Goal: Task Accomplishment & Management: Manage account settings

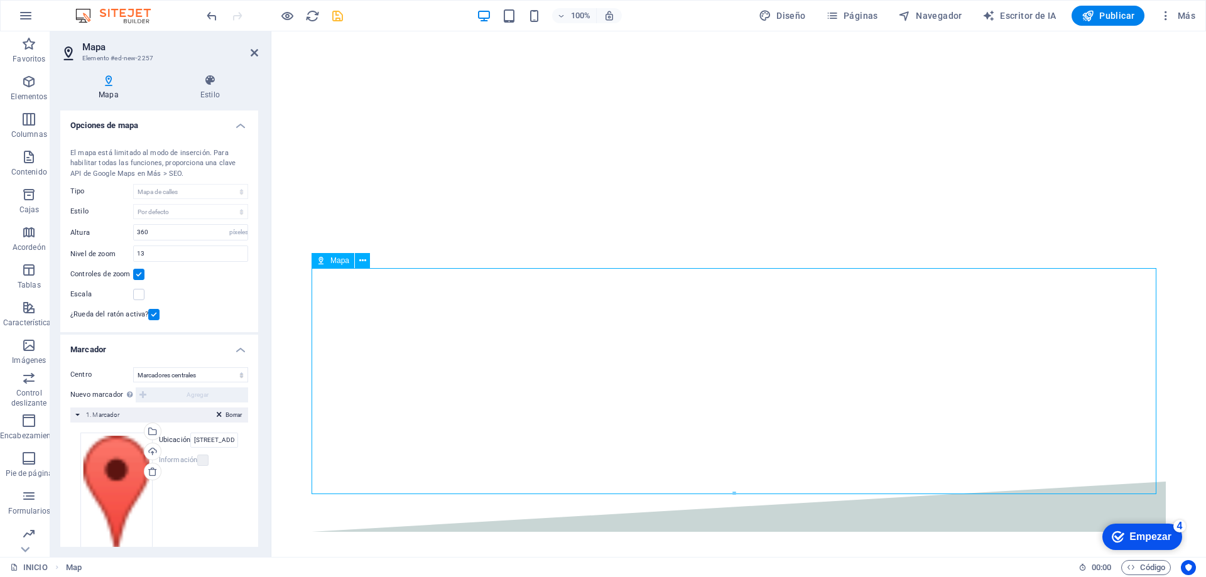
drag, startPoint x: 485, startPoint y: 336, endPoint x: 512, endPoint y: 367, distance: 41.4
drag, startPoint x: 516, startPoint y: 363, endPoint x: 518, endPoint y: 370, distance: 7.2
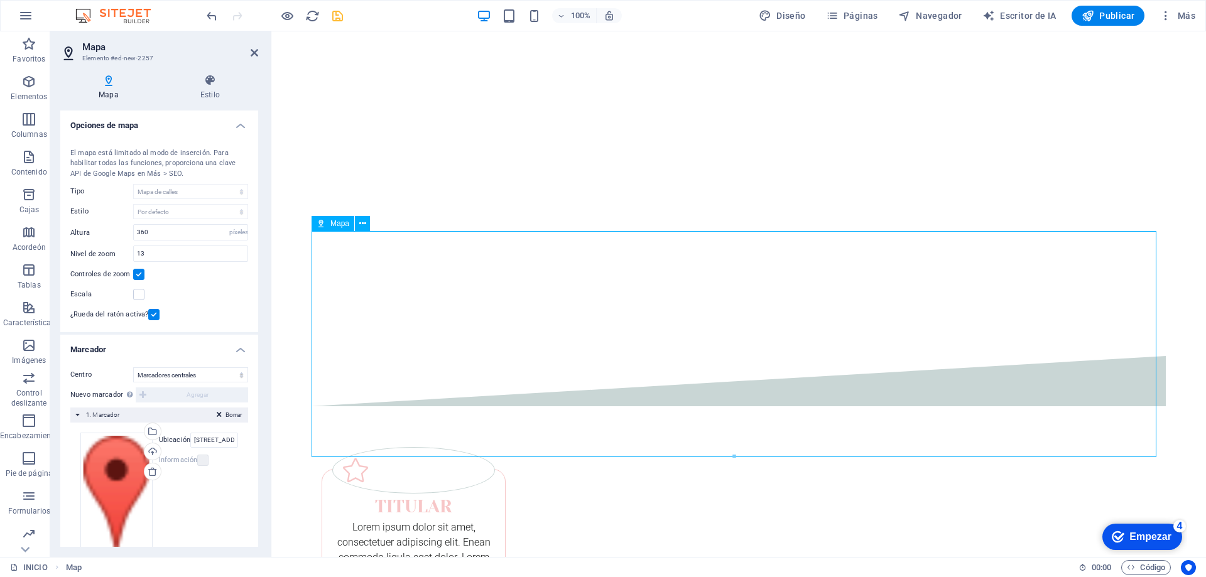
scroll to position [560, 0]
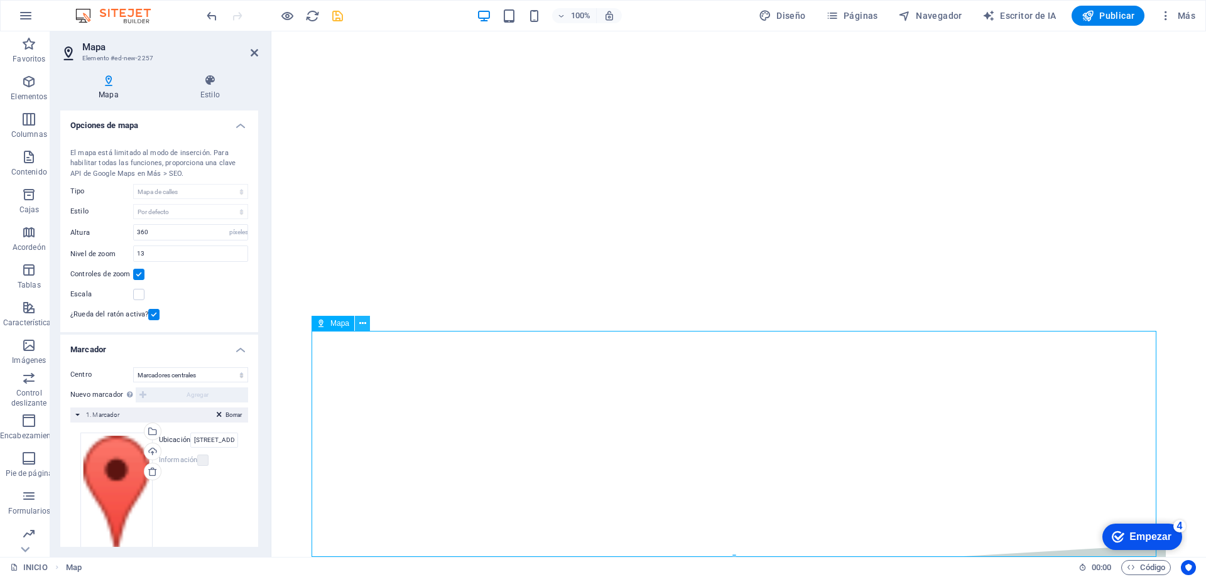
click at [362, 324] on icon at bounding box center [362, 323] width 7 height 13
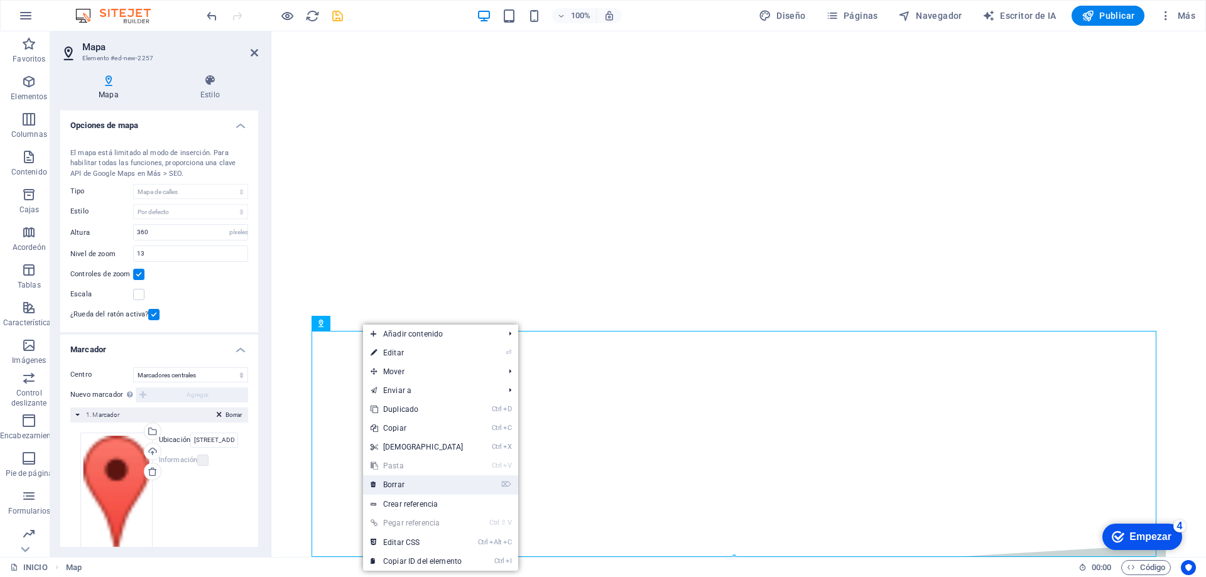
drag, startPoint x: 407, startPoint y: 486, endPoint x: 357, endPoint y: 453, distance: 60.3
click at [407, 486] on link "⌦ Borrar" at bounding box center [417, 485] width 108 height 19
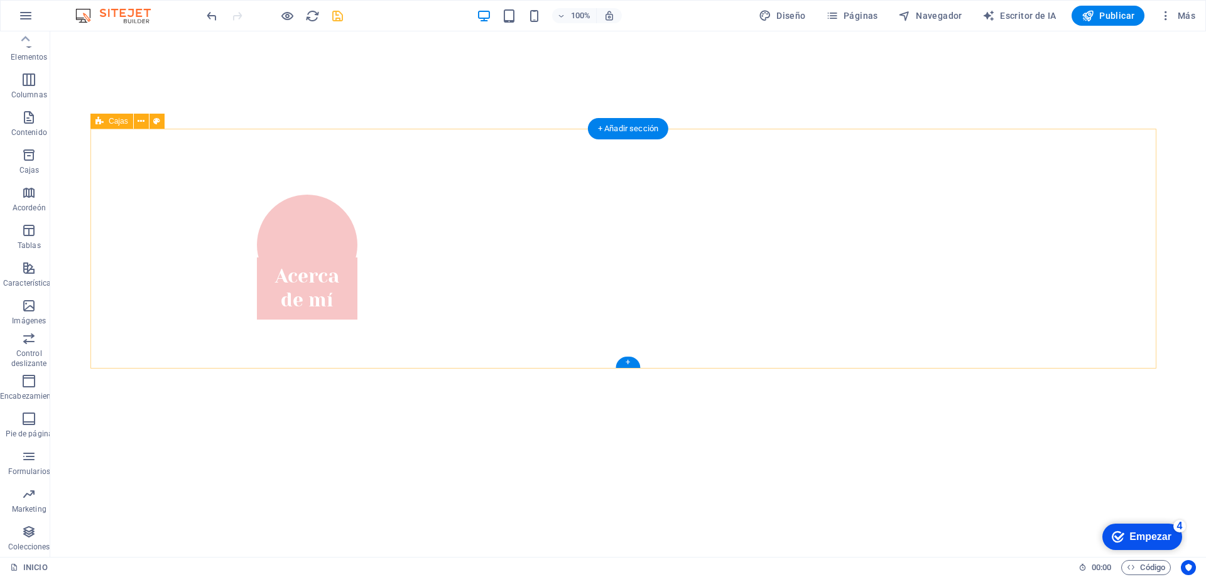
scroll to position [522, 0]
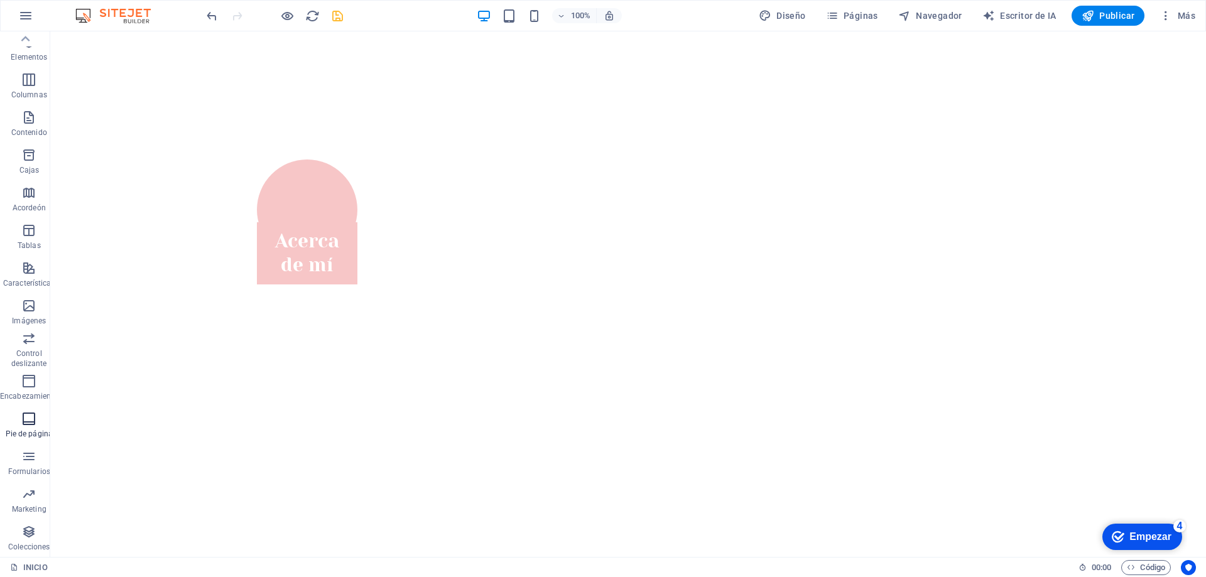
drag, startPoint x: 33, startPoint y: 415, endPoint x: 35, endPoint y: 440, distance: 25.2
click at [35, 415] on icon "button" at bounding box center [28, 419] width 15 height 15
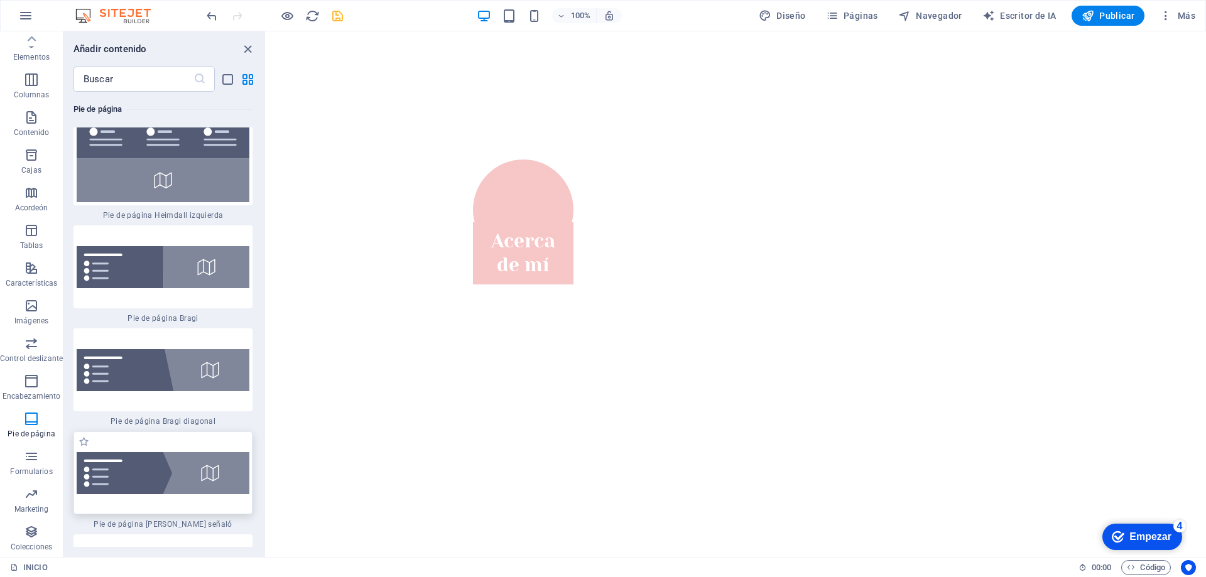
scroll to position [17427, 0]
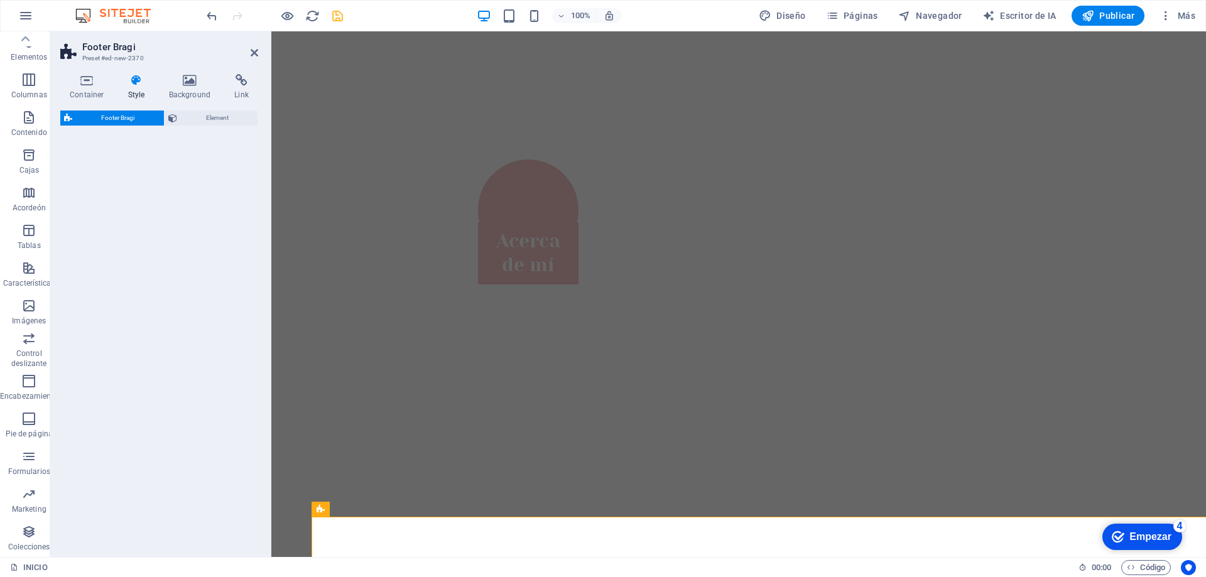
select select "%"
select select "rem"
select select "px"
select select "rem"
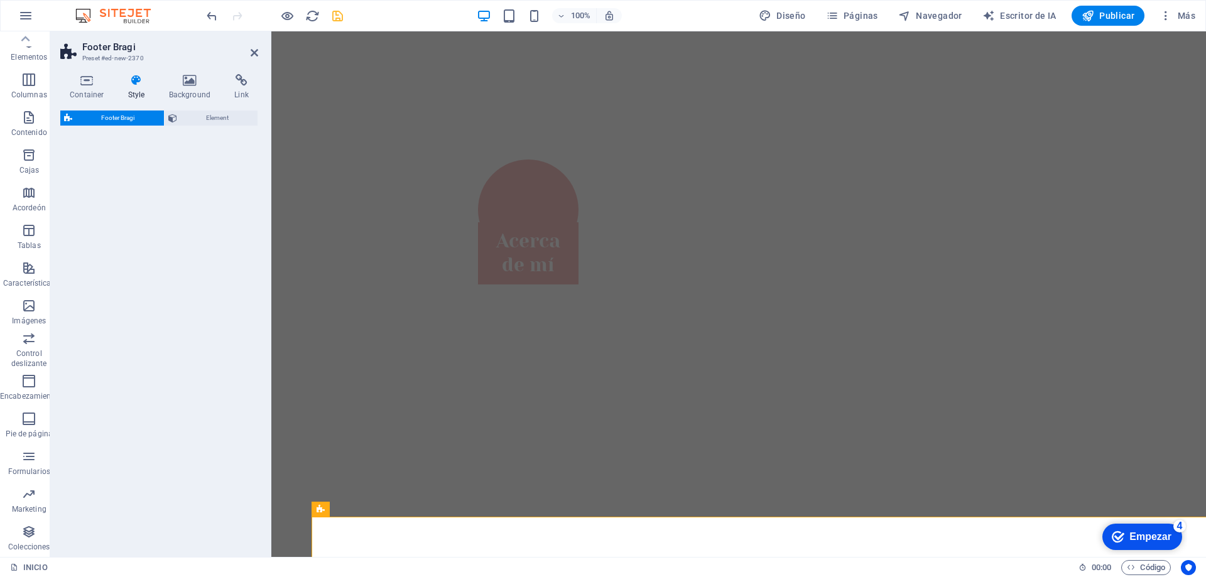
select select "rem"
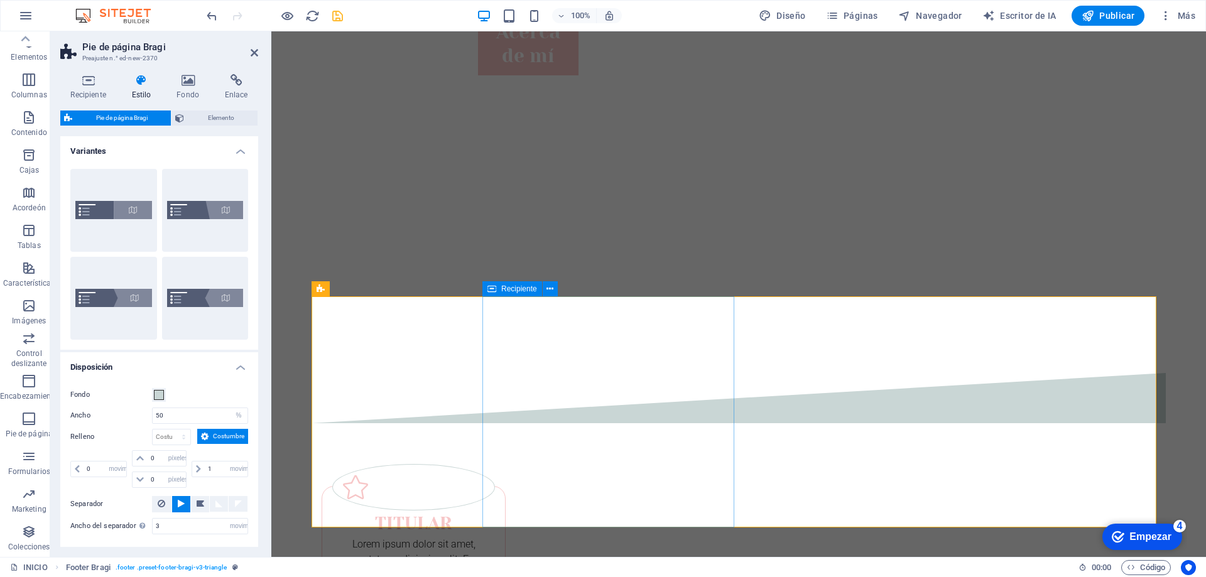
scroll to position [753, 0]
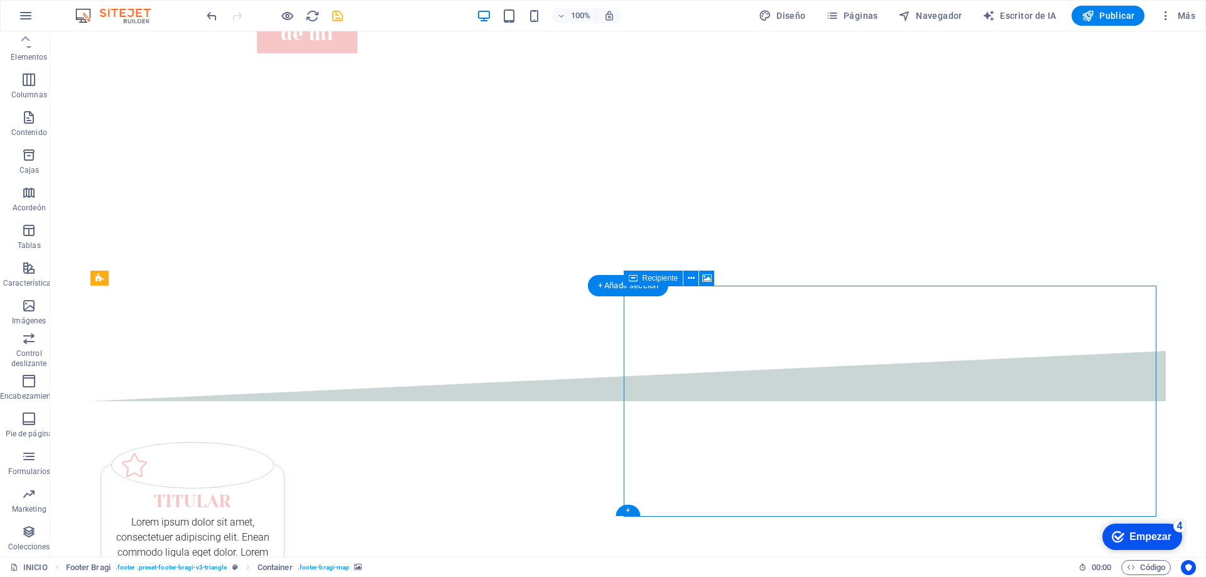
drag, startPoint x: 738, startPoint y: 342, endPoint x: 759, endPoint y: 344, distance: 21.4
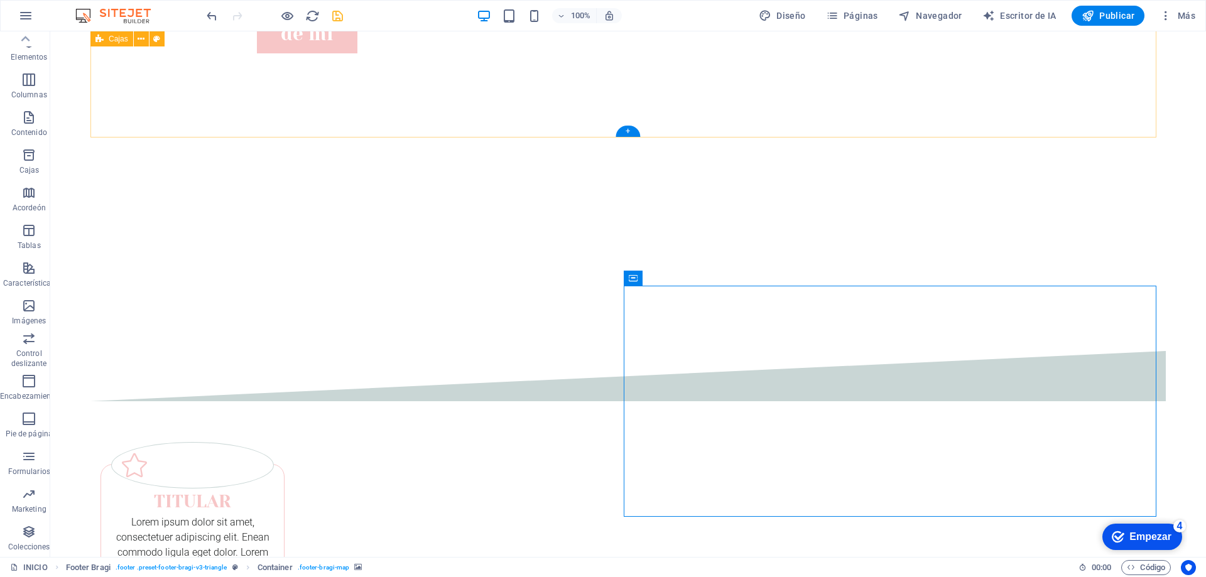
drag, startPoint x: 249, startPoint y: 88, endPoint x: 415, endPoint y: 299, distance: 268.9
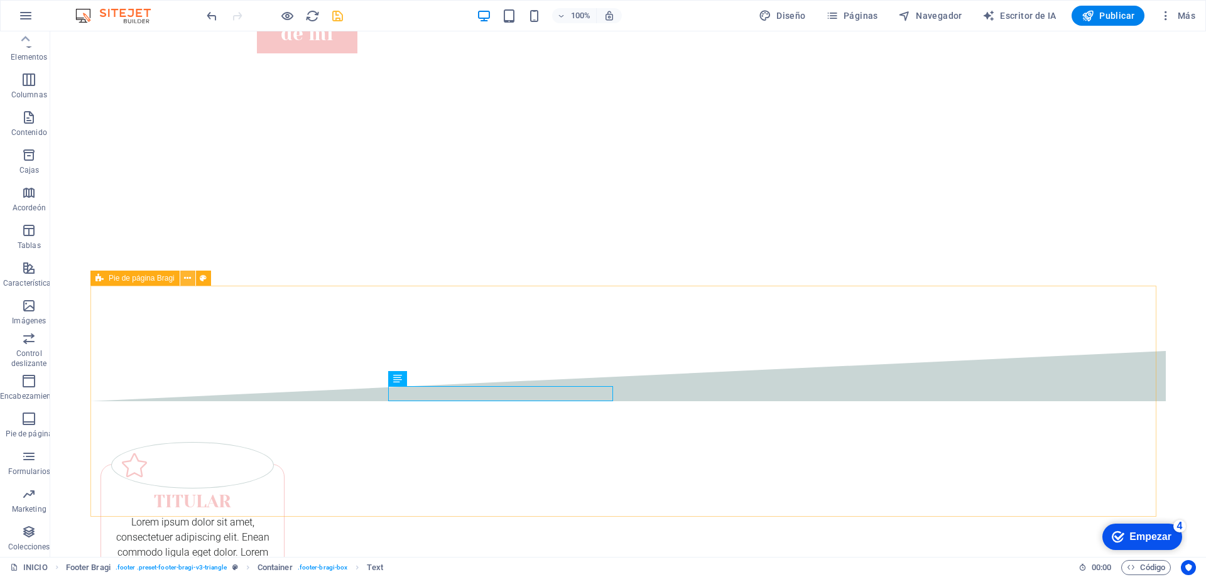
click at [192, 276] on button at bounding box center [187, 278] width 15 height 15
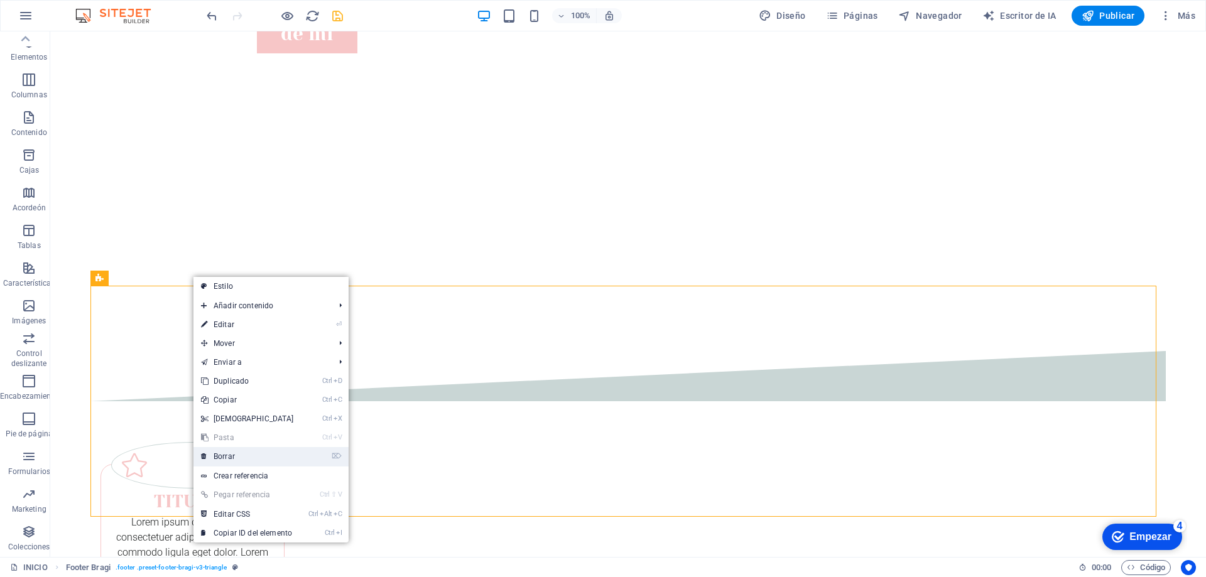
click at [239, 459] on link "⌦ Borrar" at bounding box center [248, 456] width 108 height 19
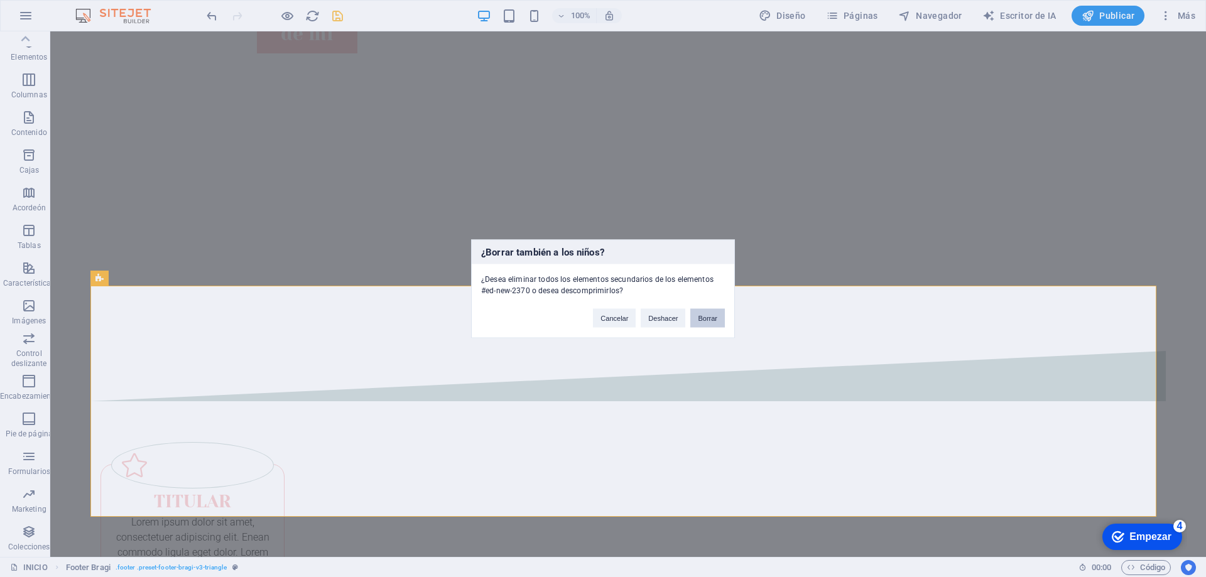
click at [716, 320] on button "Borrar" at bounding box center [708, 318] width 35 height 19
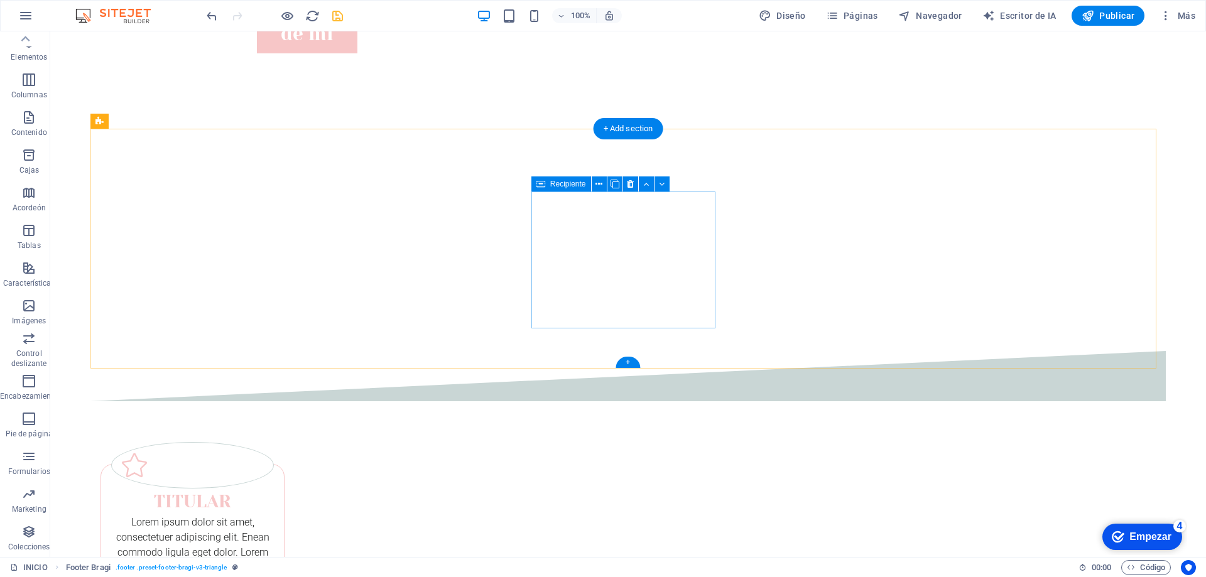
scroll to position [522, 0]
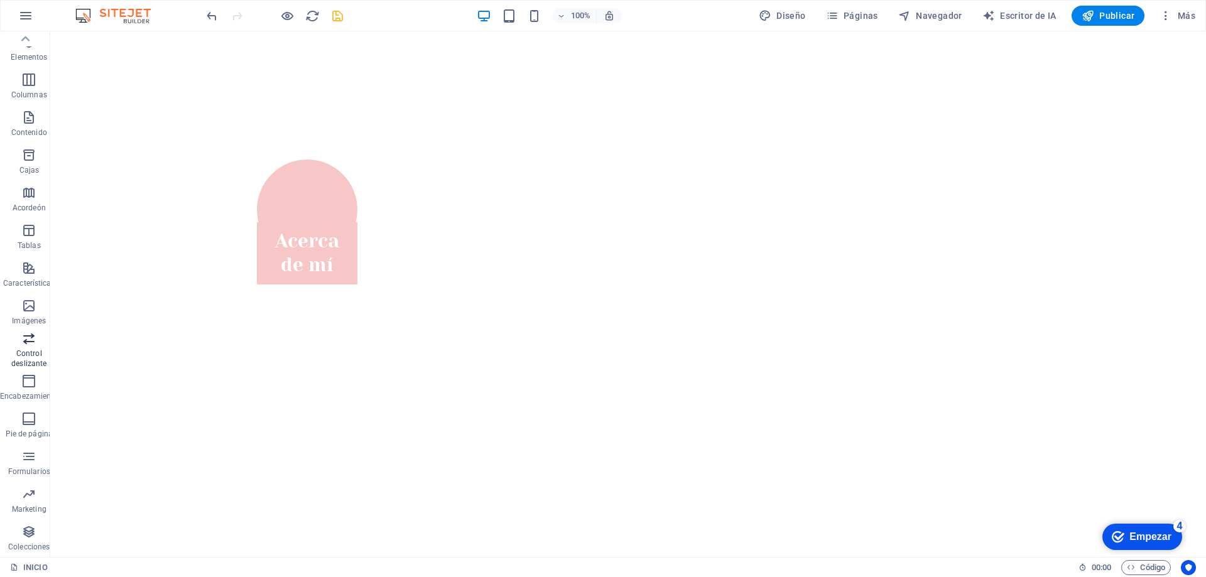
click at [27, 347] on span "Control deslizante" at bounding box center [29, 351] width 58 height 40
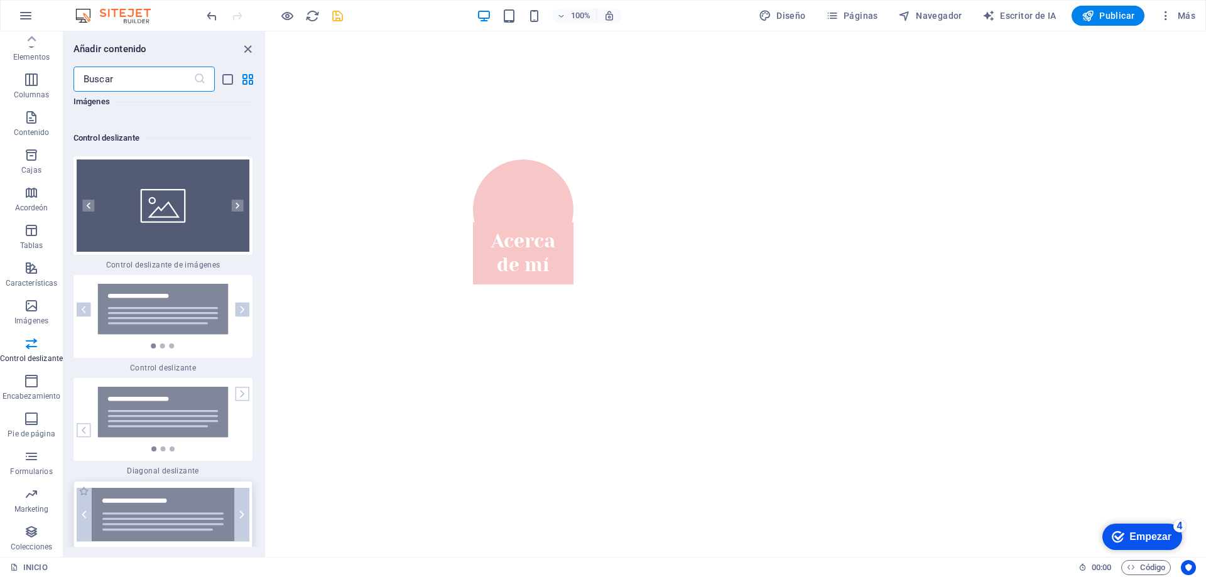
click at [239, 488] on img at bounding box center [163, 522] width 173 height 68
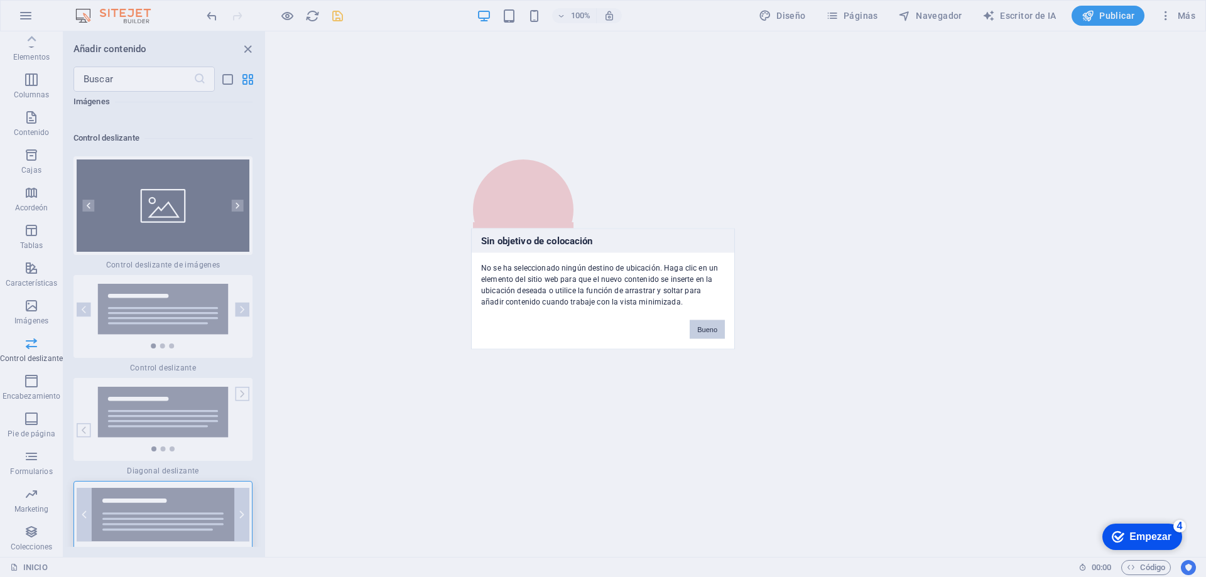
click at [706, 331] on font "Bueno" at bounding box center [707, 329] width 20 height 8
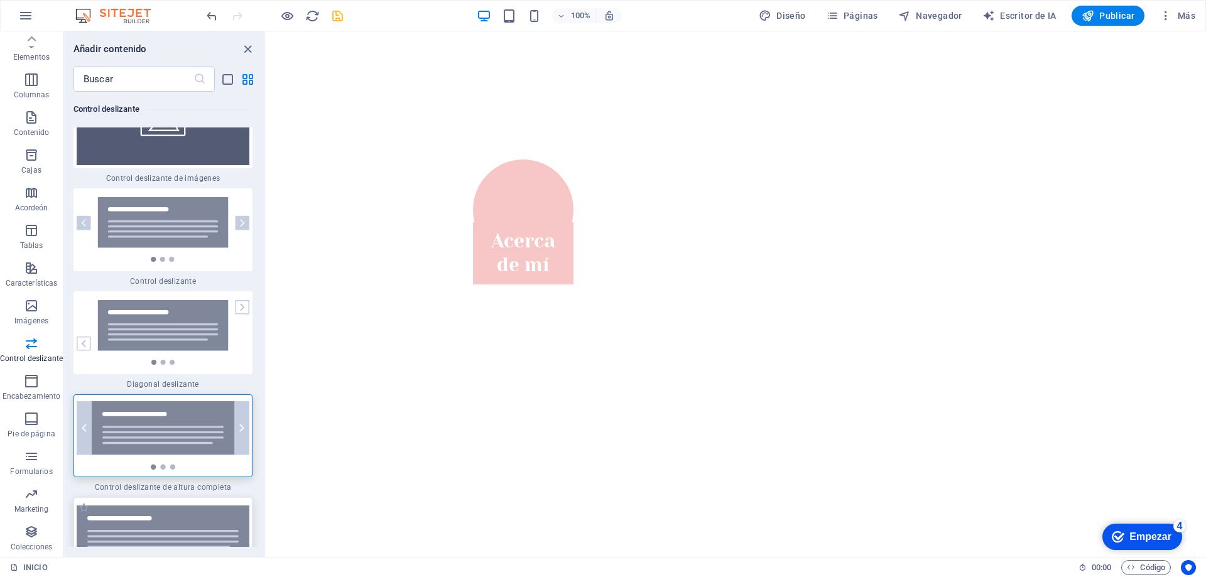
scroll to position [14562, 0]
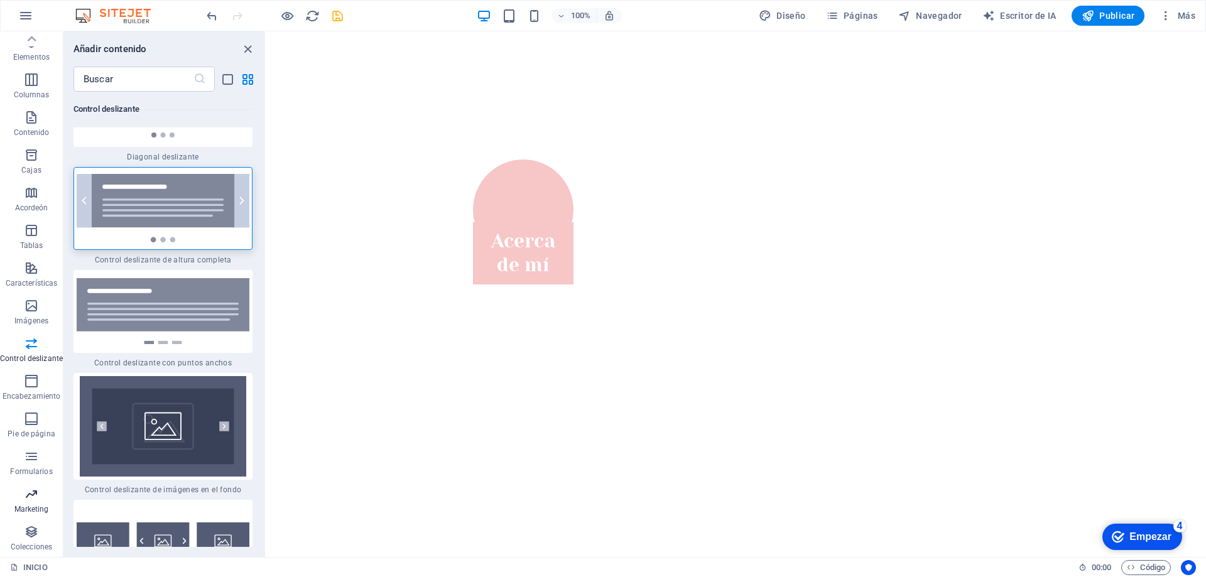
click at [31, 503] on span "Marketing" at bounding box center [31, 502] width 63 height 30
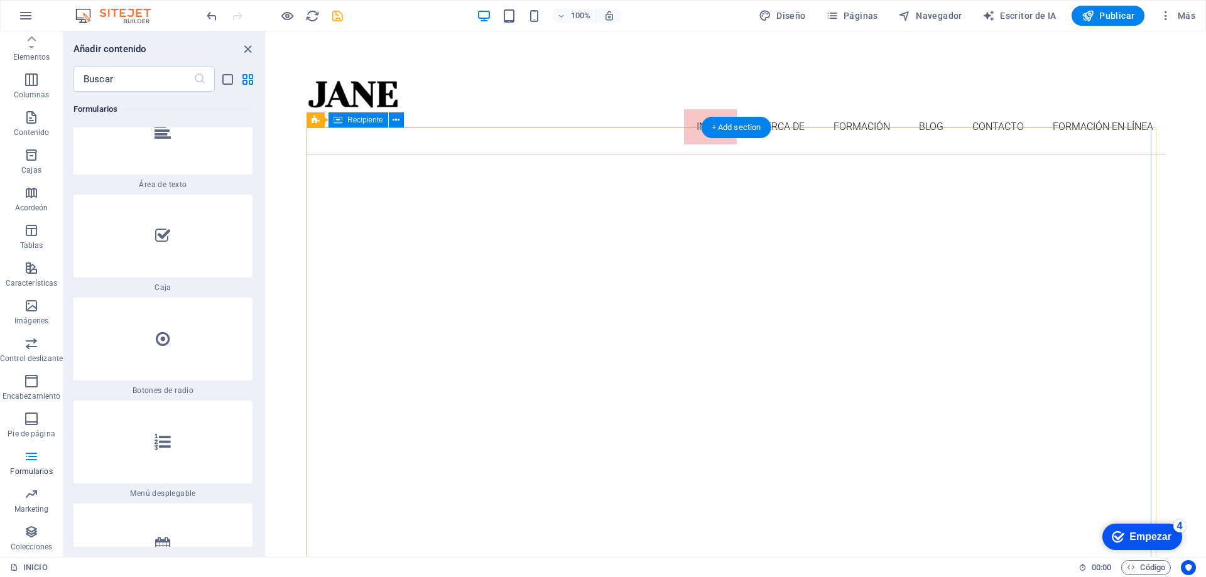
scroll to position [0, 0]
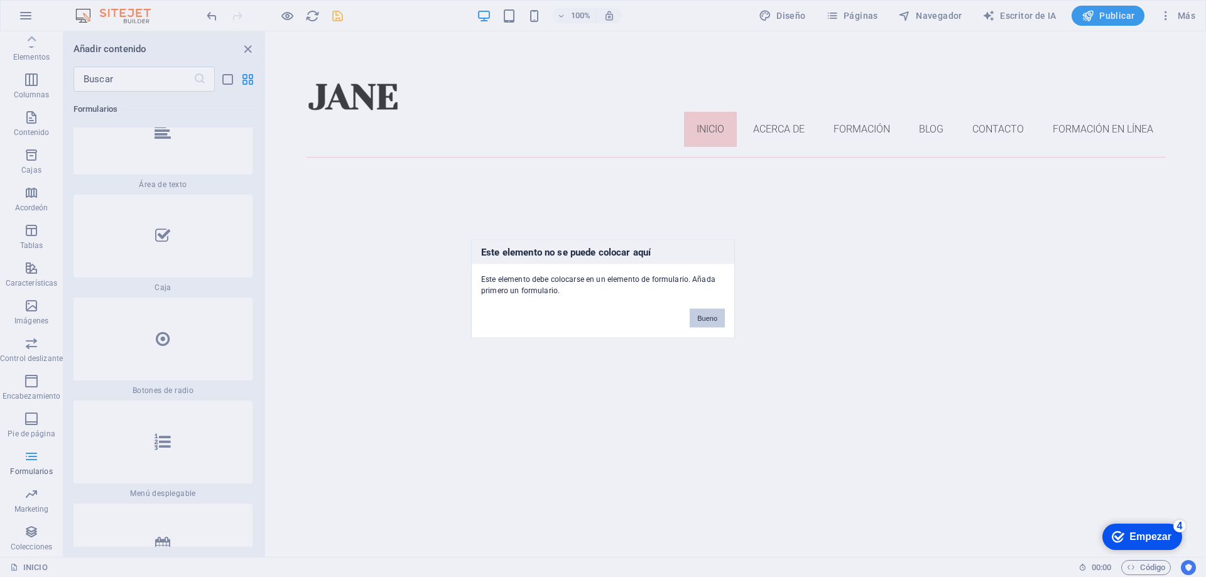
drag, startPoint x: 706, startPoint y: 319, endPoint x: 439, endPoint y: 285, distance: 268.6
click at [706, 319] on font "Bueno" at bounding box center [707, 318] width 20 height 8
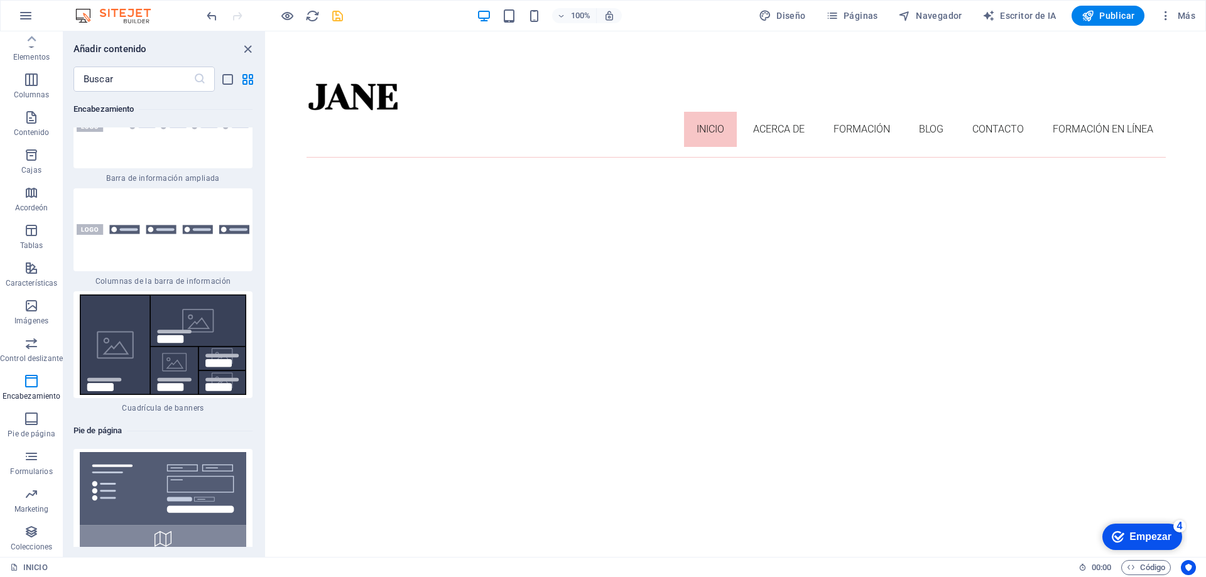
scroll to position [16170, 0]
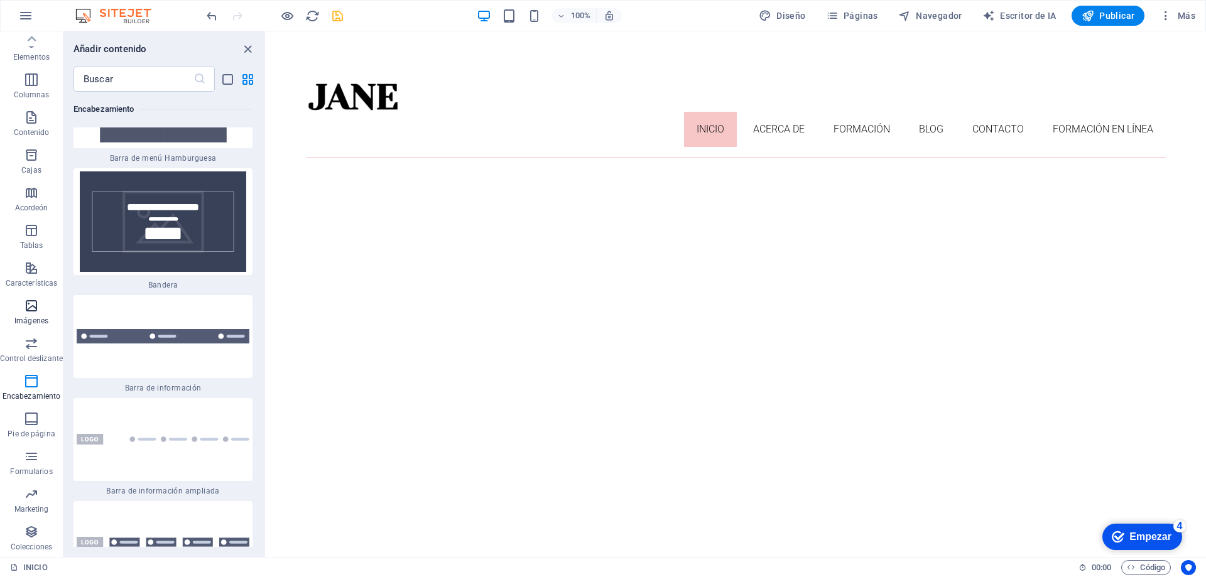
click at [38, 310] on icon "button" at bounding box center [31, 305] width 15 height 15
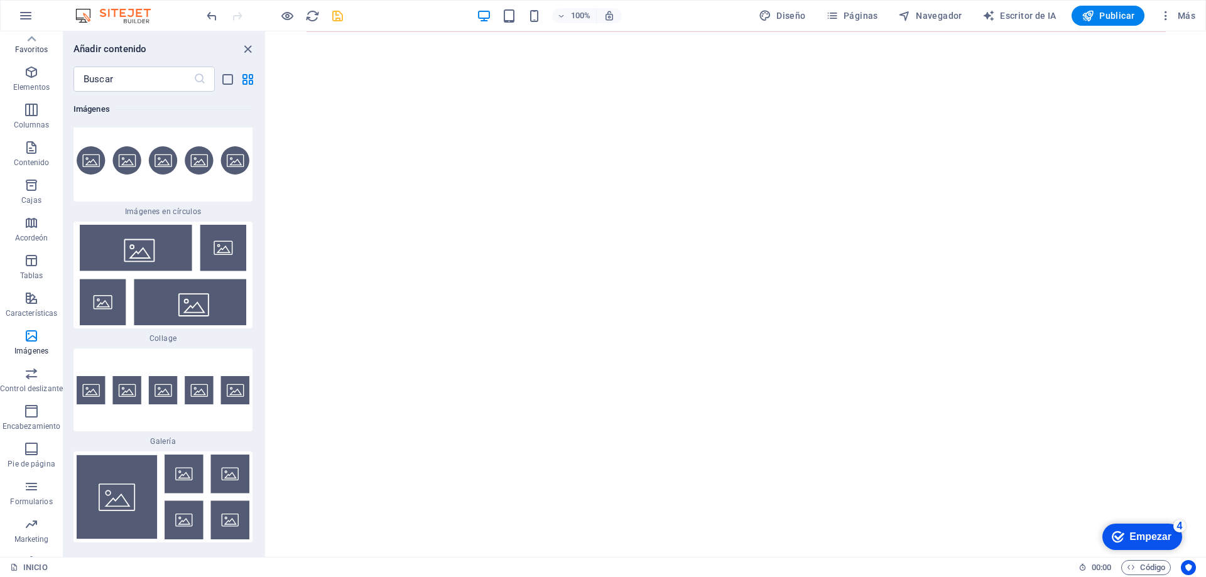
scroll to position [0, 0]
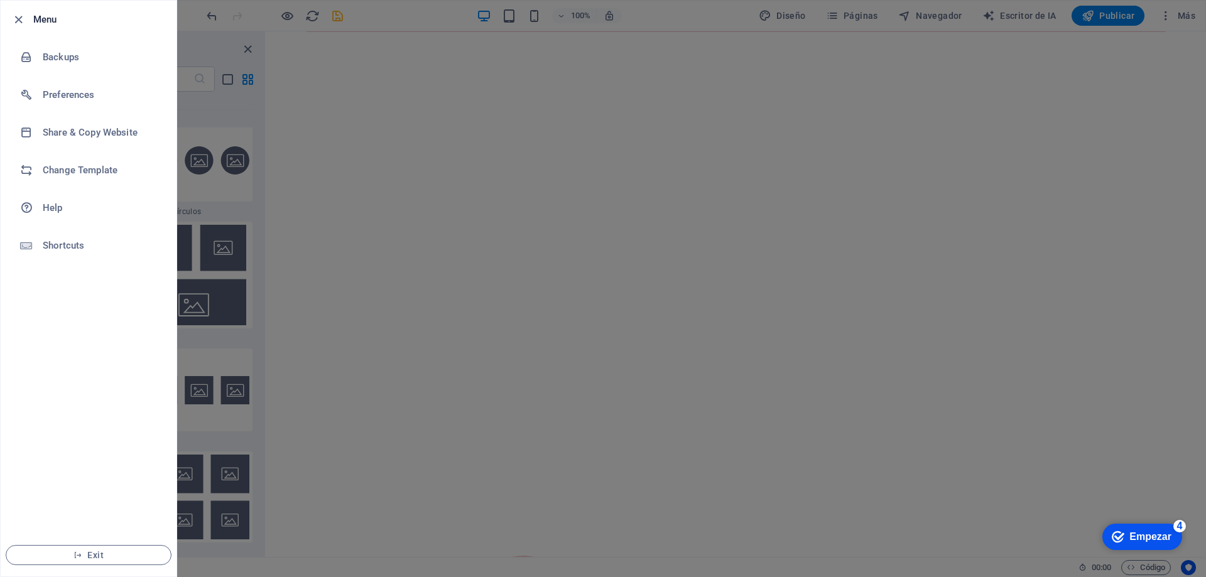
click at [100, 351] on ul "Menu Backups Preferences Share & Copy Website Change Template Help Shortcuts Ex…" at bounding box center [89, 289] width 176 height 576
click at [260, 358] on div at bounding box center [603, 288] width 1206 height 577
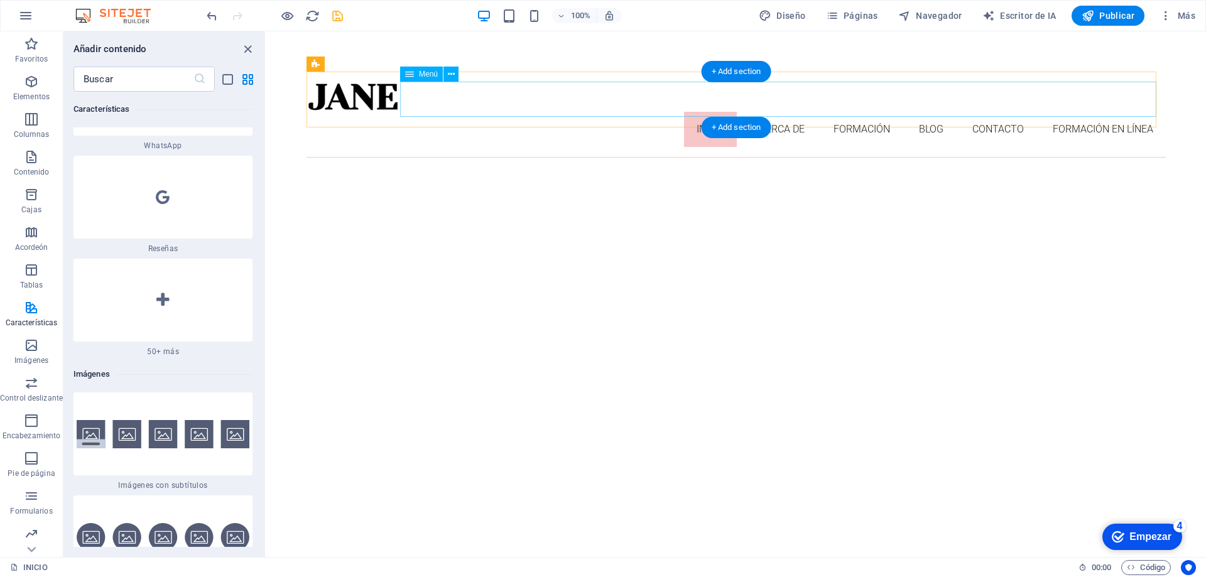
click at [512, 112] on nav "INICIO acerca de formación blog contacto formación en línea" at bounding box center [737, 129] width 860 height 35
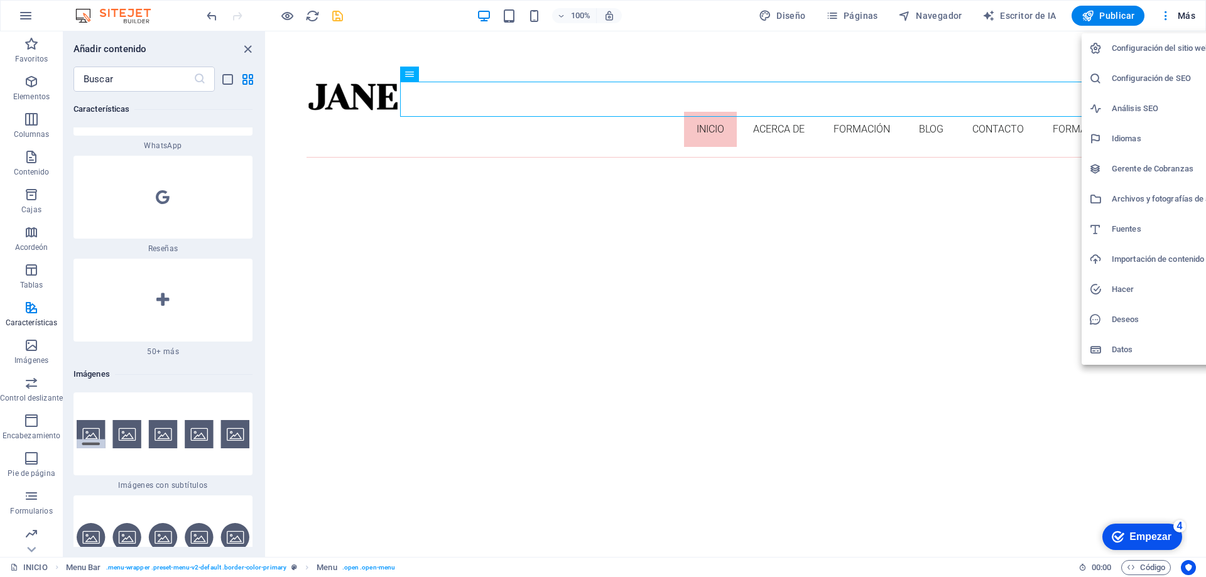
drag, startPoint x: 1025, startPoint y: 60, endPoint x: 1059, endPoint y: 44, distance: 36.8
click at [1026, 60] on div at bounding box center [603, 288] width 1206 height 577
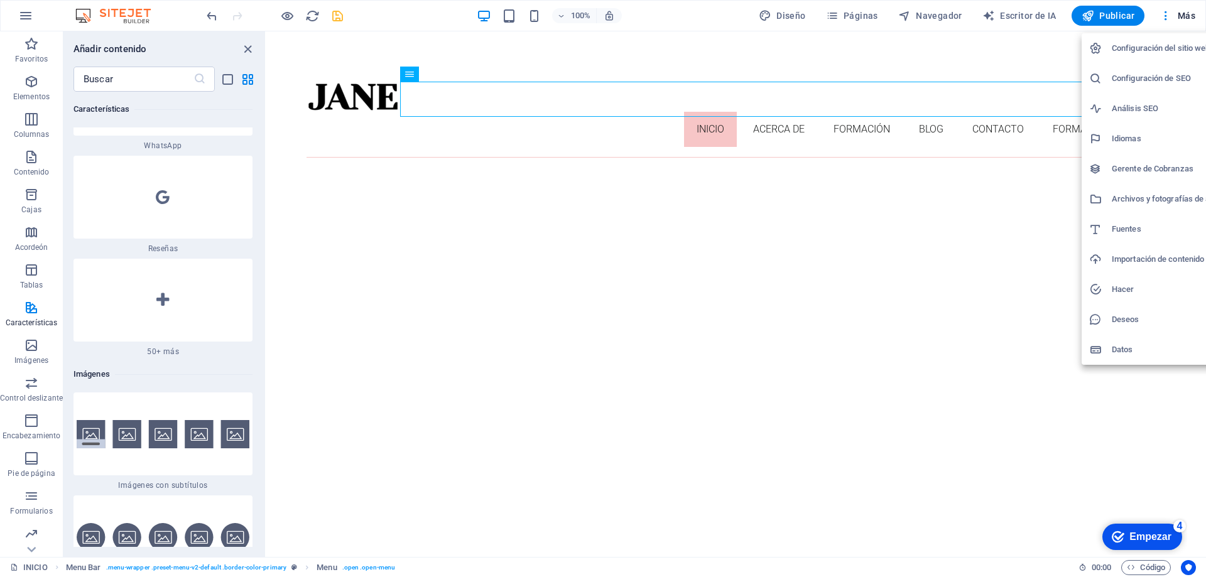
click at [1007, 56] on div at bounding box center [603, 288] width 1206 height 577
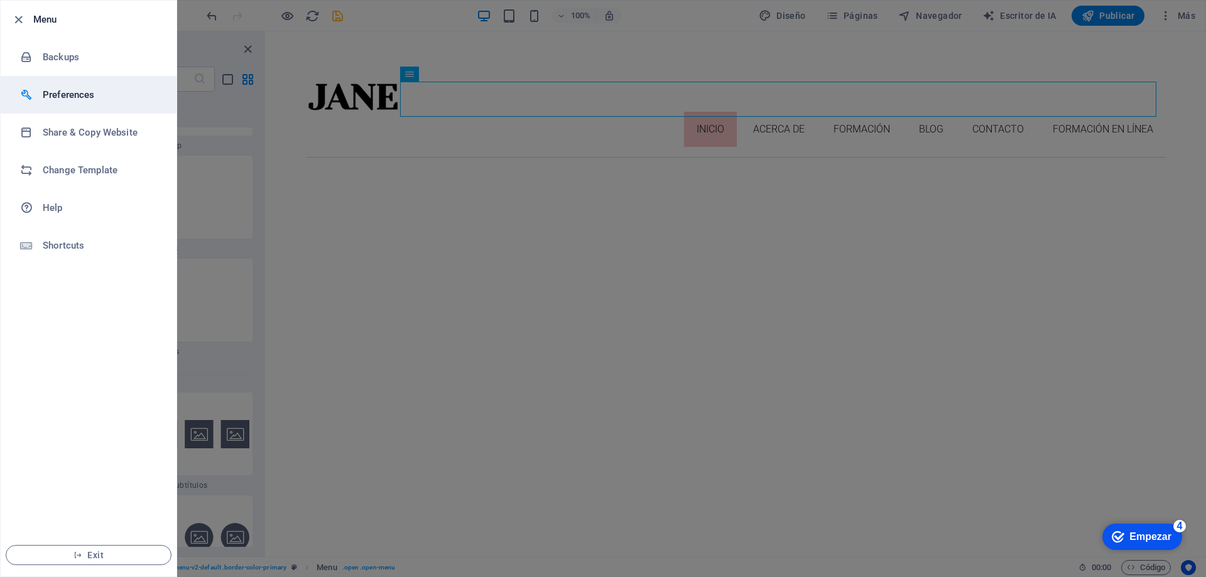
click at [86, 96] on h6 "Preferences" at bounding box center [101, 94] width 116 height 15
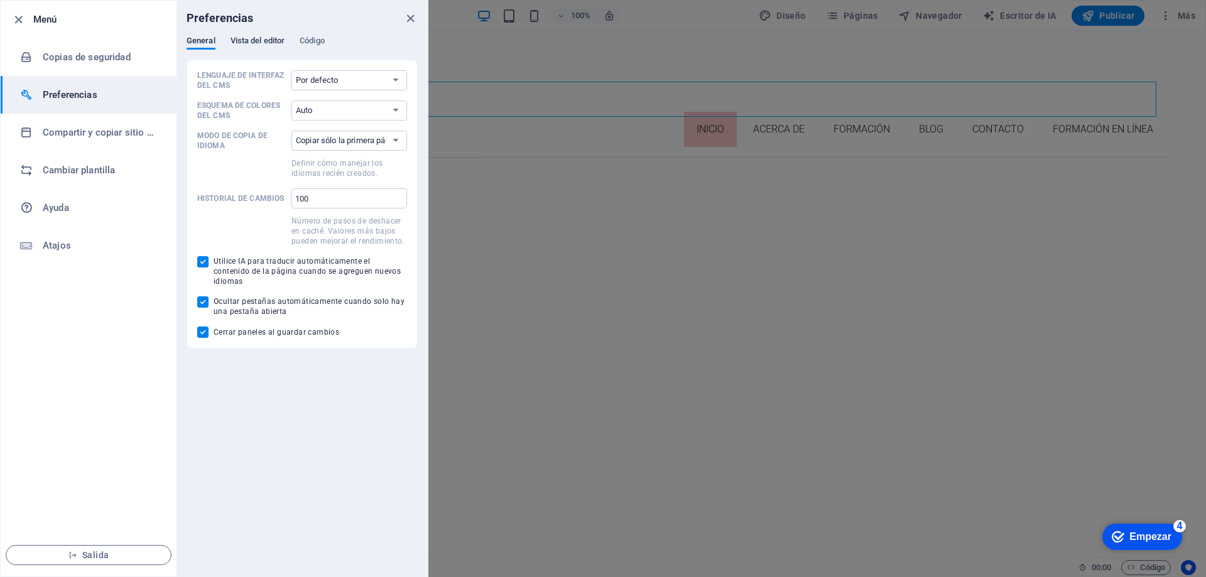
click at [259, 39] on font "Vista del editor" at bounding box center [258, 40] width 55 height 9
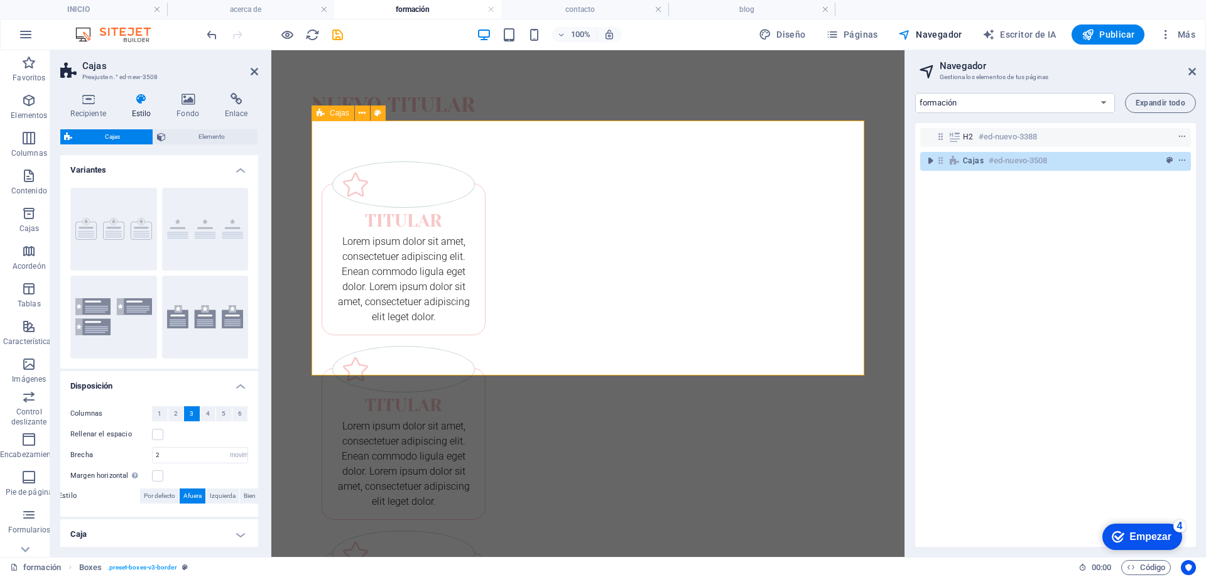
click at [765, 128] on div "Titular Lorem ipsum dolor sit amet, consectetuer adipiscing elit. Enean commodo…" at bounding box center [588, 433] width 553 height 625
click at [629, 445] on html "Saltar al contenido principal Nuevo titular Titular Lorem ipsum dolor sit amet,…" at bounding box center [587, 417] width 633 height 735
drag, startPoint x: 258, startPoint y: 69, endPoint x: 207, endPoint y: 20, distance: 70.2
click at [258, 69] on icon at bounding box center [255, 72] width 8 height 10
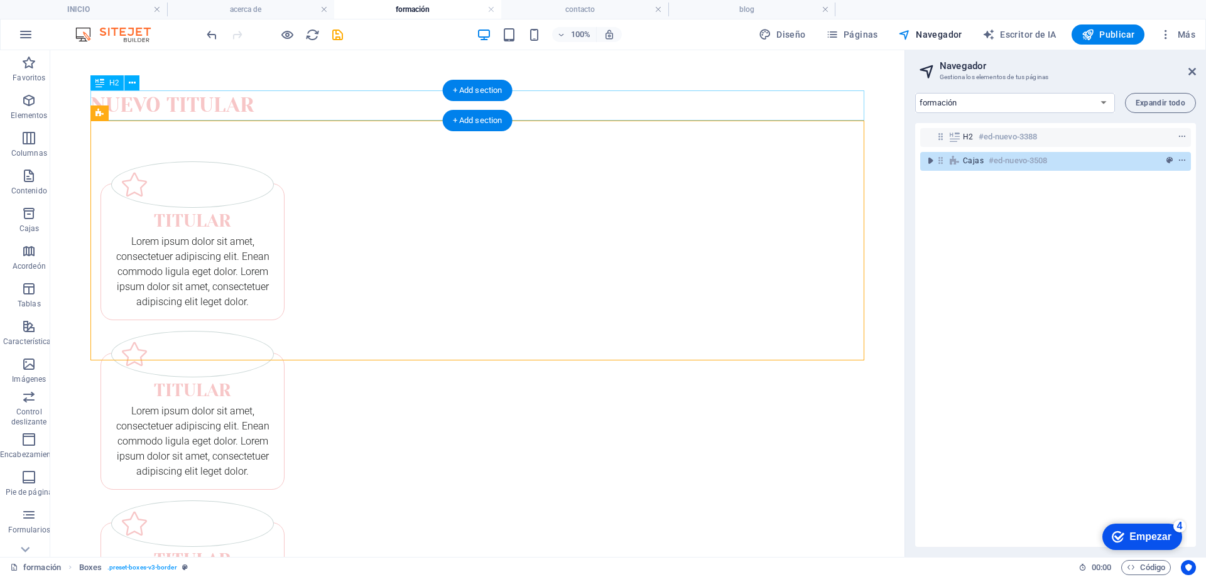
click at [569, 90] on html "Saltar al contenido principal Nuevo titular Titular Lorem ipsum dolor sit amet,…" at bounding box center [477, 395] width 855 height 690
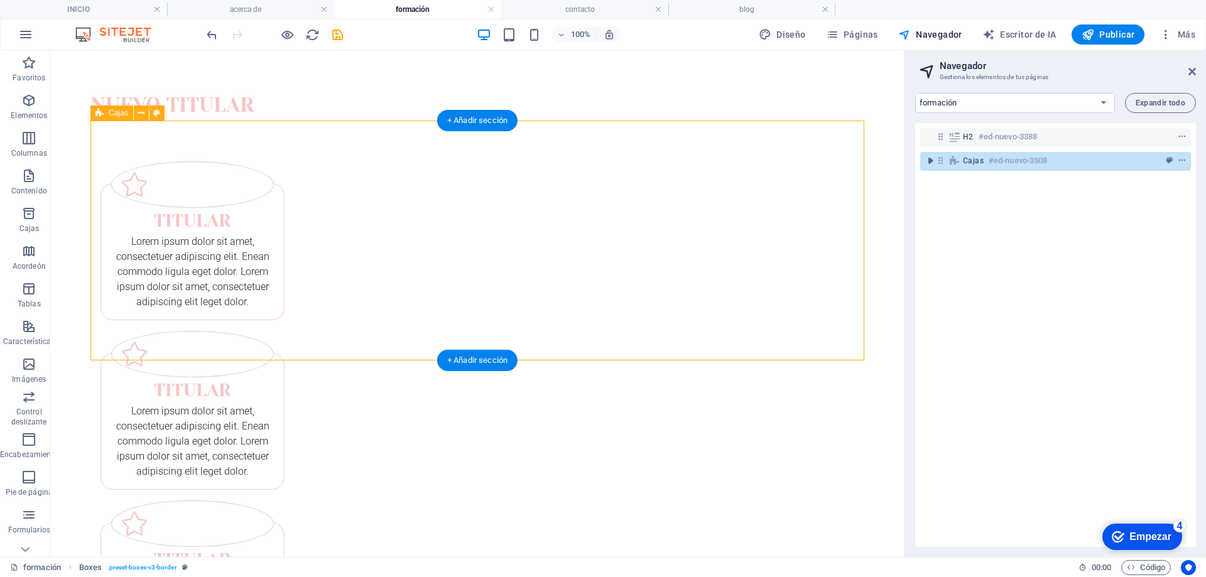
drag, startPoint x: 571, startPoint y: 340, endPoint x: 570, endPoint y: 347, distance: 7.6
click at [570, 347] on div "Titular Lorem ipsum dolor sit amet, consectetuer adipiscing elit. Enean commodo…" at bounding box center [477, 410] width 774 height 579
click at [567, 470] on html "Saltar al contenido principal Nuevo titular Titular Lorem ipsum dolor sit amet,…" at bounding box center [477, 395] width 855 height 690
click at [490, 363] on font "+ Añadir sección" at bounding box center [477, 360] width 60 height 9
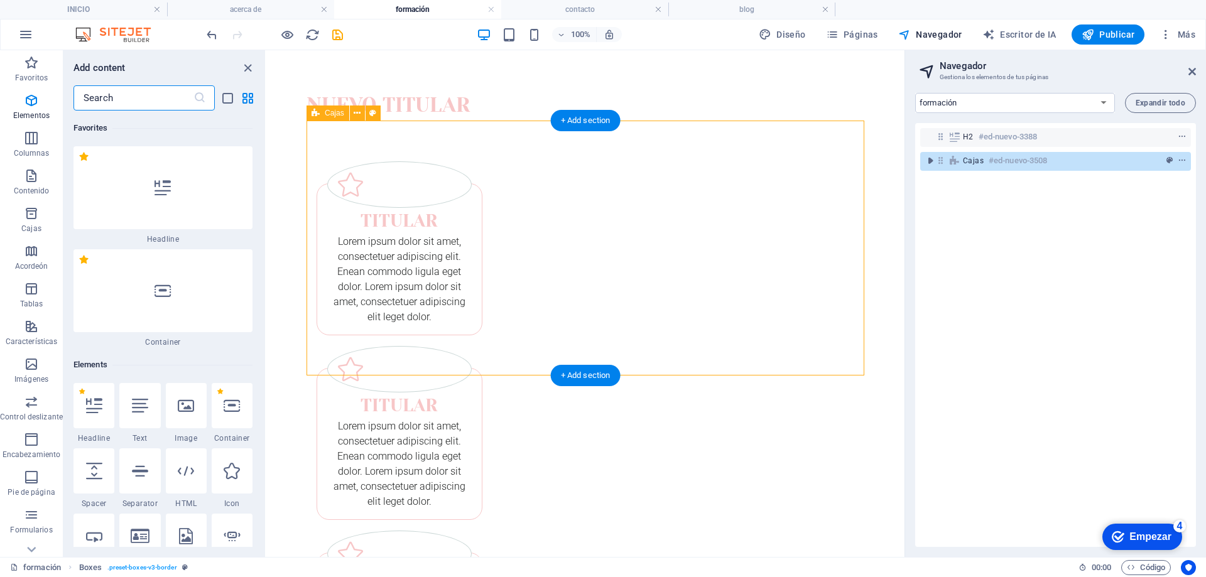
scroll to position [4262, 0]
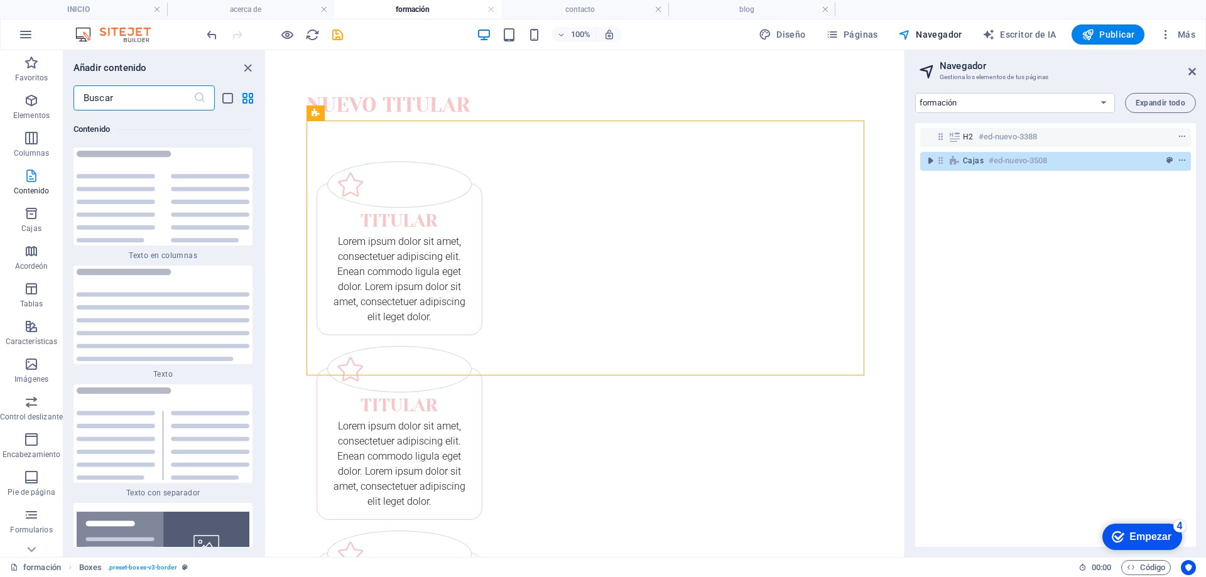
click at [33, 180] on icon "button" at bounding box center [31, 175] width 15 height 15
click at [33, 185] on span "Contenido" at bounding box center [31, 183] width 63 height 30
click at [29, 101] on icon "button" at bounding box center [31, 100] width 15 height 15
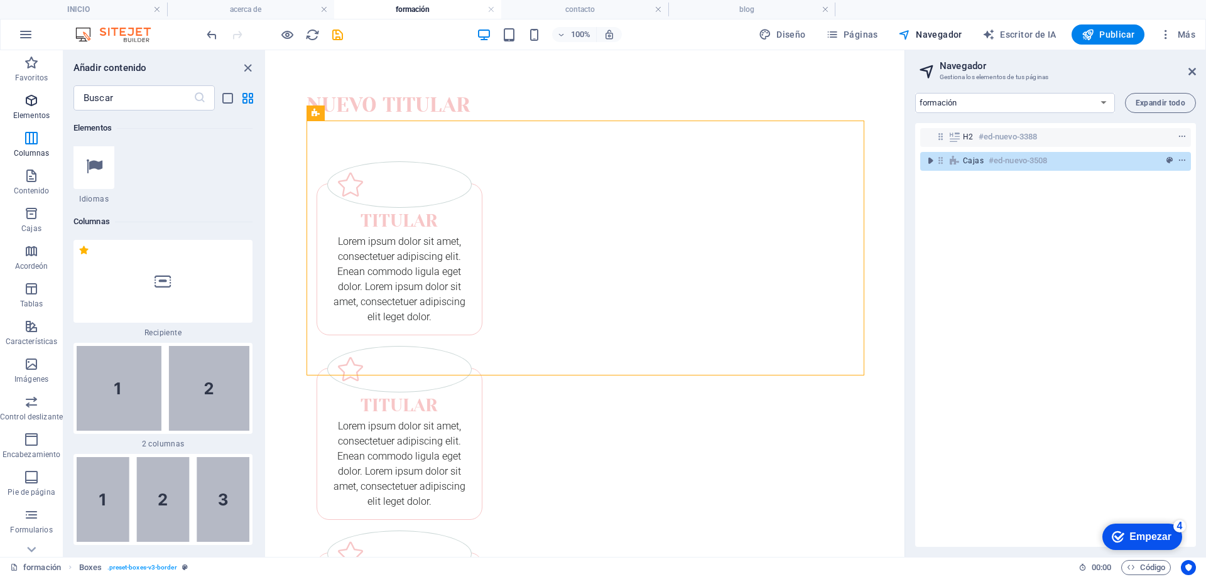
scroll to position [237, 0]
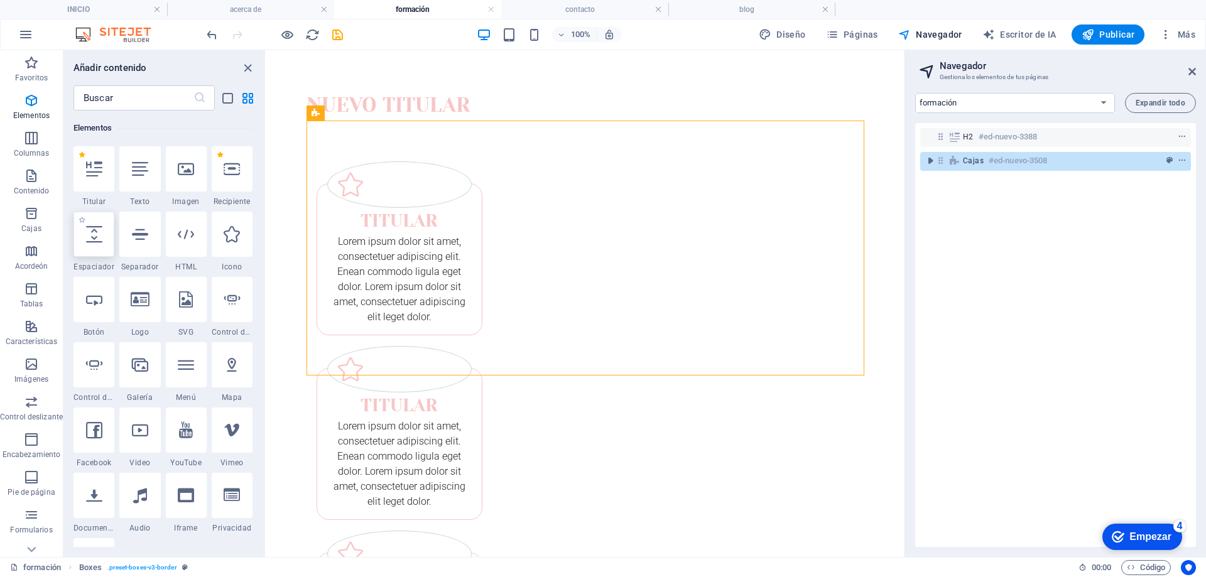
click at [92, 238] on icon at bounding box center [94, 234] width 16 height 16
select select "px"
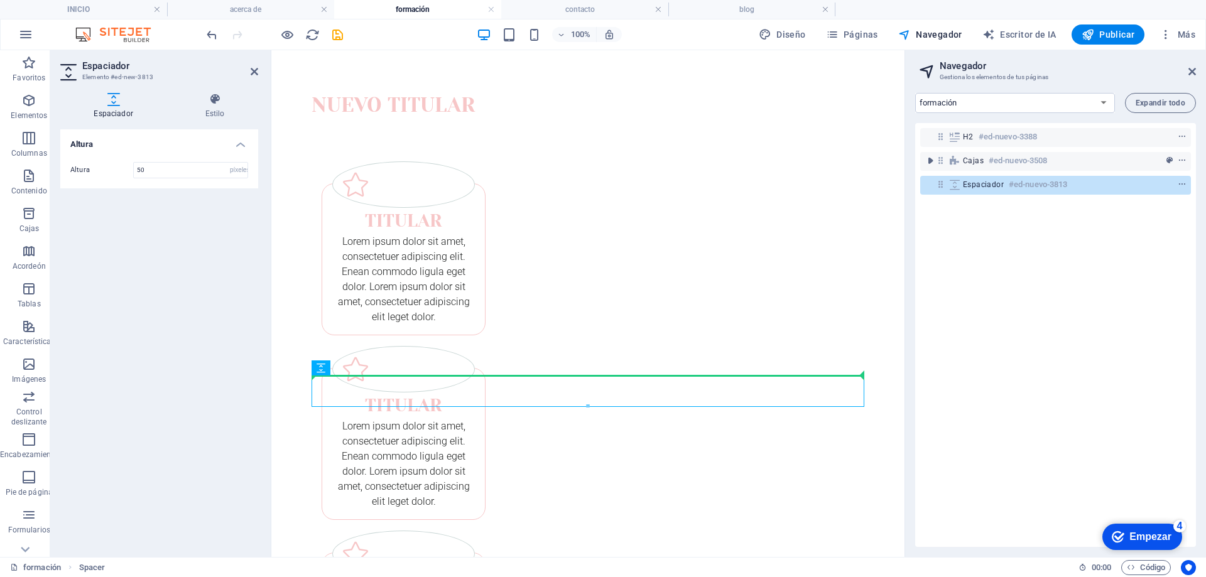
drag, startPoint x: 448, startPoint y: 395, endPoint x: 445, endPoint y: 370, distance: 25.3
drag, startPoint x: 575, startPoint y: 376, endPoint x: 572, endPoint y: 360, distance: 16.6
drag, startPoint x: 593, startPoint y: 417, endPoint x: 324, endPoint y: 346, distance: 278.0
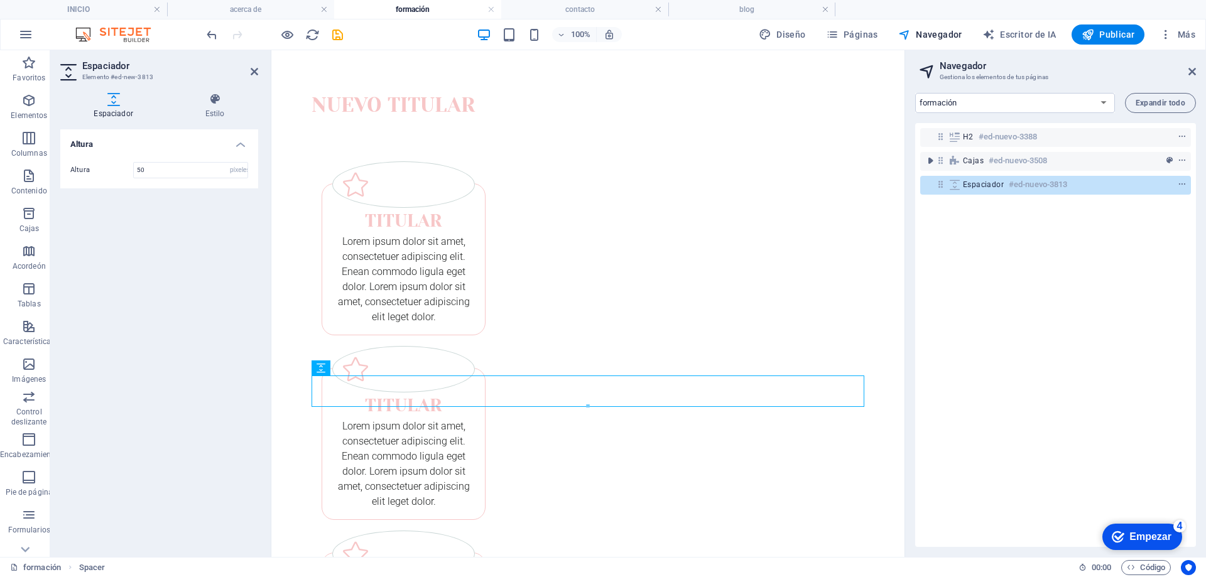
click at [519, 494] on html "Saltar al contenido principal Nuevo titular Titular Lorem ipsum dolor sit amet,…" at bounding box center [587, 433] width 633 height 767
click at [586, 402] on div at bounding box center [588, 400] width 552 height 4
type input "38"
drag, startPoint x: 489, startPoint y: 388, endPoint x: 491, endPoint y: 381, distance: 7.2
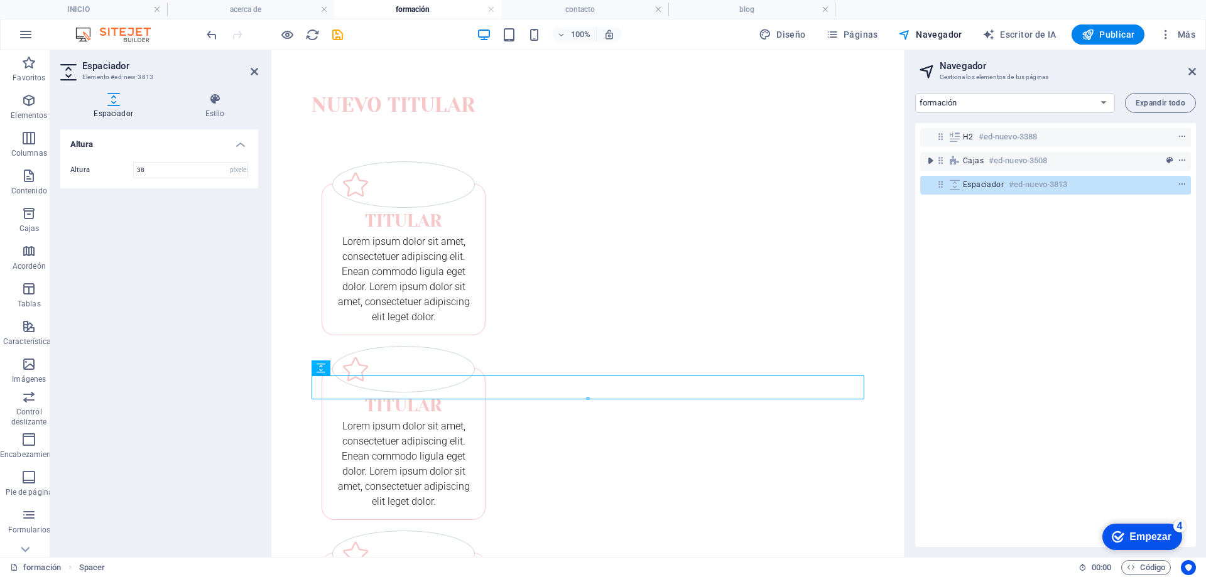
click at [620, 536] on html "Saltar al contenido principal Nuevo titular Titular Lorem ipsum dolor sit amet,…" at bounding box center [587, 429] width 633 height 759
click at [245, 146] on h4 "Altura" at bounding box center [159, 140] width 198 height 23
click at [239, 139] on h4 "Altura" at bounding box center [159, 144] width 198 height 30
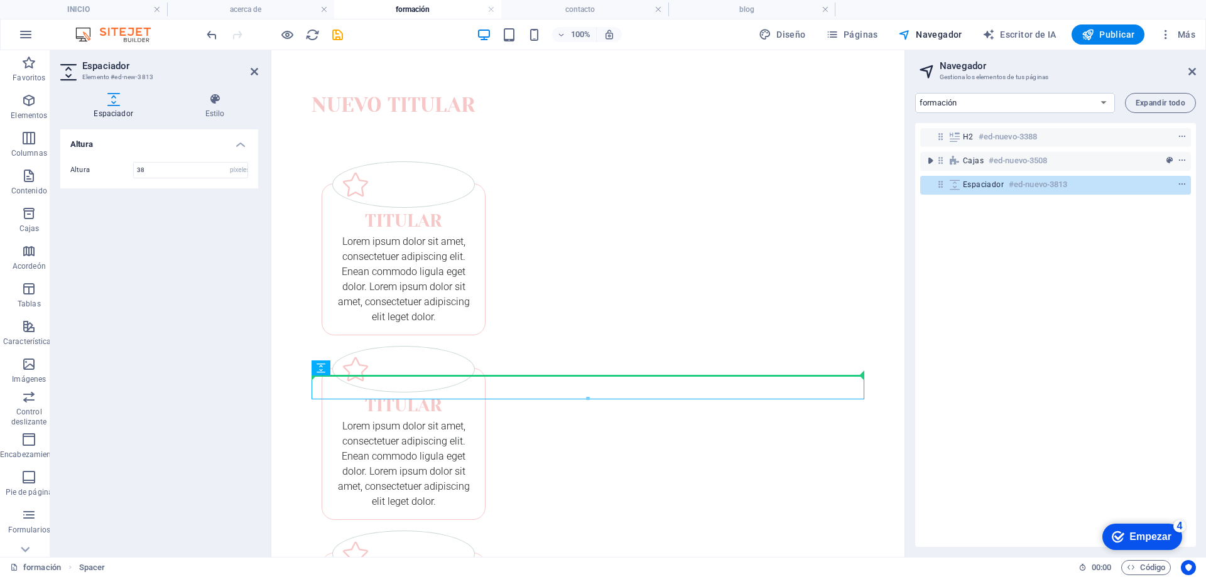
drag, startPoint x: 591, startPoint y: 414, endPoint x: 591, endPoint y: 420, distance: 6.3
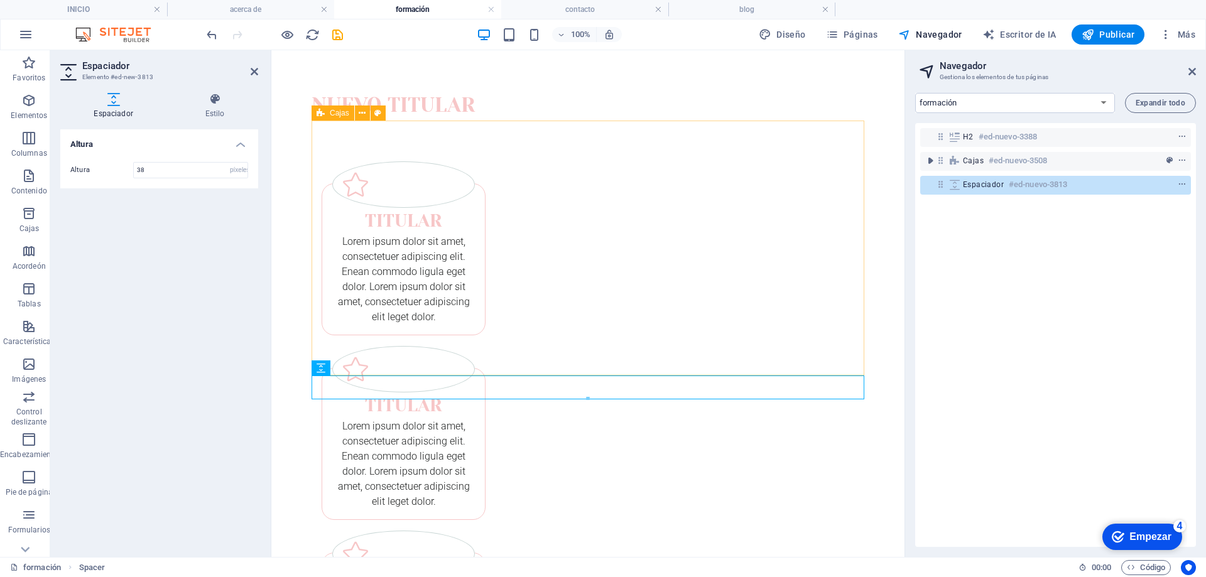
drag, startPoint x: 592, startPoint y: 417, endPoint x: 326, endPoint y: 346, distance: 275.1
drag, startPoint x: 655, startPoint y: 415, endPoint x: 388, endPoint y: 358, distance: 273.1
click at [363, 414] on html "Saltar al contenido principal Nuevo titular Titular Lorem ipsum dolor sit amet,…" at bounding box center [587, 429] width 633 height 759
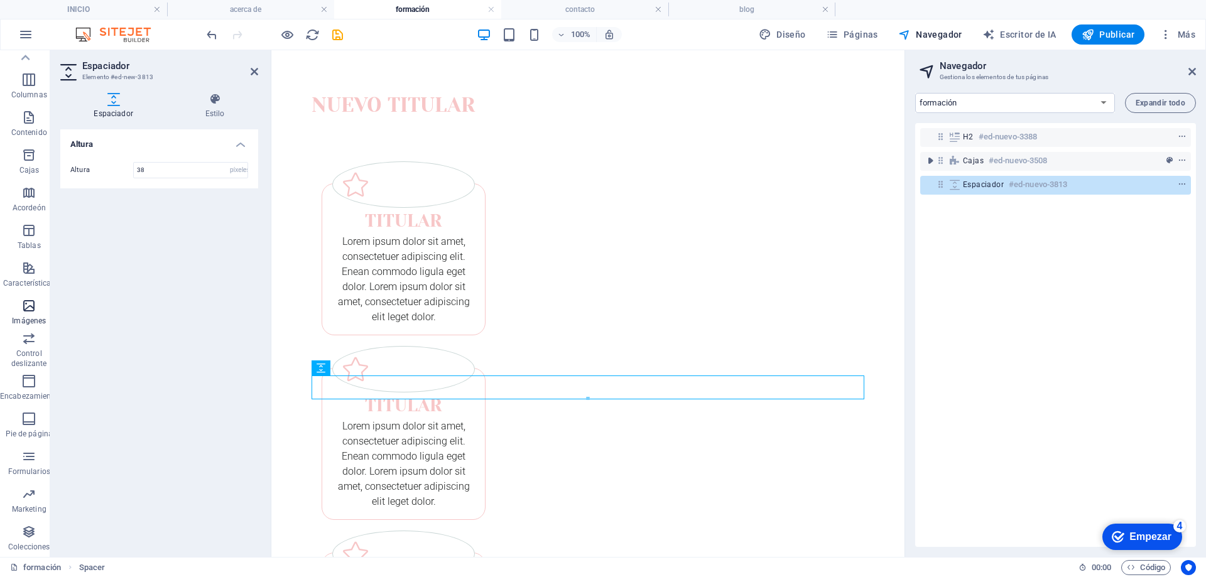
click at [33, 309] on icon "button" at bounding box center [28, 305] width 15 height 15
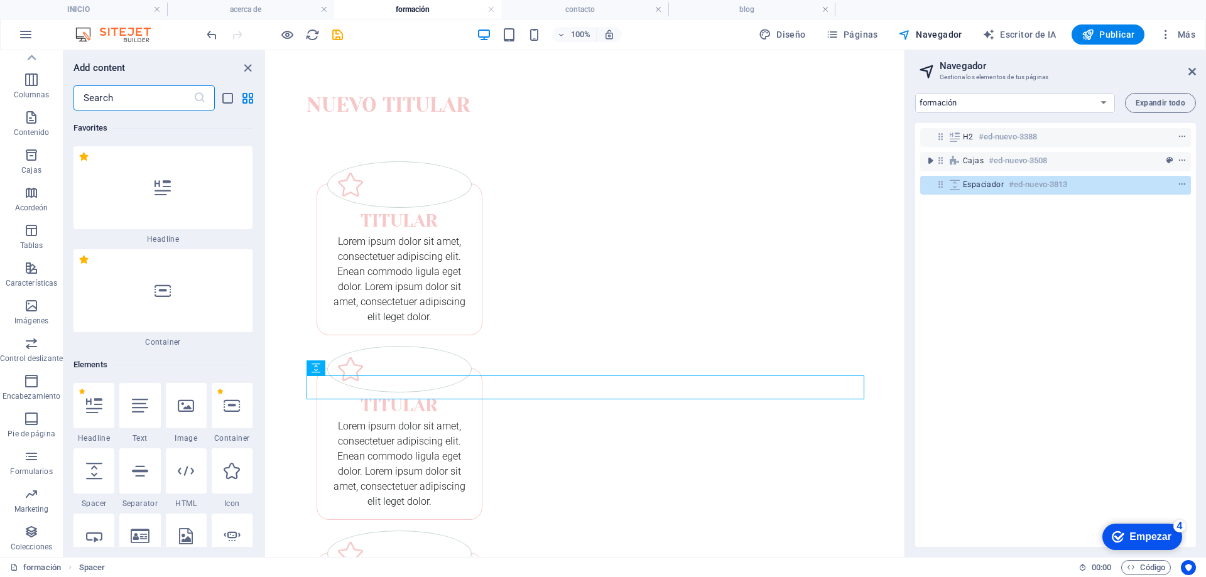
scroll to position [12609, 0]
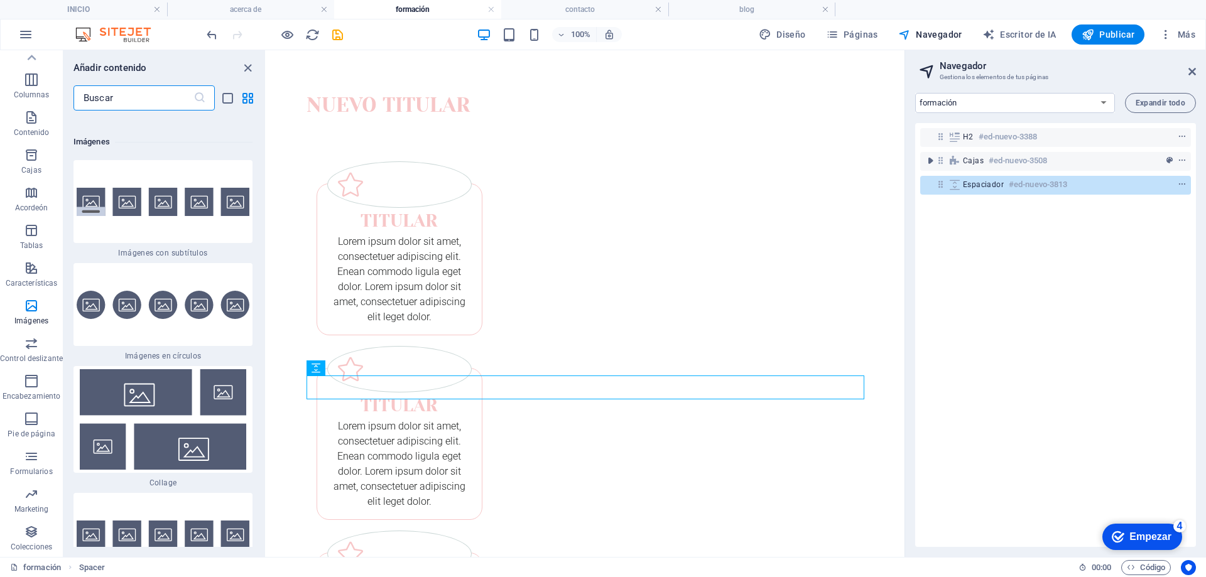
click at [591, 466] on html "Saltar al contenido principal Nuevo titular Titular Lorem ipsum dolor sit amet,…" at bounding box center [585, 429] width 638 height 759
click at [590, 396] on div "+ Add section" at bounding box center [586, 399] width 70 height 21
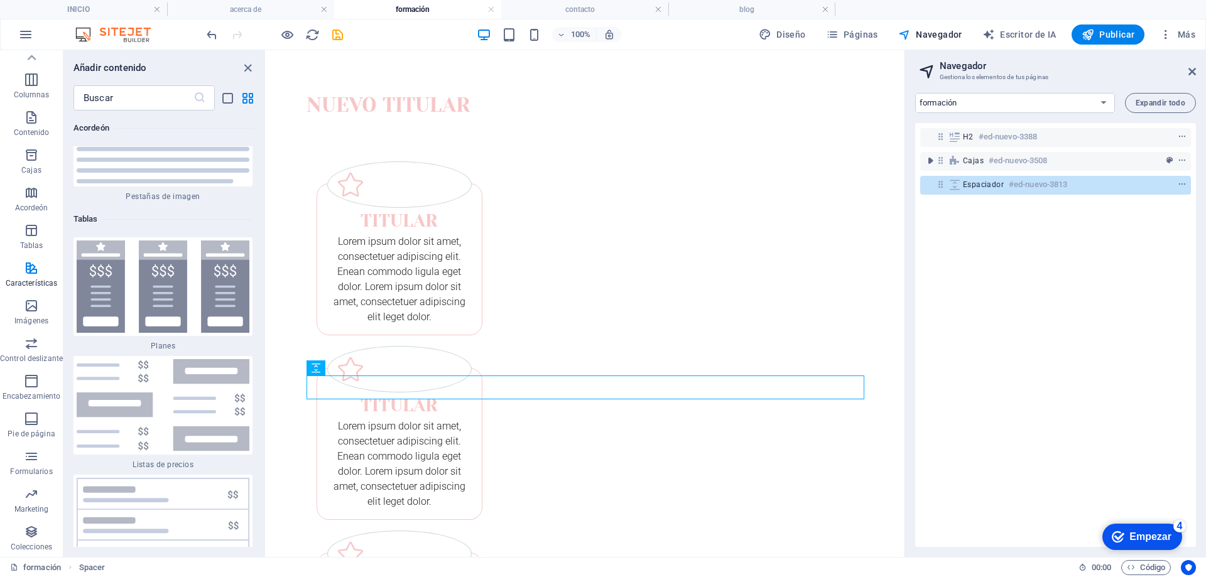
scroll to position [4262, 0]
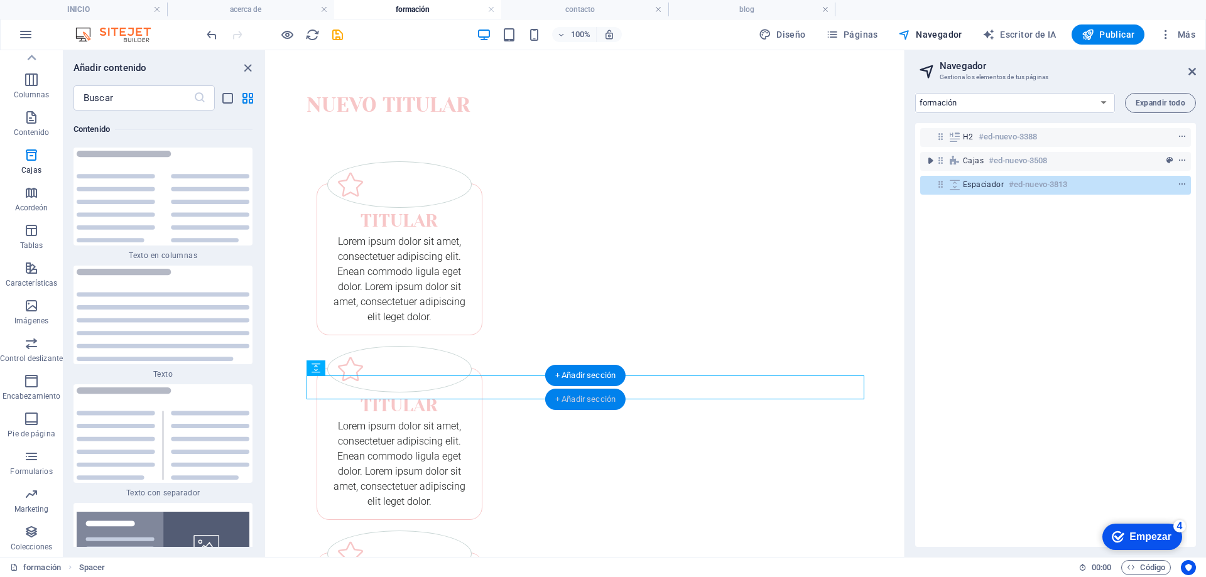
click at [577, 399] on font "+ Añadir sección" at bounding box center [585, 399] width 60 height 9
click at [33, 319] on font "Imágenes" at bounding box center [31, 321] width 34 height 9
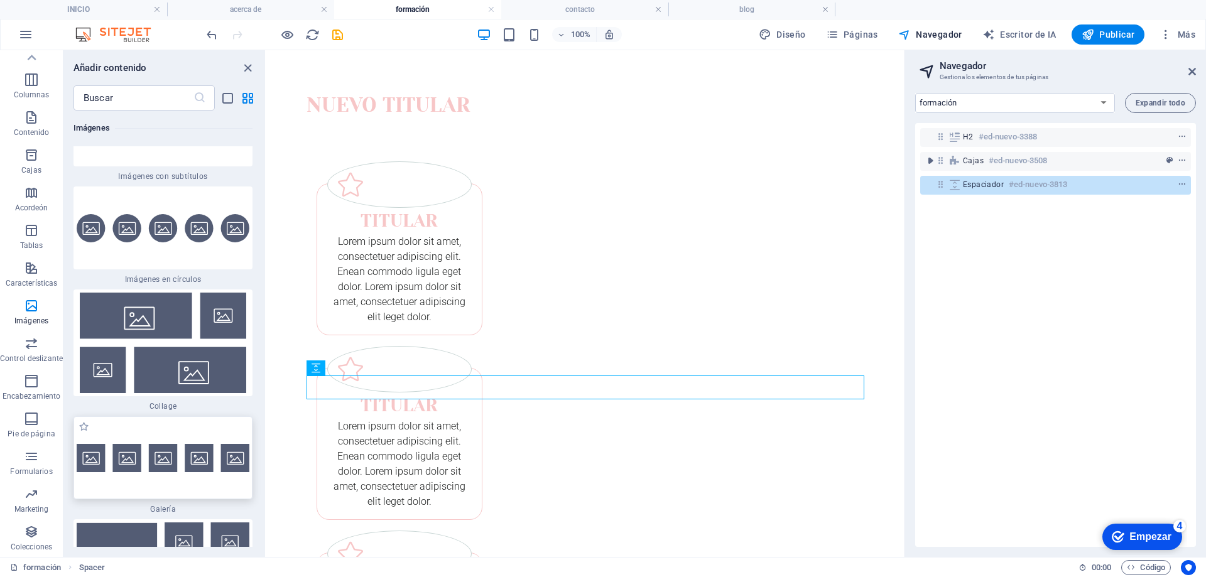
scroll to position [12672, 0]
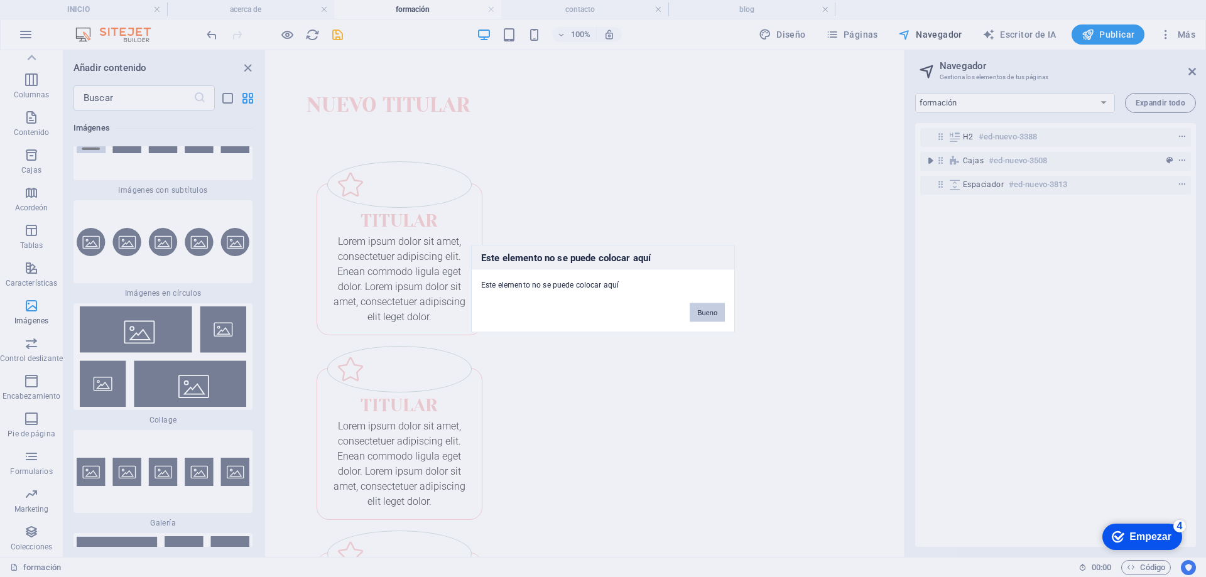
click at [713, 314] on font "Bueno" at bounding box center [707, 313] width 20 height 8
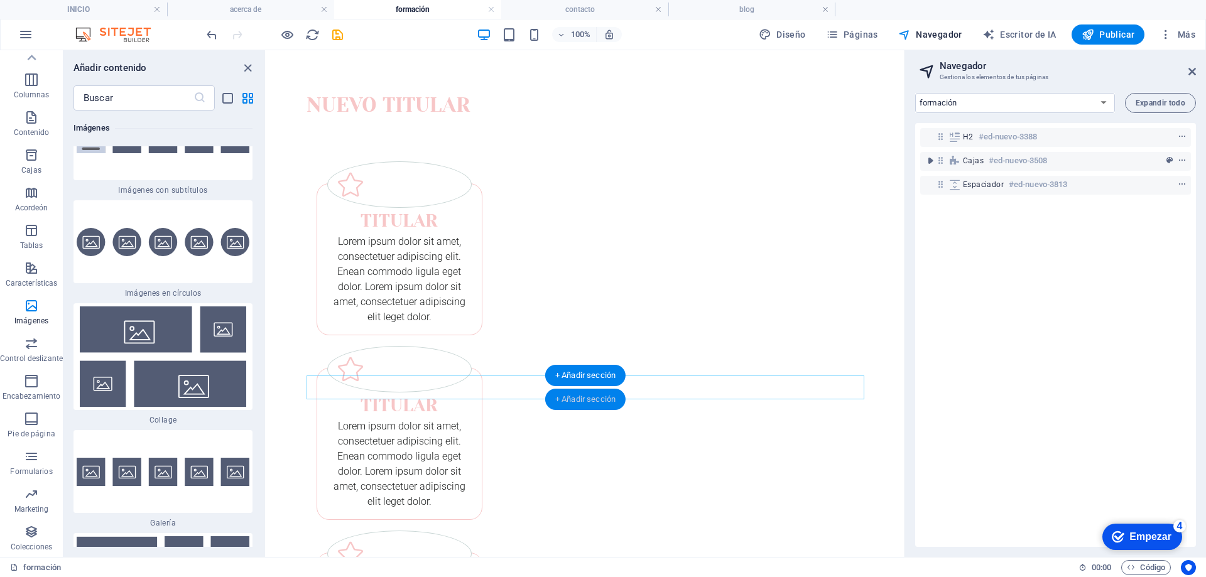
click at [583, 398] on font "+ Añadir sección" at bounding box center [585, 399] width 60 height 9
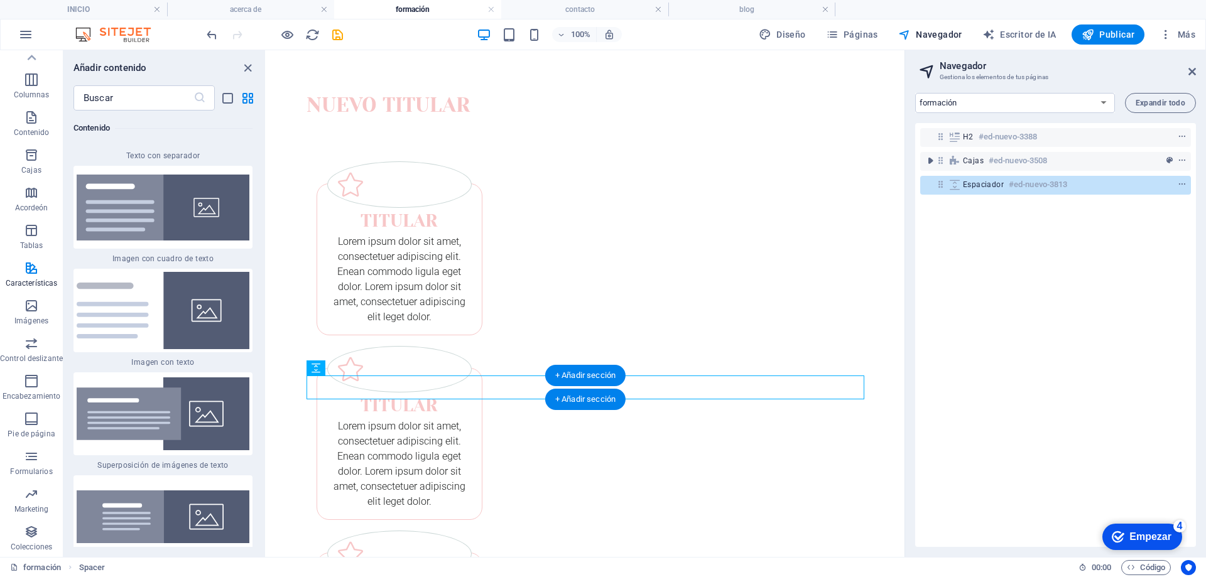
scroll to position [4262, 0]
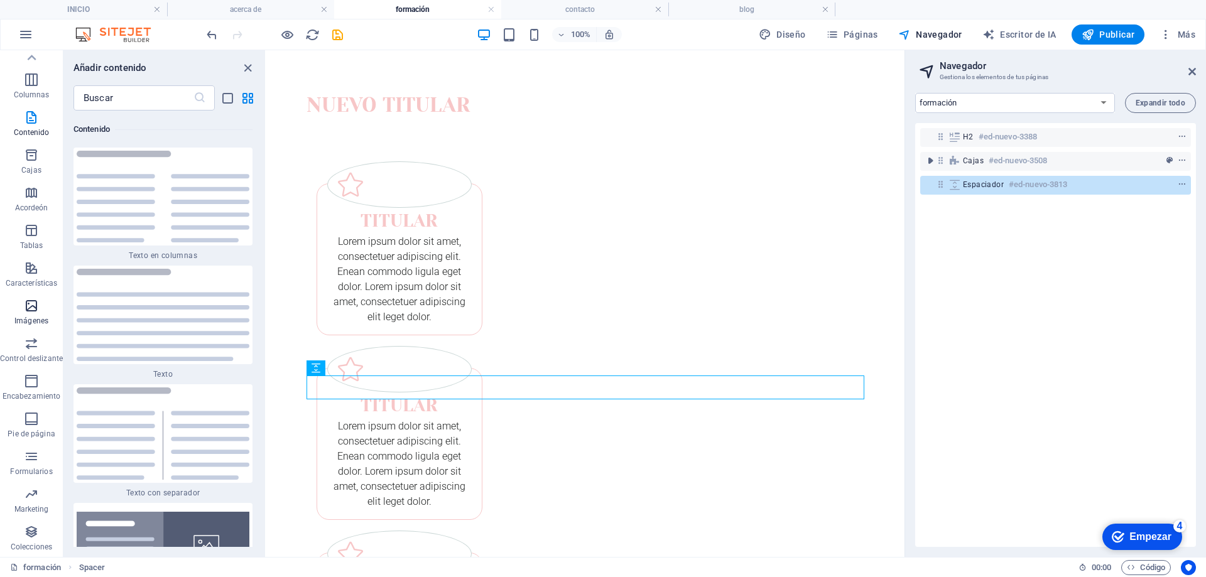
click at [28, 316] on p "Imágenes" at bounding box center [31, 321] width 34 height 10
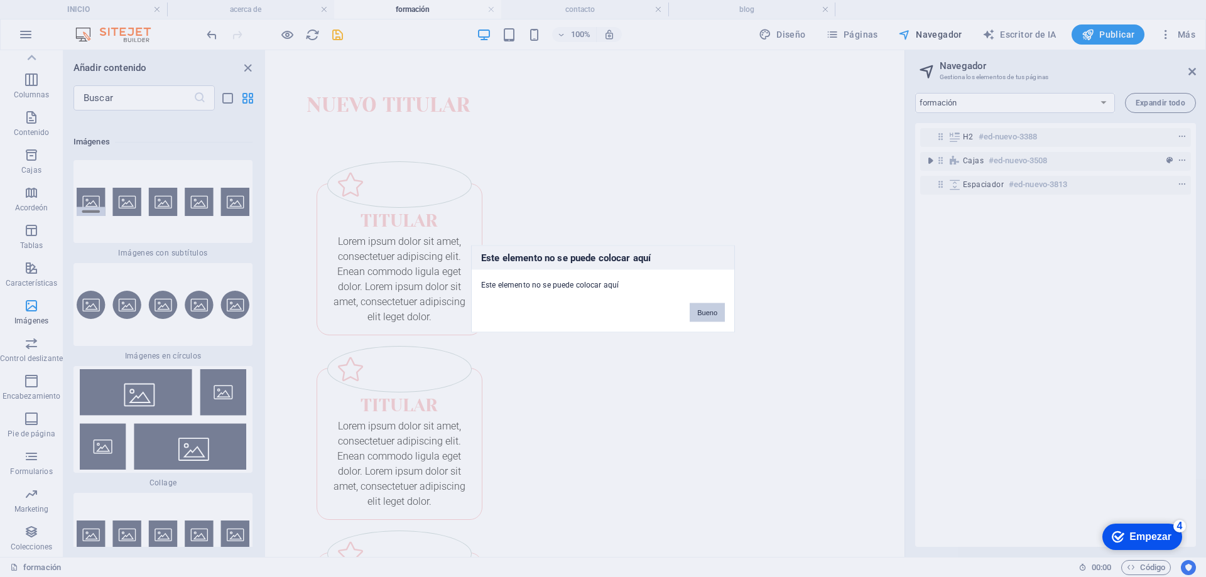
click at [715, 320] on button "Bueno" at bounding box center [707, 312] width 35 height 19
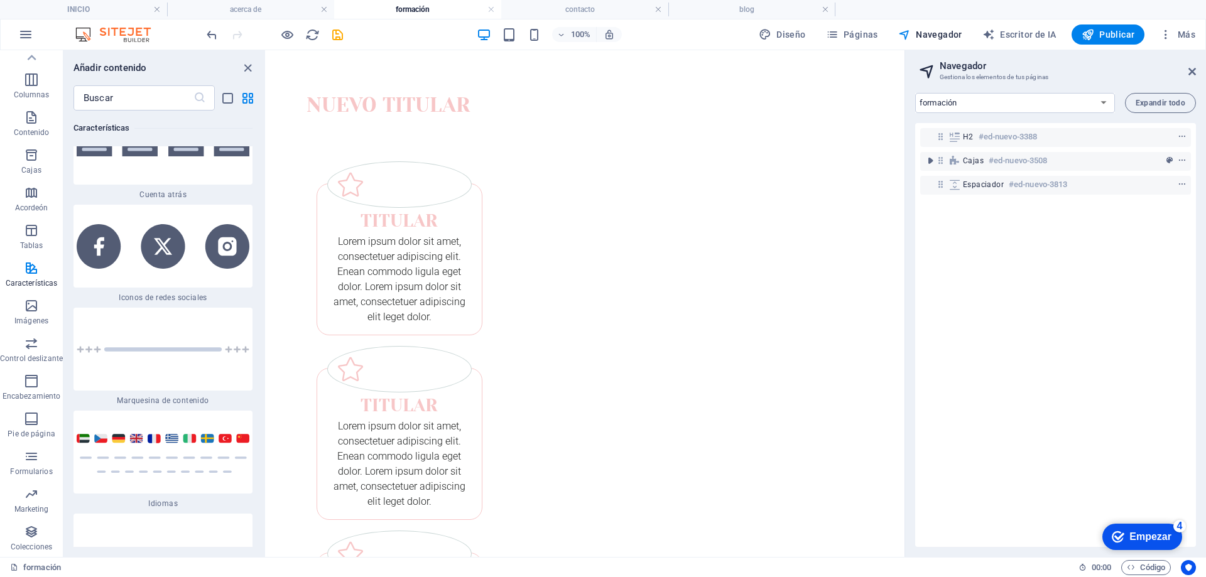
scroll to position [11038, 0]
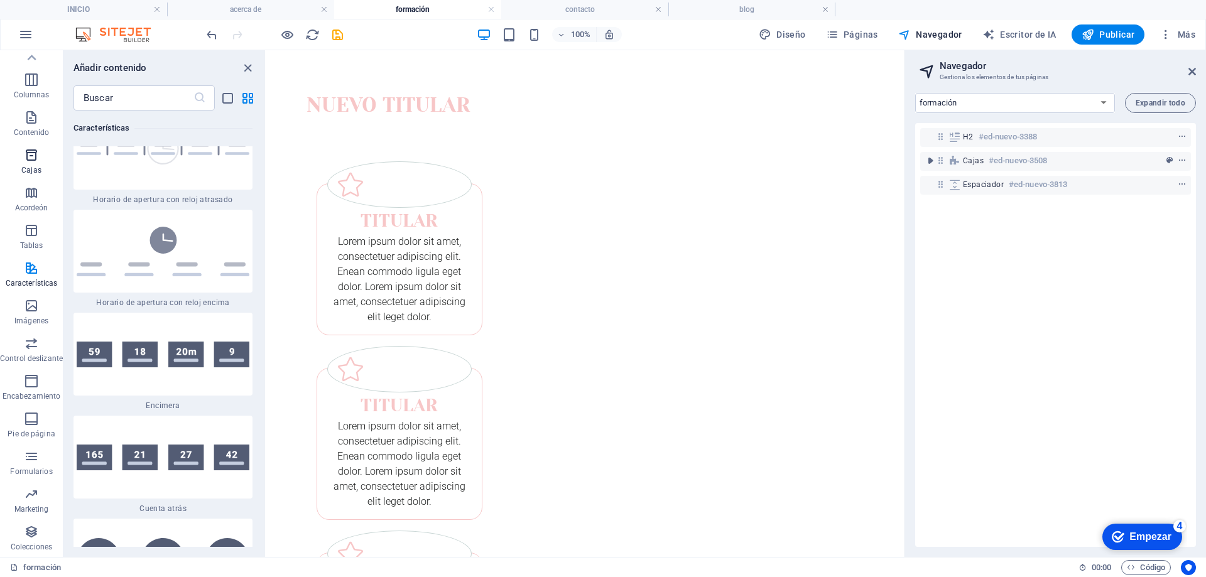
click at [43, 154] on span "Cajas" at bounding box center [31, 163] width 63 height 30
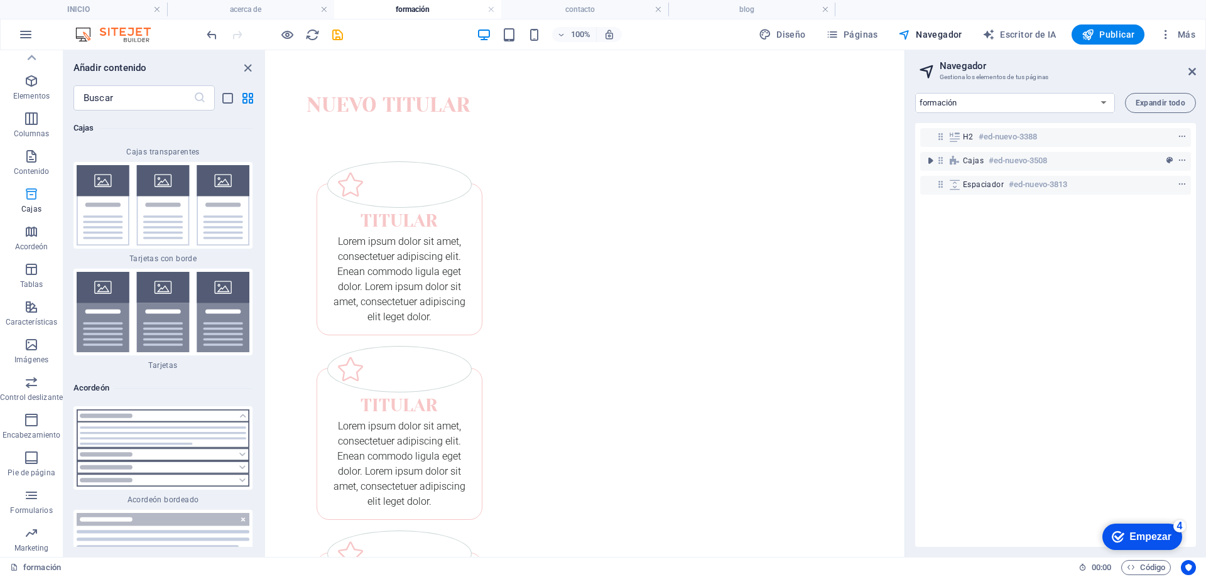
scroll to position [0, 0]
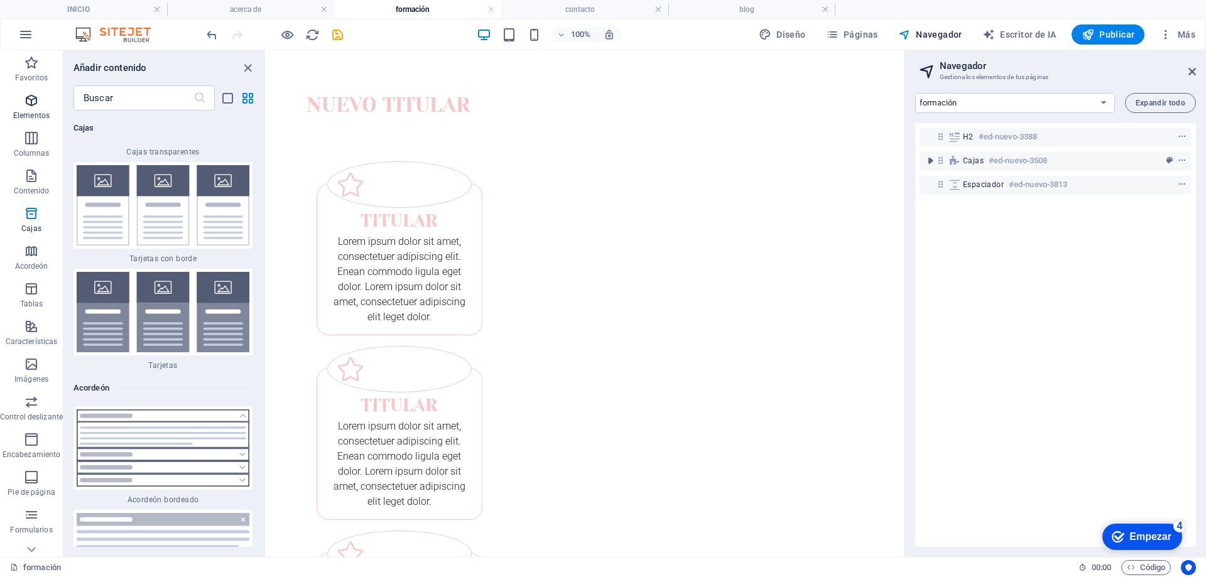
click at [29, 104] on icon "button" at bounding box center [31, 100] width 15 height 15
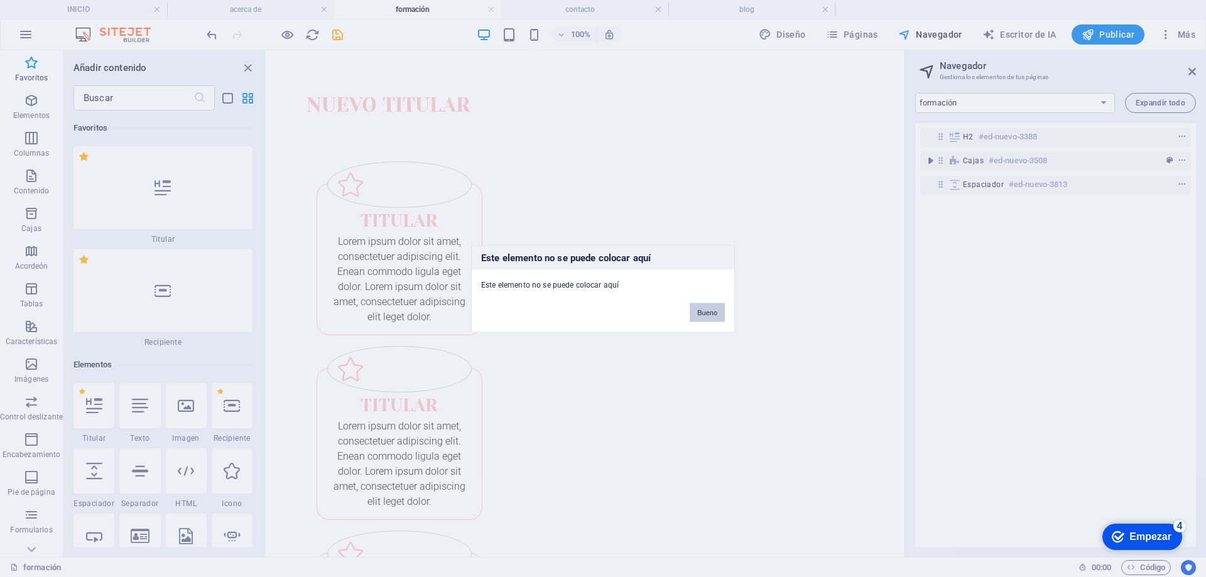
click at [704, 307] on button "Bueno" at bounding box center [707, 312] width 35 height 19
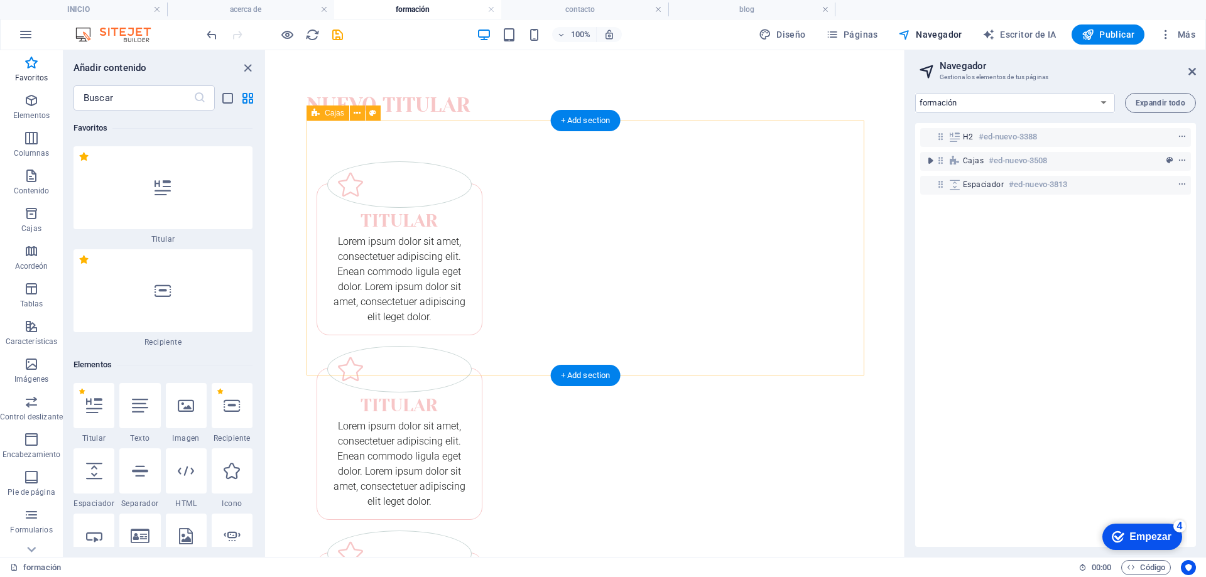
click at [685, 156] on div "Titular Lorem ipsum dolor sit amet, consectetuer adipiscing elit. Enean commodo…" at bounding box center [586, 433] width 558 height 625
click at [582, 380] on div "+ Add section" at bounding box center [586, 375] width 70 height 21
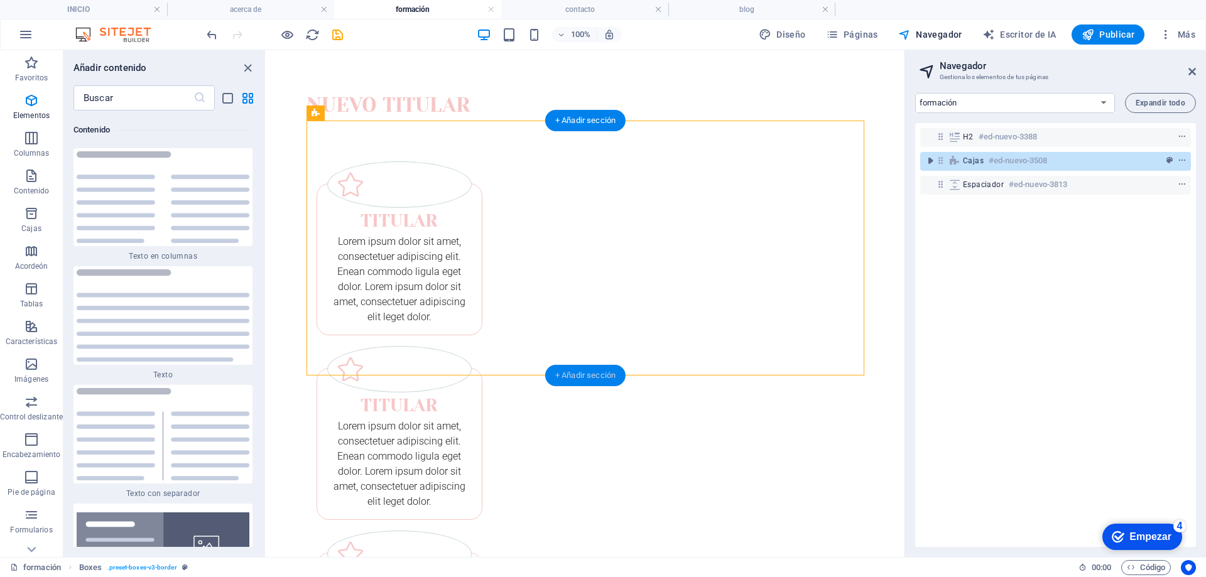
scroll to position [4262, 0]
click at [32, 106] on icon "button" at bounding box center [31, 100] width 15 height 15
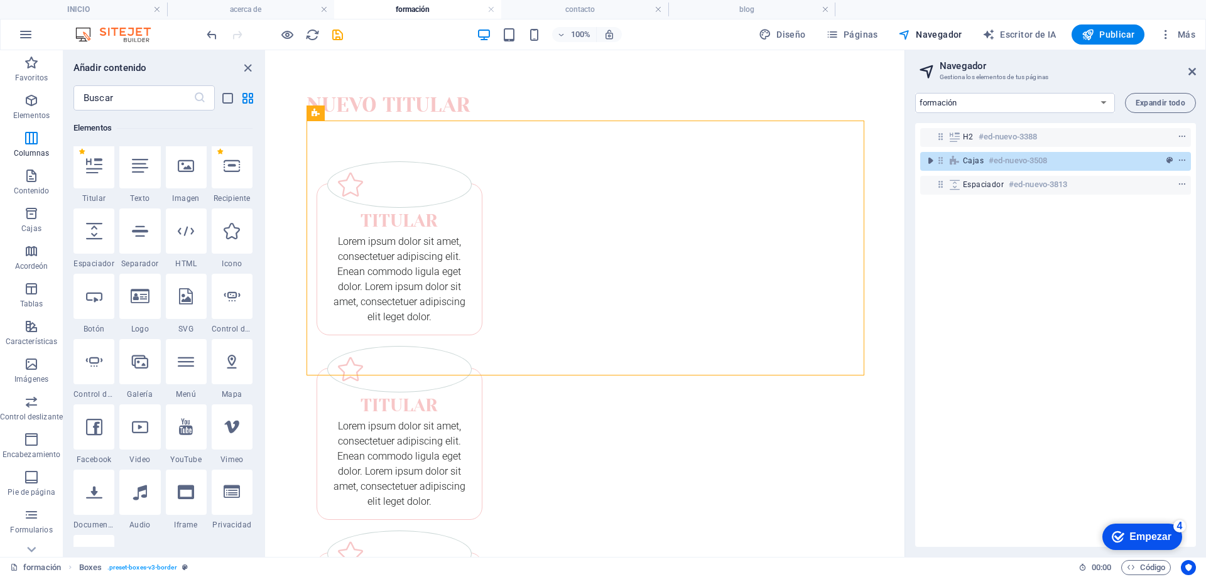
scroll to position [237, 0]
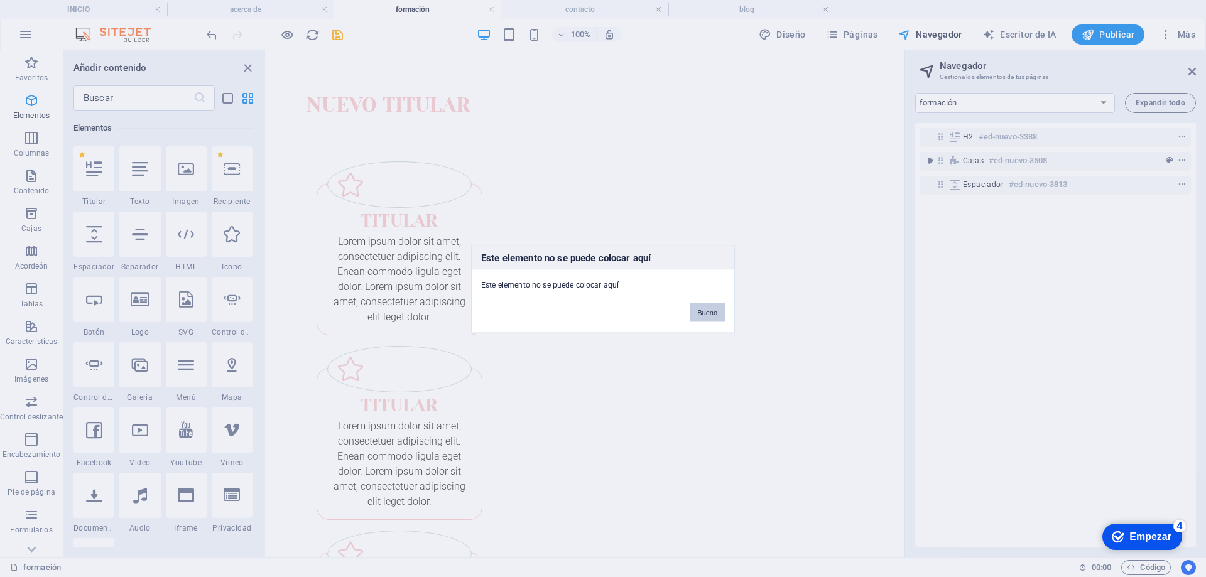
drag, startPoint x: 711, startPoint y: 316, endPoint x: 444, endPoint y: 265, distance: 272.0
click at [711, 316] on button "Bueno" at bounding box center [707, 312] width 35 height 19
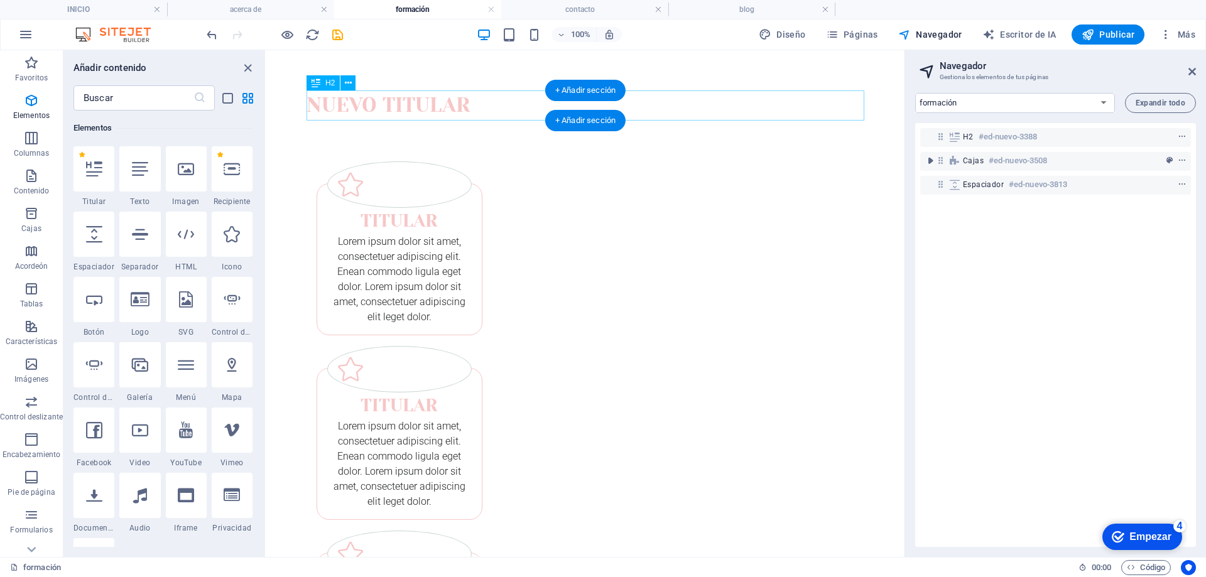
click at [432, 108] on div "Nuevo titular" at bounding box center [586, 105] width 558 height 30
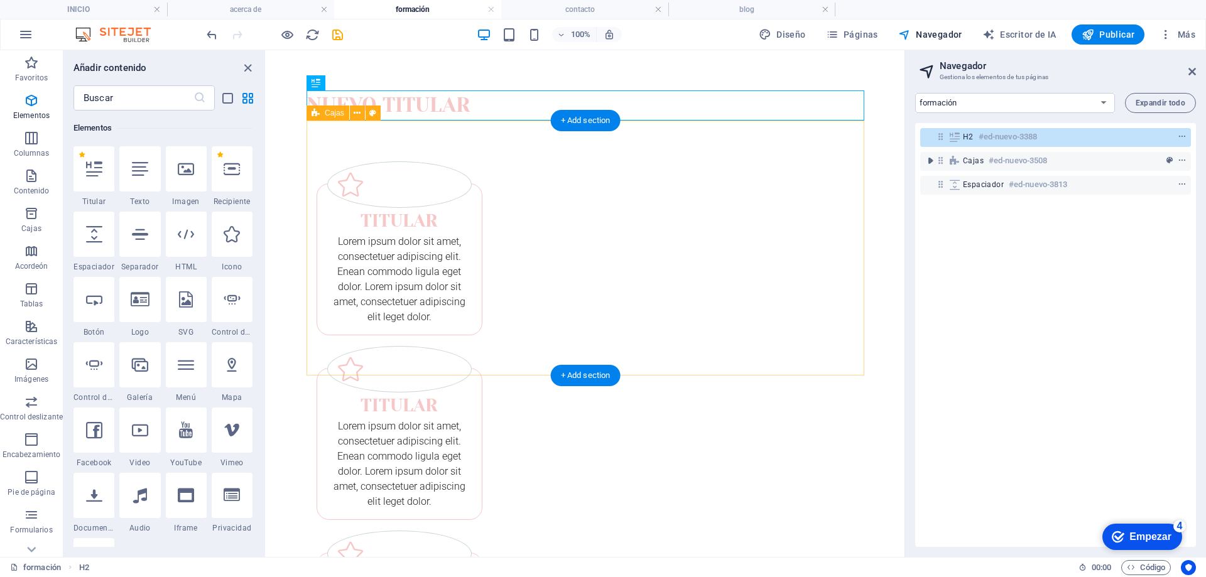
click at [467, 173] on div "Titular Lorem ipsum dolor sit amet, consectetuer adipiscing elit. Enean commodo…" at bounding box center [586, 433] width 558 height 625
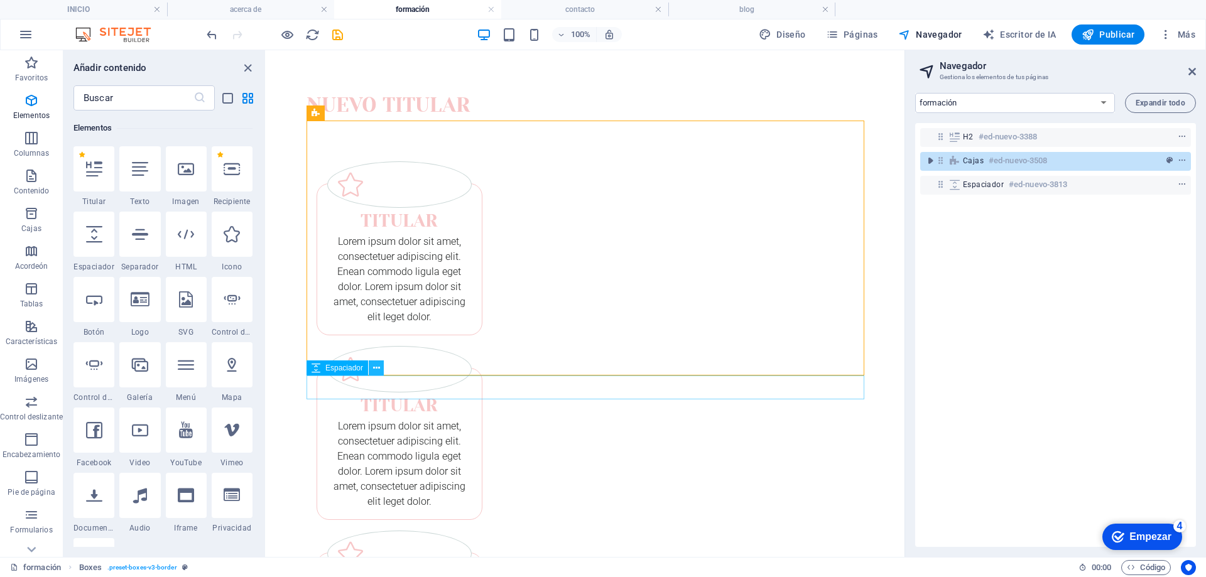
click at [380, 369] on icon at bounding box center [376, 368] width 7 height 13
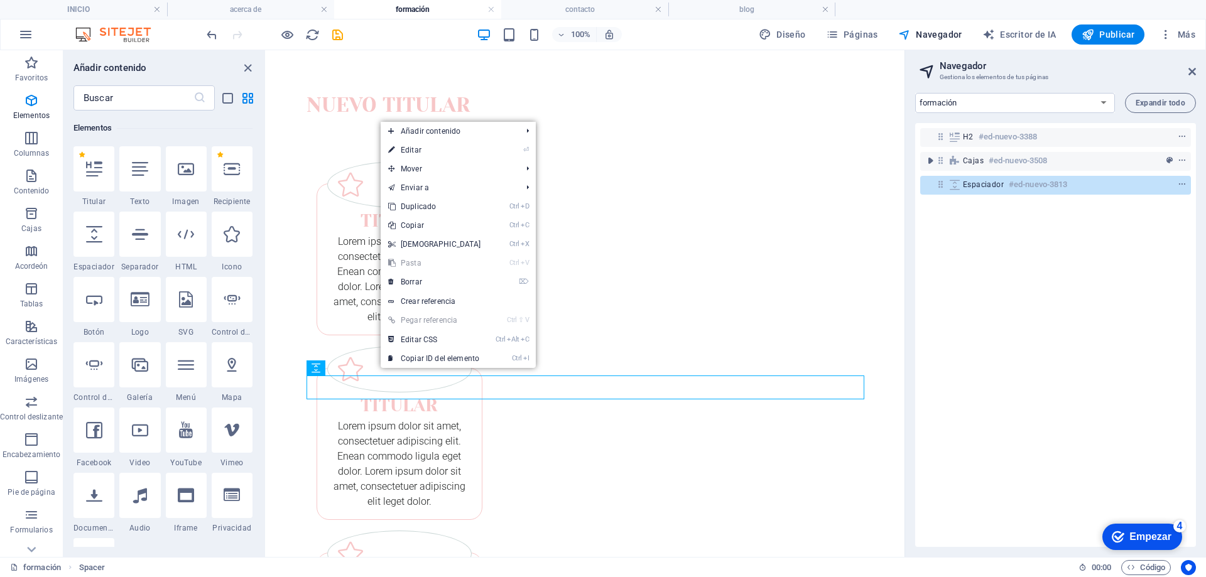
click at [783, 520] on html "Saltar al contenido principal Nuevo titular Titular Lorem ipsum dolor sit amet,…" at bounding box center [585, 429] width 638 height 759
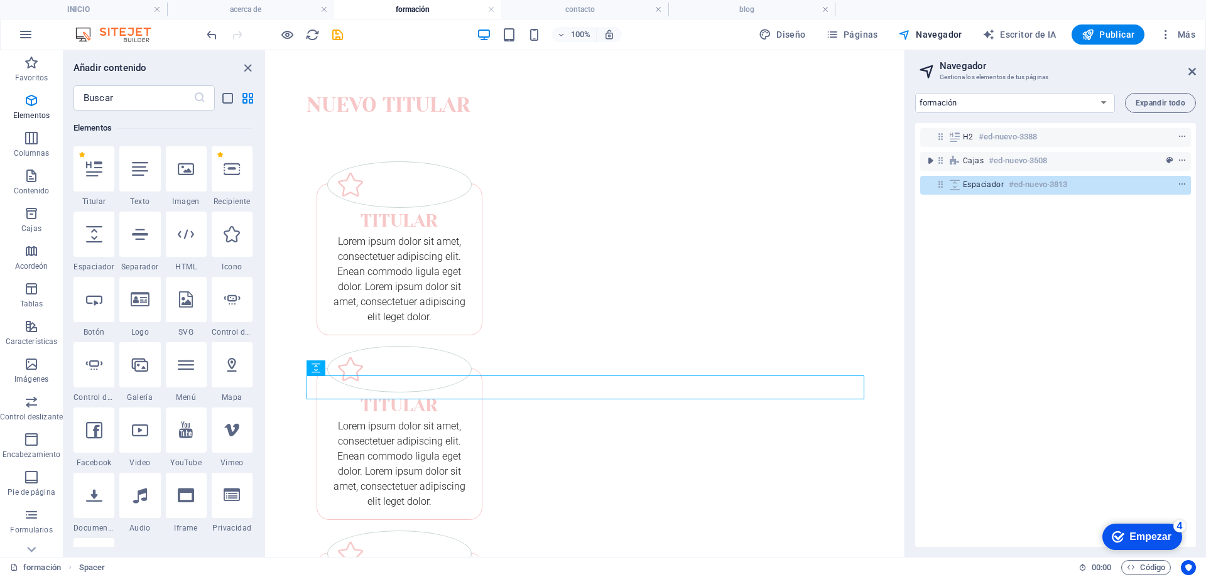
click at [1189, 78] on header "Navegador Gestiona los elementos de tus páginas" at bounding box center [1057, 66] width 278 height 33
click at [1192, 70] on icon at bounding box center [1193, 72] width 8 height 10
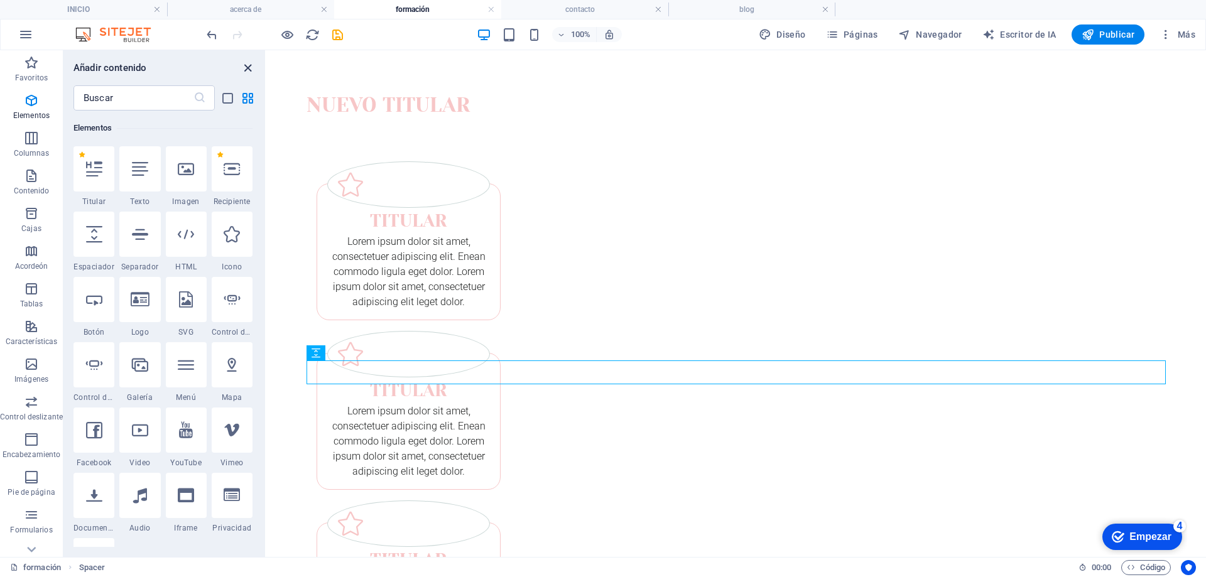
click at [244, 63] on icon "cerrar panel" at bounding box center [248, 68] width 14 height 14
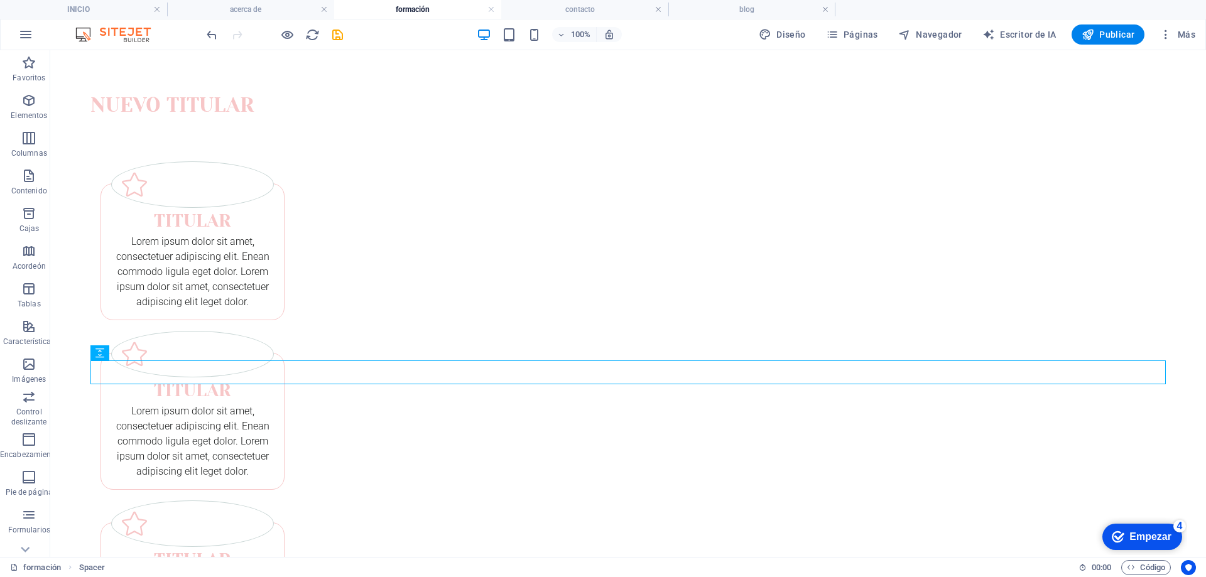
click at [419, 445] on html "Saltar al contenido principal Nuevo titular Titular Lorem ipsum dolor sit amet,…" at bounding box center [628, 407] width 1156 height 714
click at [30, 104] on icon "button" at bounding box center [28, 100] width 15 height 15
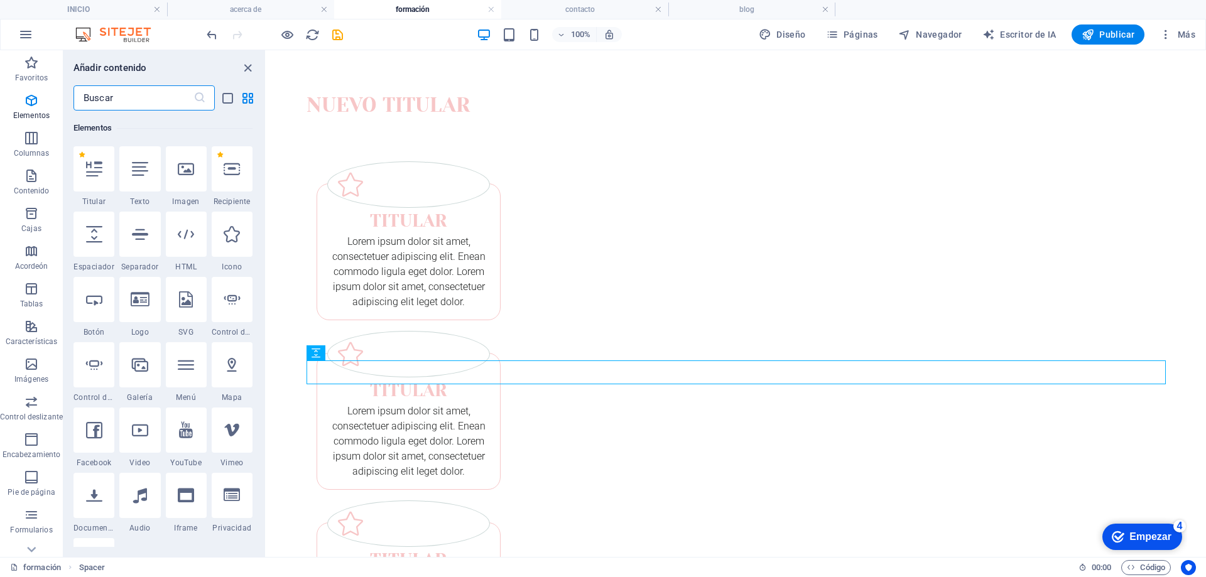
click at [236, 166] on icon at bounding box center [232, 169] width 16 height 16
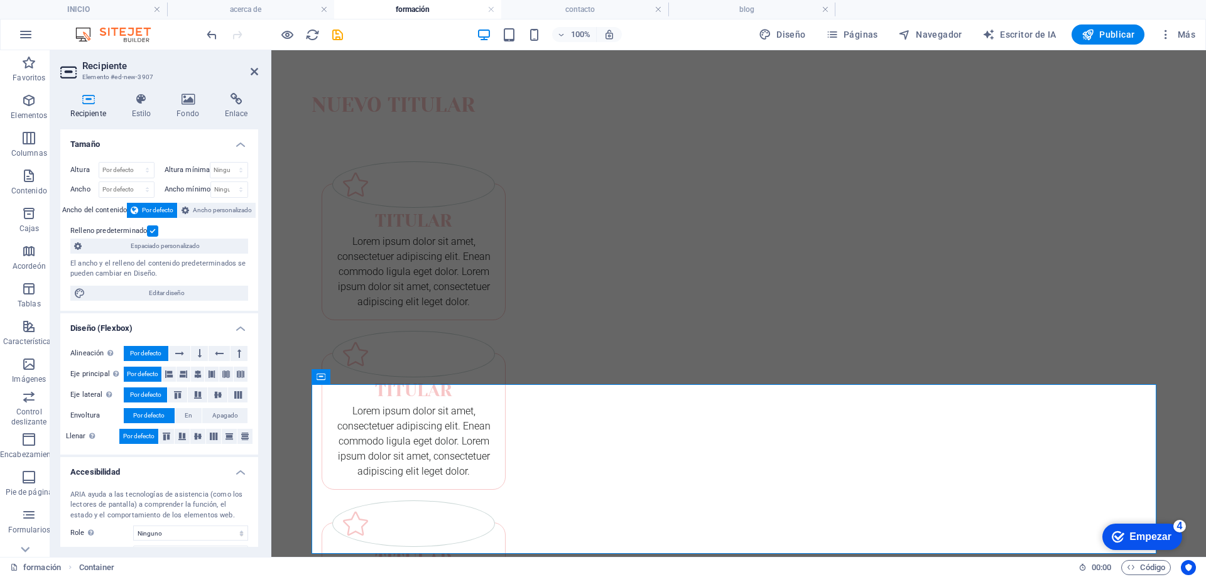
click at [1178, 373] on html "Saltar al contenido principal Nuevo titular Titular Lorem ipsum dolor sit amet,…" at bounding box center [738, 491] width 935 height 883
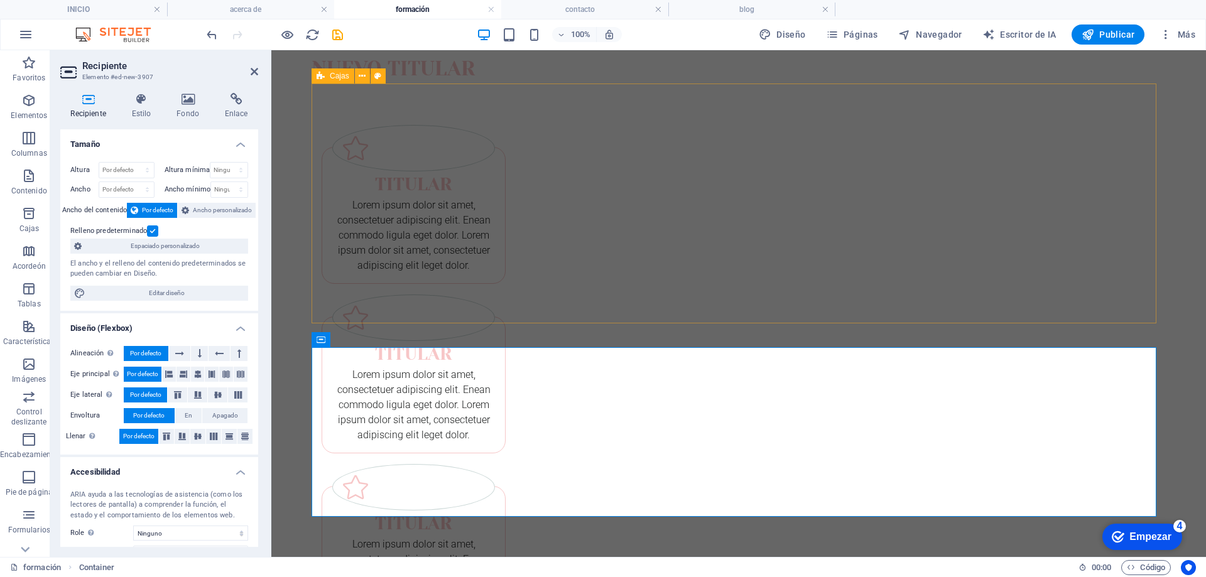
scroll to position [37, 0]
click at [1092, 256] on div "Titular Lorem ipsum dolor sit amet, consectetuer adipiscing elit. Enean commodo…" at bounding box center [739, 373] width 855 height 579
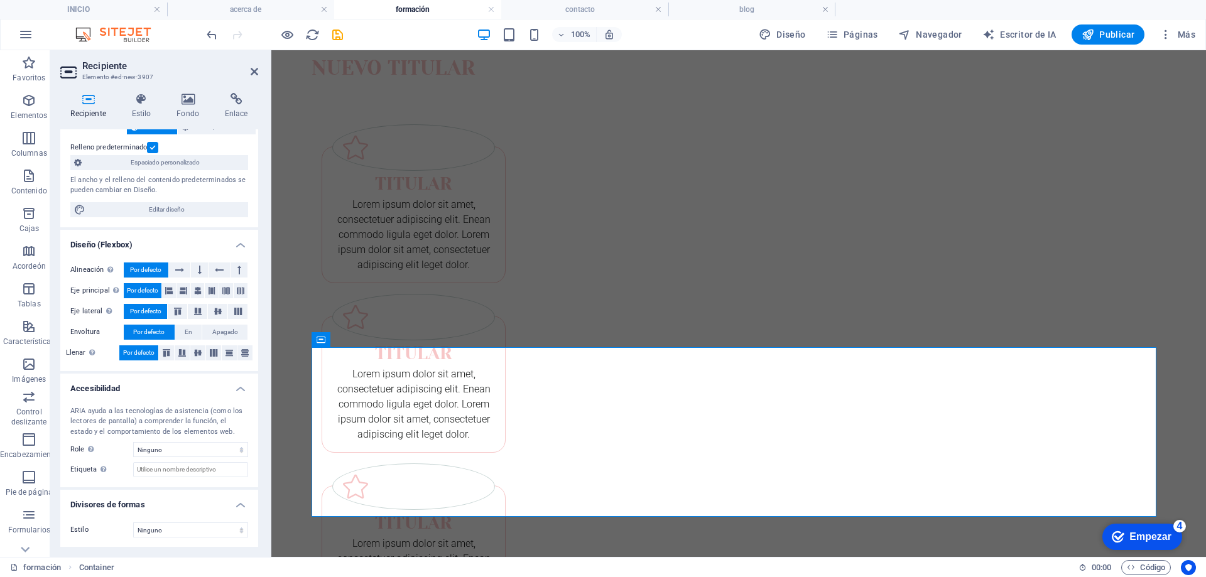
scroll to position [84, 0]
click at [1195, 306] on html "Saltar al contenido principal Nuevo titular Titular Lorem ipsum dolor sit amet,…" at bounding box center [738, 454] width 935 height 883
drag, startPoint x: 1139, startPoint y: 241, endPoint x: 1364, endPoint y: 232, distance: 225.7
click at [1166, 243] on div "Titular Lorem ipsum dolor sit amet, consectetuer adipiscing elit. Enean commodo…" at bounding box center [739, 373] width 855 height 579
click at [1166, 234] on div "Titular Lorem ipsum dolor sit amet, consectetuer adipiscing elit. Enean commodo…" at bounding box center [739, 373] width 855 height 579
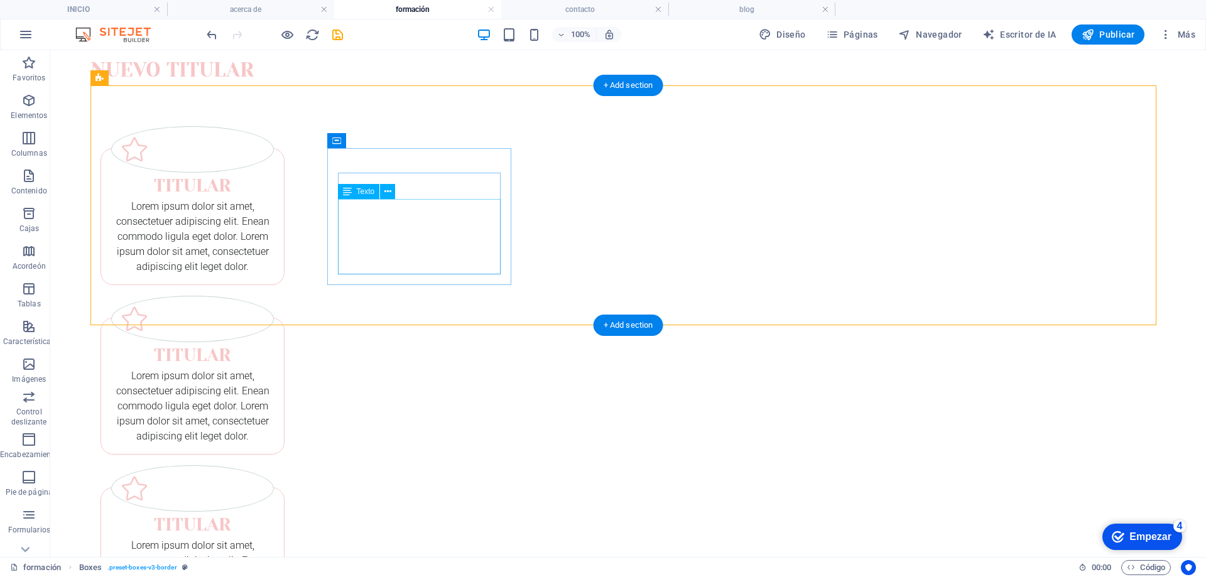
scroll to position [37, 0]
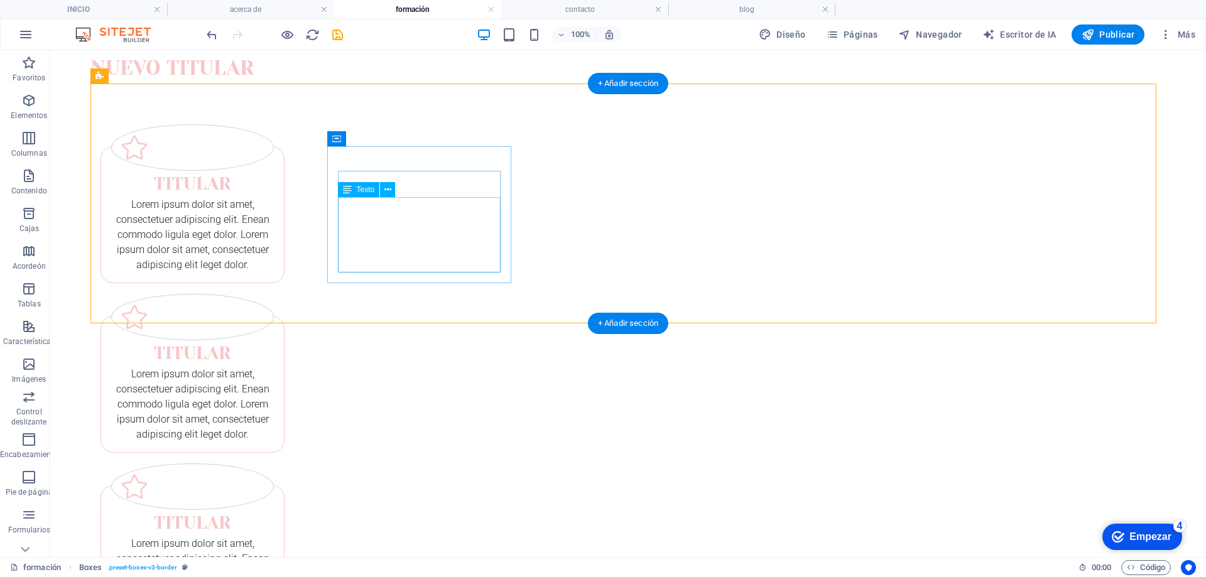
click at [274, 223] on div "Lorem ipsum dolor sit amet, consectetuer adipiscing elit. Enean commodo ligula …" at bounding box center [192, 234] width 163 height 75
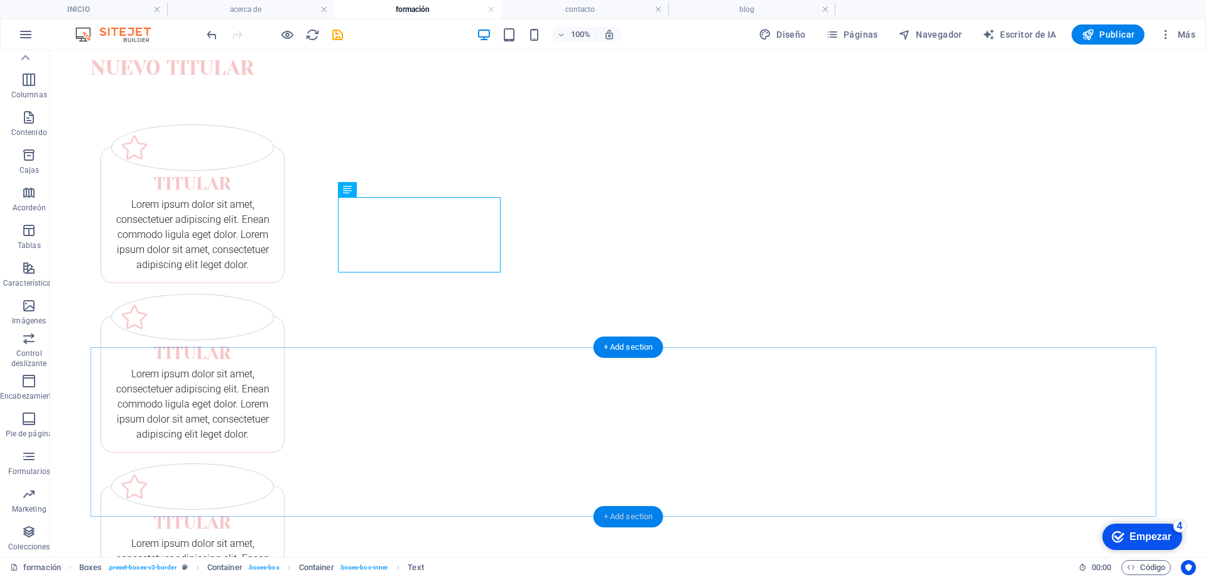
drag, startPoint x: 601, startPoint y: 448, endPoint x: 641, endPoint y: 521, distance: 83.2
click at [641, 521] on div "+ Add section" at bounding box center [629, 516] width 70 height 21
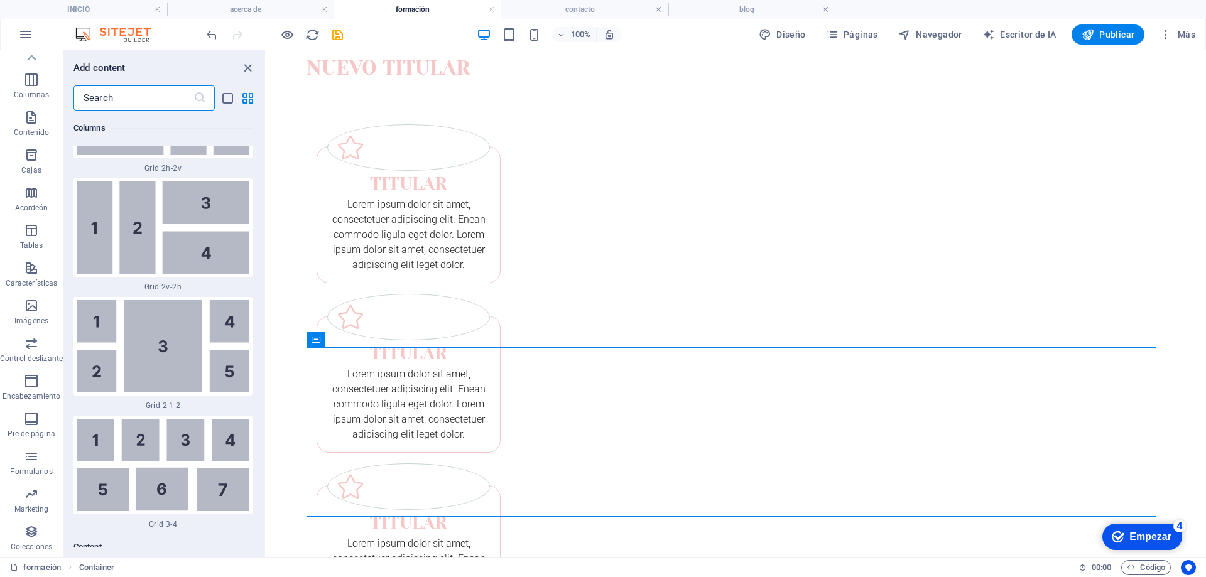
scroll to position [4262, 0]
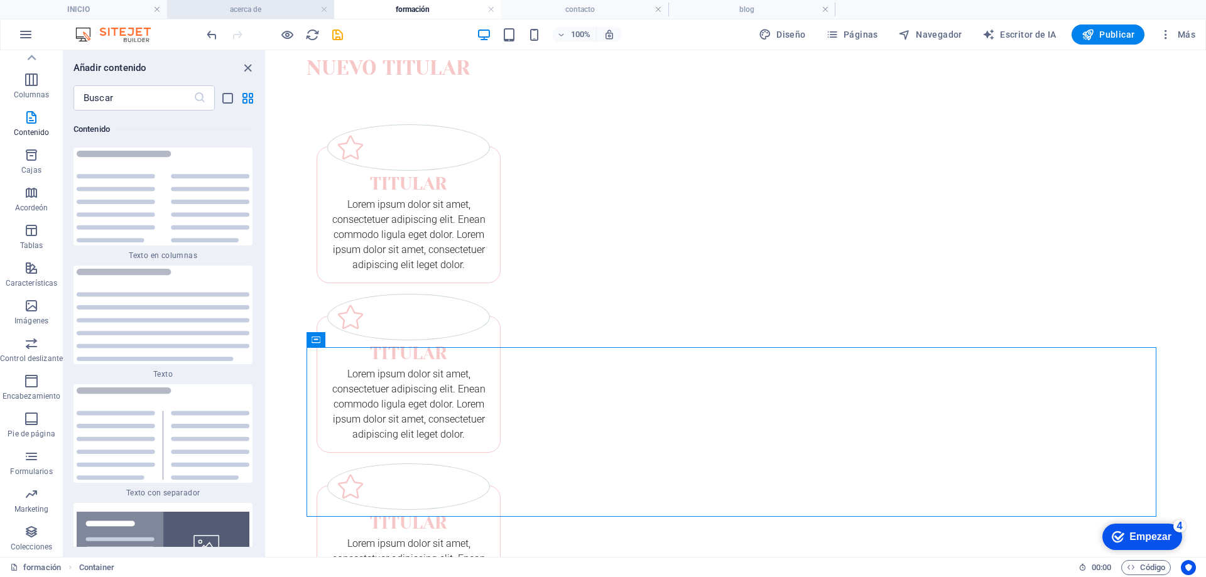
click at [236, 14] on h4 "acerca de" at bounding box center [250, 10] width 167 height 14
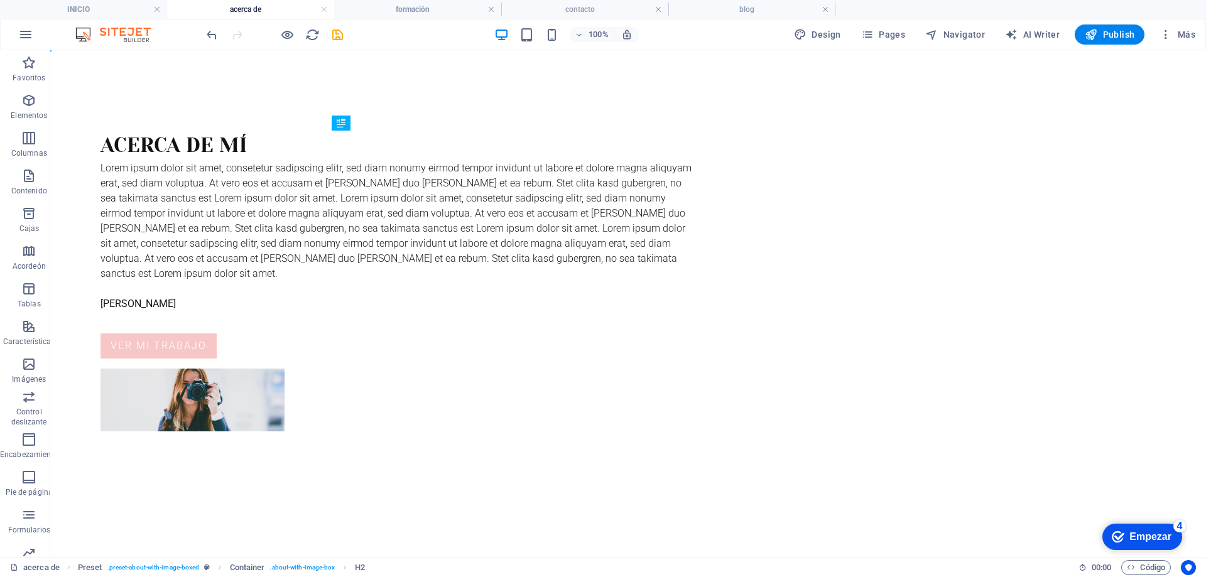
scroll to position [0, 0]
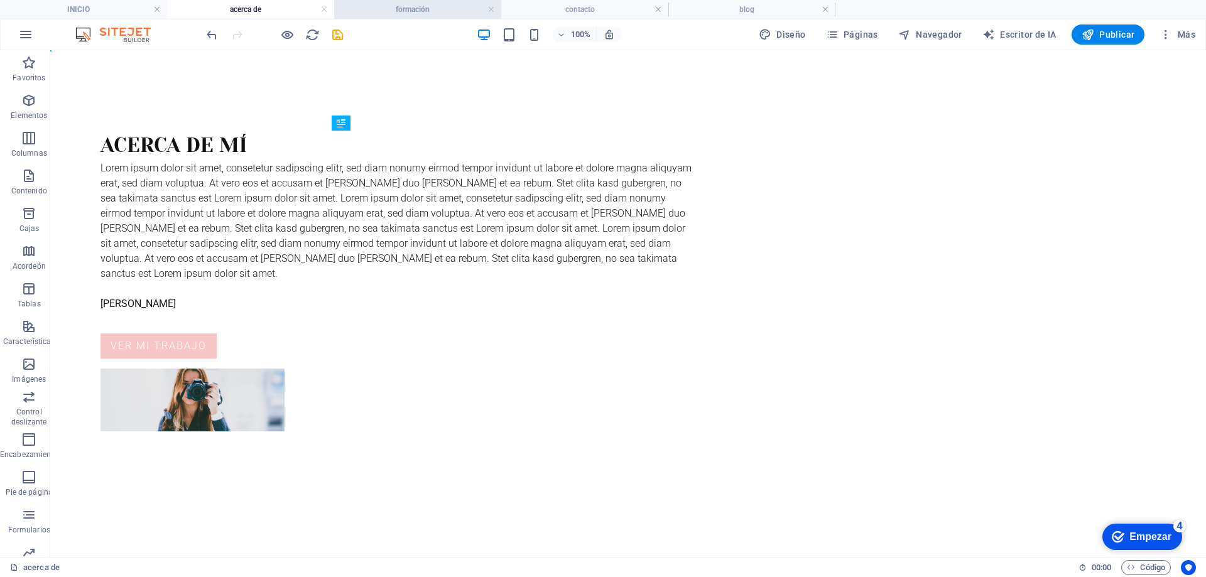
click at [430, 13] on font "formación" at bounding box center [413, 9] width 34 height 9
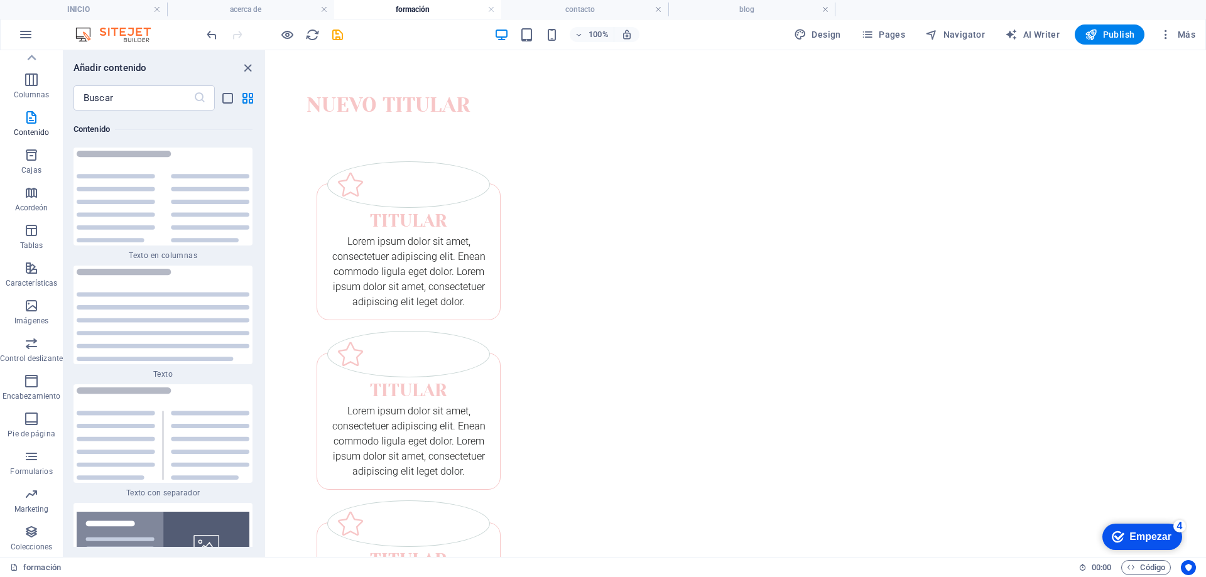
scroll to position [37, 0]
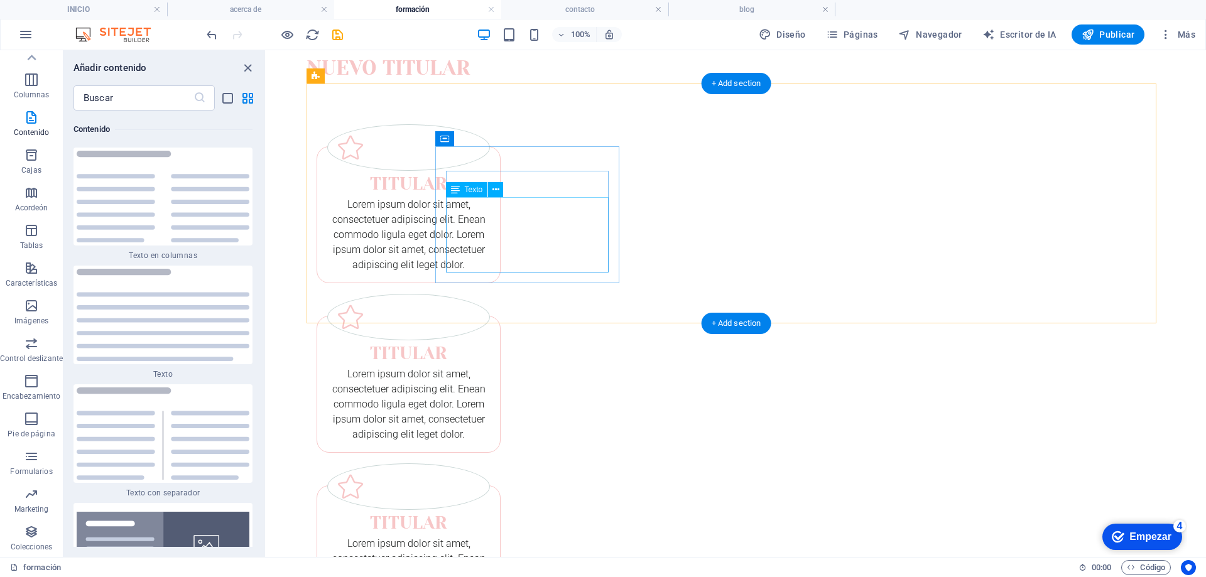
click at [490, 232] on div "Lorem ipsum dolor sit amet, consectetuer adipiscing elit. Enean commodo ligula …" at bounding box center [408, 234] width 163 height 75
click at [496, 191] on icon at bounding box center [496, 189] width 7 height 13
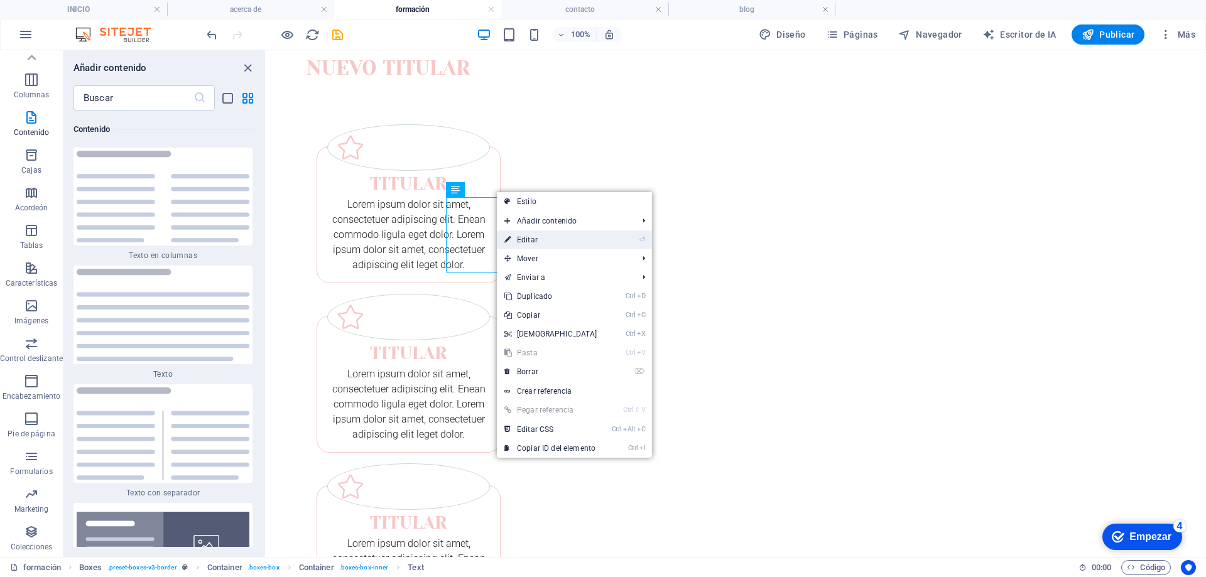
click at [545, 243] on link "⏎ Editar" at bounding box center [551, 240] width 108 height 19
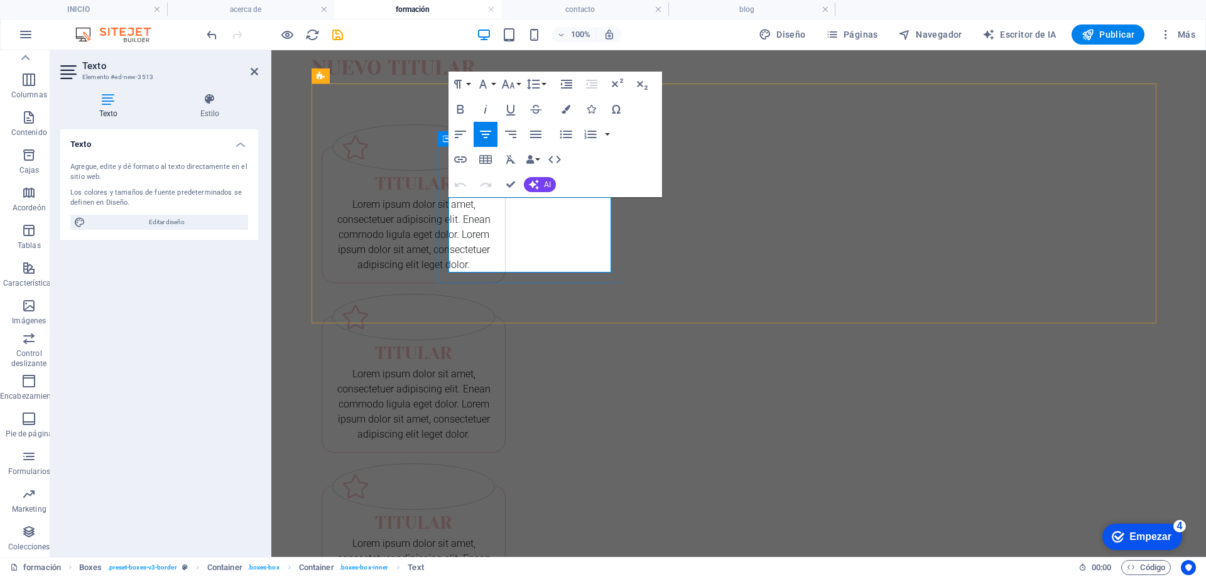
click at [491, 250] on font "Lorem ipsum dolor sit amet, consectetuer adipiscing elit. Enean commodo ligula …" at bounding box center [413, 235] width 153 height 72
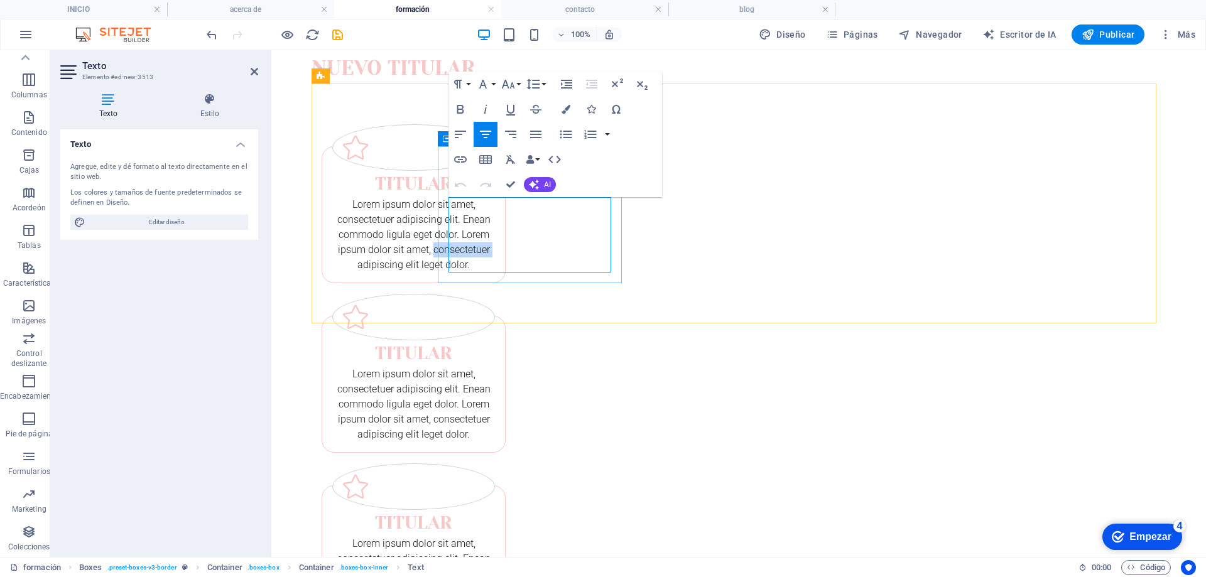
click at [491, 234] on font "Lorem ipsum dolor sit amet, consectetuer adipiscing elit. Enean commodo ligula …" at bounding box center [413, 235] width 153 height 72
click at [540, 131] on icon "button" at bounding box center [535, 135] width 11 height 8
click at [495, 252] on font "Lorem ipsum dolor sit amet, consectetuer adipiscing elit. Enean commodo ligula …" at bounding box center [413, 235] width 163 height 72
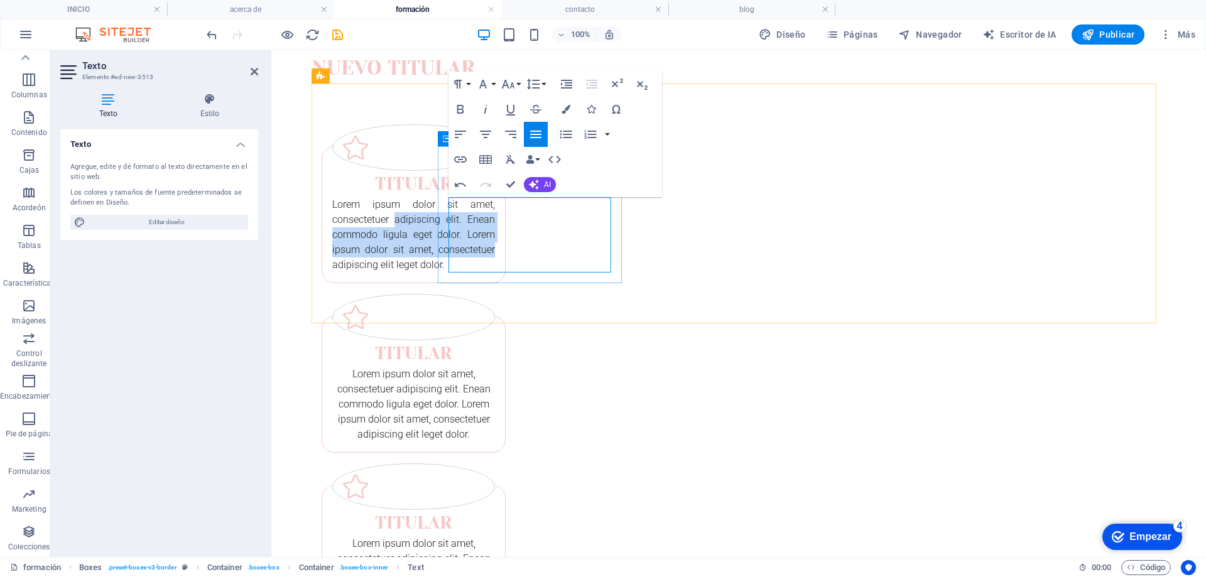
drag, startPoint x: 580, startPoint y: 251, endPoint x: 524, endPoint y: 214, distance: 67.1
click at [495, 214] on font "Lorem ipsum dolor sit amet, consectetuer adipiscing elit. Enean commodo ligula …" at bounding box center [413, 235] width 163 height 72
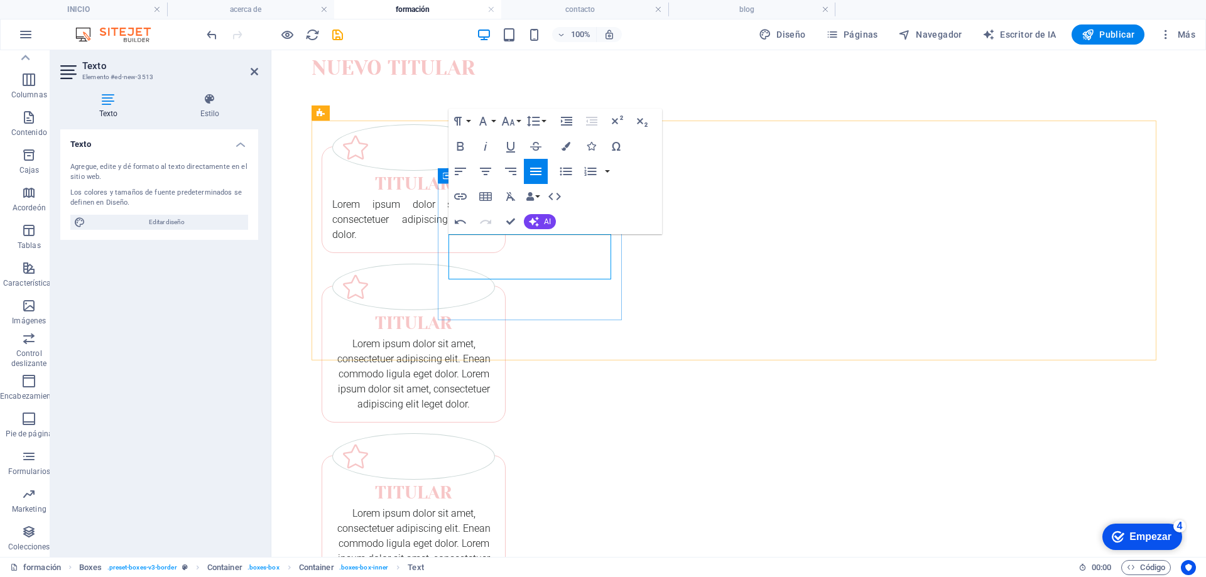
scroll to position [0, 0]
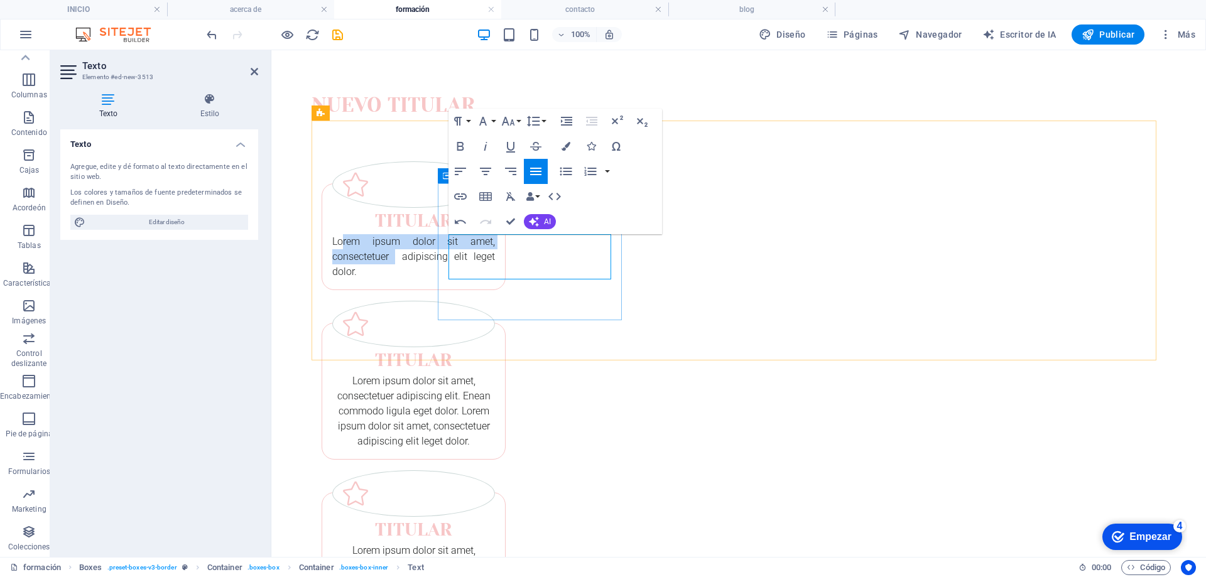
drag, startPoint x: 459, startPoint y: 243, endPoint x: 525, endPoint y: 265, distance: 69.5
click at [495, 266] on p "Lorem ipsum dolor sit amet, consectetuer adipiscing elit leget dolor." at bounding box center [413, 256] width 163 height 45
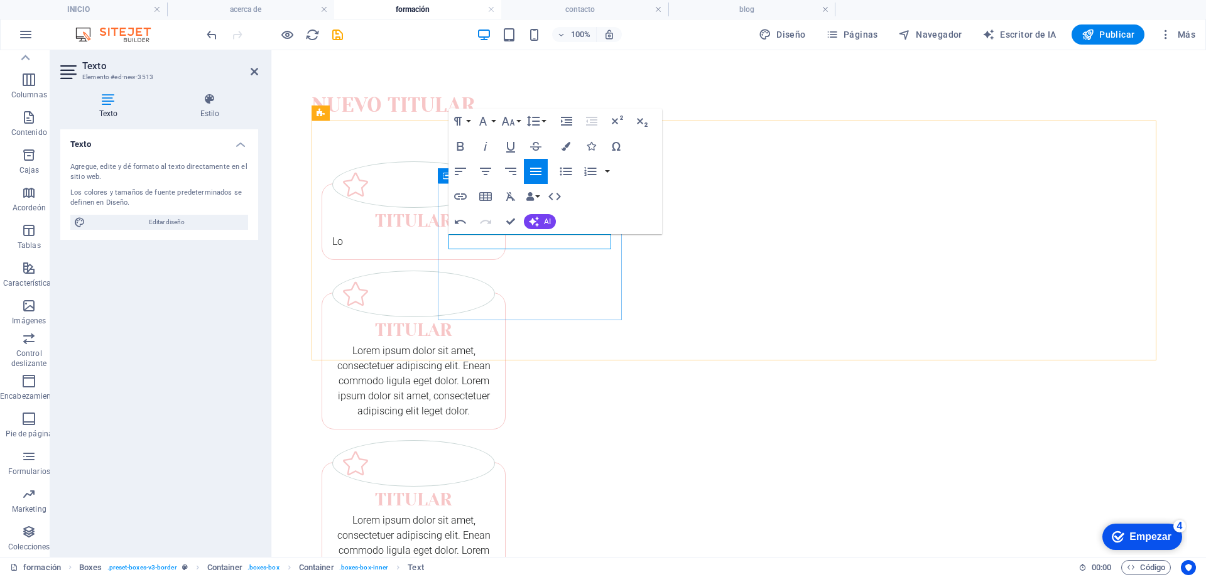
drag, startPoint x: 759, startPoint y: 283, endPoint x: 430, endPoint y: 235, distance: 332.2
drag, startPoint x: 469, startPoint y: 241, endPoint x: 451, endPoint y: 240, distance: 18.2
click at [451, 240] on p "Lo" at bounding box center [413, 241] width 163 height 15
click at [469, 239] on p "​" at bounding box center [413, 241] width 163 height 15
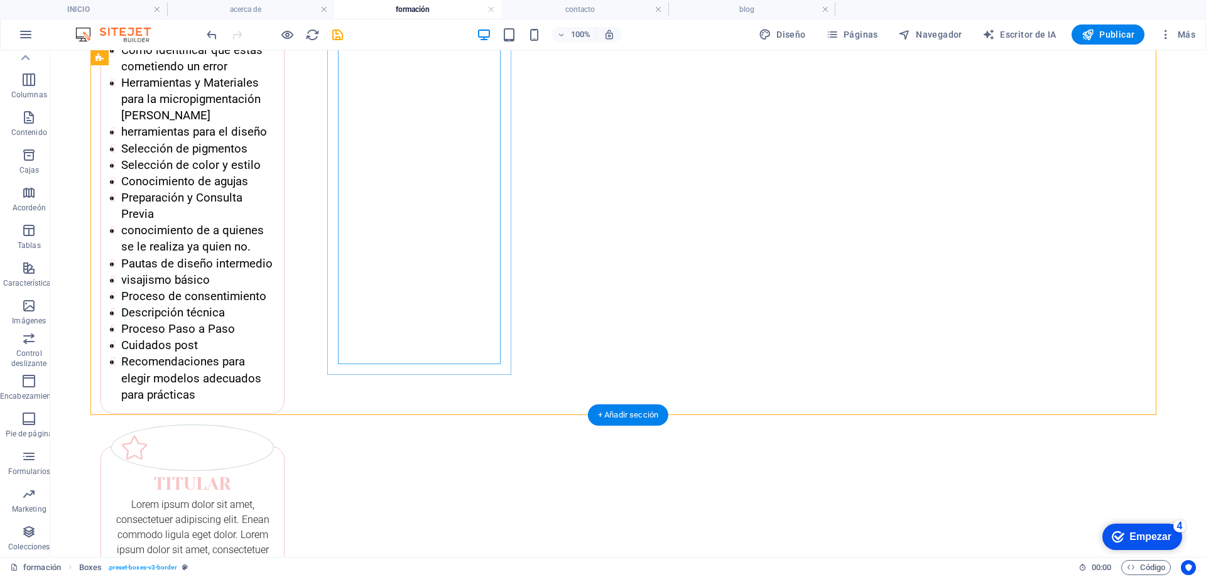
scroll to position [314, 0]
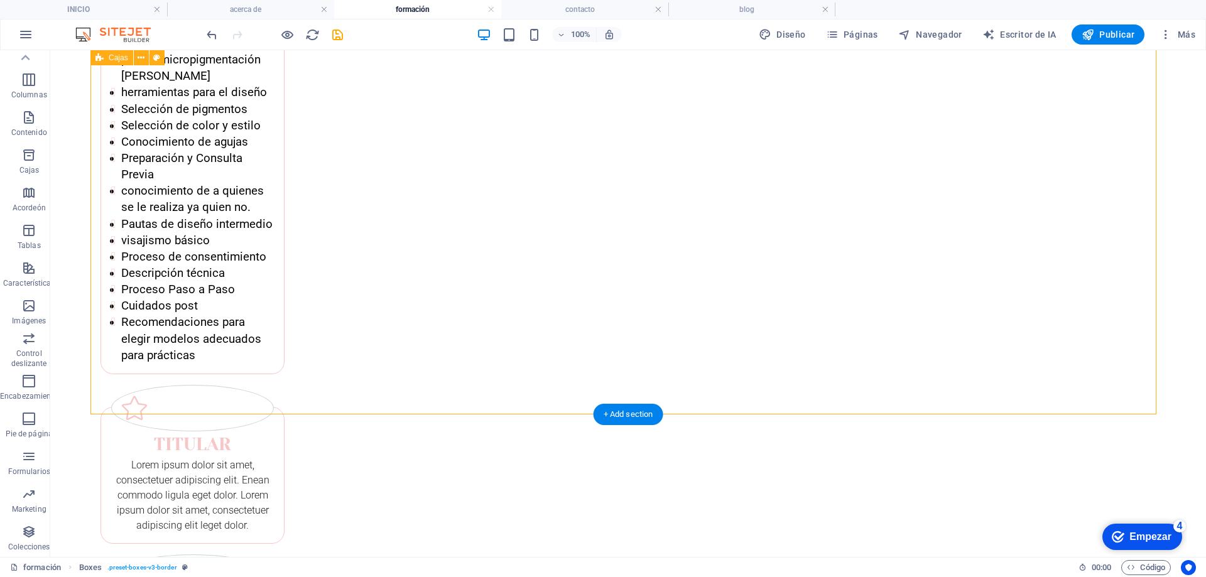
drag, startPoint x: 219, startPoint y: 248, endPoint x: 273, endPoint y: 263, distance: 56.1
click at [223, 248] on div "Titular Definición y conceptos clave Beneficios y riesgos Preocupaciones sobre …" at bounding box center [628, 280] width 1076 height 948
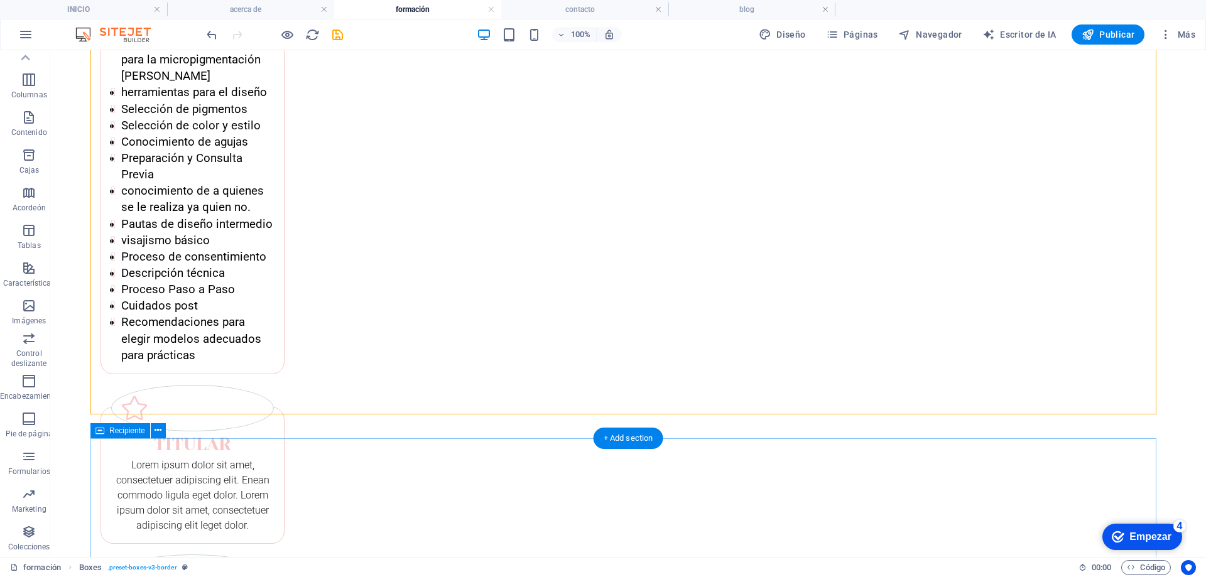
drag, startPoint x: 1120, startPoint y: 485, endPoint x: 1093, endPoint y: 488, distance: 27.2
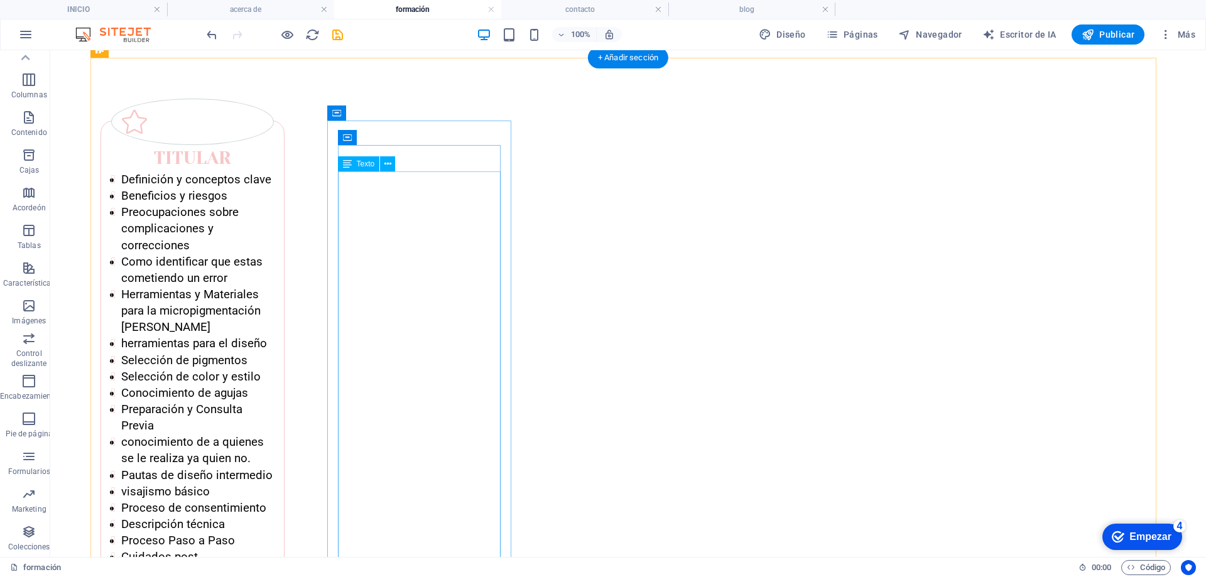
scroll to position [0, 0]
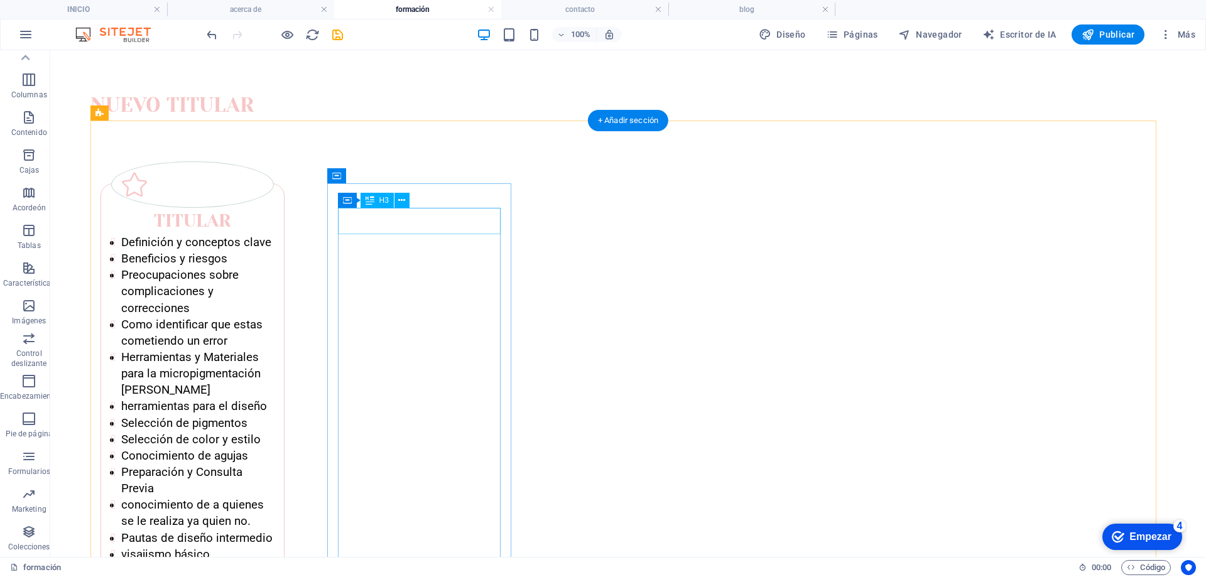
click at [274, 228] on div "Titular" at bounding box center [192, 221] width 163 height 26
click at [274, 219] on div "Titular" at bounding box center [192, 221] width 163 height 26
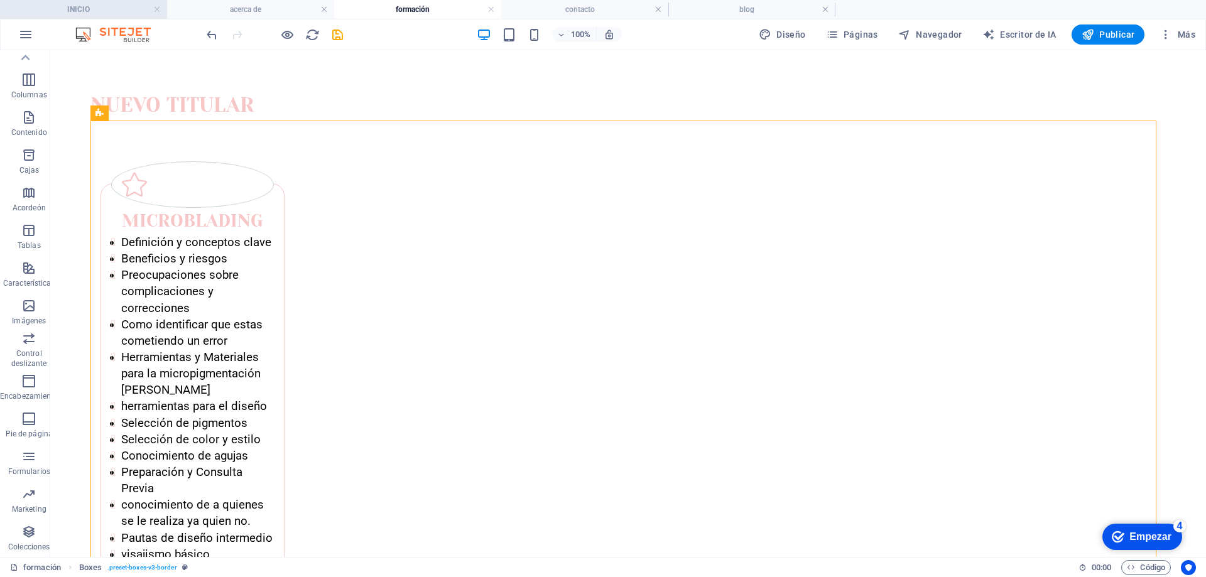
click at [91, 13] on h4 "INICIO" at bounding box center [83, 10] width 167 height 14
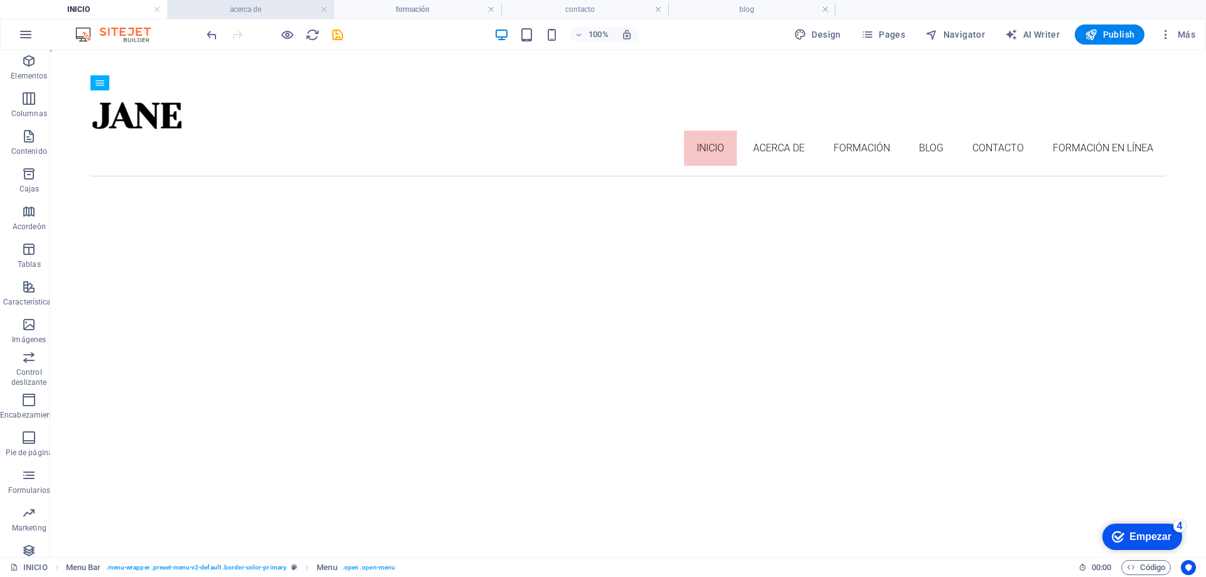
click at [237, 4] on h4 "acerca de" at bounding box center [250, 10] width 167 height 14
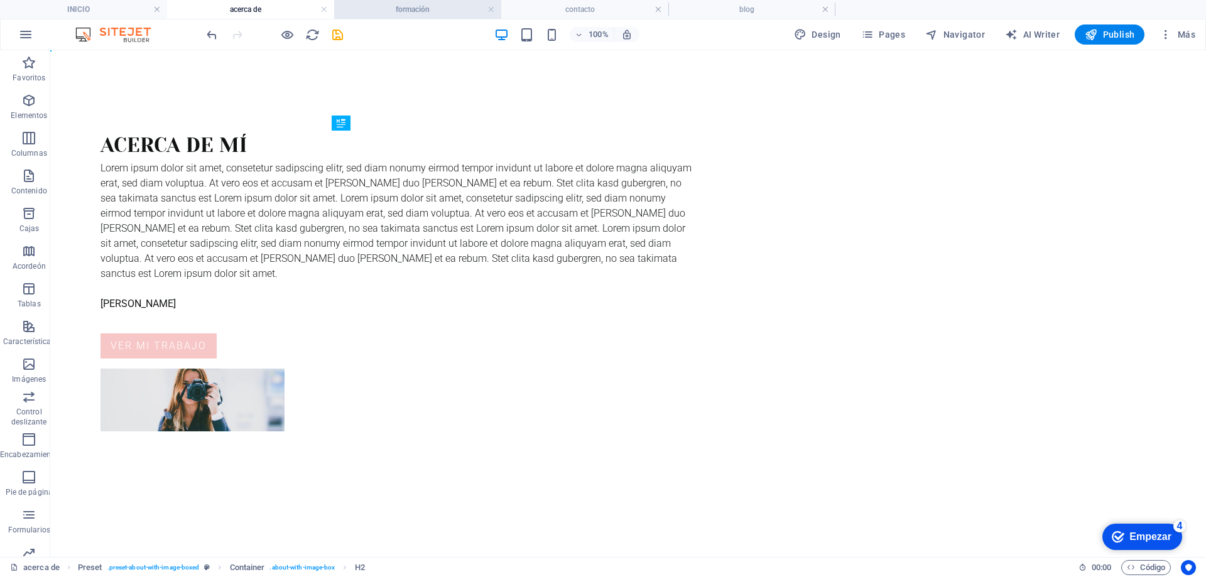
click at [391, 11] on h4 "formación" at bounding box center [417, 10] width 167 height 14
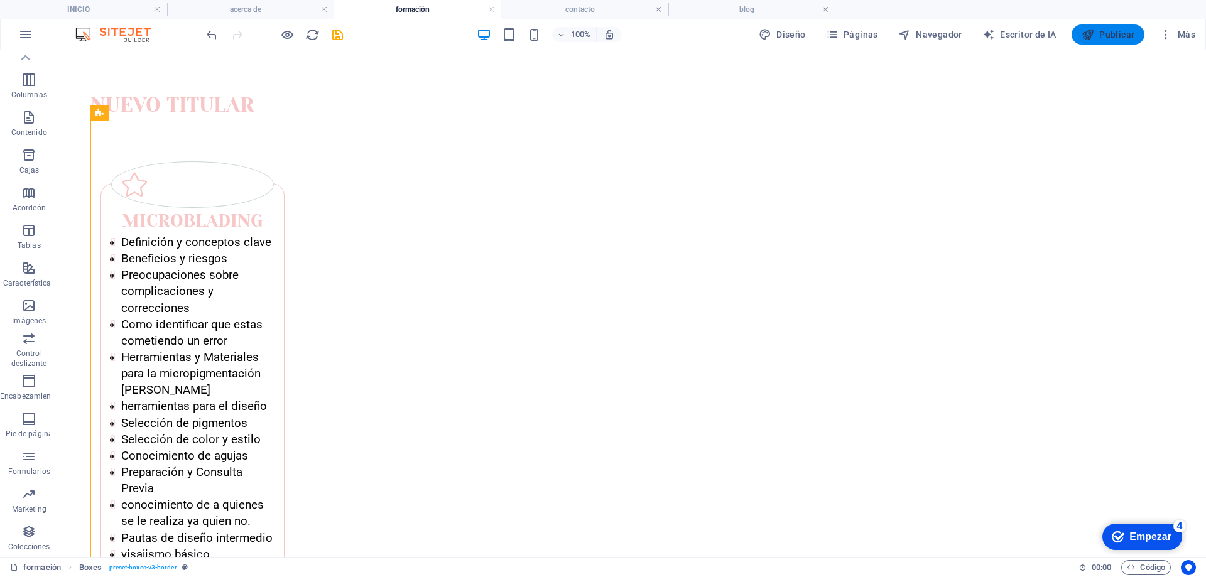
click at [1099, 33] on span "Publicar" at bounding box center [1108, 34] width 53 height 13
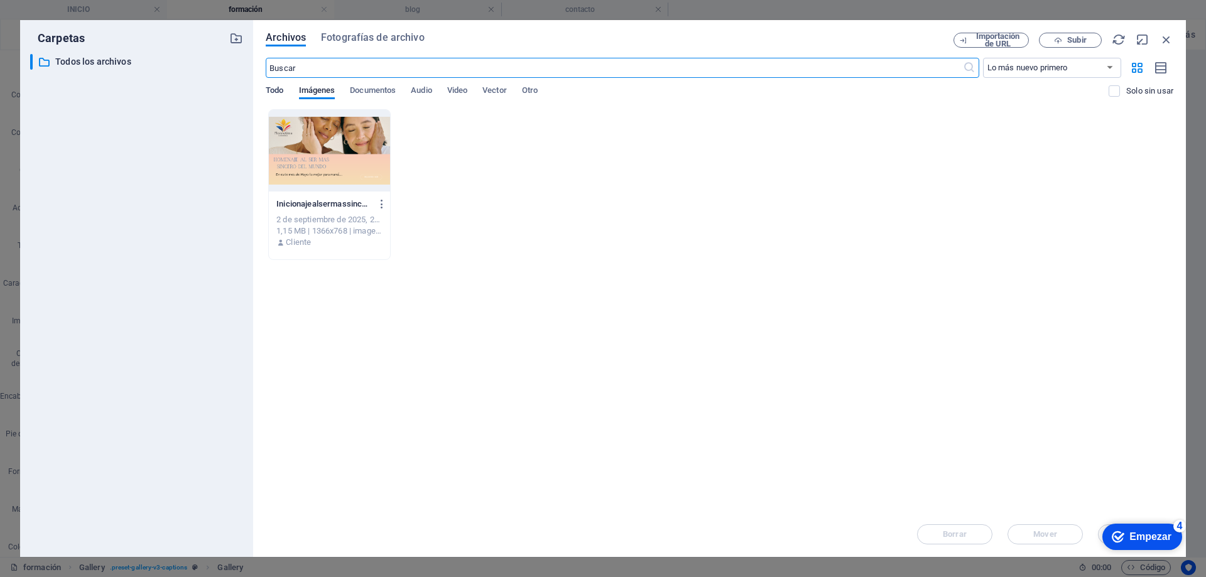
click at [274, 95] on font "Todo" at bounding box center [275, 90] width 18 height 15
click at [346, 38] on font "Fotografías de archivo" at bounding box center [373, 37] width 104 height 12
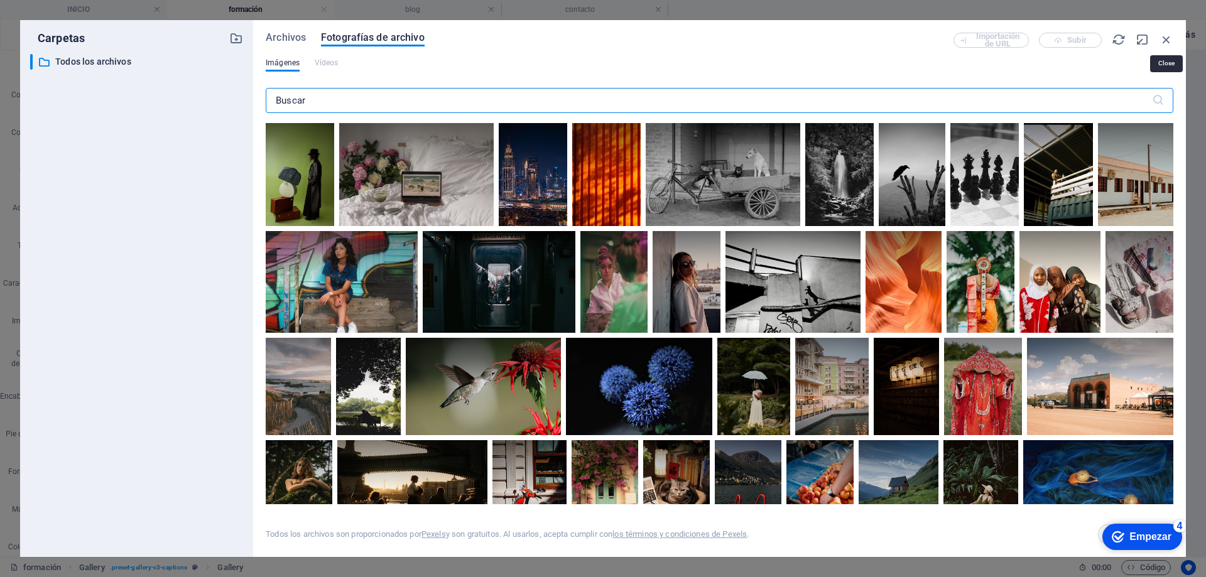
click at [1164, 36] on icon "button" at bounding box center [1167, 40] width 14 height 14
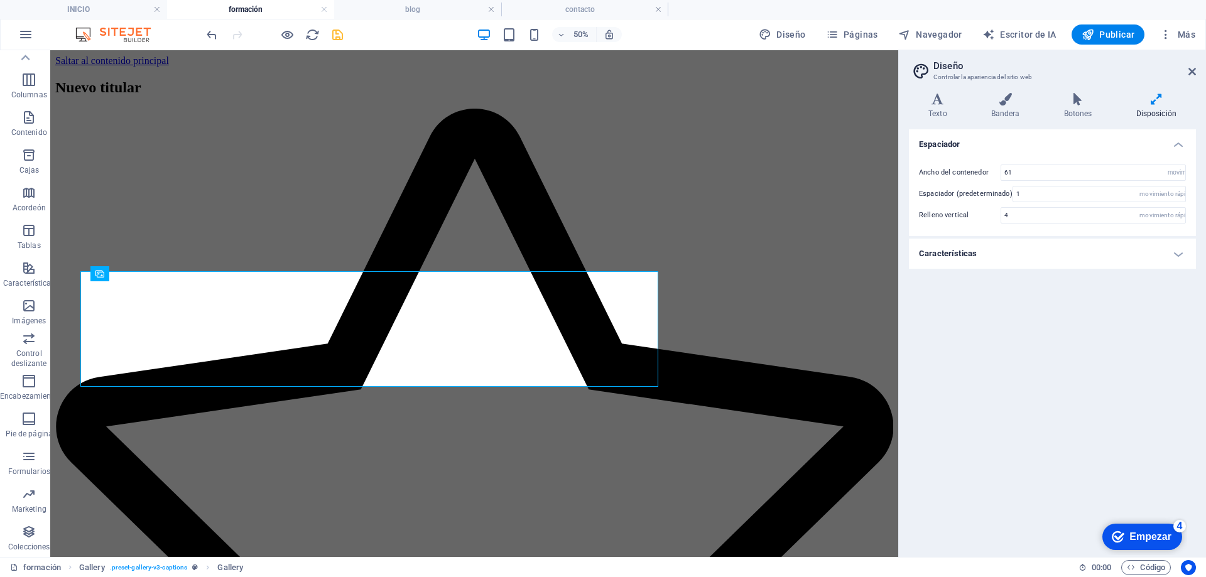
click at [239, 8] on font "formación" at bounding box center [246, 9] width 34 height 9
click at [301, 8] on h4 "formación" at bounding box center [250, 10] width 167 height 14
drag, startPoint x: 80, startPoint y: 6, endPoint x: 138, endPoint y: 17, distance: 58.3
click at [231, 9] on font "formación" at bounding box center [246, 9] width 34 height 9
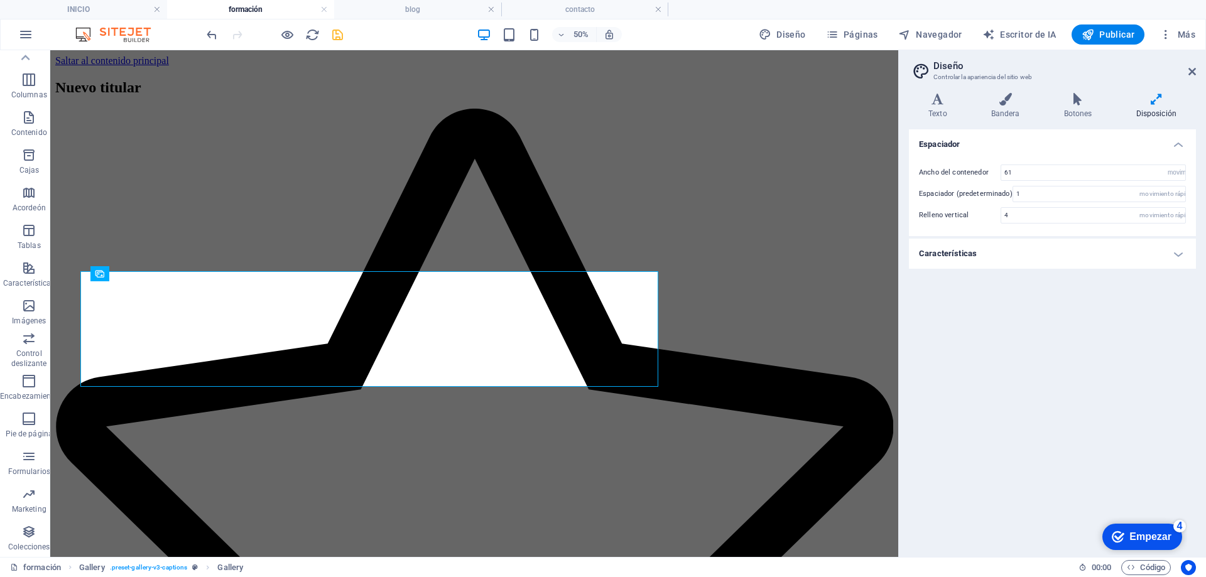
click at [439, 96] on h2 "Nuevo titular" at bounding box center [474, 87] width 838 height 17
click at [907, 36] on icon "button" at bounding box center [905, 34] width 13 height 13
click at [921, 28] on span "Navegador" at bounding box center [931, 34] width 64 height 13
click at [102, 271] on icon at bounding box center [100, 273] width 9 height 15
drag, startPoint x: 161, startPoint y: 328, endPoint x: 183, endPoint y: 344, distance: 26.5
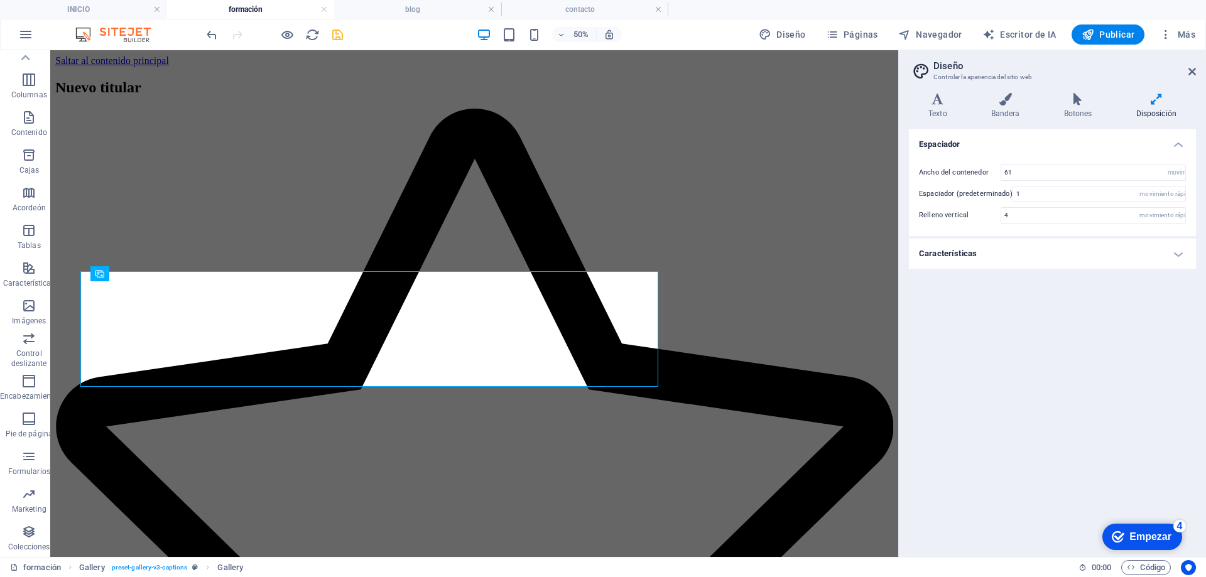
drag, startPoint x: 776, startPoint y: 418, endPoint x: 784, endPoint y: 423, distance: 9.1
click at [1194, 71] on icon at bounding box center [1193, 72] width 8 height 10
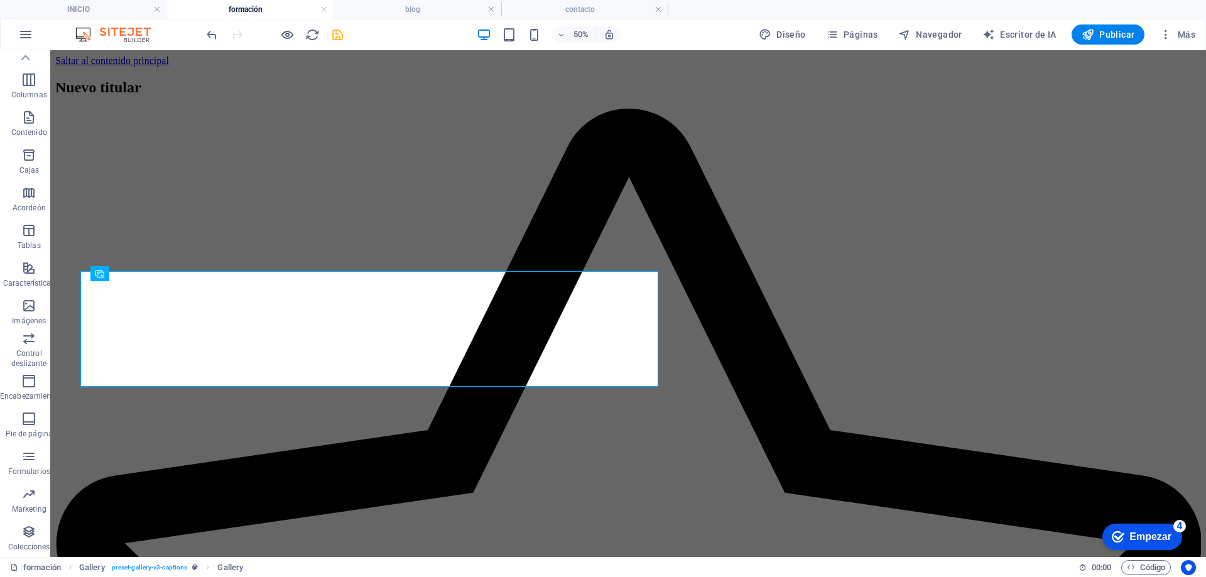
drag, startPoint x: 170, startPoint y: 322, endPoint x: 358, endPoint y: 305, distance: 189.3
click at [100, 278] on icon at bounding box center [100, 273] width 9 height 15
drag, startPoint x: 267, startPoint y: 332, endPoint x: 871, endPoint y: 401, distance: 607.7
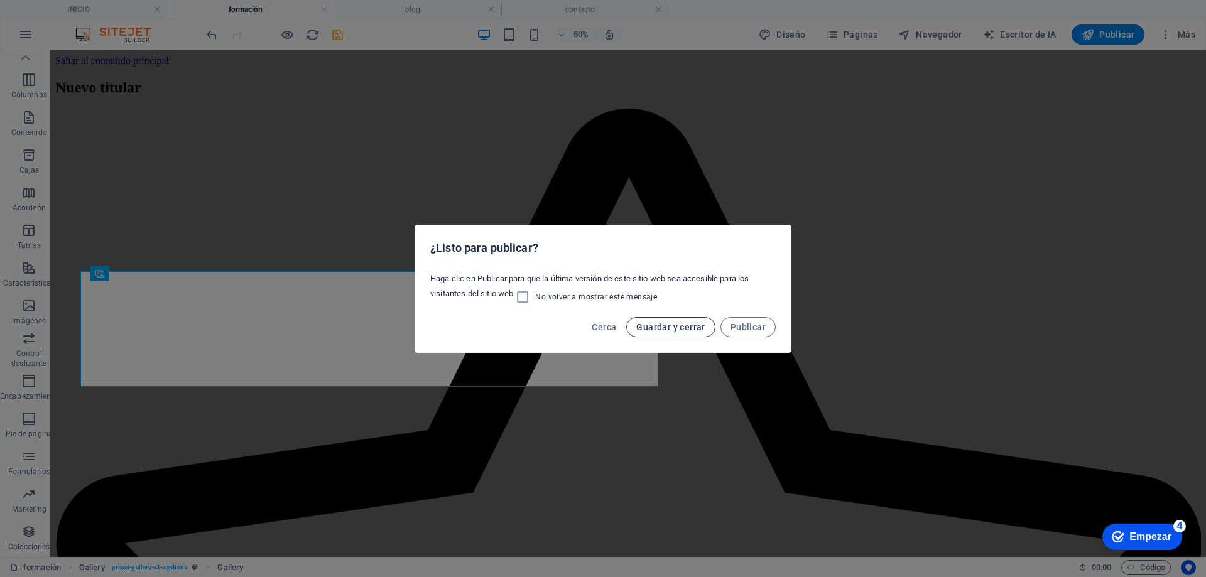
click at [674, 329] on font "Guardar y cerrar" at bounding box center [671, 327] width 68 height 10
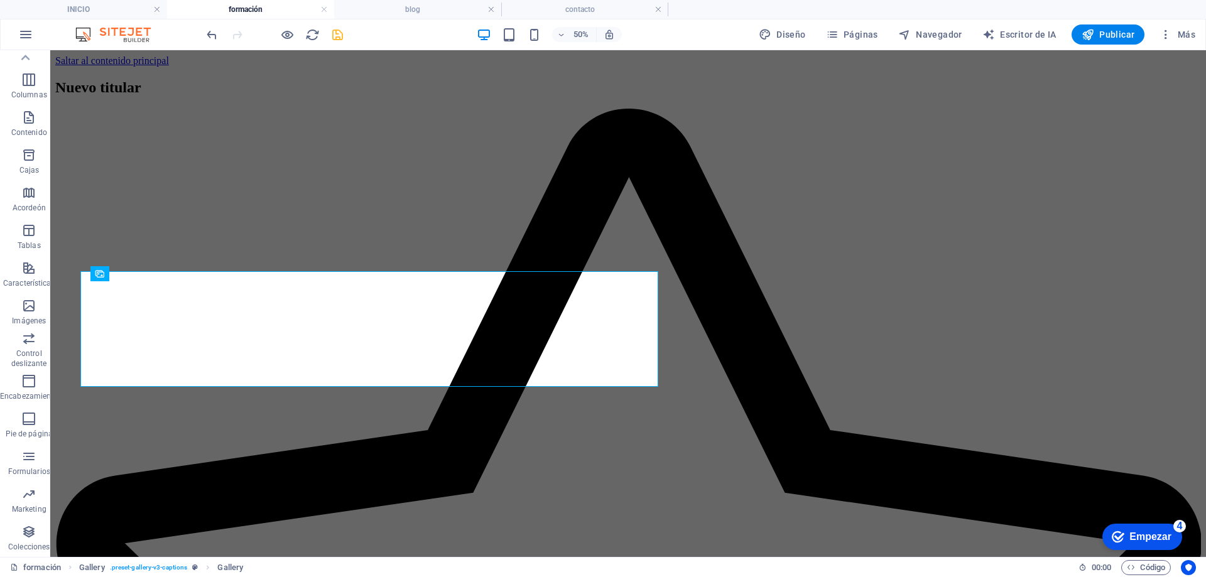
click at [108, 8] on h4 "INICIO" at bounding box center [83, 10] width 167 height 14
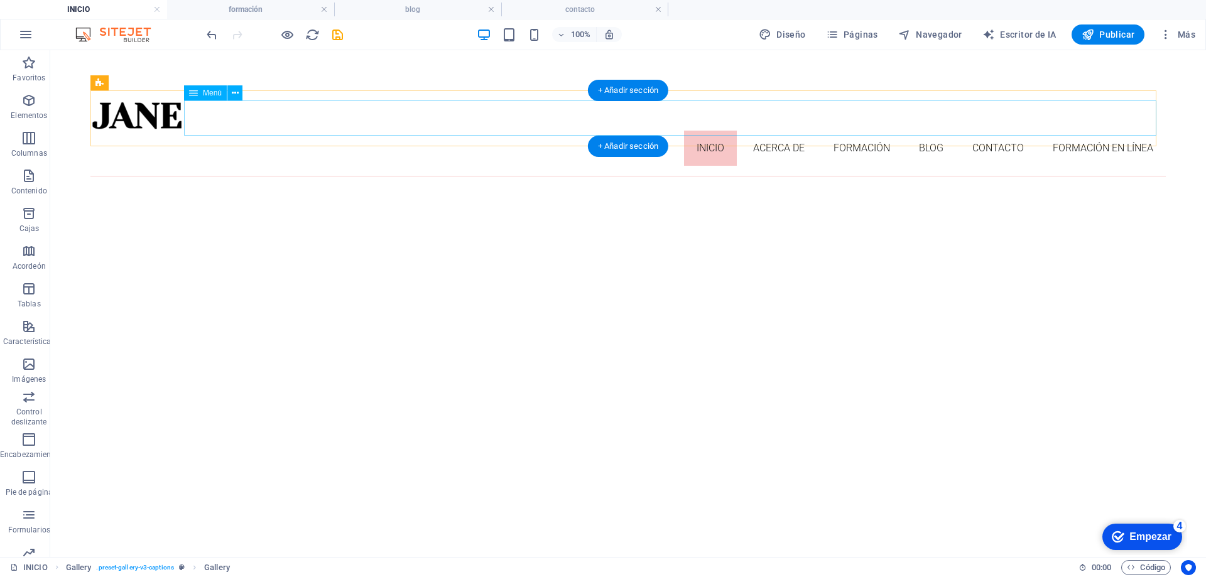
click at [839, 131] on nav "INICIO acerca de formación blog contacto formación en línea" at bounding box center [628, 148] width 1076 height 35
click at [934, 38] on font "Navegador" at bounding box center [939, 35] width 46 height 10
click at [934, 31] on font "Navegador" at bounding box center [939, 35] width 46 height 10
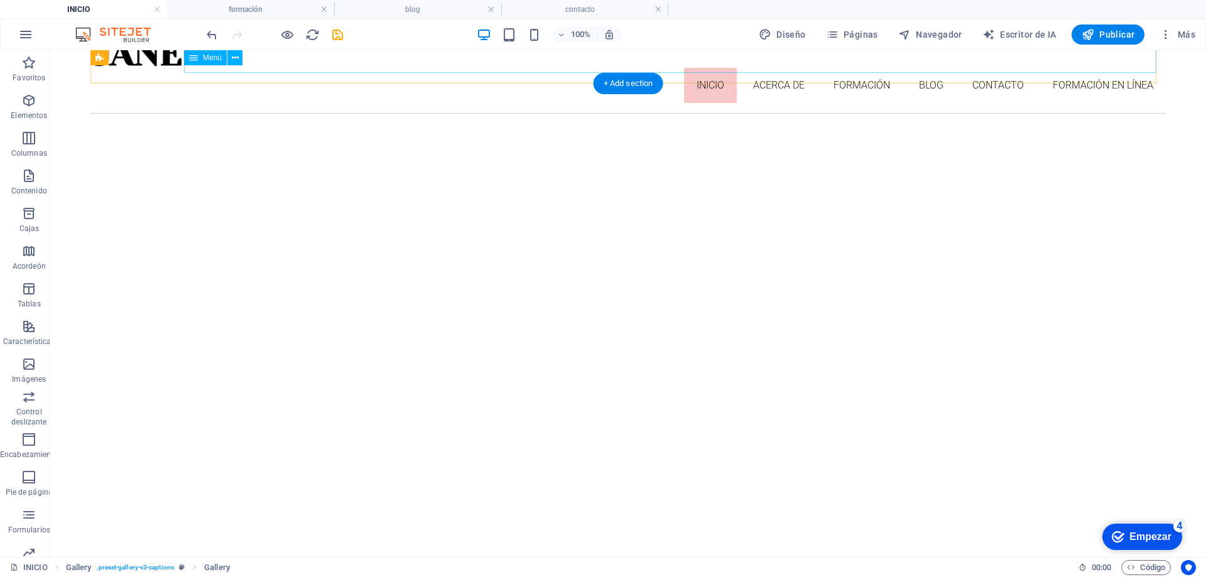
click at [865, 68] on nav "INICIO acerca de formación blog contacto formación en línea" at bounding box center [628, 85] width 1076 height 35
click at [922, 36] on font "Navegador" at bounding box center [939, 35] width 46 height 10
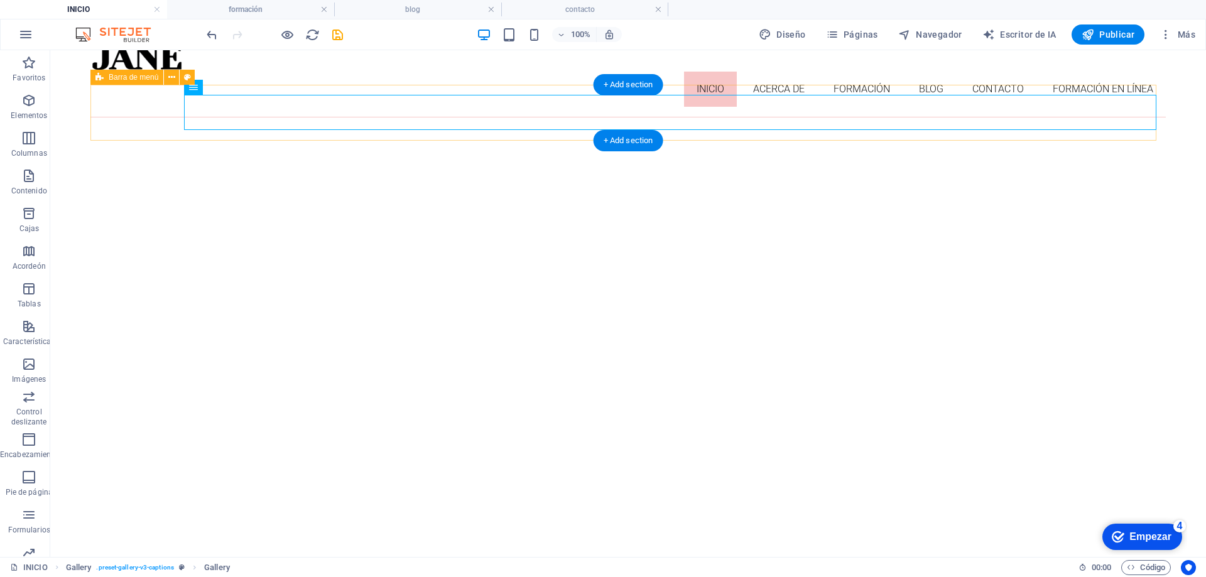
scroll to position [0, 0]
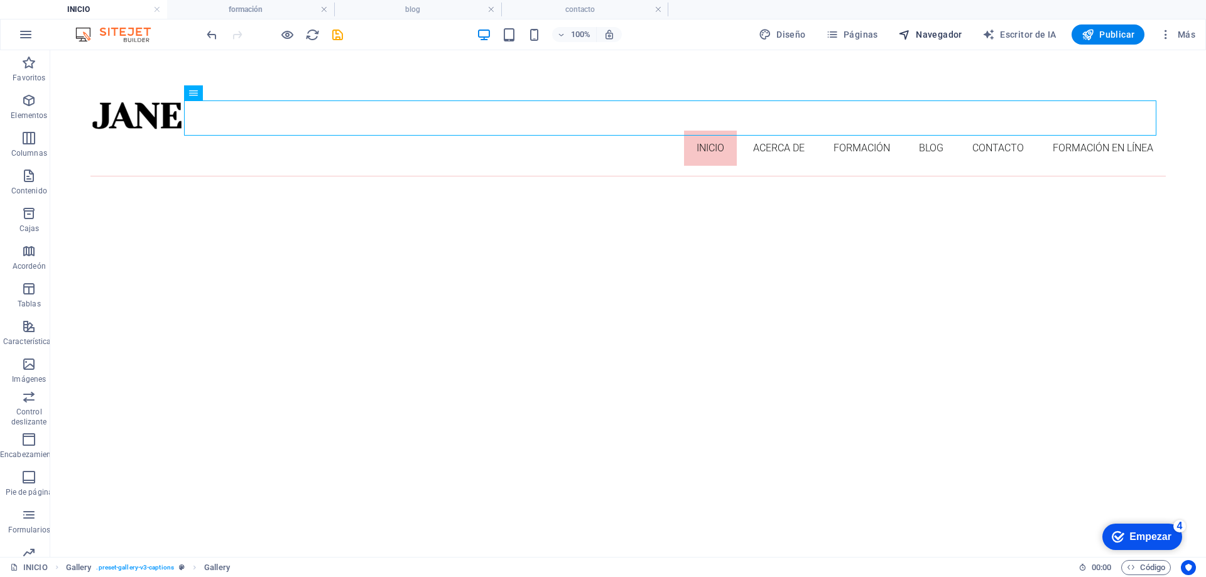
click at [923, 33] on font "Navegador" at bounding box center [939, 35] width 46 height 10
click at [922, 34] on font "Navegador" at bounding box center [939, 35] width 46 height 10
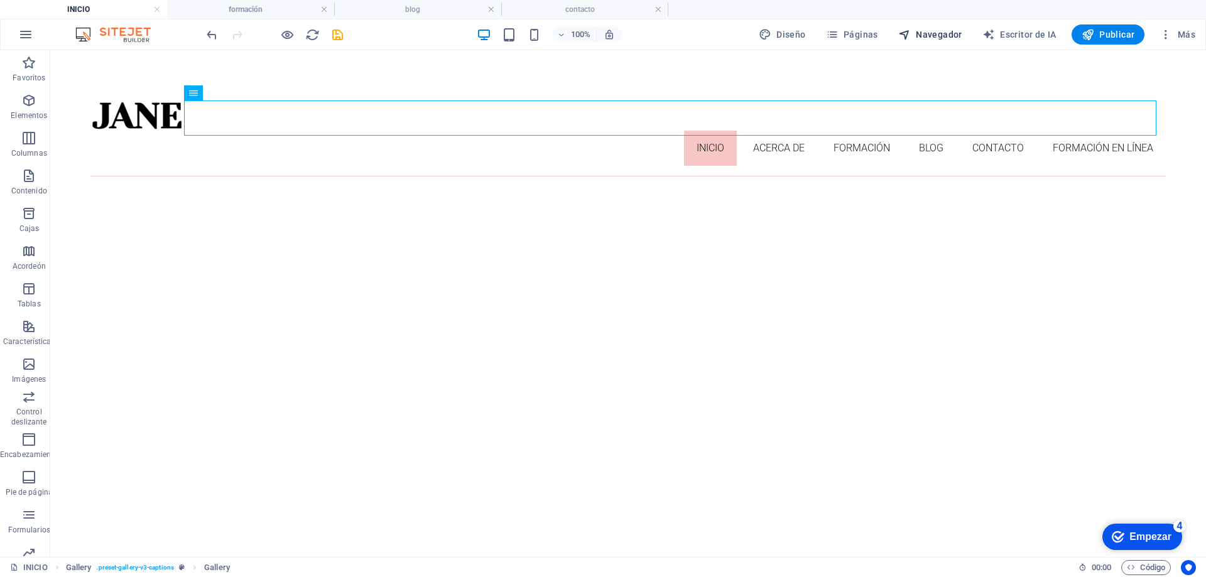
click at [922, 34] on font "Navegador" at bounding box center [939, 35] width 46 height 10
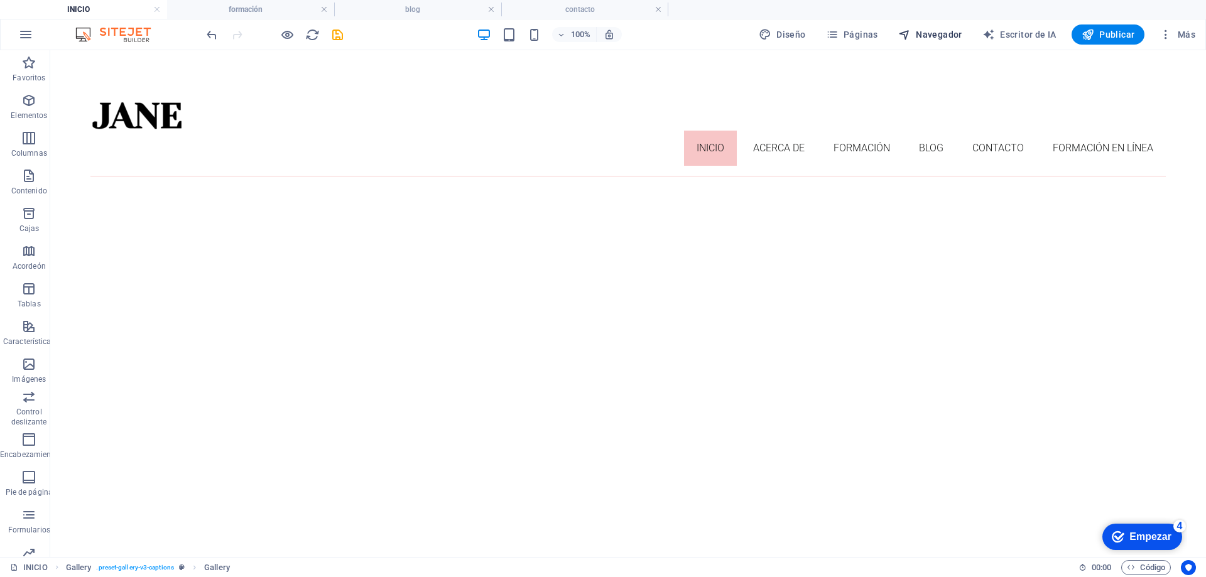
click at [936, 35] on font "Navegador" at bounding box center [939, 35] width 46 height 10
click at [937, 33] on font "Navegador" at bounding box center [939, 35] width 46 height 10
click at [939, 35] on font "Navegador" at bounding box center [939, 35] width 46 height 10
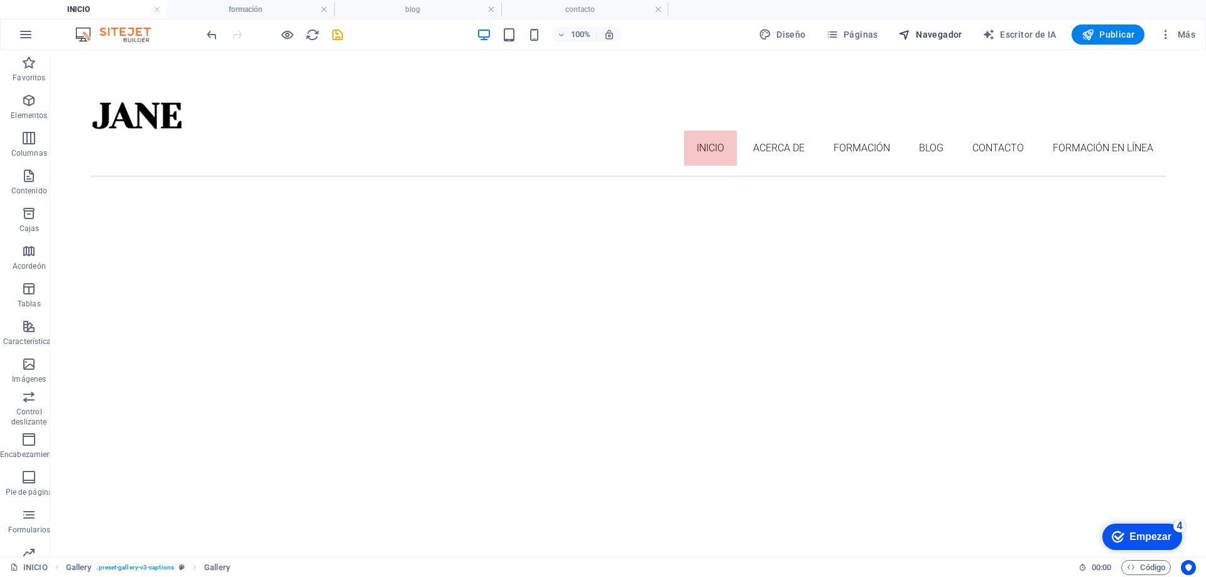
click at [940, 36] on font "Navegador" at bounding box center [939, 35] width 46 height 10
click at [934, 38] on font "Navegador" at bounding box center [939, 35] width 46 height 10
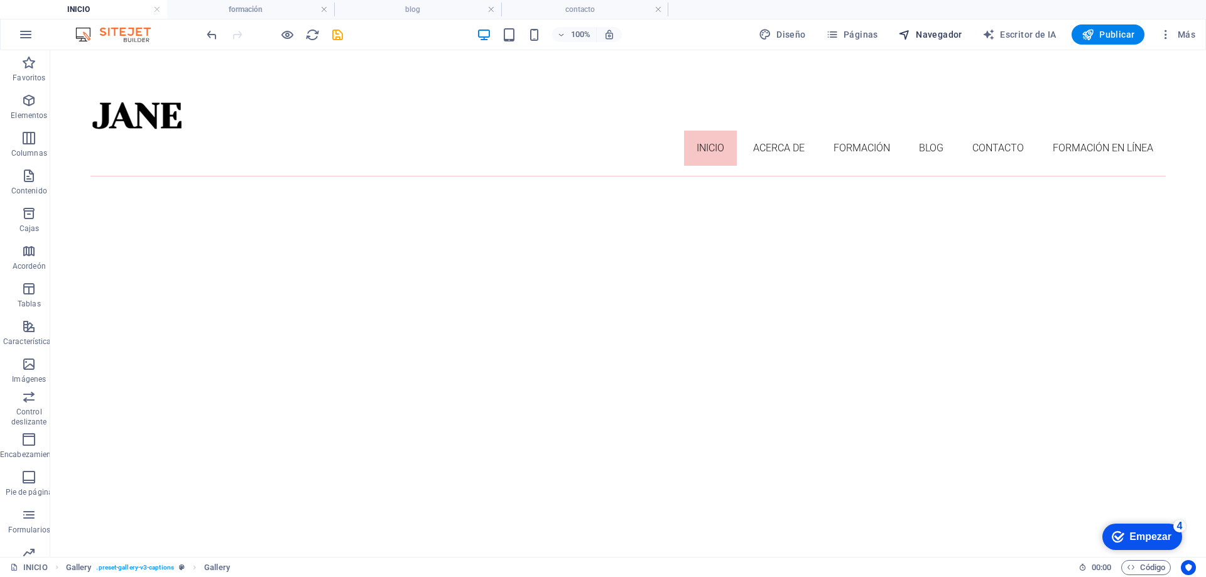
click at [907, 33] on icon "button" at bounding box center [905, 34] width 13 height 13
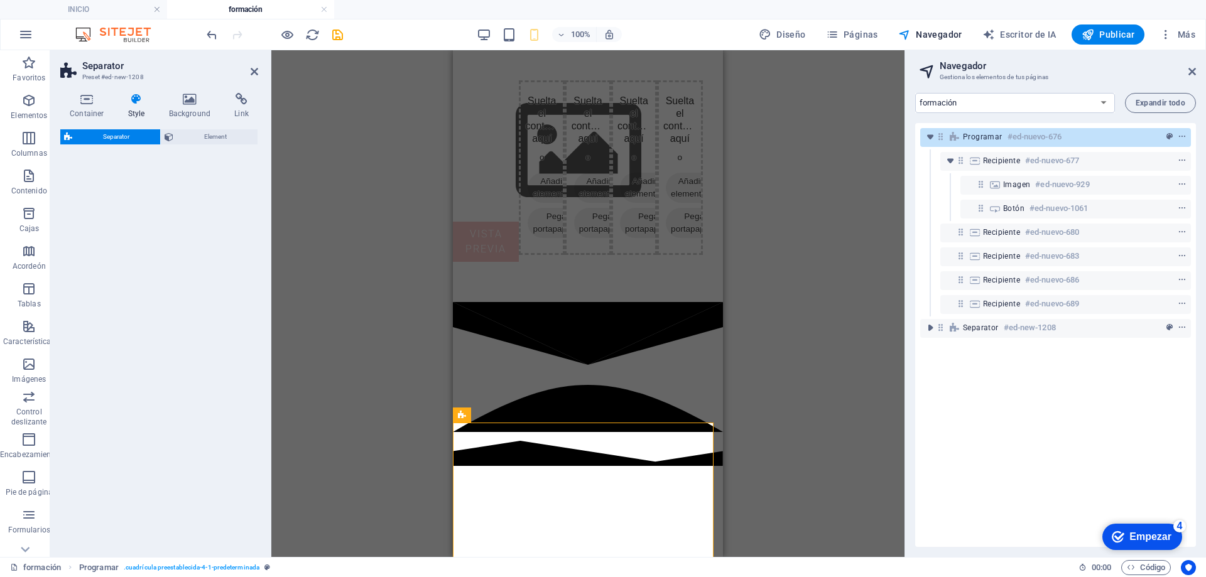
select select "preset-separator-v3-polygon2"
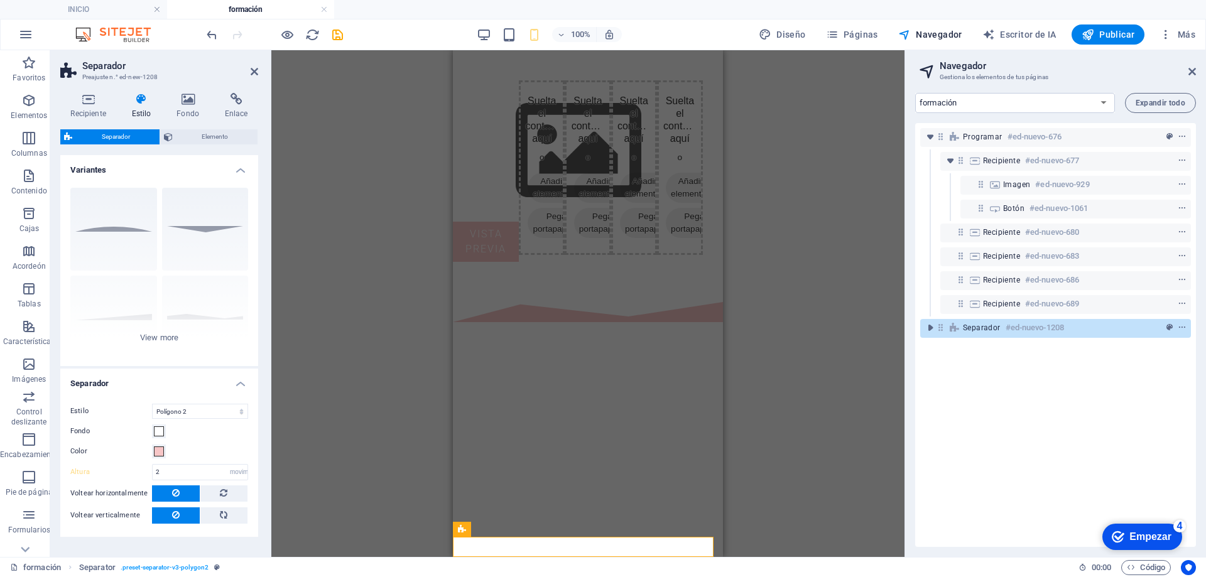
scroll to position [231, 0]
click at [765, 312] on div "H2 Espaciador Marcador de posición Programar Recipiente Programar Marcador de p…" at bounding box center [587, 303] width 633 height 507
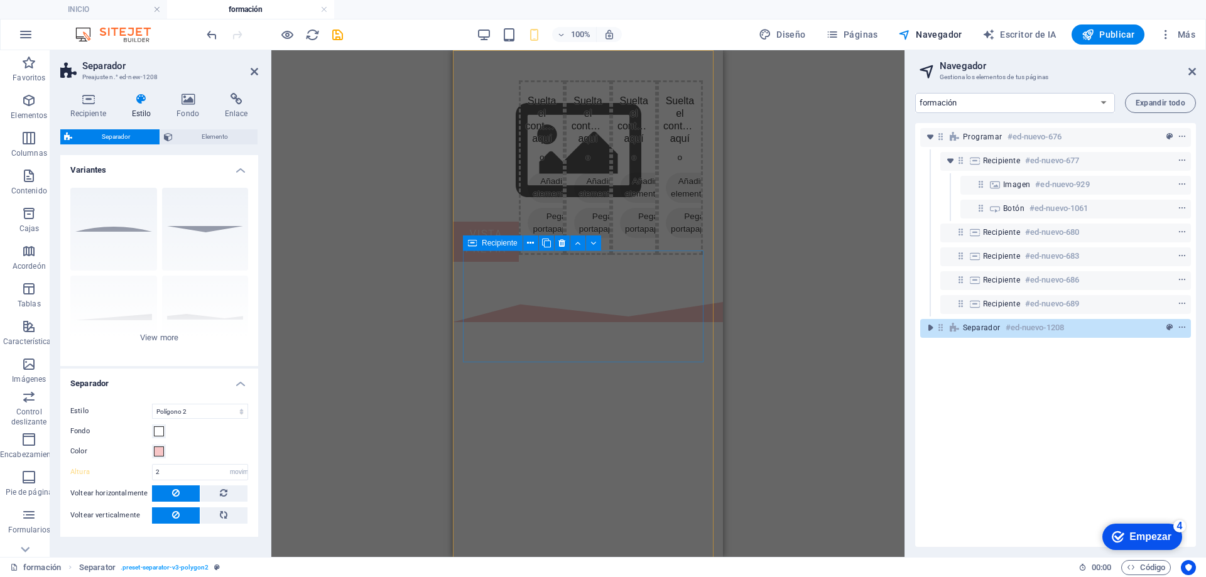
scroll to position [0, 0]
drag, startPoint x: 752, startPoint y: 163, endPoint x: 391, endPoint y: 212, distance: 364.1
click at [752, 163] on div "H2 Espaciador Marcador de posición Programar Recipiente Programar Marcador de p…" at bounding box center [587, 303] width 633 height 507
click at [379, 211] on div "H2 Espaciador Marcador de posición Programar Recipiente Programar Marcador de p…" at bounding box center [587, 303] width 633 height 507
click at [380, 212] on div "H2 Espaciador Marcador de posición Programar Recipiente Programar Marcador de p…" at bounding box center [587, 303] width 633 height 507
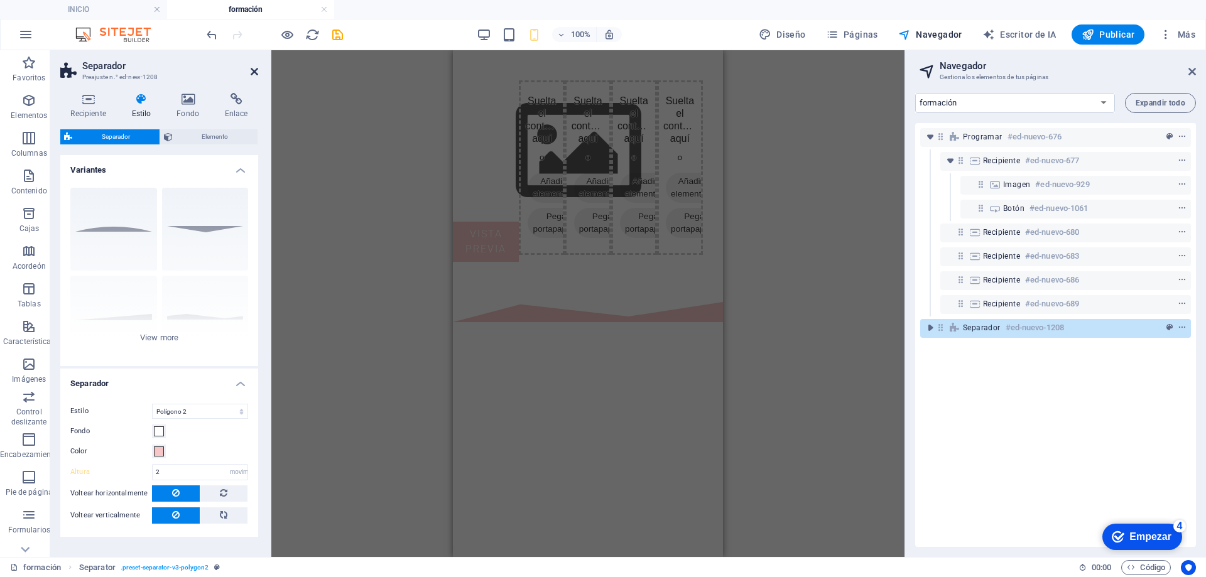
click at [253, 73] on icon at bounding box center [255, 72] width 8 height 10
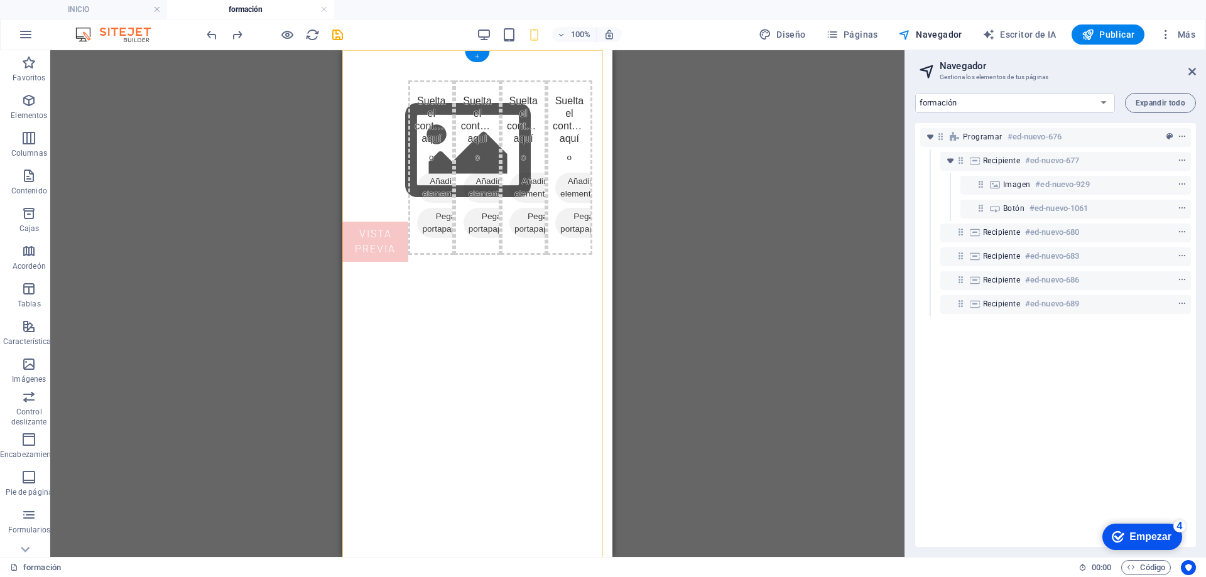
click at [481, 55] on div "+" at bounding box center [477, 56] width 25 height 11
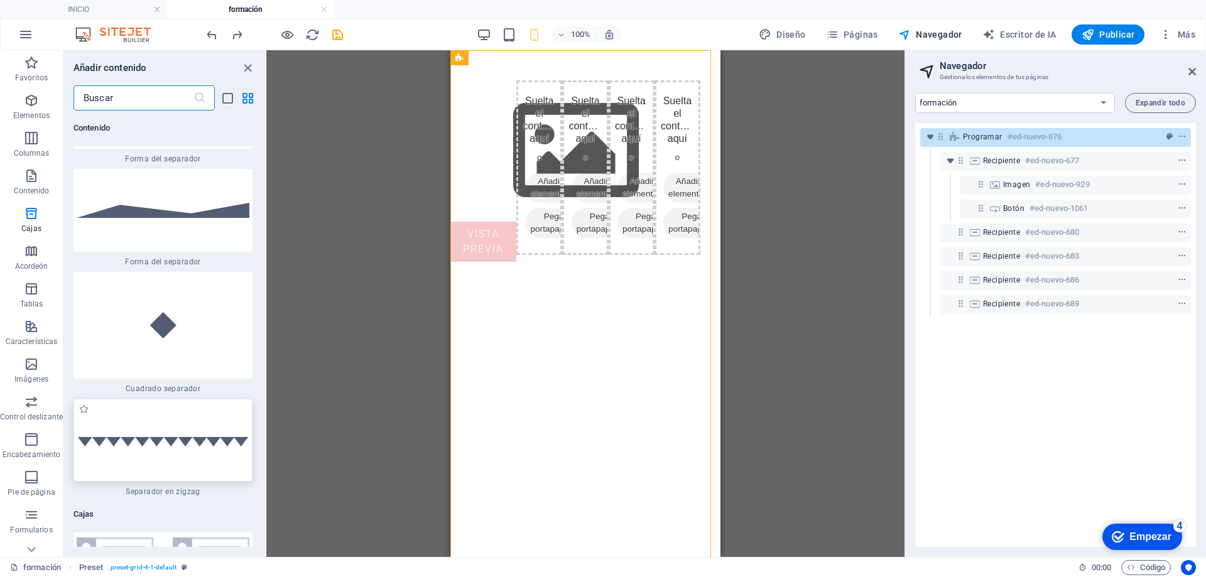
scroll to position [6210, 0]
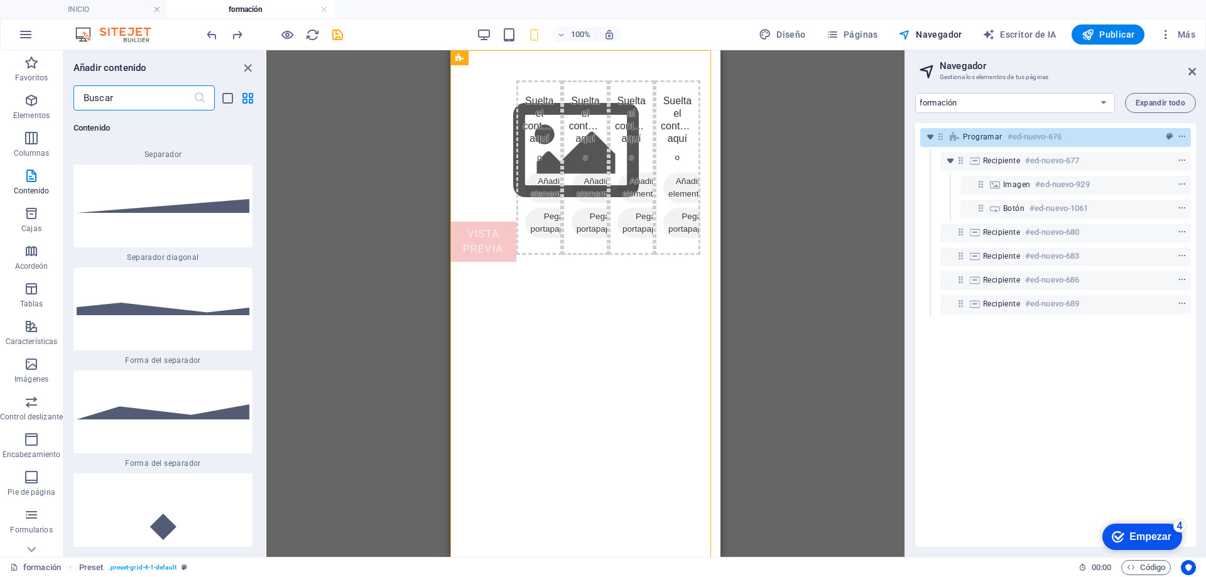
click at [218, 207] on img at bounding box center [163, 206] width 173 height 14
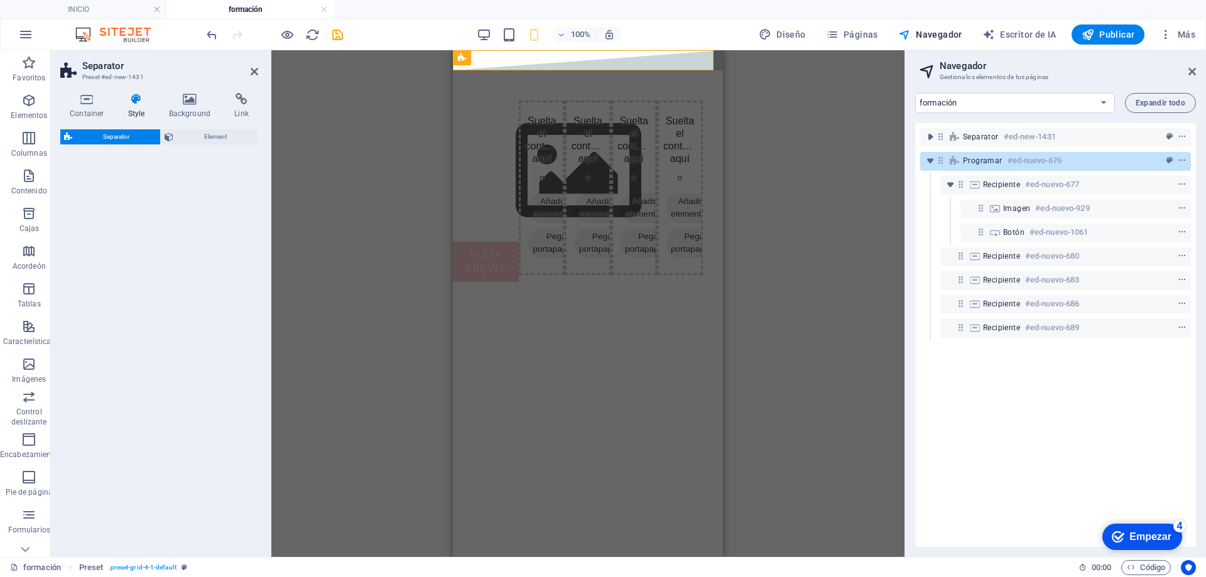
select select "diagonal"
select select "rem"
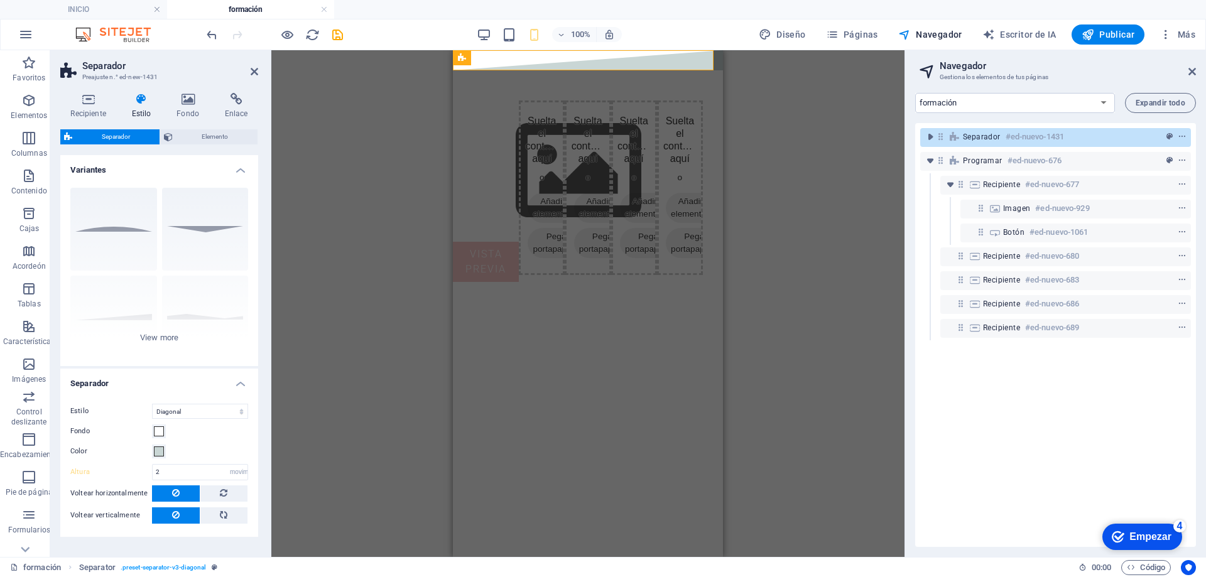
click at [791, 231] on div "H2 Espaciador Marcador de posición Programar Recipiente Marcador de posición Re…" at bounding box center [587, 303] width 633 height 507
click at [342, 283] on div "H2 Espaciador Marcador de posición Programar Recipiente Marcador de posición Re…" at bounding box center [587, 303] width 633 height 507
click at [773, 284] on div "H2 Espaciador Marcador de posición Programar Recipiente Marcador de posición Re…" at bounding box center [587, 303] width 633 height 507
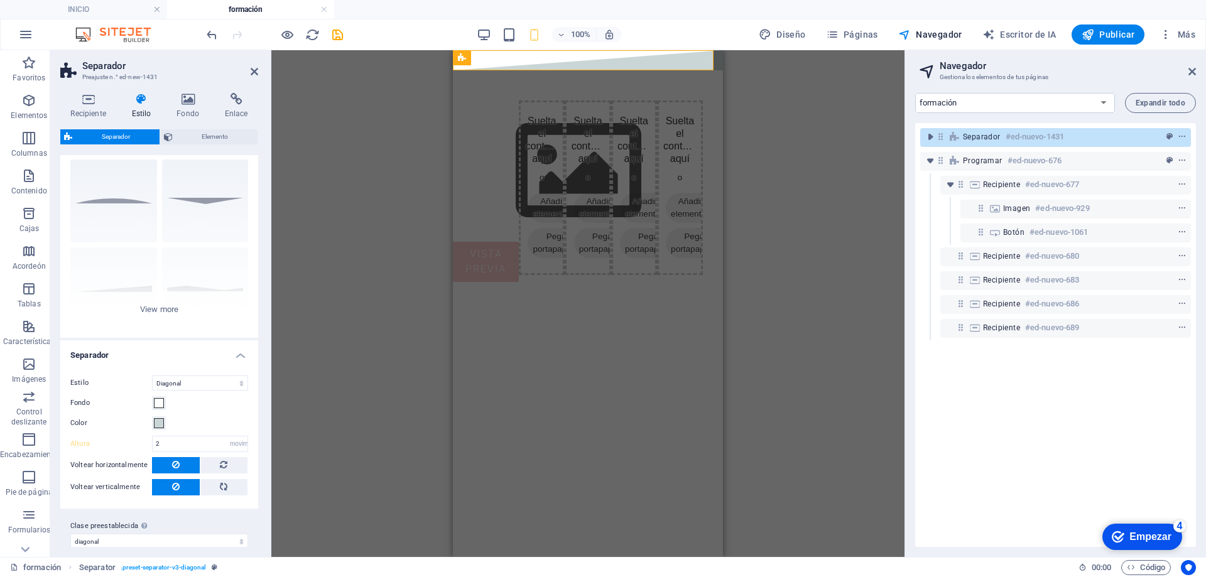
scroll to position [40, 0]
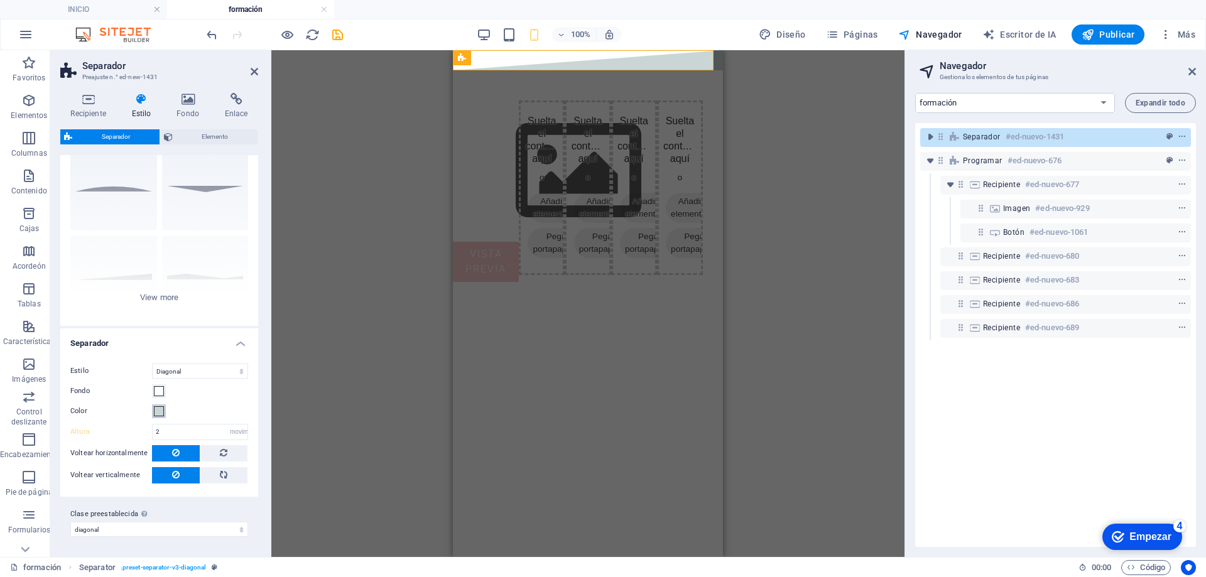
click at [156, 412] on span at bounding box center [159, 412] width 10 height 10
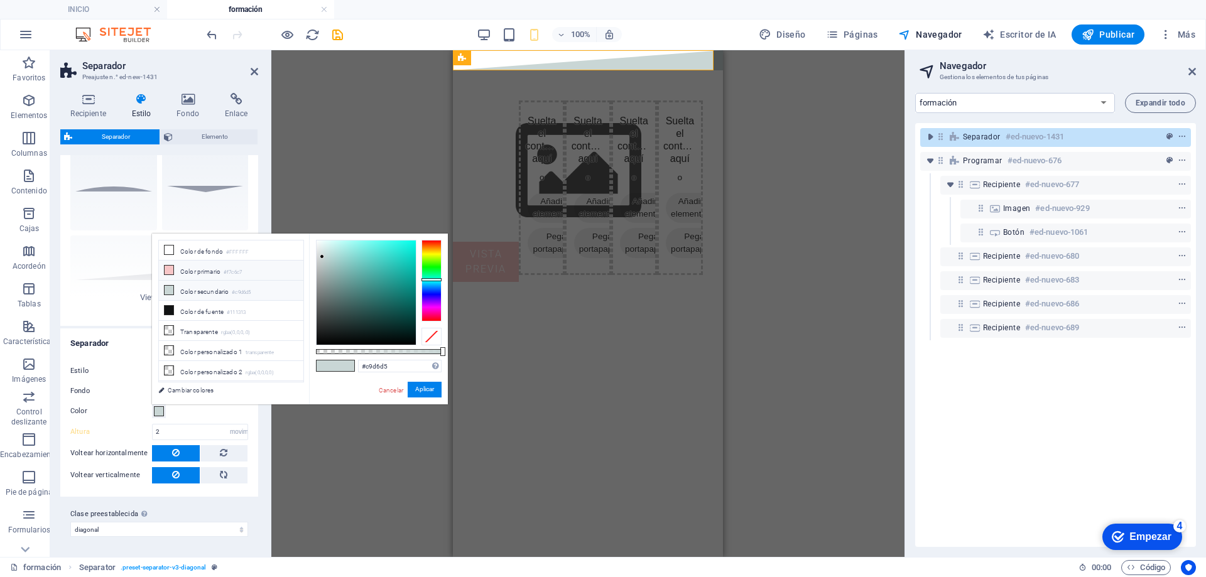
click at [167, 268] on icon at bounding box center [169, 270] width 9 height 9
type input "#f7c6c7"
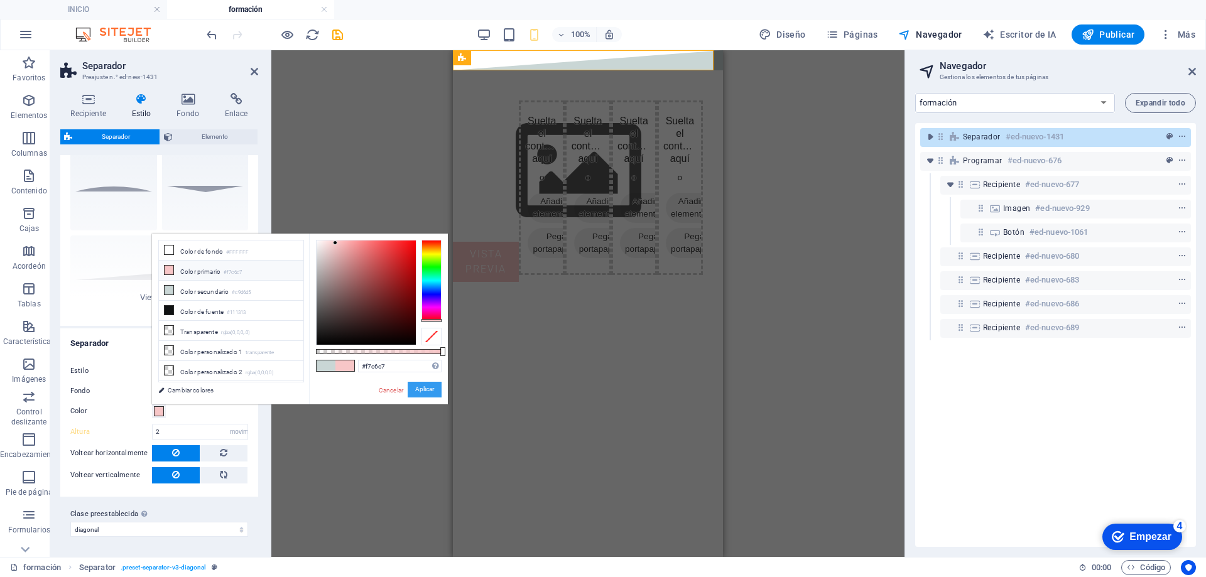
click at [413, 395] on button "Aplicar" at bounding box center [425, 390] width 34 height 16
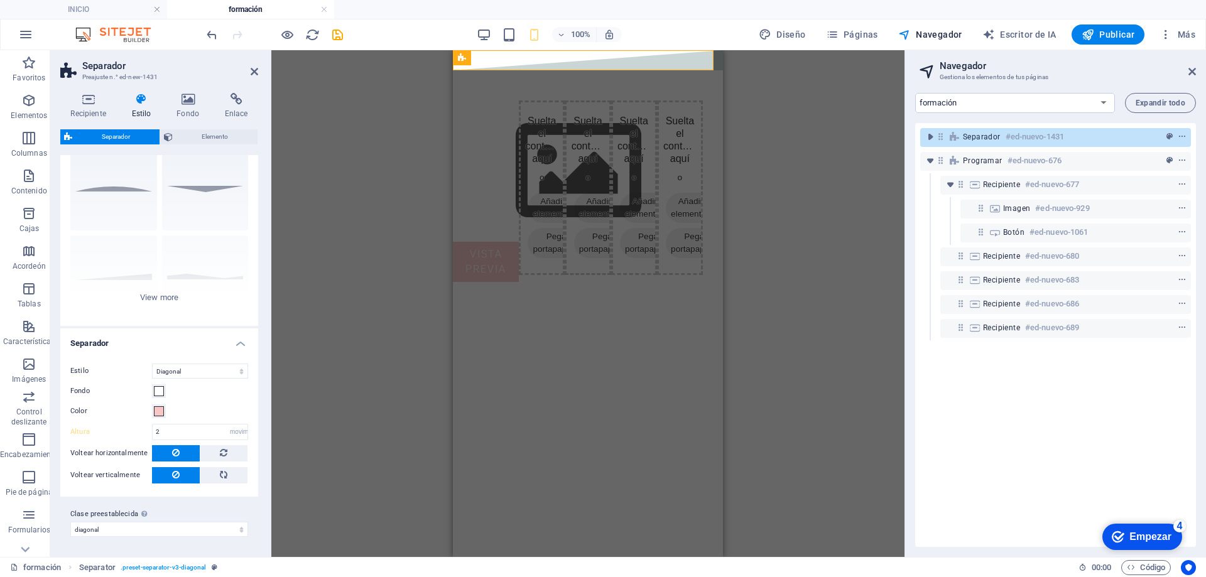
click at [795, 191] on div "H2 Espaciador Marcador de posición Programar Recipiente Marcador de posición Re…" at bounding box center [587, 303] width 633 height 507
click at [357, 157] on div "H2 Espaciador Marcador de posición Programar Recipiente Marcador de posición Re…" at bounding box center [587, 303] width 633 height 507
click at [251, 68] on icon at bounding box center [255, 72] width 8 height 10
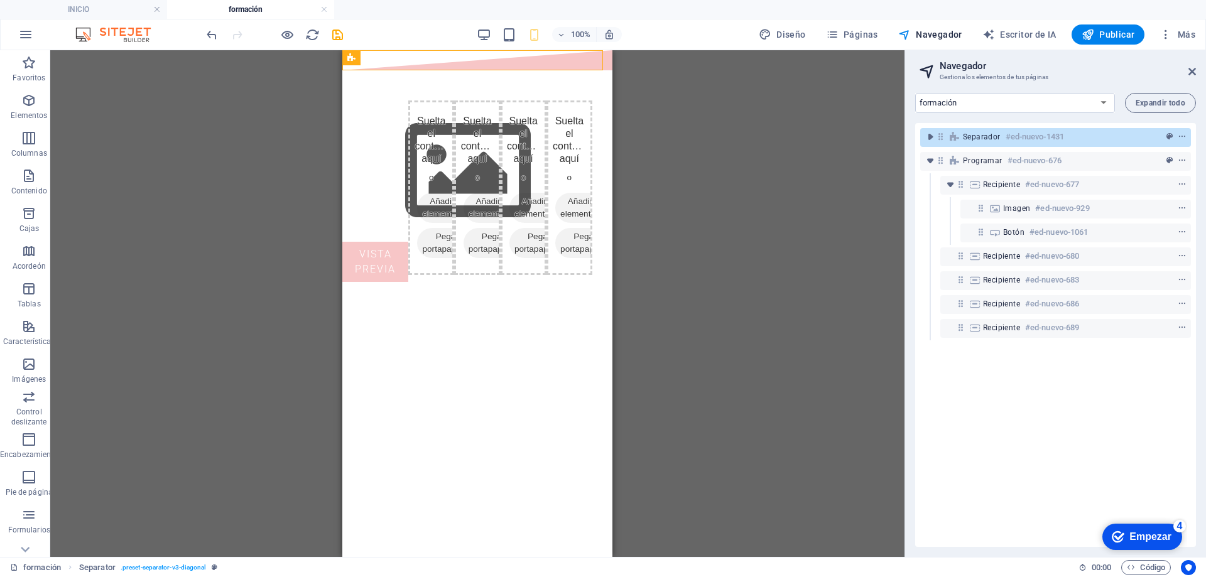
click at [538, 26] on div "100%" at bounding box center [549, 35] width 145 height 20
click at [768, 236] on div "H2 Espaciador Marcador de posición Programar Recipiente Marcador de posición Re…" at bounding box center [477, 303] width 855 height 507
click at [403, 229] on icon at bounding box center [404, 228] width 7 height 13
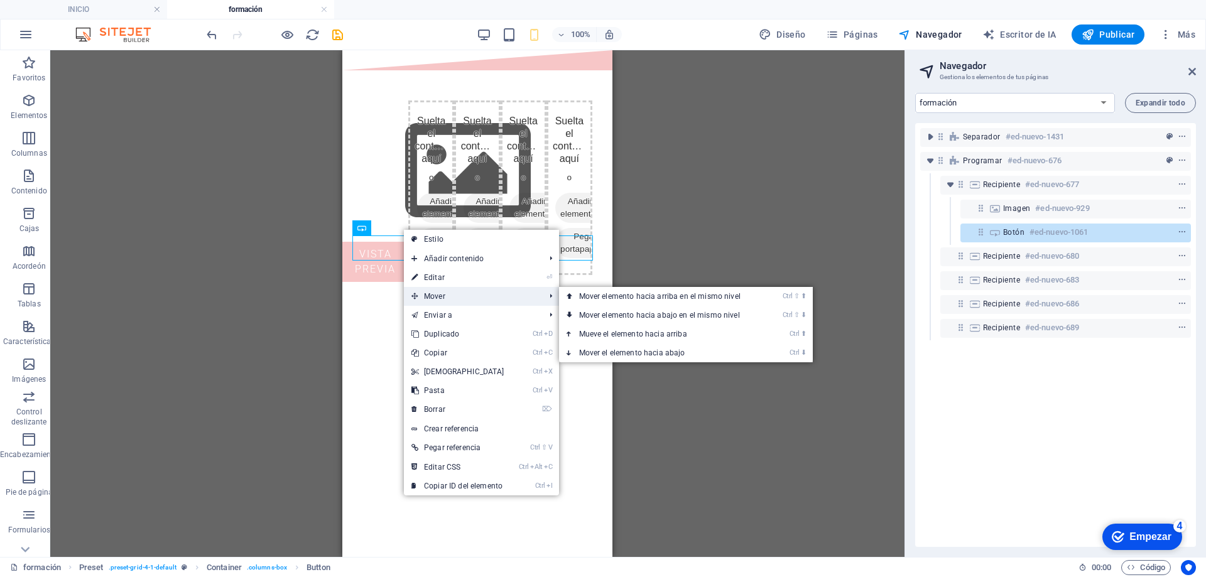
click at [459, 298] on span "Mover" at bounding box center [472, 296] width 136 height 19
click at [513, 303] on span "Mover" at bounding box center [472, 296] width 136 height 19
click at [572, 314] on link "Ctrl ⇧ ⬇ Mover elemento hacia abajo en el mismo nivel" at bounding box center [662, 315] width 207 height 19
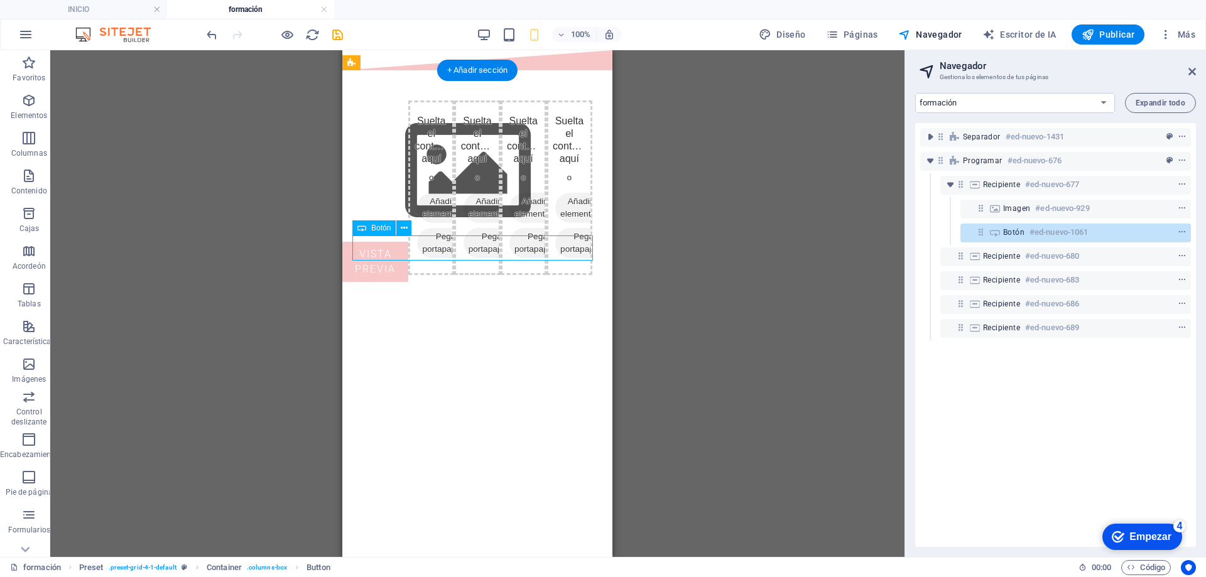
drag, startPoint x: 440, startPoint y: 251, endPoint x: 471, endPoint y: 255, distance: 31.1
click at [408, 255] on div "vista previa" at bounding box center [375, 262] width 66 height 40
click at [386, 226] on font "Botón" at bounding box center [380, 228] width 19 height 9
click at [406, 228] on icon at bounding box center [404, 228] width 7 height 13
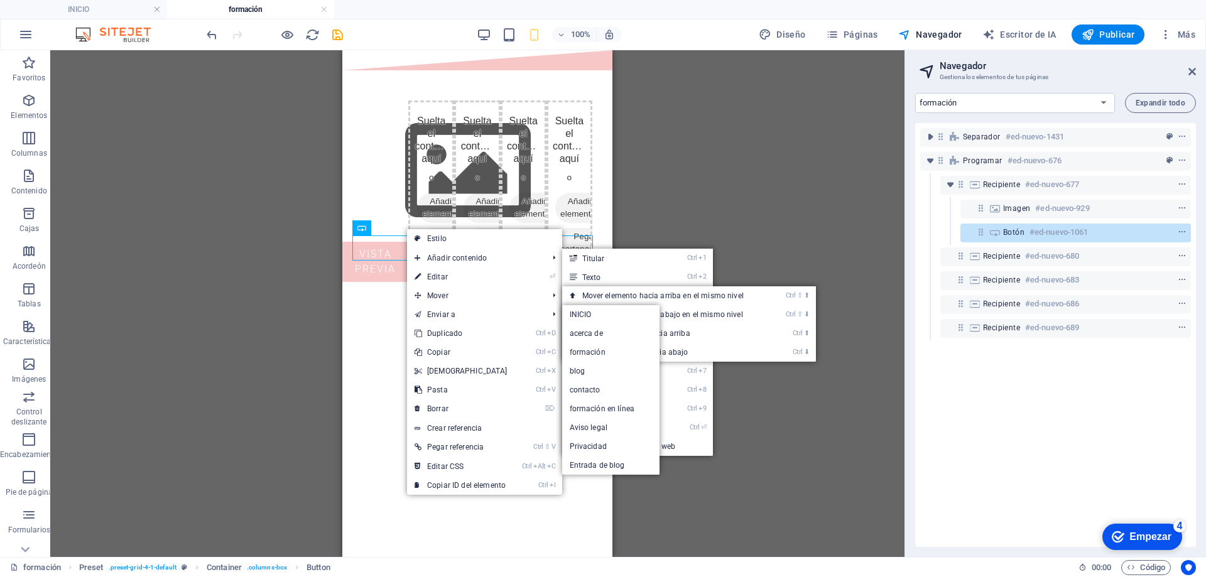
click at [675, 189] on div "H2 Espaciador Marcador de posición Programar Recipiente Marcador de posición Re…" at bounding box center [477, 303] width 855 height 507
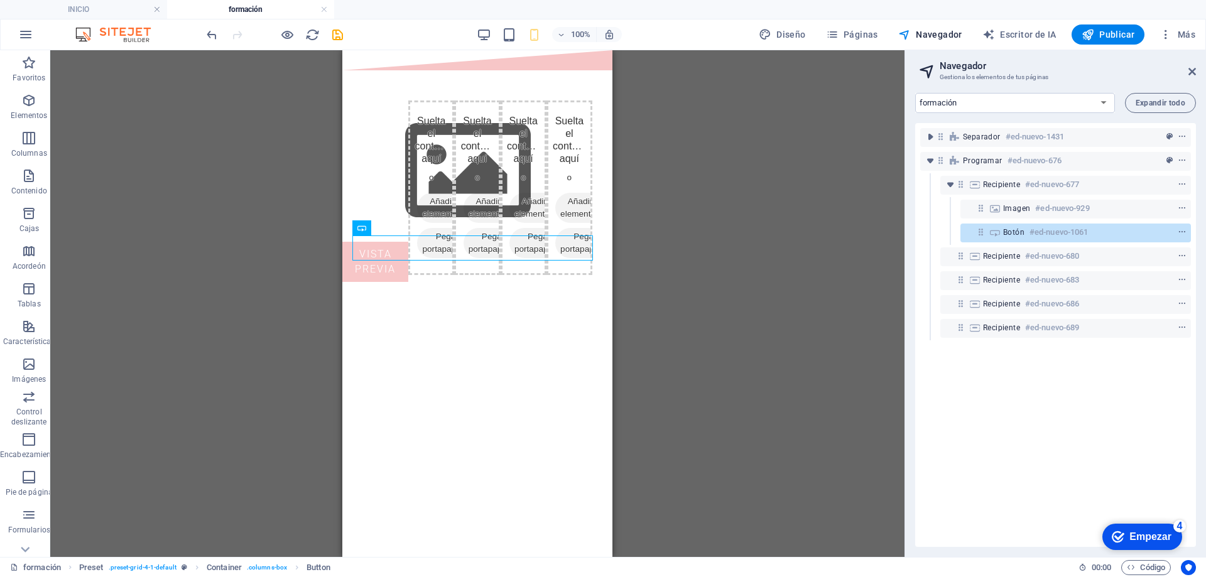
click at [674, 119] on div "H2 Espaciador Marcador de posición Programar Recipiente Marcador de posición Re…" at bounding box center [477, 303] width 855 height 507
click at [408, 151] on figure at bounding box center [375, 171] width 66 height 141
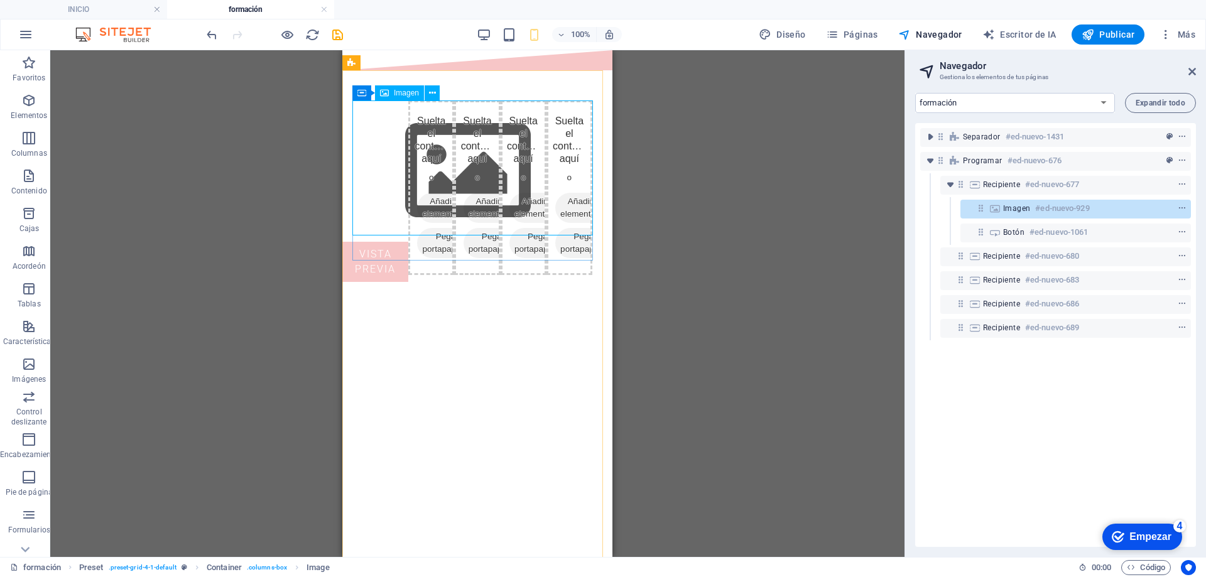
click at [392, 96] on div "Imagen" at bounding box center [399, 92] width 49 height 15
click at [434, 87] on icon at bounding box center [432, 93] width 7 height 13
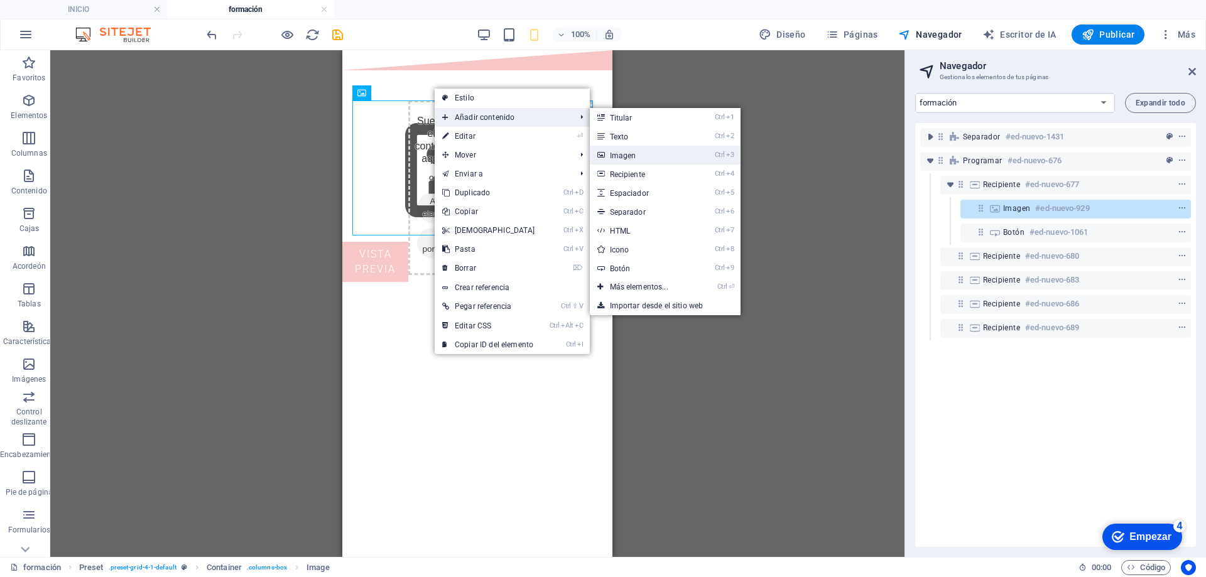
click at [639, 153] on link "Ctrl 3 Imagen" at bounding box center [642, 155] width 104 height 19
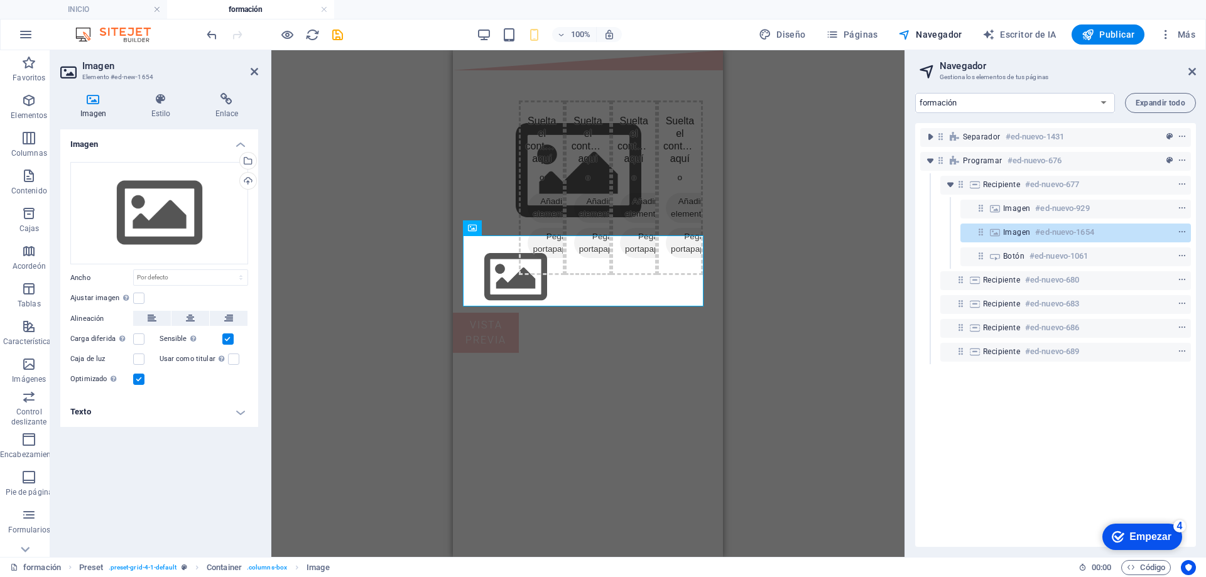
click at [806, 155] on div "H2 Espaciador Marcador de posición Programar Recipiente Marcador de posición Re…" at bounding box center [587, 303] width 633 height 507
click at [253, 67] on icon at bounding box center [255, 72] width 8 height 10
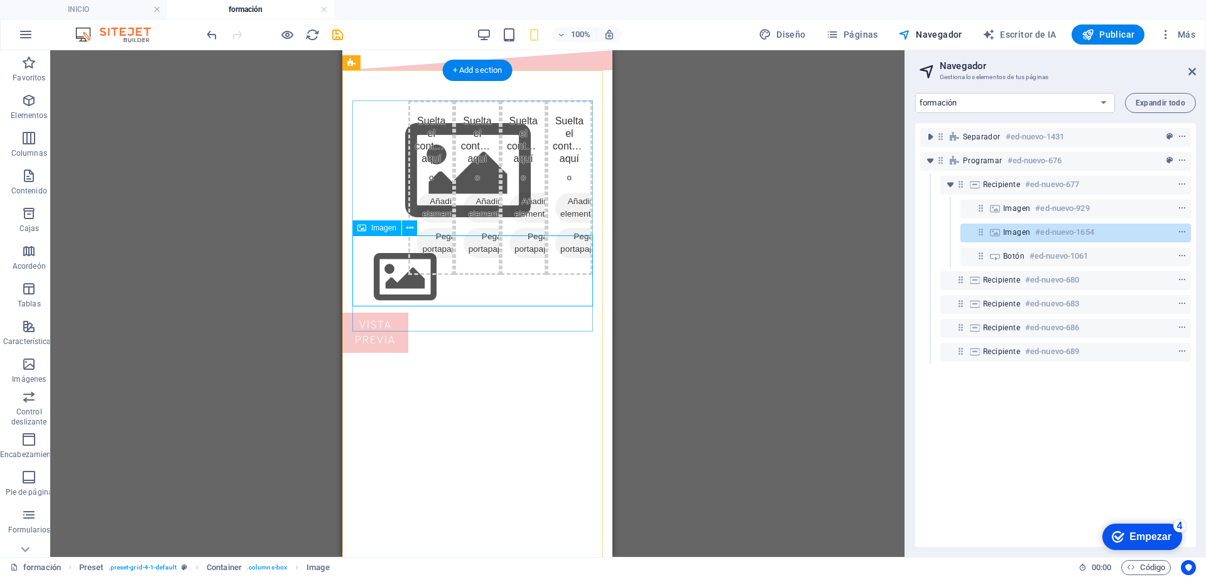
click at [408, 277] on figure at bounding box center [375, 277] width 66 height 71
click at [412, 227] on icon at bounding box center [410, 228] width 7 height 13
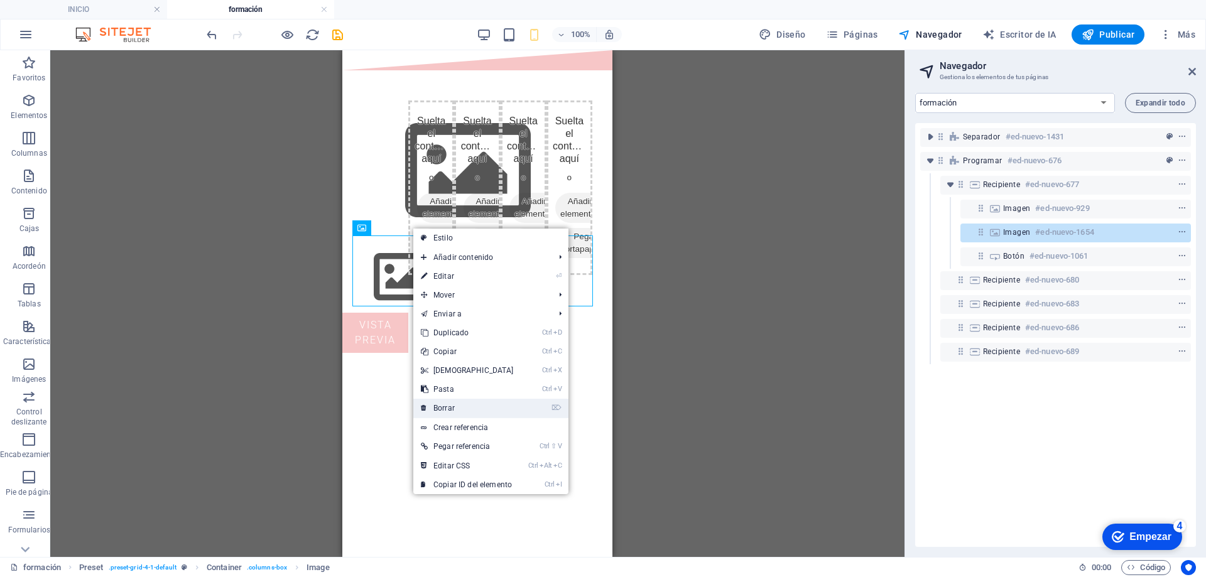
click at [457, 405] on link "⌦ Borrar" at bounding box center [467, 408] width 108 height 19
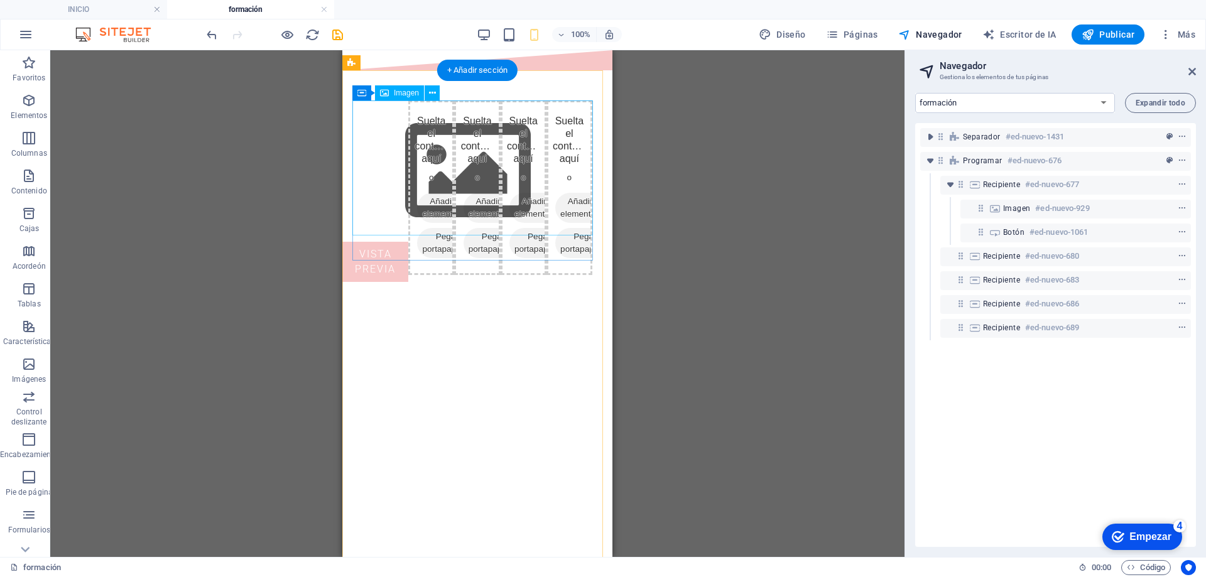
click at [408, 146] on figure at bounding box center [375, 171] width 66 height 141
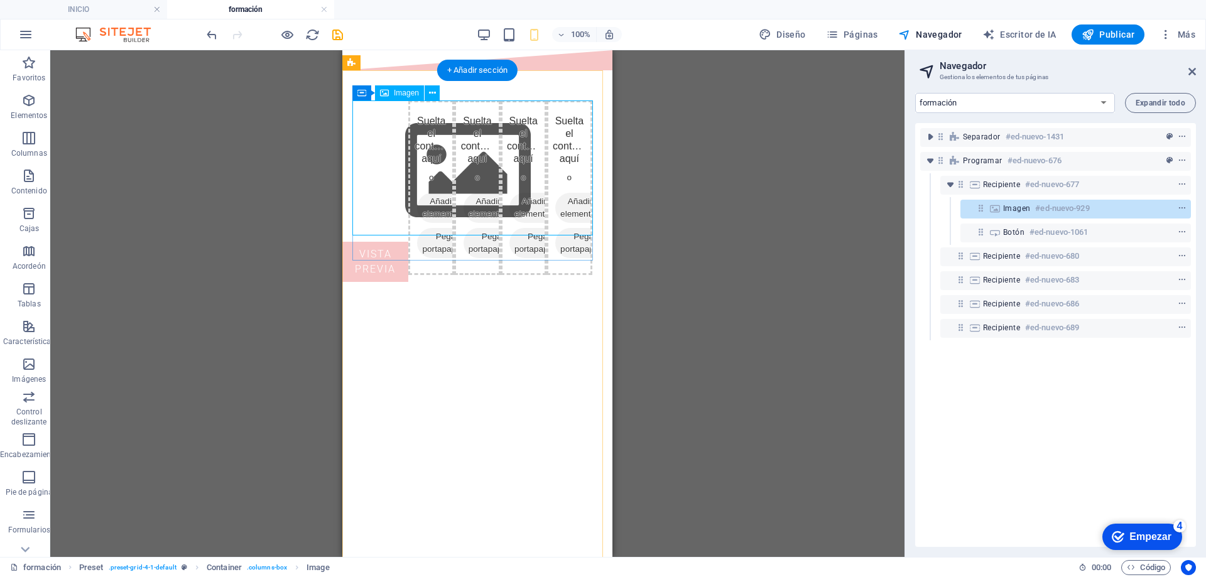
click at [408, 173] on figure at bounding box center [375, 171] width 66 height 141
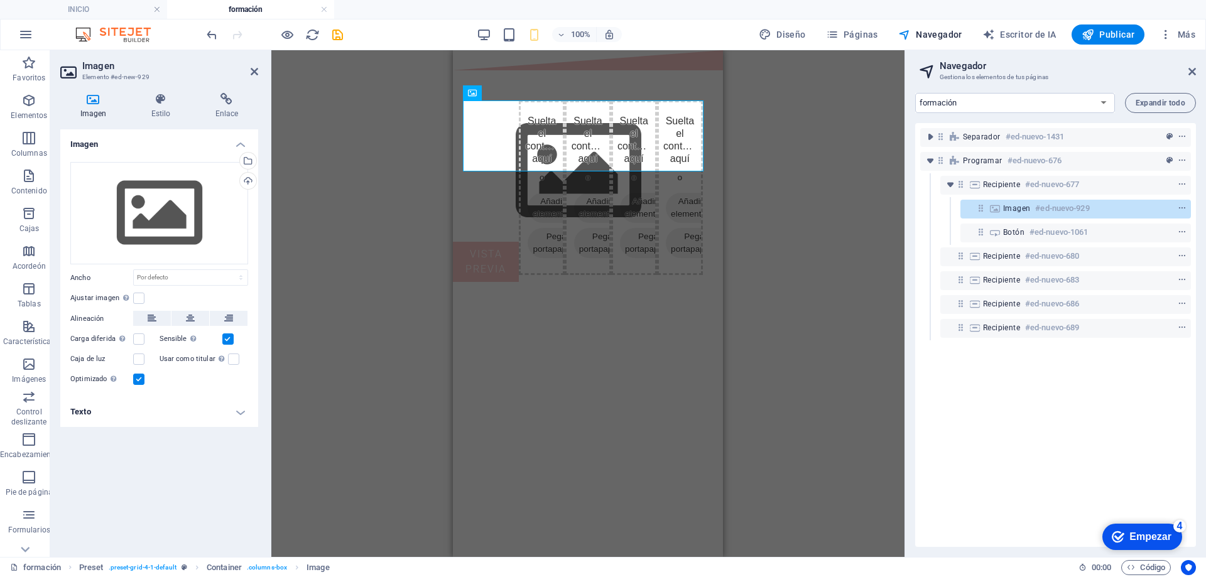
click at [788, 206] on div "H2 Espaciador Marcador de posición Programar Recipiente Marcador de posición Re…" at bounding box center [587, 303] width 633 height 507
click at [216, 252] on div "Arrastre los archivos aquí, haga clic para elegir archivos o seleccione archivo…" at bounding box center [159, 213] width 178 height 103
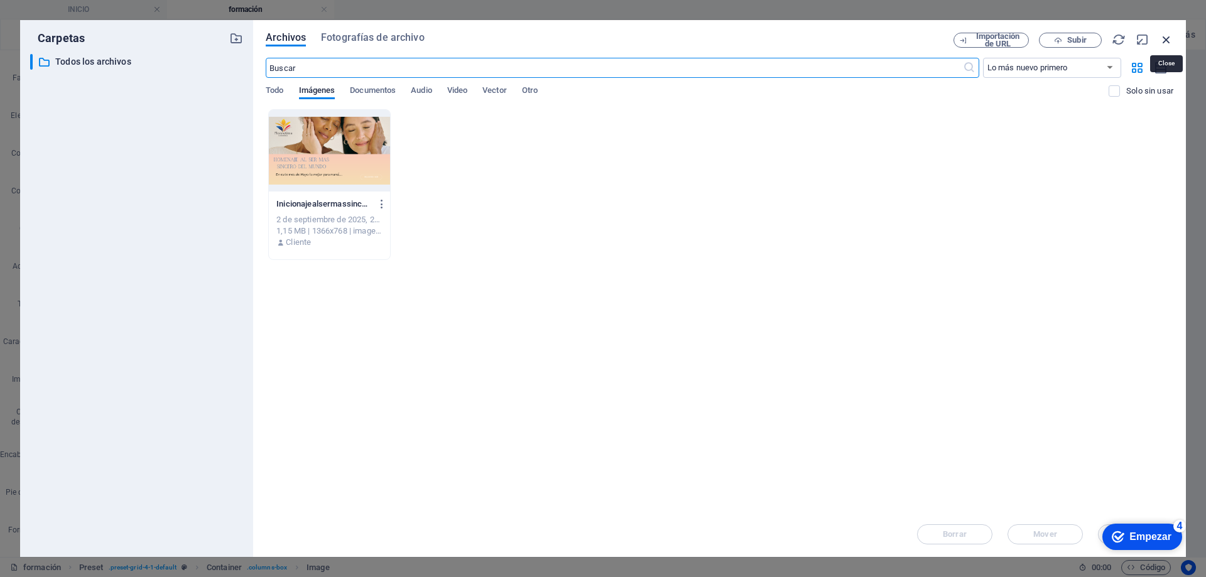
click at [1168, 39] on icon "button" at bounding box center [1167, 40] width 14 height 14
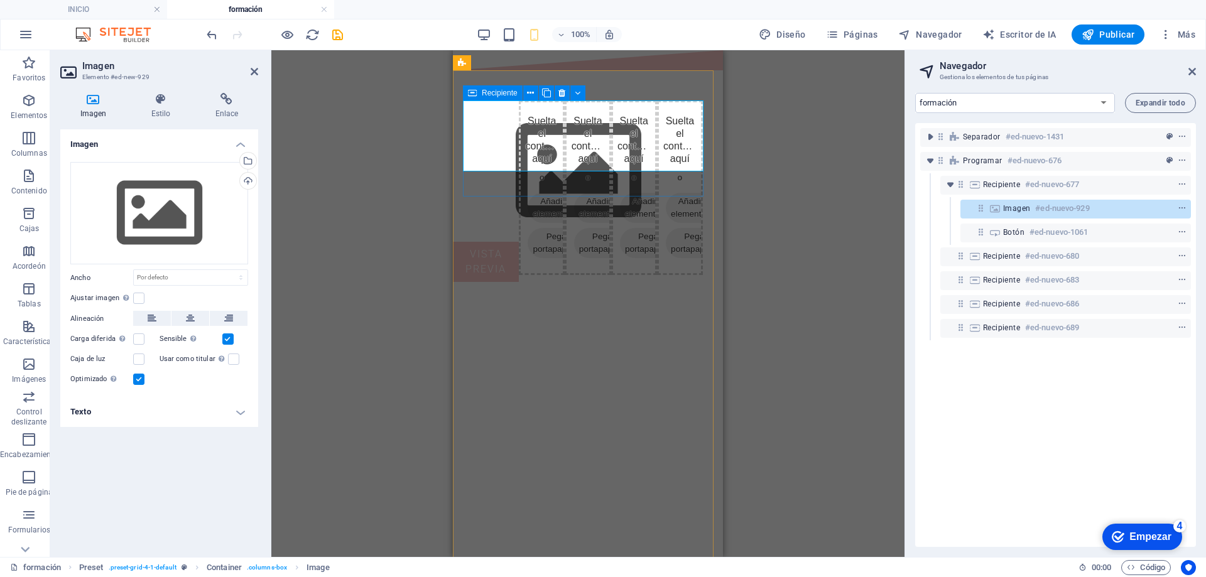
click at [253, 67] on icon at bounding box center [255, 72] width 8 height 10
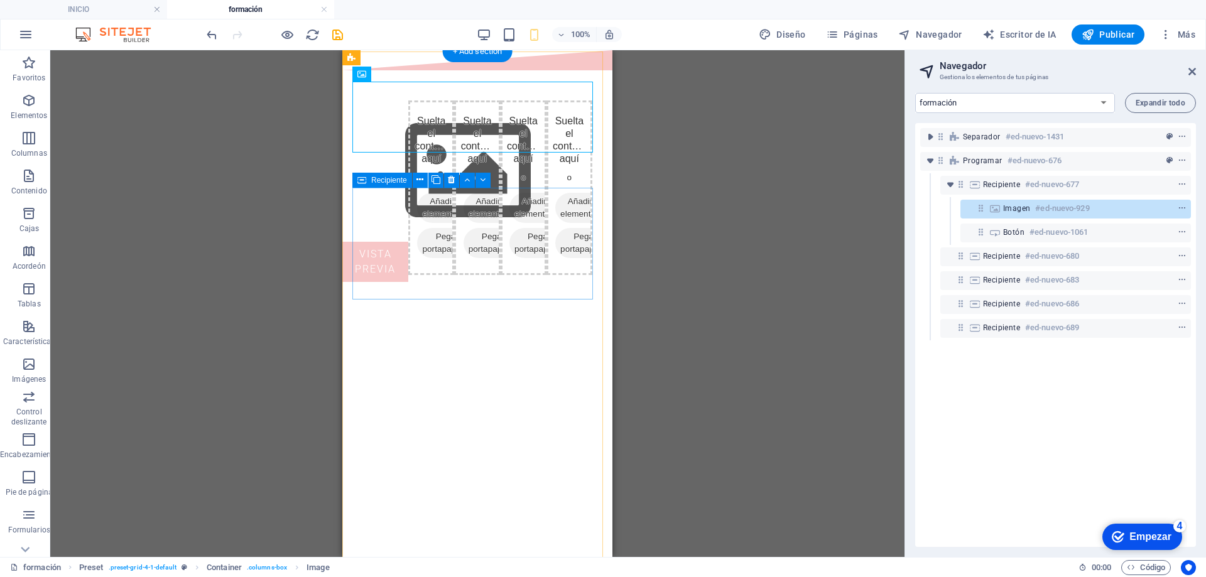
scroll to position [0, 0]
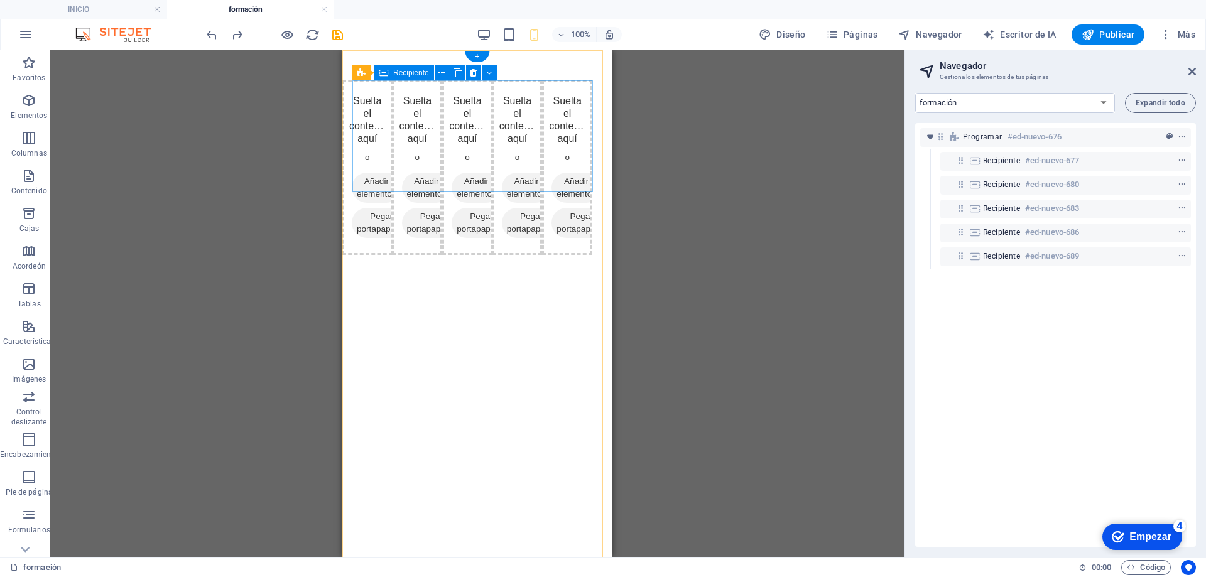
click at [393, 102] on div "Suelta el contenido aquí o Añadir elementos Pegar portapapeles" at bounding box center [367, 167] width 50 height 175
click at [396, 177] on font "Añadir elementos" at bounding box center [377, 188] width 40 height 22
click at [402, 173] on span "Añadir elementos" at bounding box center [377, 188] width 50 height 30
click at [396, 175] on font "Añadir elementos" at bounding box center [377, 187] width 40 height 25
click at [396, 177] on font "Añadir elementos" at bounding box center [377, 188] width 40 height 22
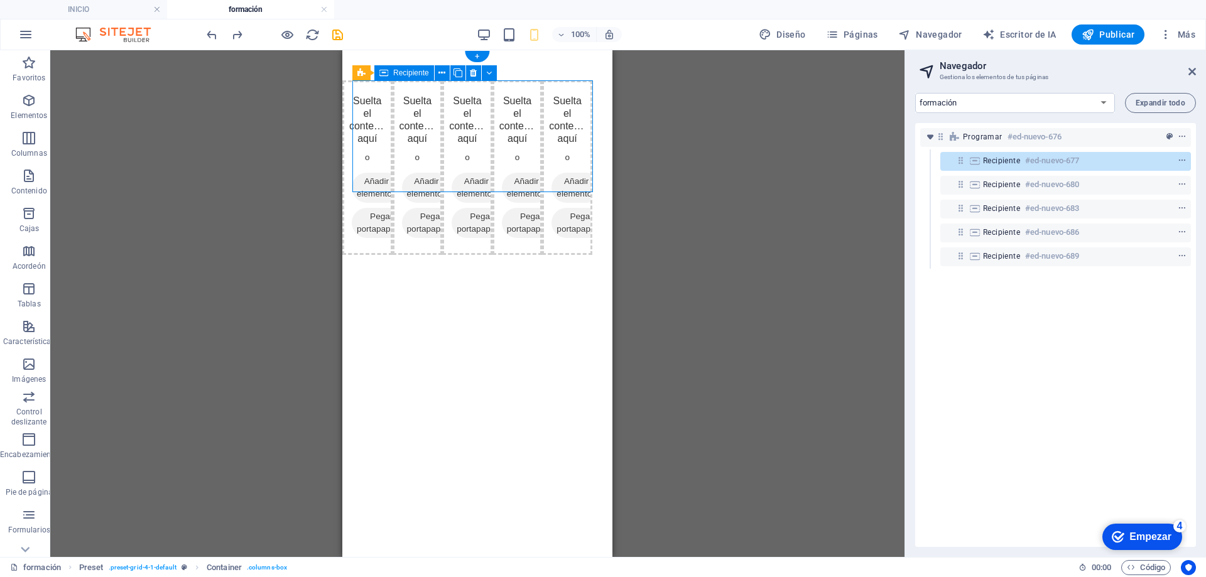
click at [396, 177] on font "Añadir elementos" at bounding box center [377, 188] width 40 height 22
click at [357, 188] on icon at bounding box center [357, 188] width 0 height 0
select select "rem"
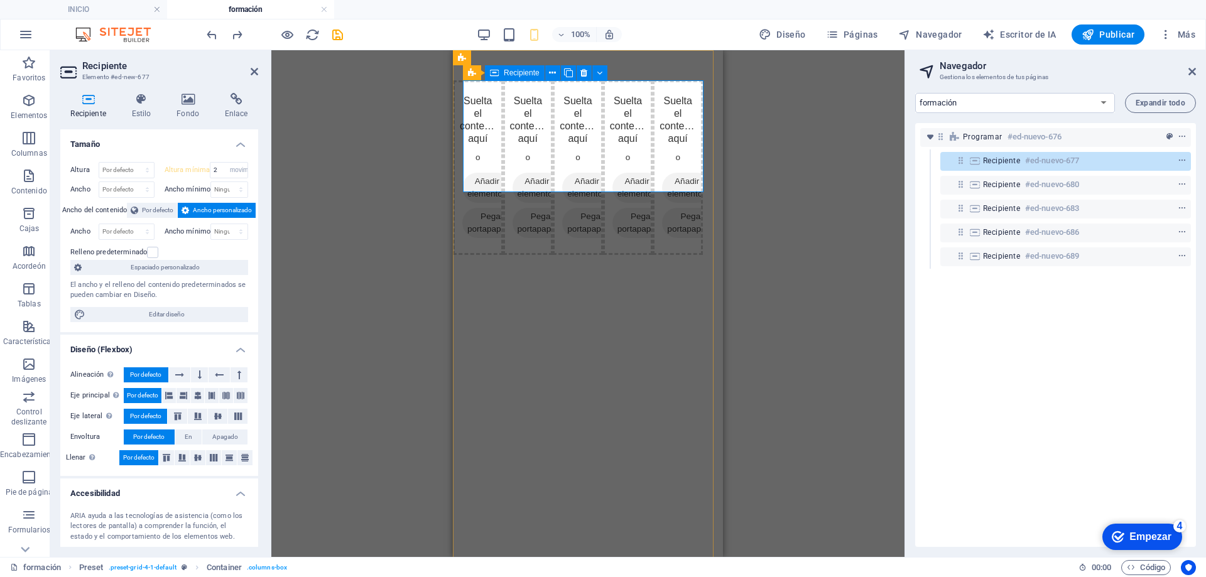
click at [507, 177] on font "Añadir elementos" at bounding box center [487, 188] width 40 height 22
click at [256, 71] on icon at bounding box center [255, 72] width 8 height 10
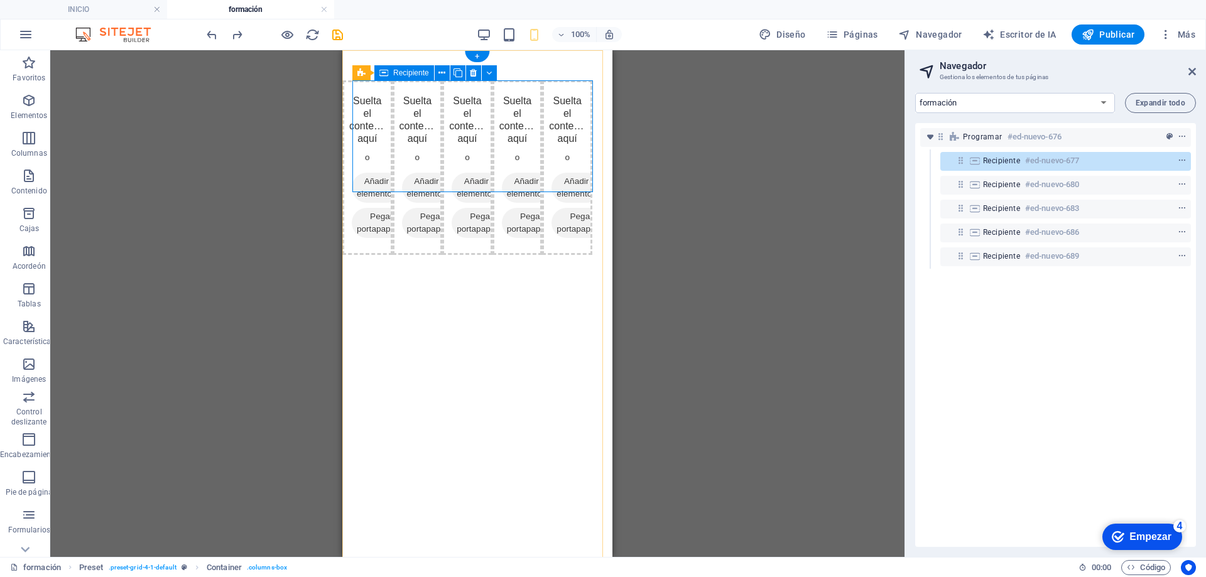
click at [396, 177] on font "Añadir elementos" at bounding box center [377, 188] width 40 height 22
click at [442, 73] on icon at bounding box center [442, 73] width 7 height 13
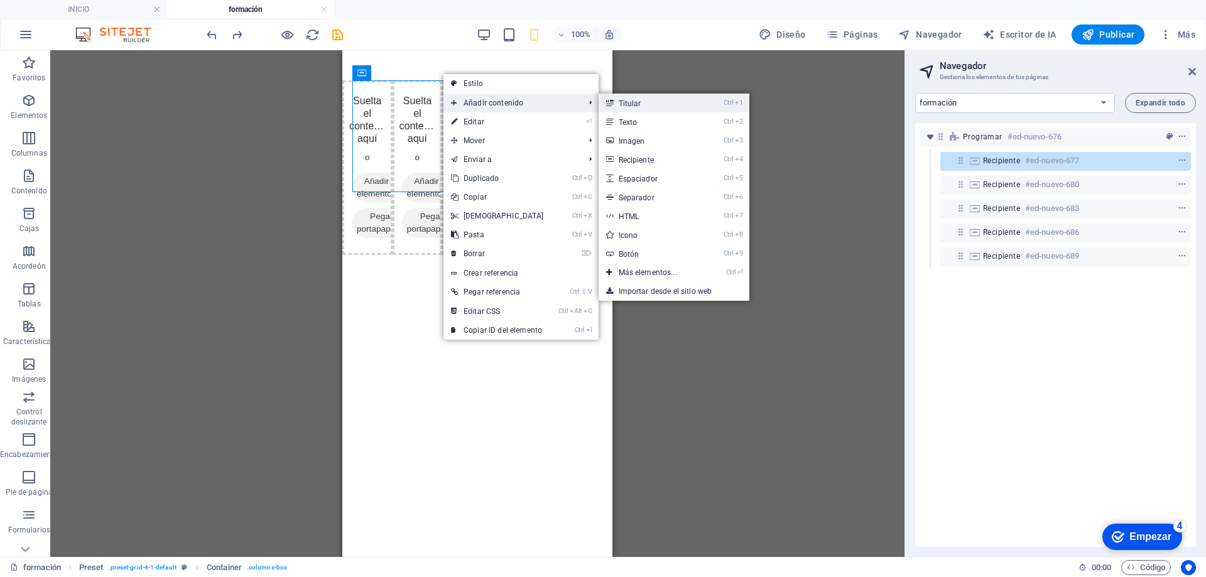
click at [641, 101] on link "Ctrl 1 Titular" at bounding box center [651, 103] width 104 height 19
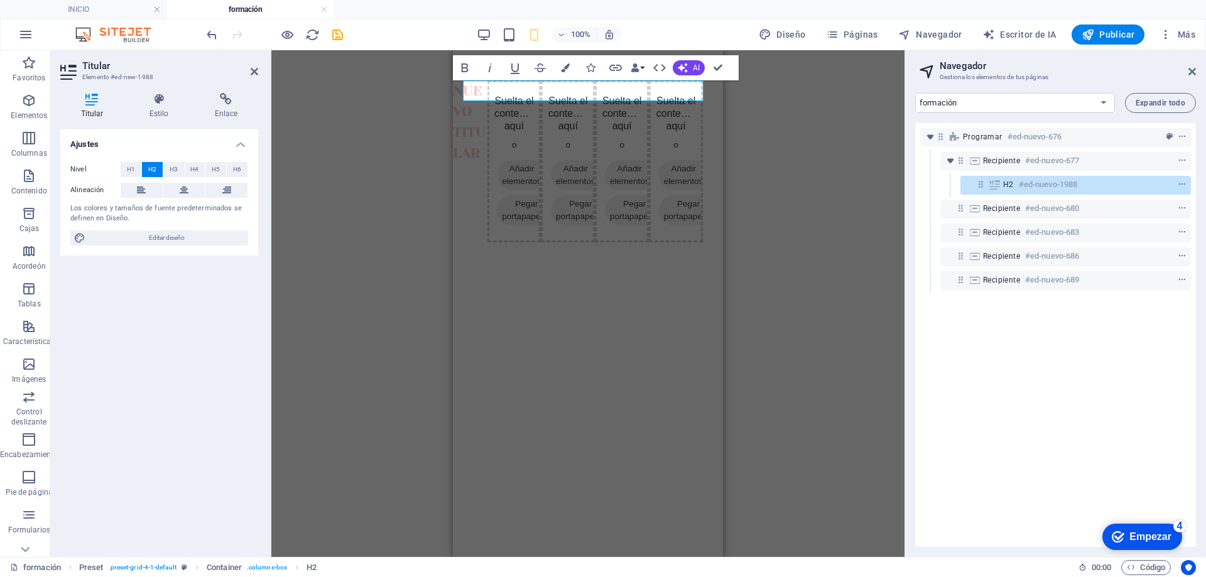
click at [804, 149] on div "H2 Espaciador Marcador de posición Programar Recipiente Marcador de posición Pr…" at bounding box center [587, 303] width 633 height 507
click at [542, 129] on div "Suelta el contenido aquí o Añadir elementos Pegar portapapeles" at bounding box center [515, 161] width 54 height 162
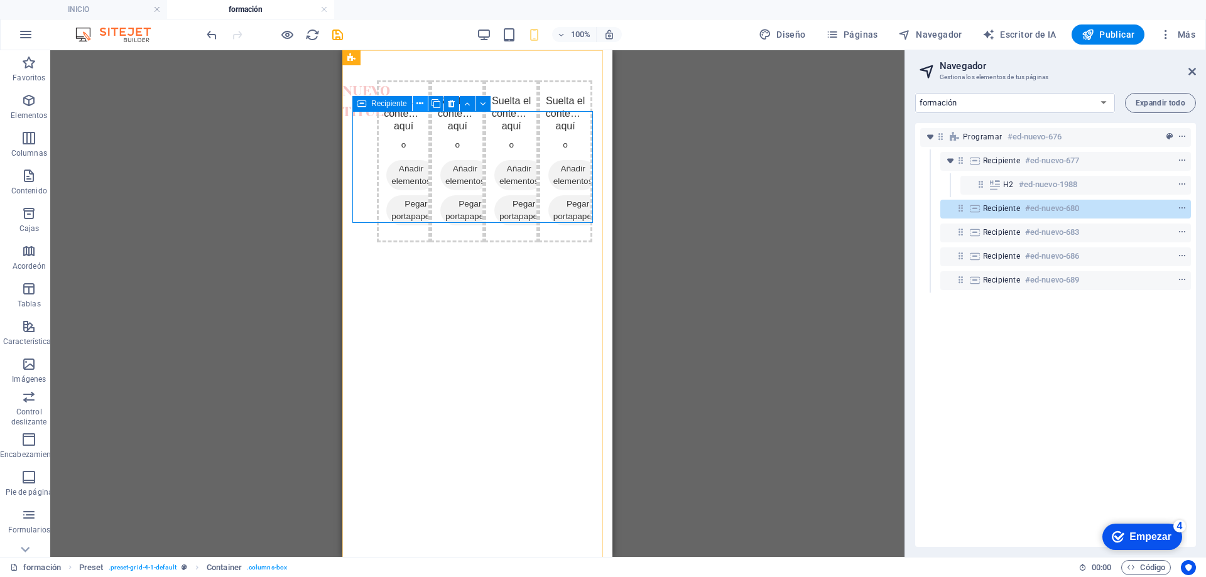
click at [423, 102] on icon at bounding box center [420, 103] width 7 height 13
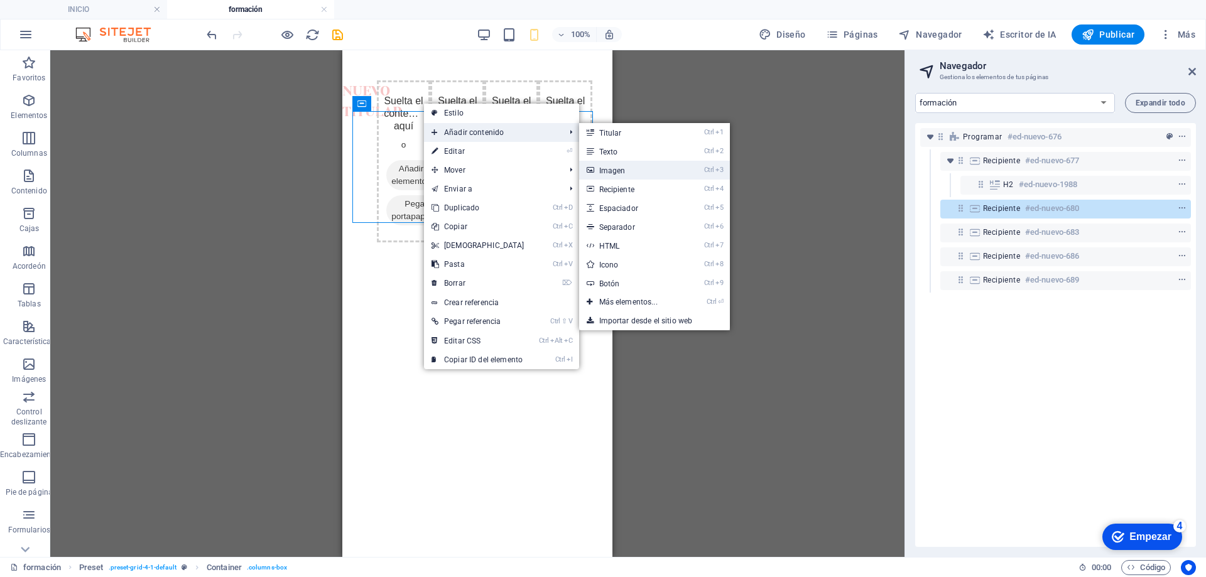
click at [646, 171] on link "Ctrl 3 Imagen" at bounding box center [631, 170] width 104 height 19
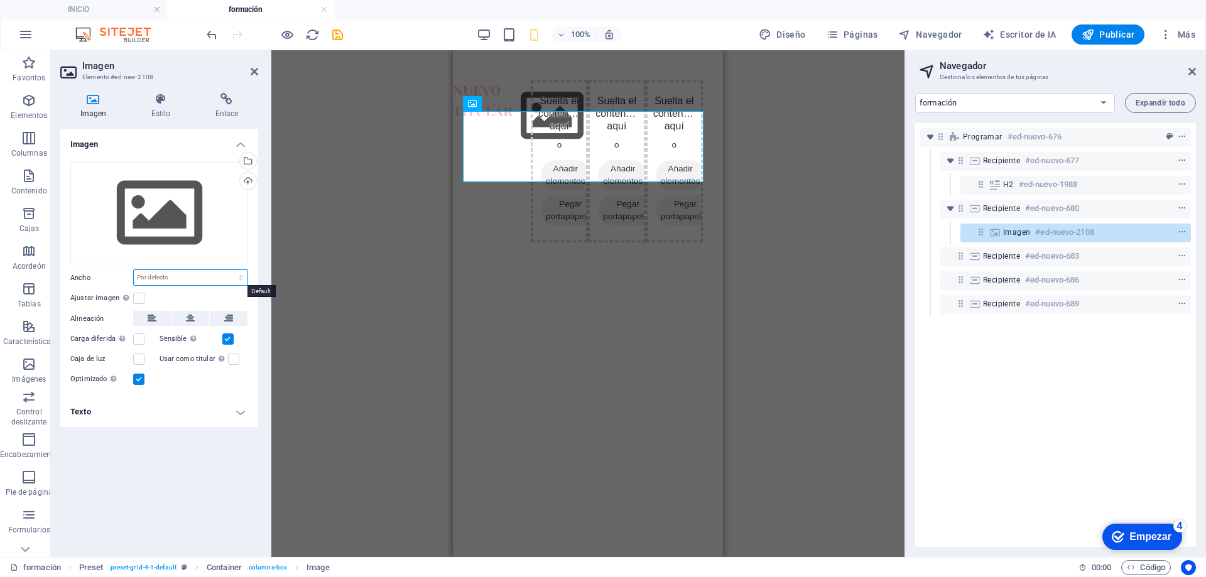
click at [240, 276] on select "Por defecto auto píxeles movimiento rápido del ojo % ellos vh Volkswagen" at bounding box center [191, 277] width 114 height 15
drag, startPoint x: 347, startPoint y: 349, endPoint x: 316, endPoint y: 336, distance: 33.5
click at [347, 350] on div "H2 Espaciador Marcador de posición Programar Programar Recipiente Marcador de p…" at bounding box center [587, 303] width 633 height 507
click at [139, 300] on label at bounding box center [138, 298] width 11 height 11
click at [0, 0] on input "Ajustar imagen Ajustar automáticamente la imagen a un ancho y alto fijos" at bounding box center [0, 0] width 0 height 0
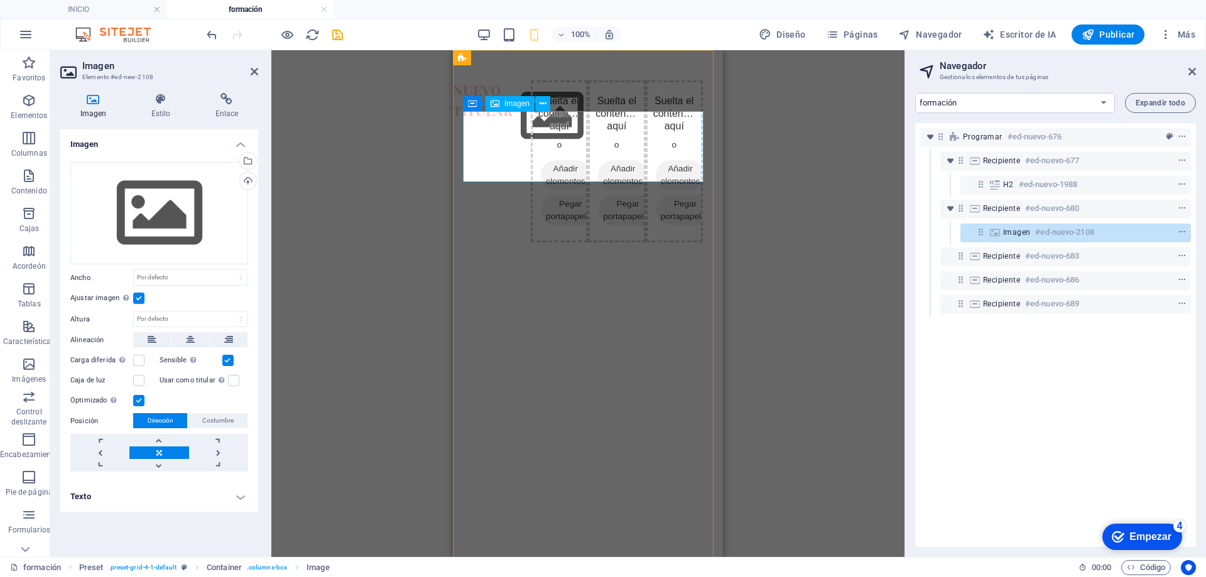
click at [531, 151] on figure at bounding box center [509, 115] width 41 height 71
click at [217, 451] on link at bounding box center [218, 453] width 59 height 13
click at [160, 455] on link at bounding box center [158, 453] width 59 height 13
click at [372, 303] on div "H2 Espaciador Marcador de posición Programar Recipiente Marcador de posición Pr…" at bounding box center [587, 303] width 633 height 507
click at [868, 302] on div "H2 Espaciador Marcador de posición Programar Recipiente Marcador de posición Pr…" at bounding box center [587, 303] width 633 height 507
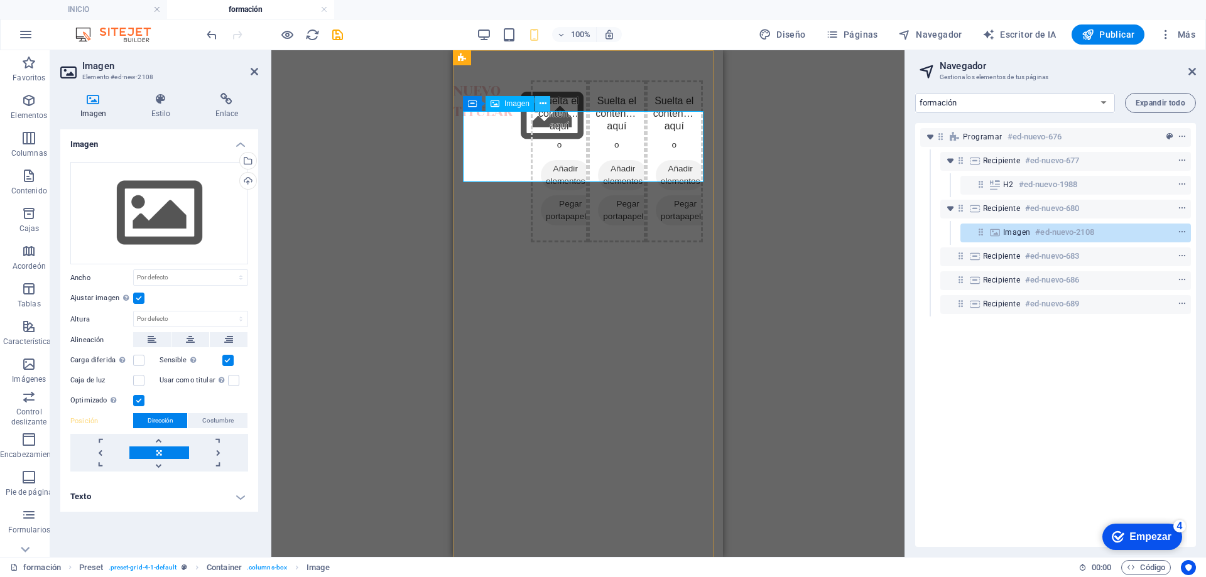
click at [543, 104] on icon at bounding box center [543, 103] width 7 height 13
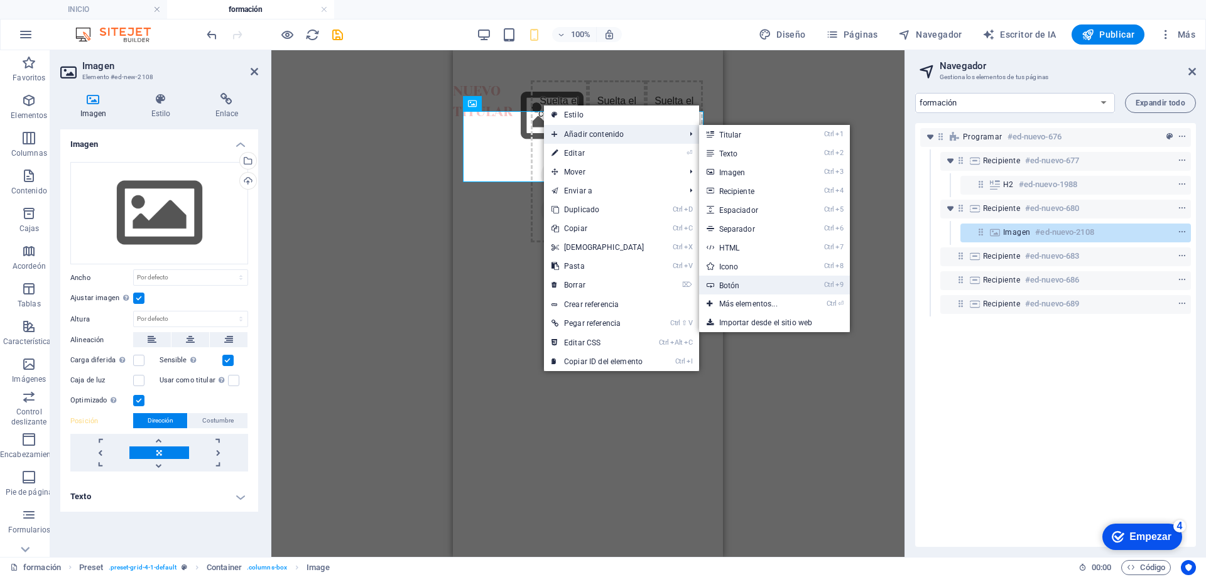
click at [738, 289] on link "Ctrl 9 Botón" at bounding box center [751, 285] width 104 height 19
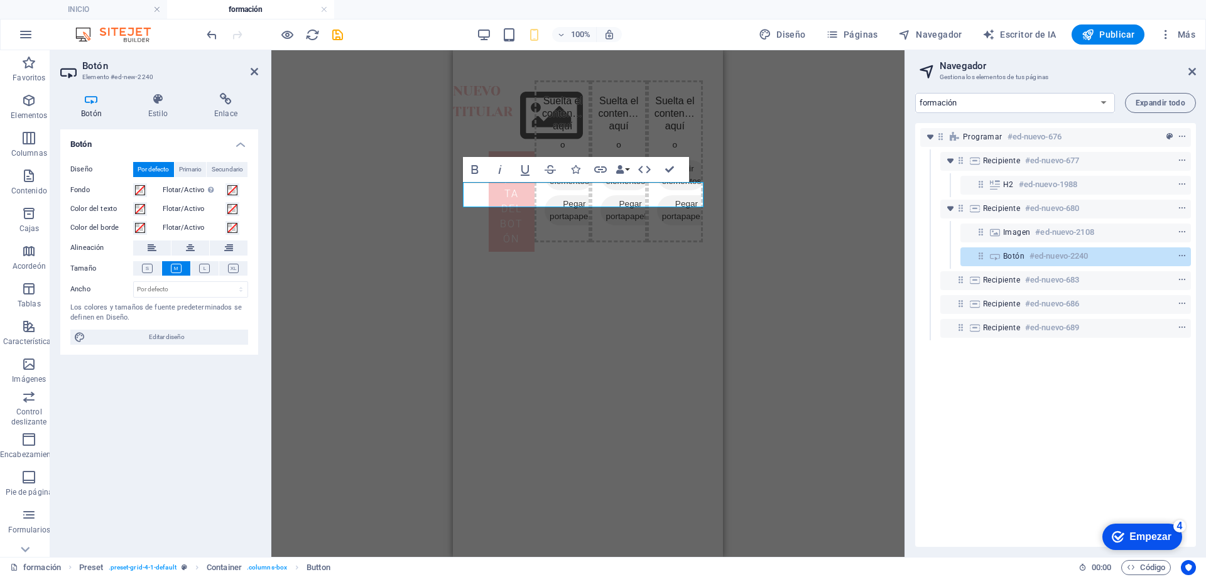
drag, startPoint x: 808, startPoint y: 283, endPoint x: 815, endPoint y: 277, distance: 8.9
click at [809, 283] on div "H2 Espaciador Marcador de posición Programar Programar Recipiente Marcador de p…" at bounding box center [587, 303] width 633 height 507
click at [356, 218] on div "H2 Espaciador Marcador de posición Programar Programar Recipiente Marcador de p…" at bounding box center [587, 303] width 633 height 507
click at [253, 67] on icon at bounding box center [255, 72] width 8 height 10
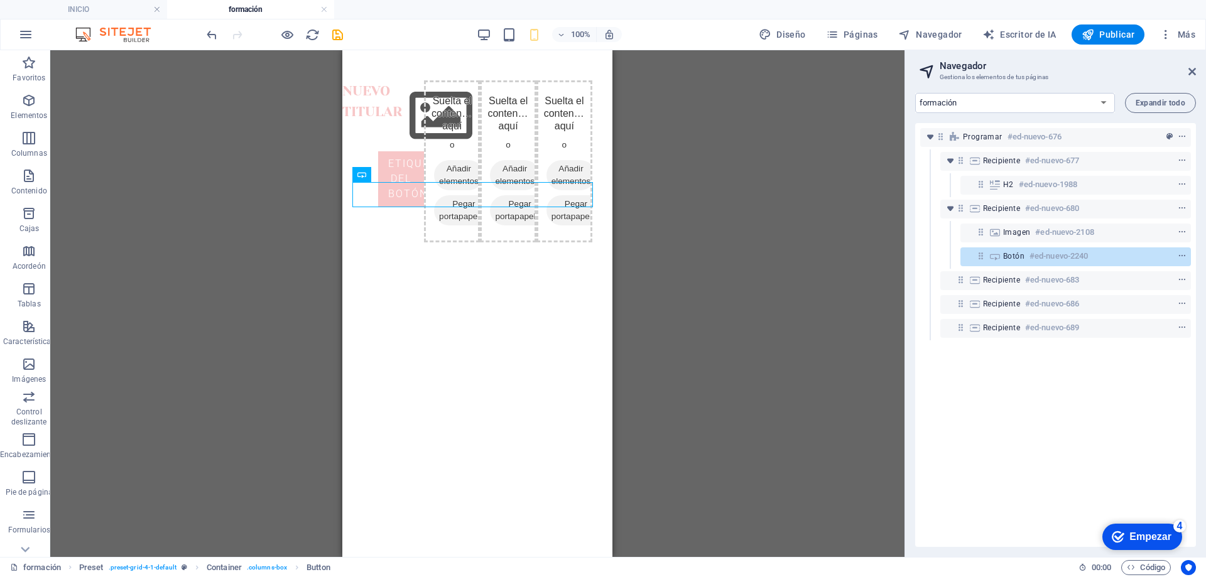
click at [760, 239] on div "H2 Espaciador Marcador de posición Programar Programar Recipiente Marcador de p…" at bounding box center [477, 303] width 855 height 507
click at [418, 129] on figure at bounding box center [401, 115] width 46 height 71
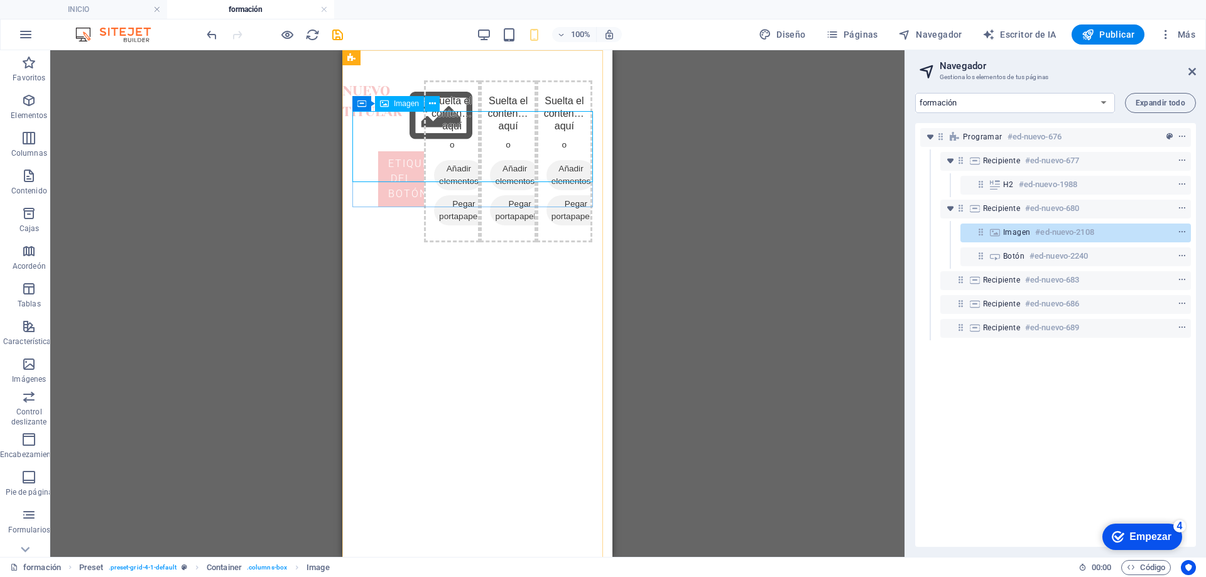
click at [410, 102] on font "Imagen" at bounding box center [406, 103] width 25 height 9
click at [432, 102] on icon at bounding box center [432, 103] width 7 height 13
click at [1183, 231] on icon "menú contextual" at bounding box center [1182, 232] width 9 height 9
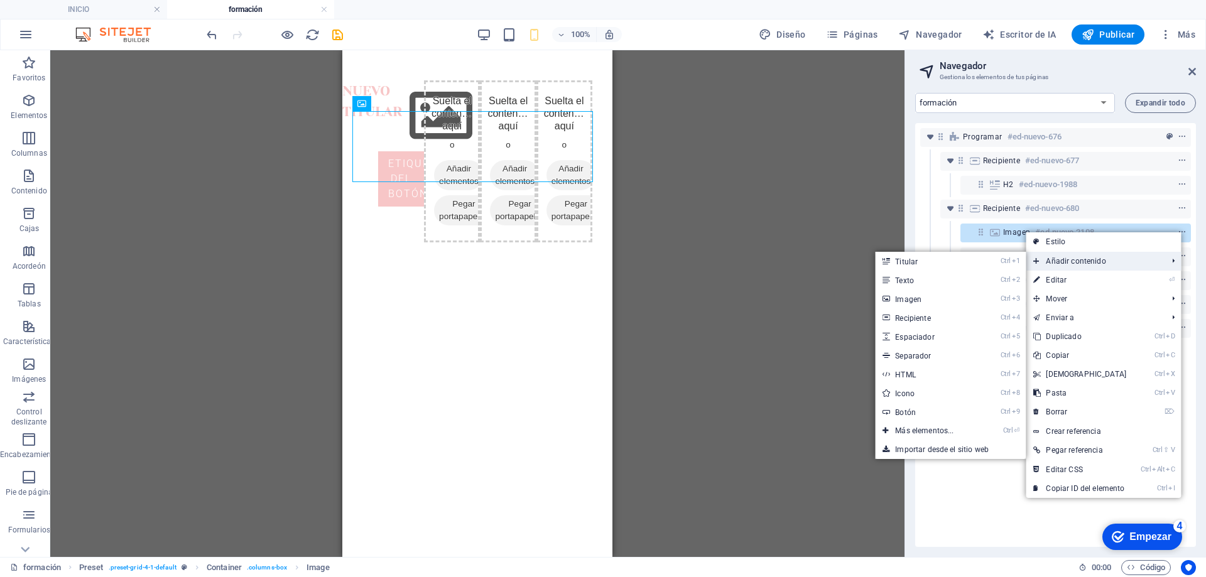
click at [1090, 260] on font "Añadir contenido" at bounding box center [1076, 261] width 60 height 9
click at [919, 300] on font "Imagen" at bounding box center [908, 299] width 26 height 9
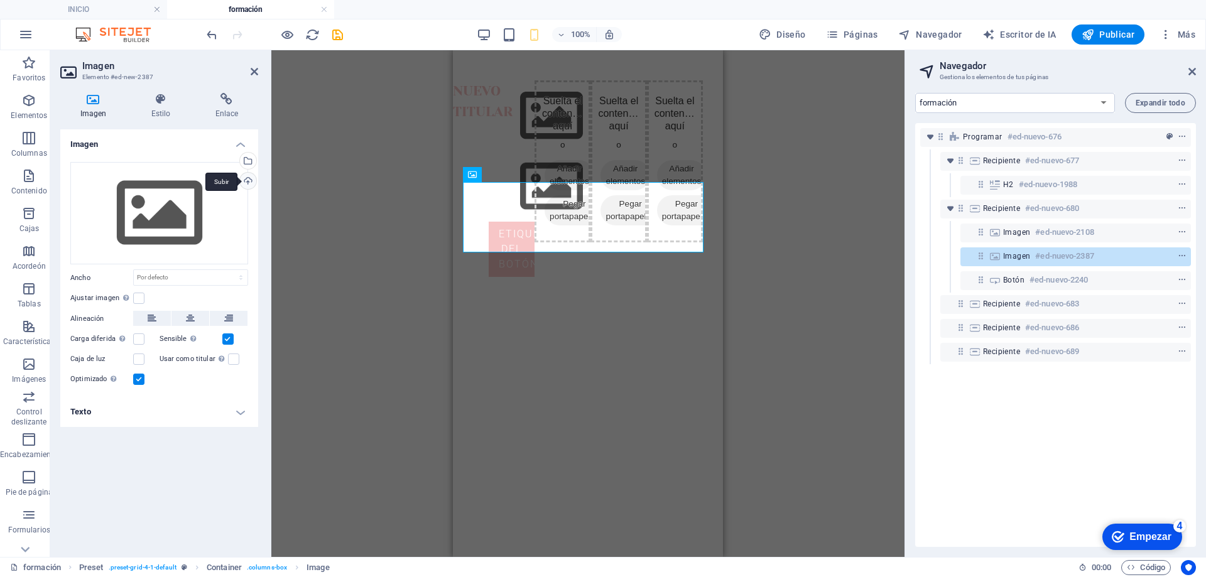
click at [248, 180] on div "Subir" at bounding box center [247, 182] width 19 height 19
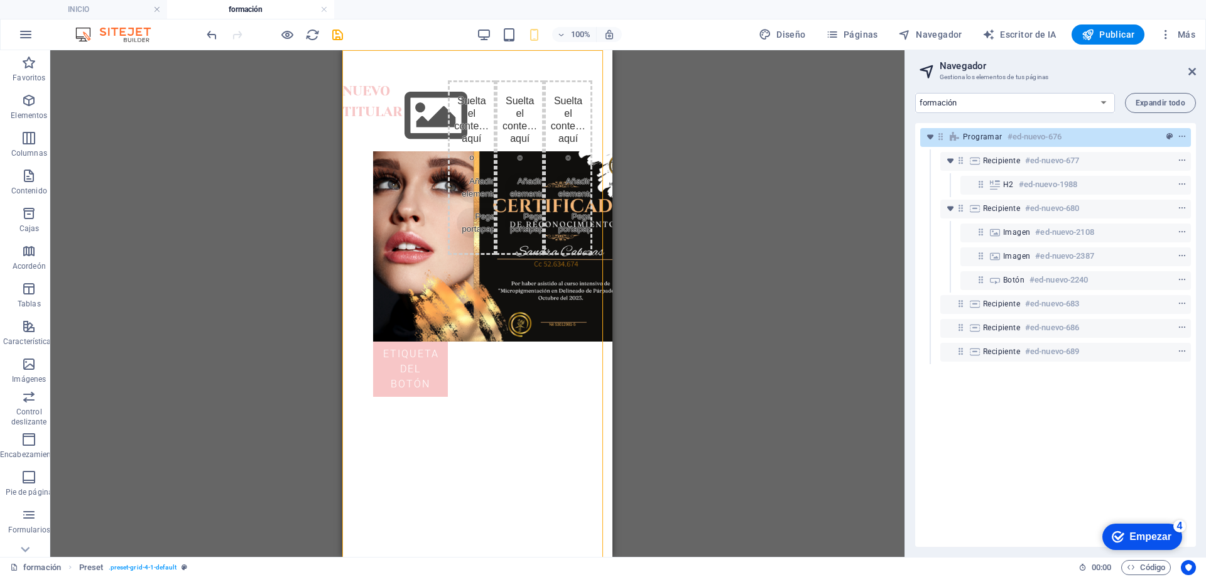
drag, startPoint x: 596, startPoint y: 267, endPoint x: 1047, endPoint y: 317, distance: 454.6
click at [613, 267] on html "Saltar al contenido principal Nuevo titular Etiqueta del botón Suelta el conten…" at bounding box center [477, 243] width 270 height 387
click at [448, 270] on figure at bounding box center [410, 246] width 75 height 191
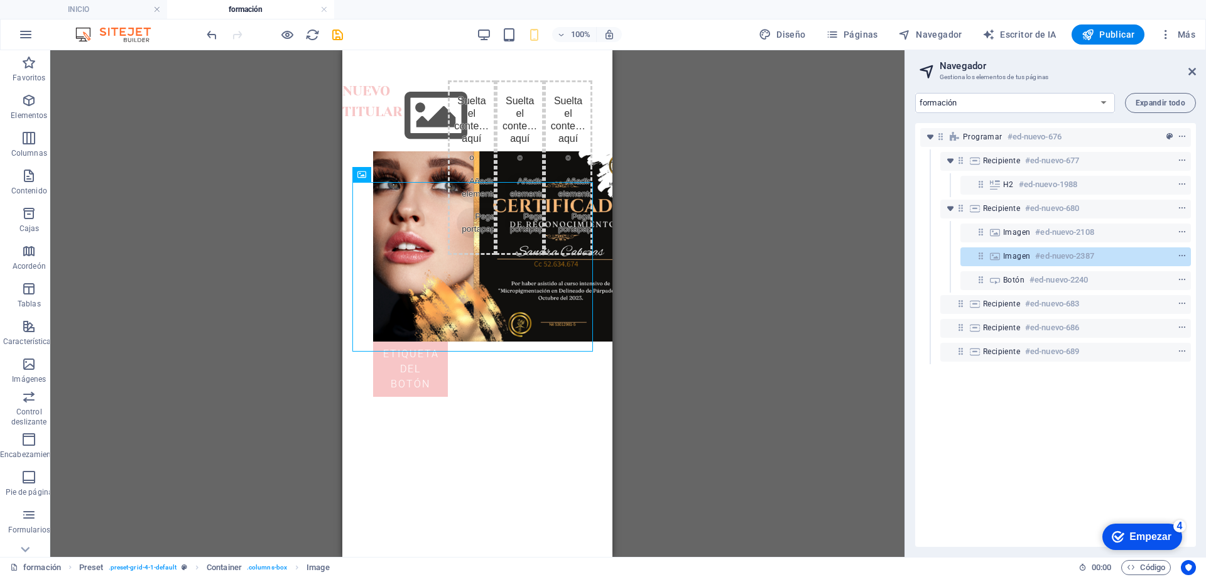
click at [737, 239] on div "Arrastre aquí para reemplazar el contenido existente. Presione "Ctrl" para crea…" at bounding box center [477, 303] width 855 height 507
click at [433, 102] on icon at bounding box center [432, 103] width 7 height 13
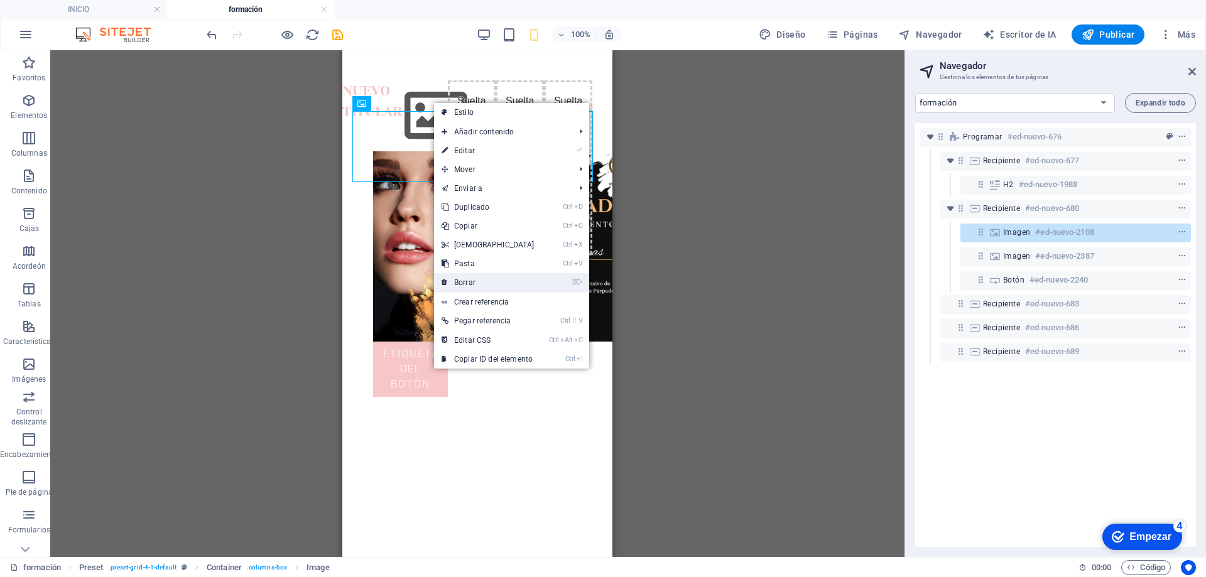
click at [487, 280] on link "⌦ Borrar" at bounding box center [488, 282] width 108 height 19
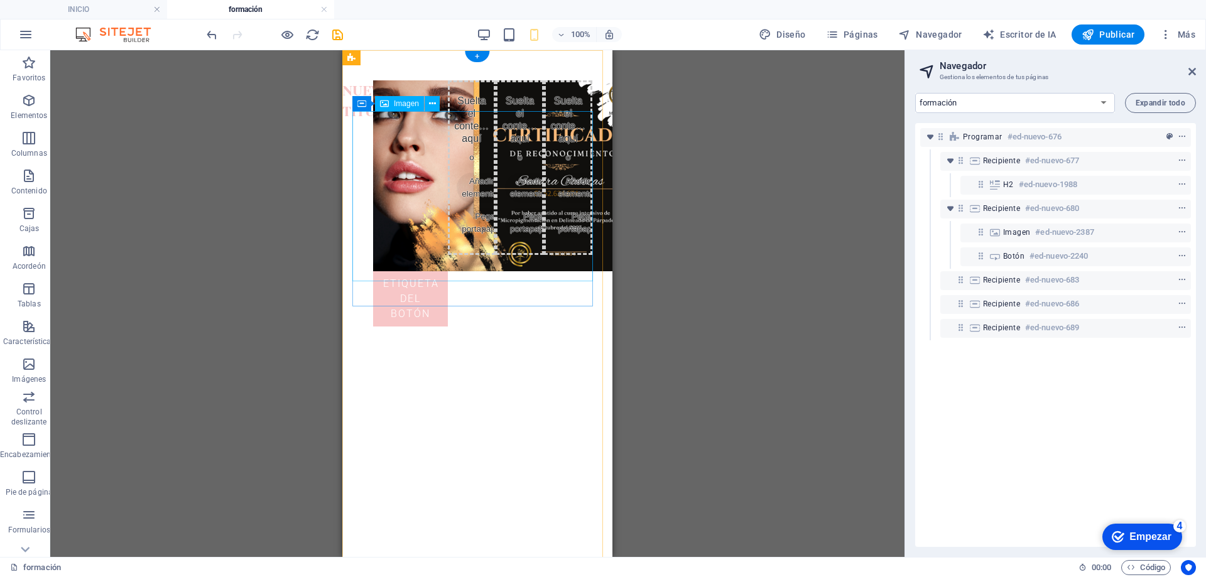
drag, startPoint x: 536, startPoint y: 131, endPoint x: 542, endPoint y: 125, distance: 8.0
click at [448, 131] on figure at bounding box center [410, 175] width 75 height 191
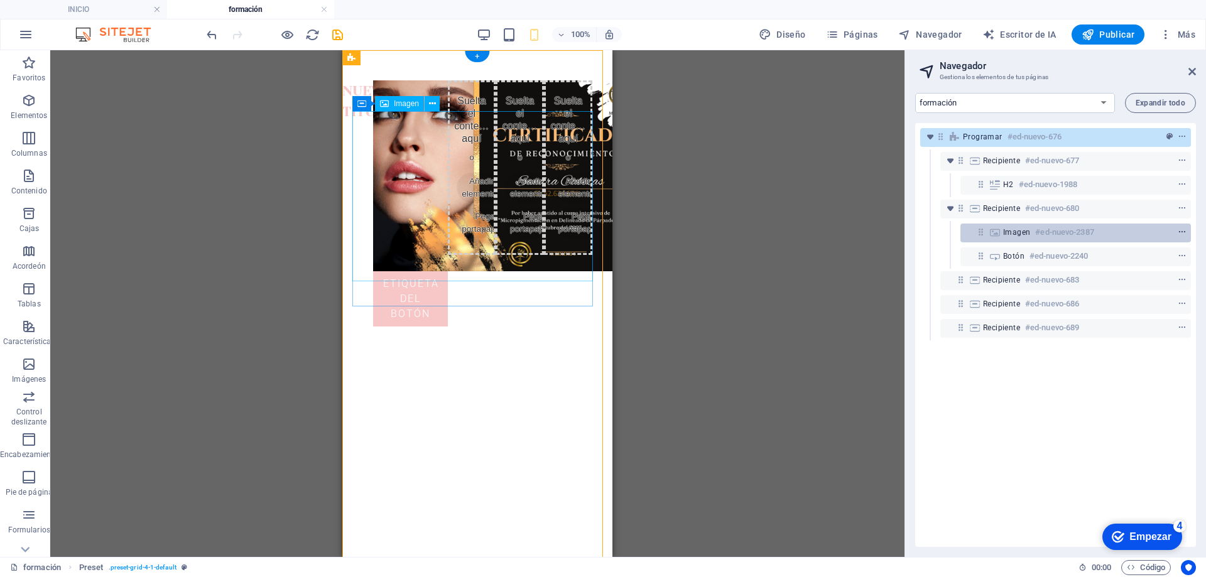
click at [1184, 234] on span "menú contextual" at bounding box center [1182, 232] width 13 height 9
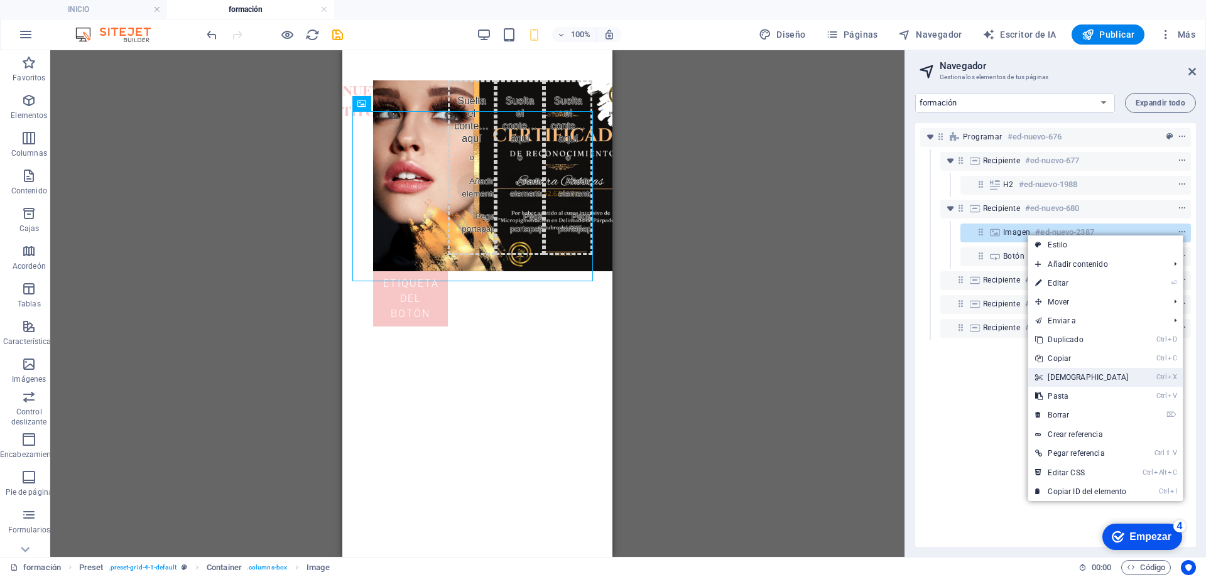
click at [1078, 376] on link "Ctrl X Cortar" at bounding box center [1082, 377] width 108 height 19
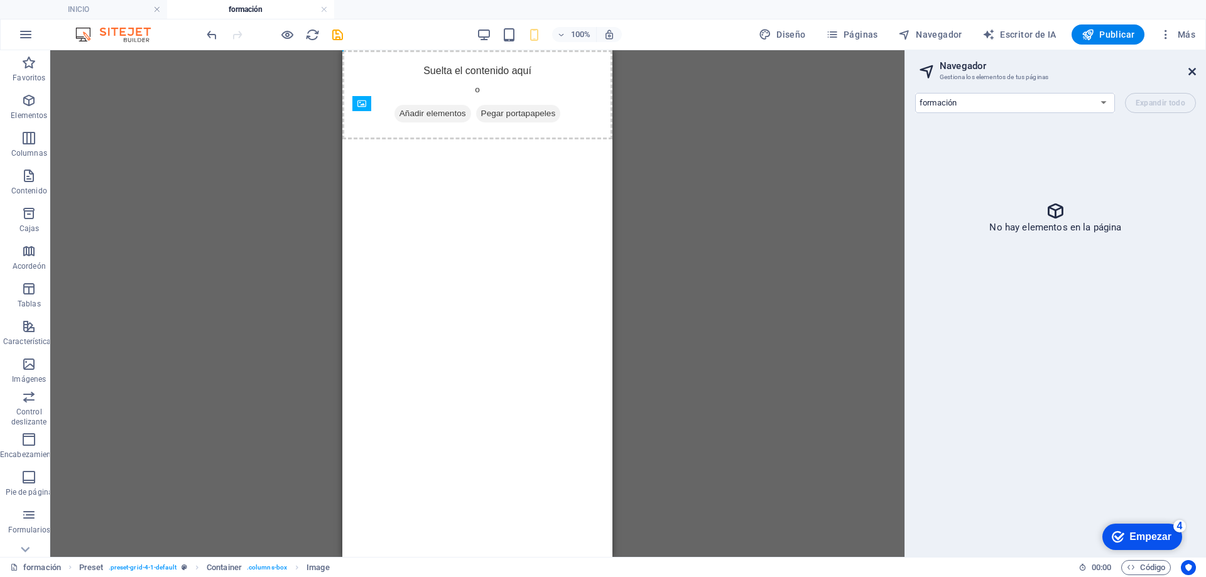
click at [1191, 70] on icon at bounding box center [1193, 72] width 8 height 10
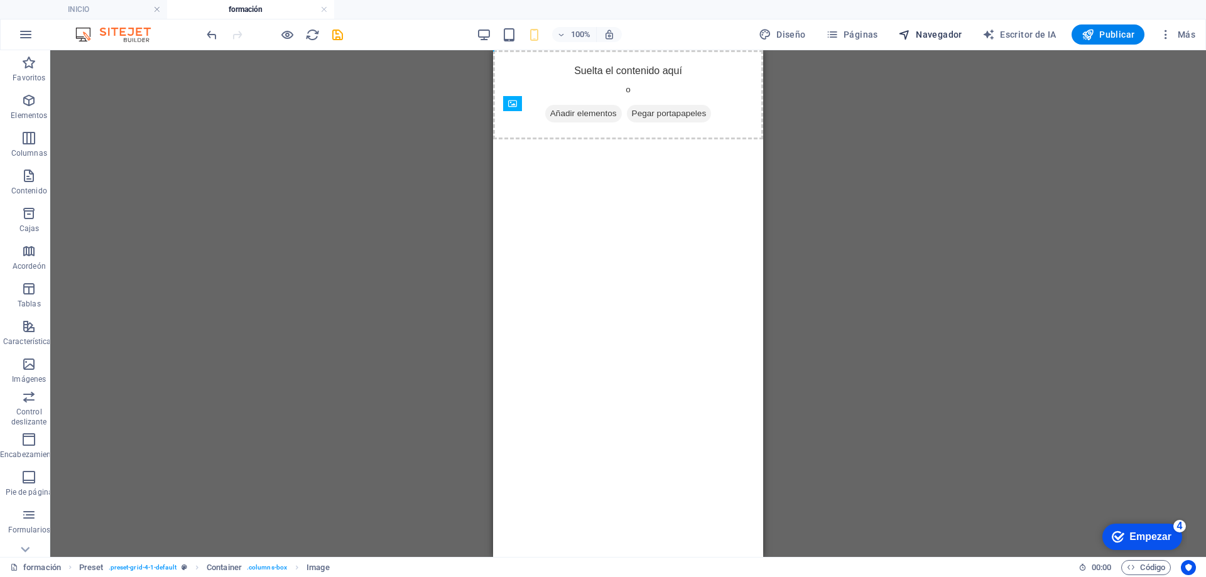
click at [925, 30] on font "Navegador" at bounding box center [939, 35] width 46 height 10
select select "16662009-en"
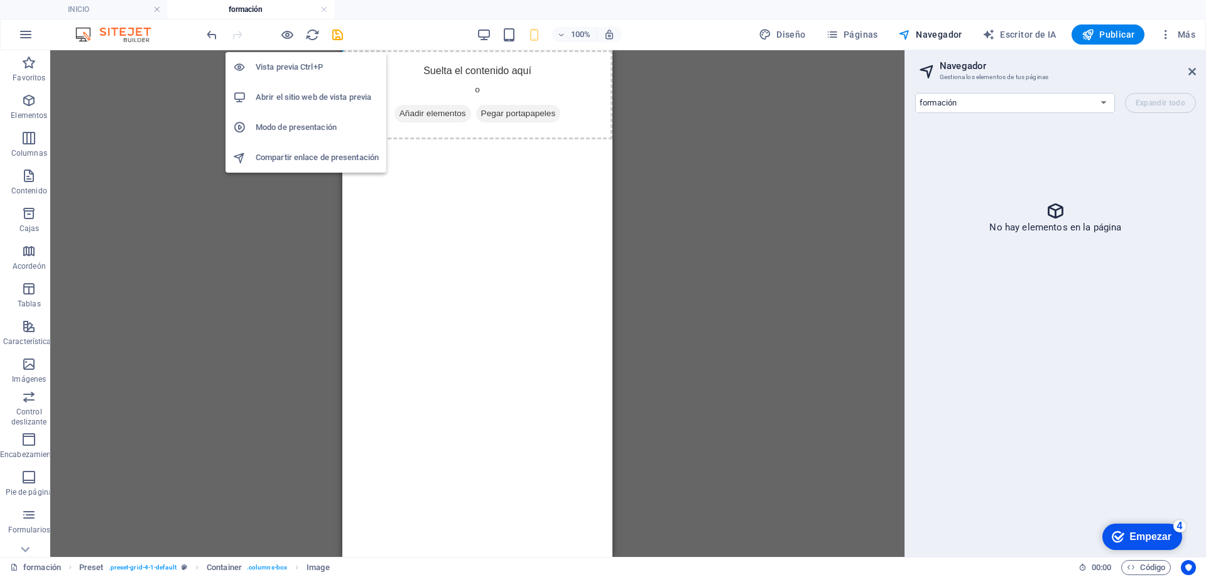
click at [311, 67] on font "Vista previa Ctrl+P" at bounding box center [289, 66] width 67 height 9
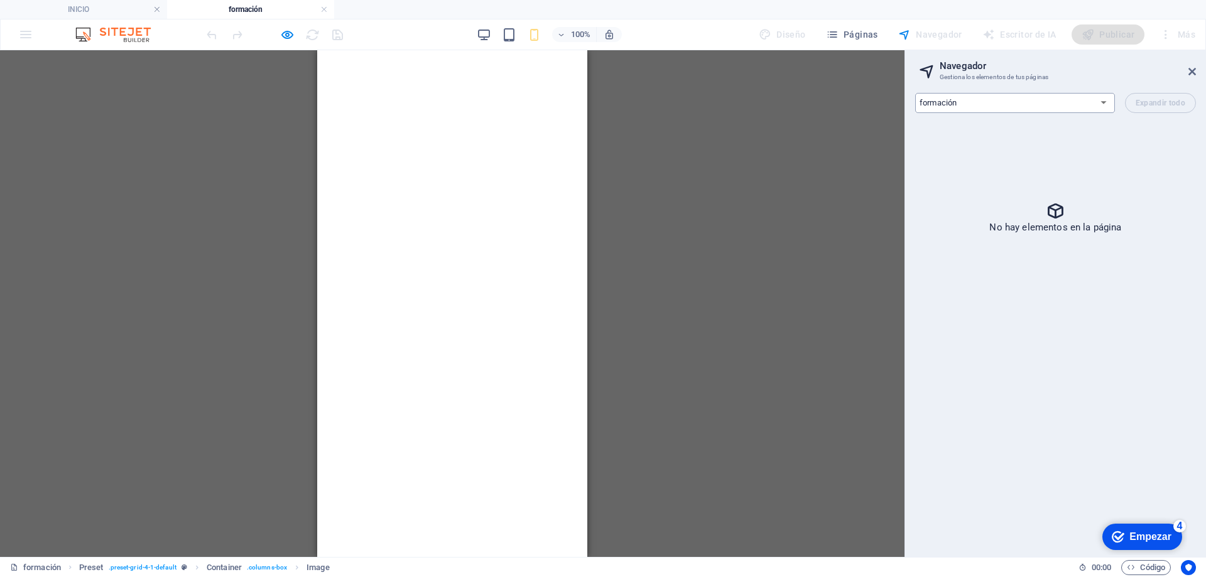
click at [1096, 103] on select "INICIO acerca de formación blog contacto formación en línea Aviso legal Privaci…" at bounding box center [1015, 103] width 200 height 20
click at [915, 93] on select "INICIO acerca de formación blog contacto formación en línea Aviso legal Privaci…" at bounding box center [1015, 103] width 200 height 20
click at [968, 151] on div "No hay elementos en la página" at bounding box center [1055, 217] width 281 height 188
click at [608, 276] on div "Arrastre aquí para reemplazar el contenido existente. Presione "Ctrl" para crea…" at bounding box center [452, 303] width 905 height 507
click at [115, 37] on img at bounding box center [119, 34] width 94 height 15
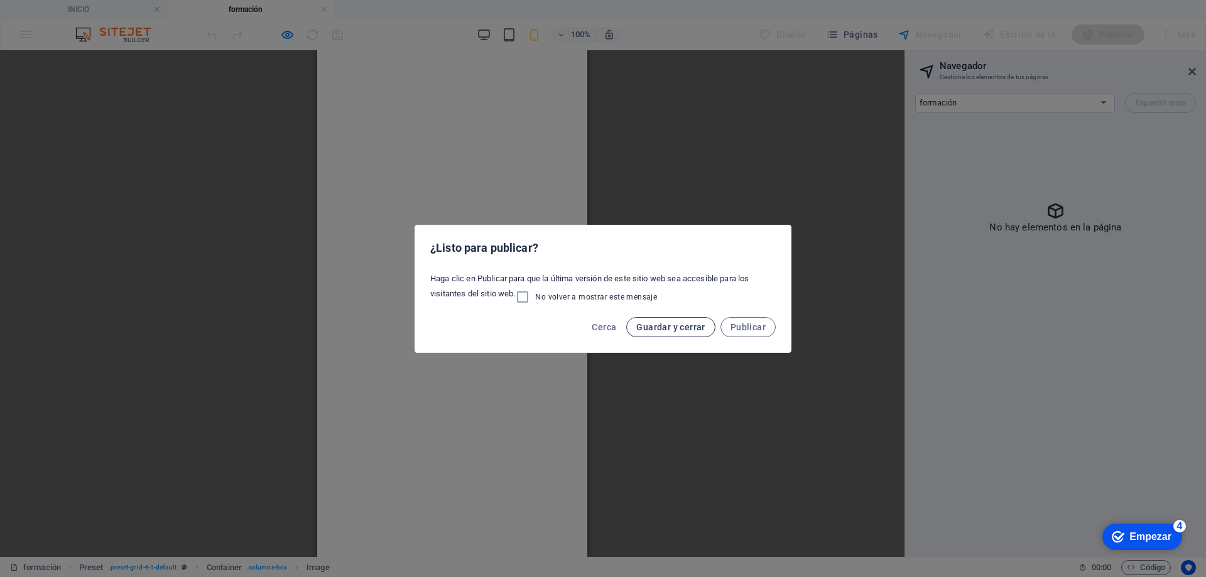
click at [683, 327] on font "Guardar y cerrar" at bounding box center [671, 327] width 68 height 10
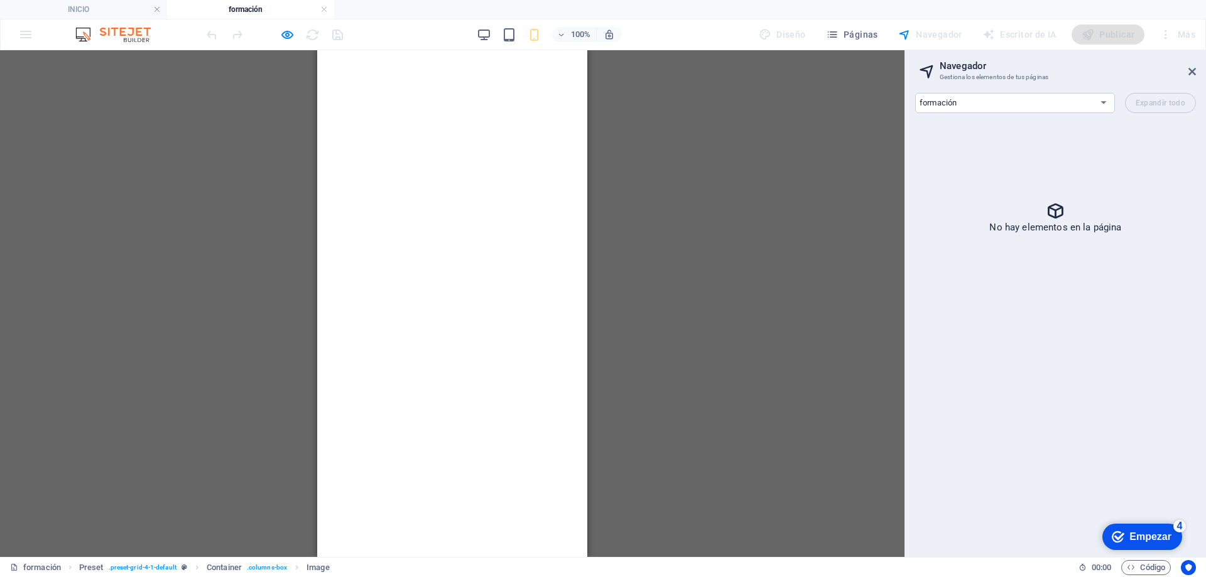
drag, startPoint x: 451, startPoint y: 218, endPoint x: 434, endPoint y: 214, distance: 18.0
click at [451, 50] on html "Saltar al contenido principal Suelta el contenido aquí o Añadir elementos Pegar…" at bounding box center [452, 50] width 270 height 0
click at [859, 37] on font "Páginas" at bounding box center [861, 35] width 35 height 10
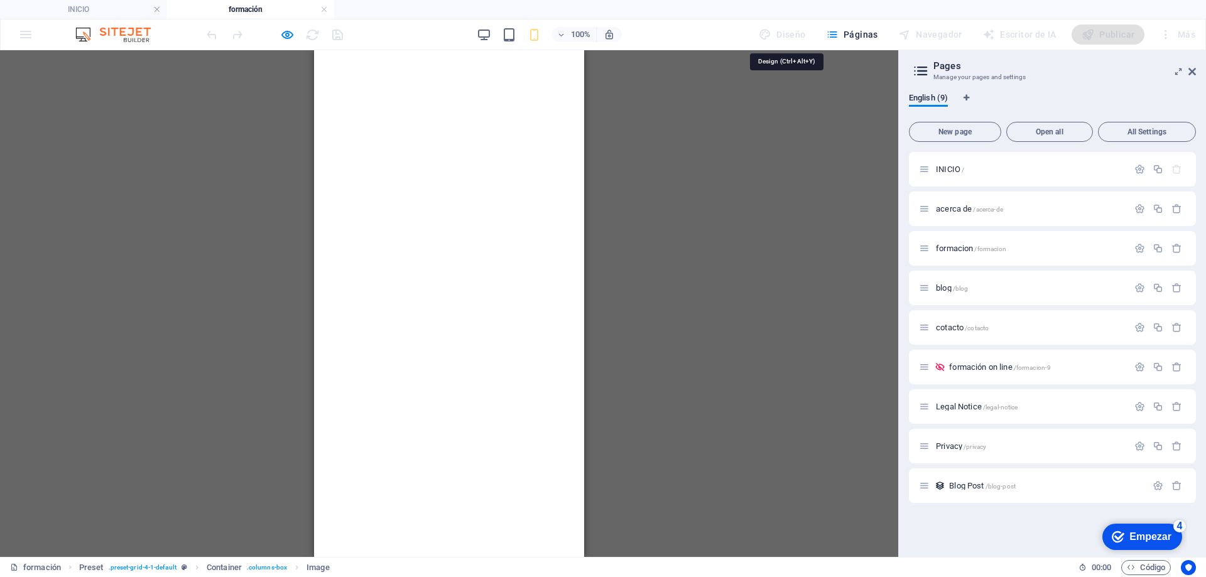
click at [787, 33] on div "Diseño" at bounding box center [782, 35] width 57 height 20
click at [131, 11] on h4 "INICIO" at bounding box center [83, 10] width 167 height 14
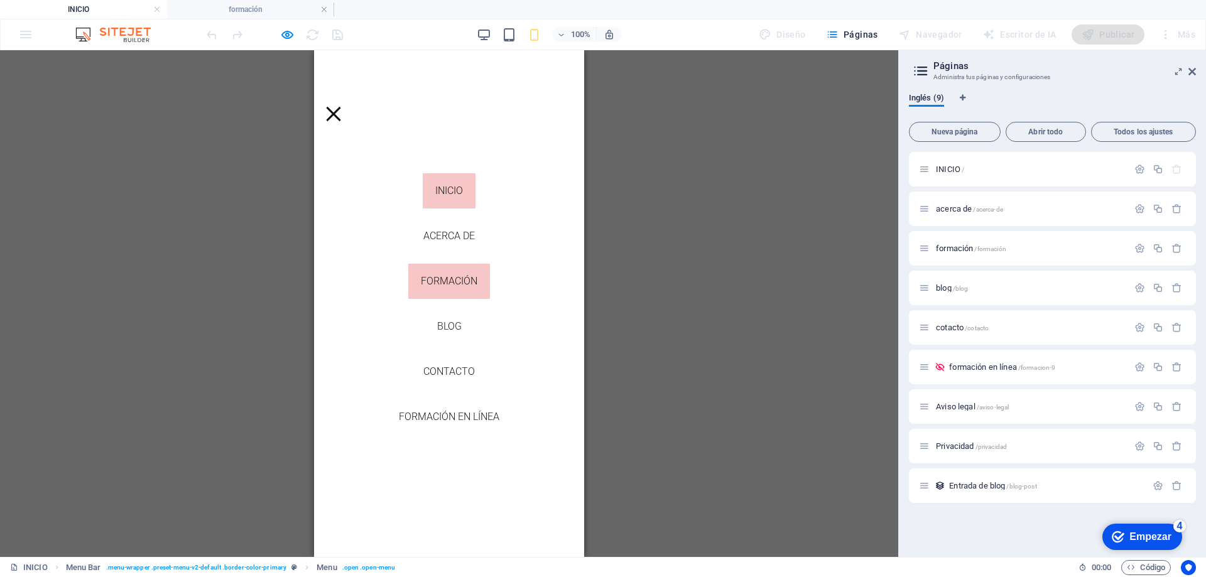
scroll to position [188, 0]
click at [96, 4] on h4 "INICIO" at bounding box center [83, 10] width 167 height 14
click at [441, 290] on link "formación" at bounding box center [449, 281] width 82 height 35
click at [0, 0] on html "Saltar al contenido principal Suelta el contenido aquí o Añadir elementos Pegar…" at bounding box center [0, 0] width 0 height 0
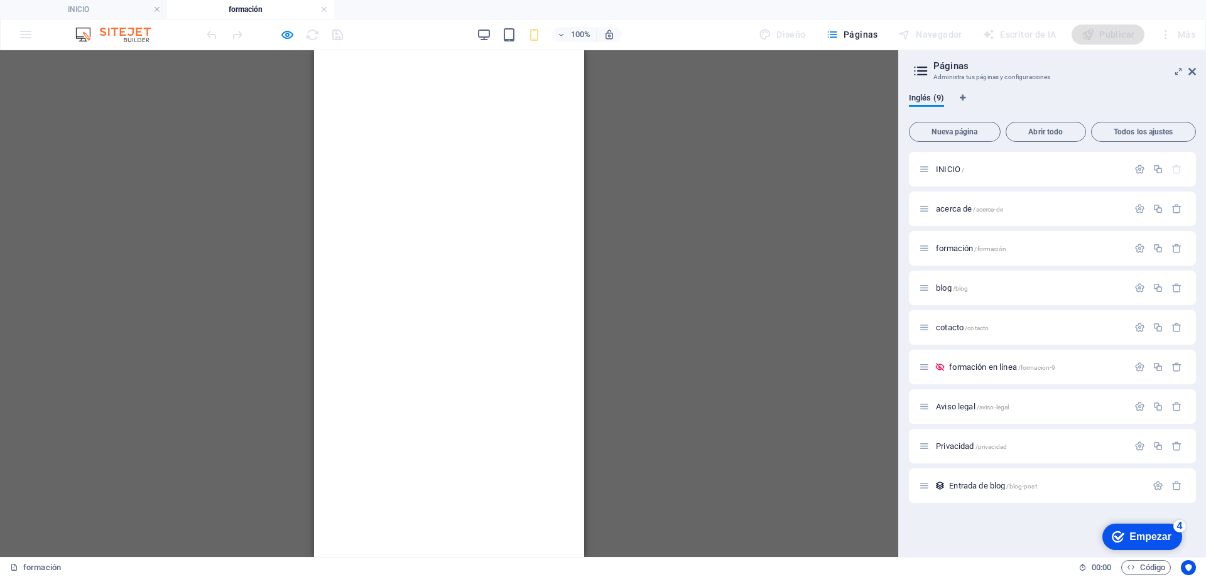
click at [926, 36] on div "Navegador" at bounding box center [930, 35] width 74 height 20
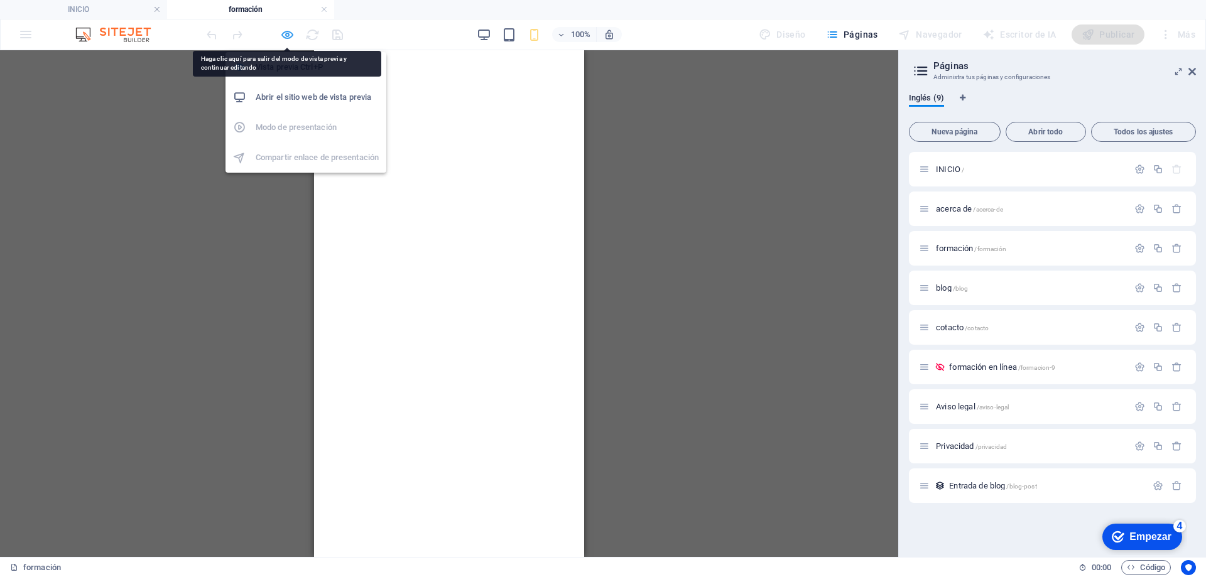
click at [288, 33] on icon "button" at bounding box center [287, 35] width 14 height 14
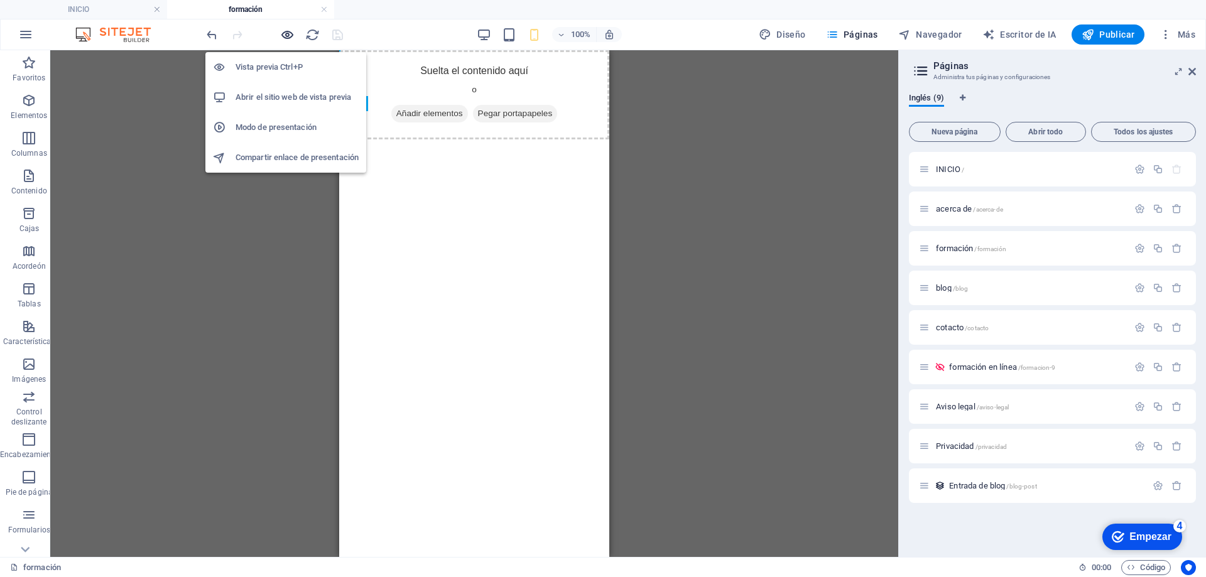
click at [288, 32] on icon "button" at bounding box center [287, 35] width 14 height 14
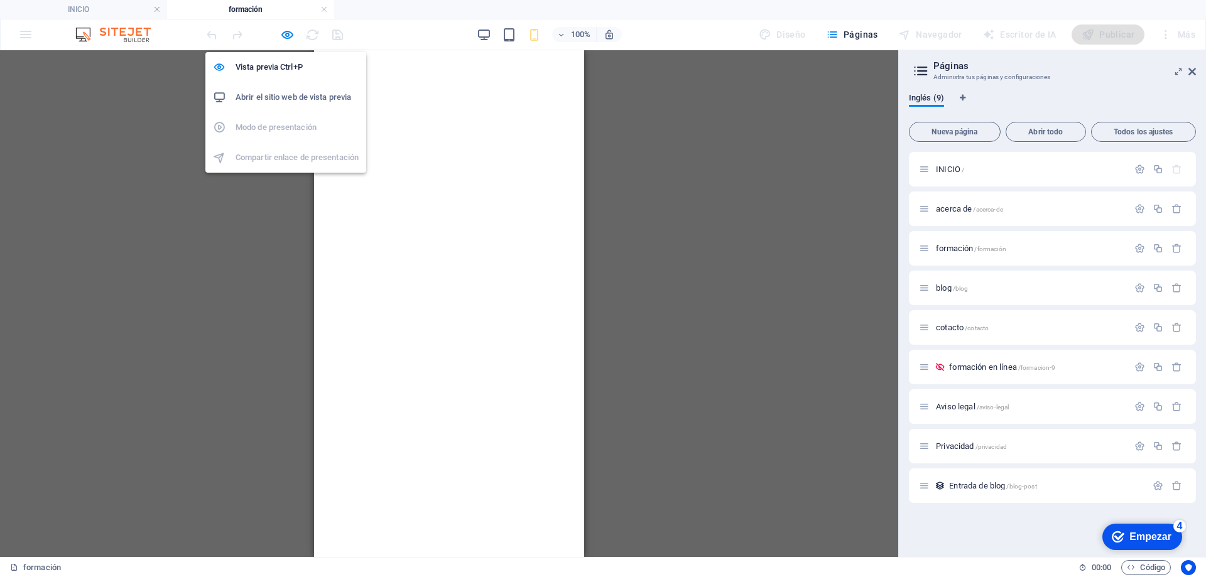
click at [295, 129] on ul "Vista previa Ctrl+P Abrir el sitio web de vista previa Modo de presentación Com…" at bounding box center [285, 112] width 161 height 121
click at [295, 159] on ul "Vista previa Ctrl+P Abrir el sitio web de vista previa Modo de presentación Com…" at bounding box center [285, 112] width 161 height 121
click at [290, 38] on icon "button" at bounding box center [287, 35] width 14 height 14
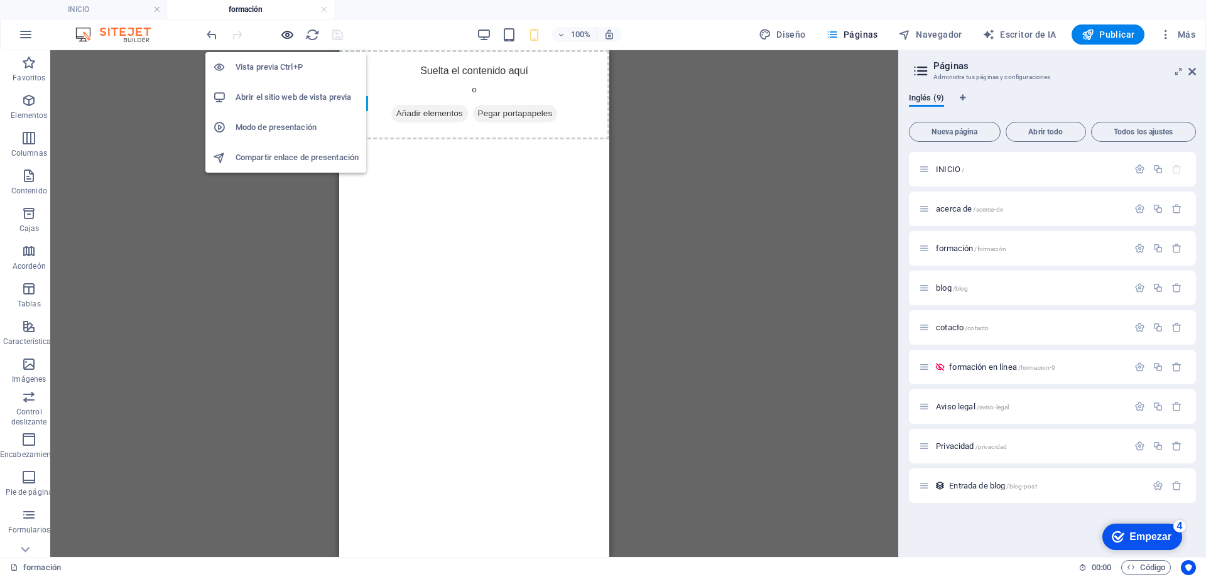
click at [291, 38] on icon "button" at bounding box center [287, 35] width 14 height 14
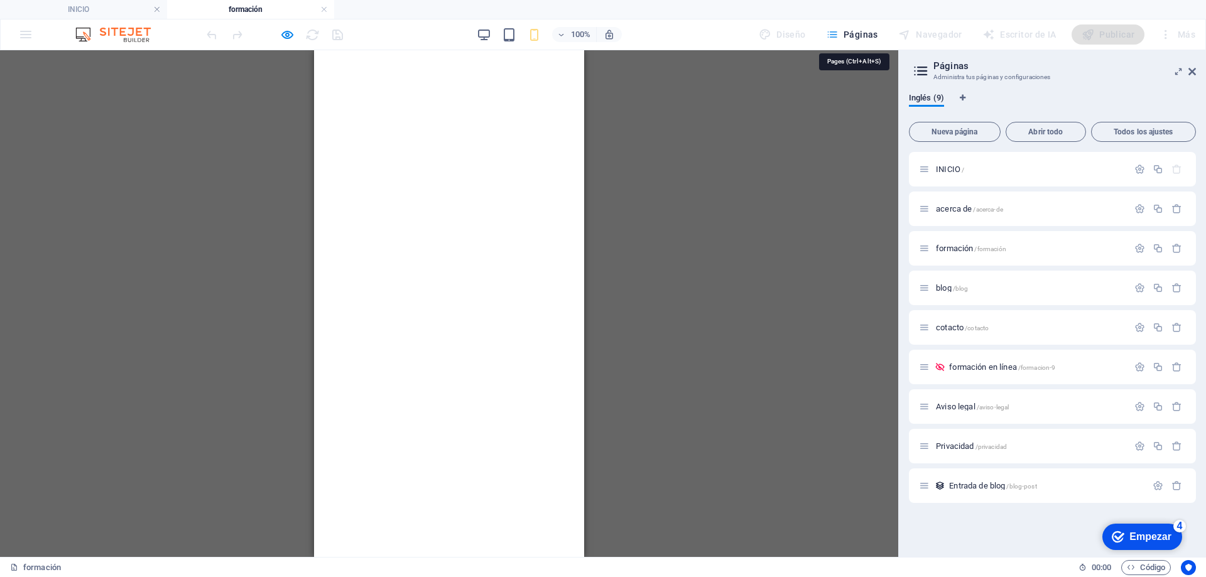
click at [866, 35] on font "Páginas" at bounding box center [861, 35] width 35 height 10
click at [922, 35] on div "Navegador" at bounding box center [930, 35] width 74 height 20
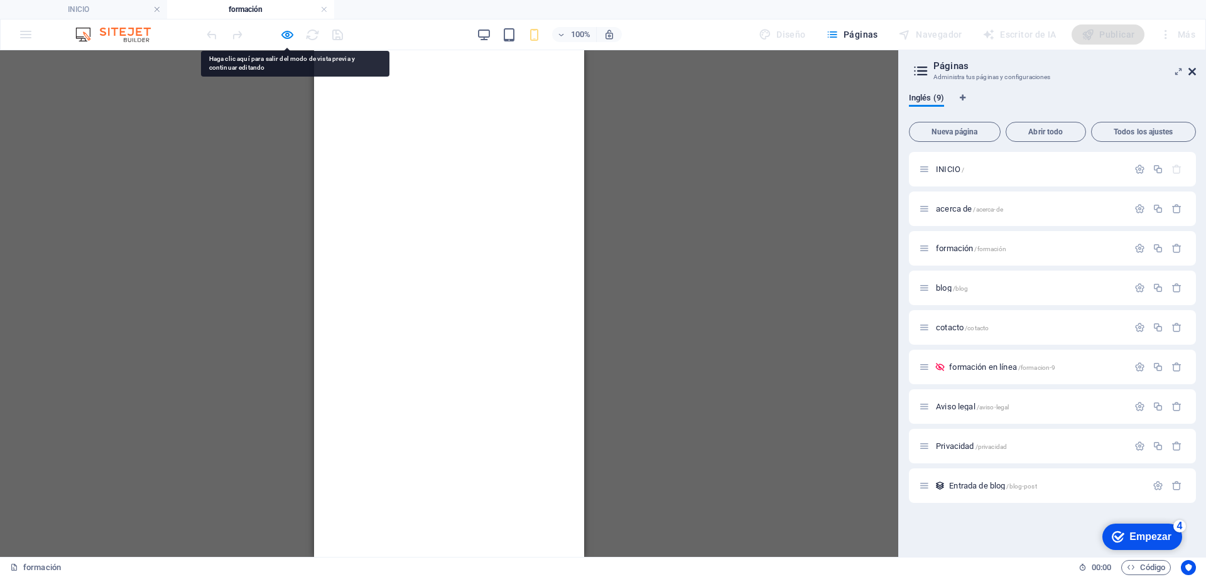
click at [1190, 72] on icon at bounding box center [1193, 72] width 8 height 10
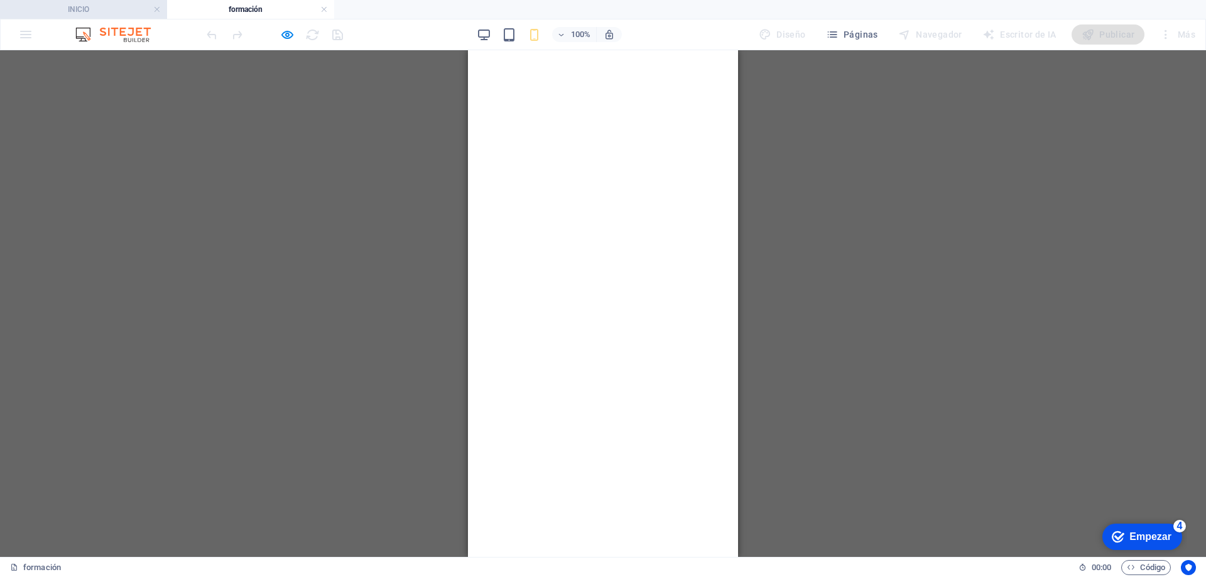
drag, startPoint x: 109, startPoint y: 13, endPoint x: 115, endPoint y: 9, distance: 7.7
click at [324, 9] on link at bounding box center [324, 10] width 8 height 12
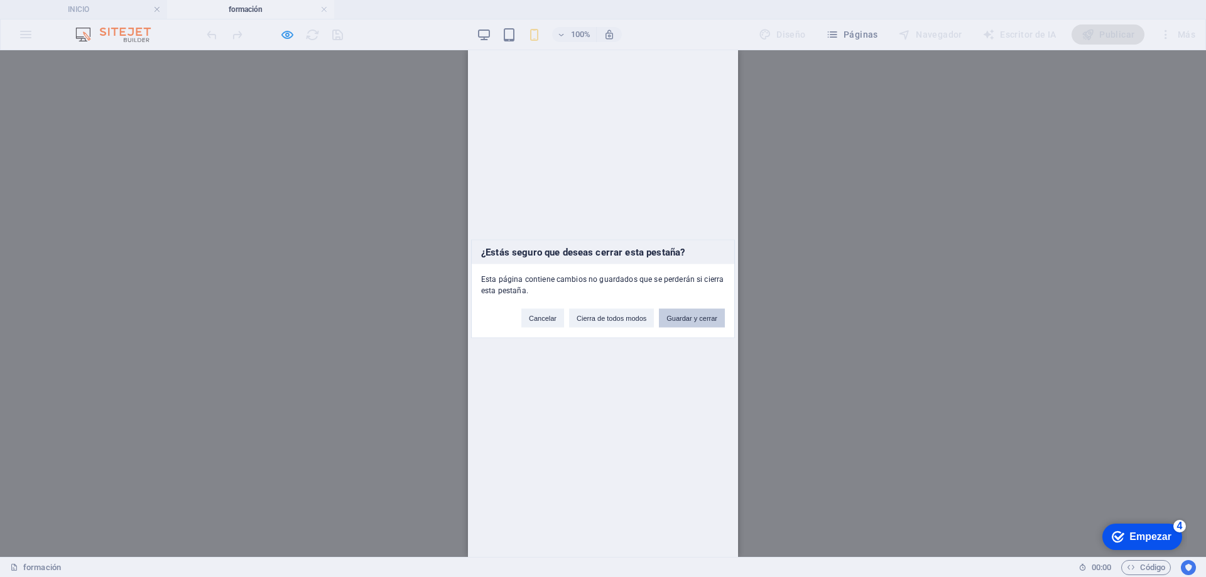
click at [696, 319] on font "Guardar y cerrar" at bounding box center [692, 318] width 51 height 8
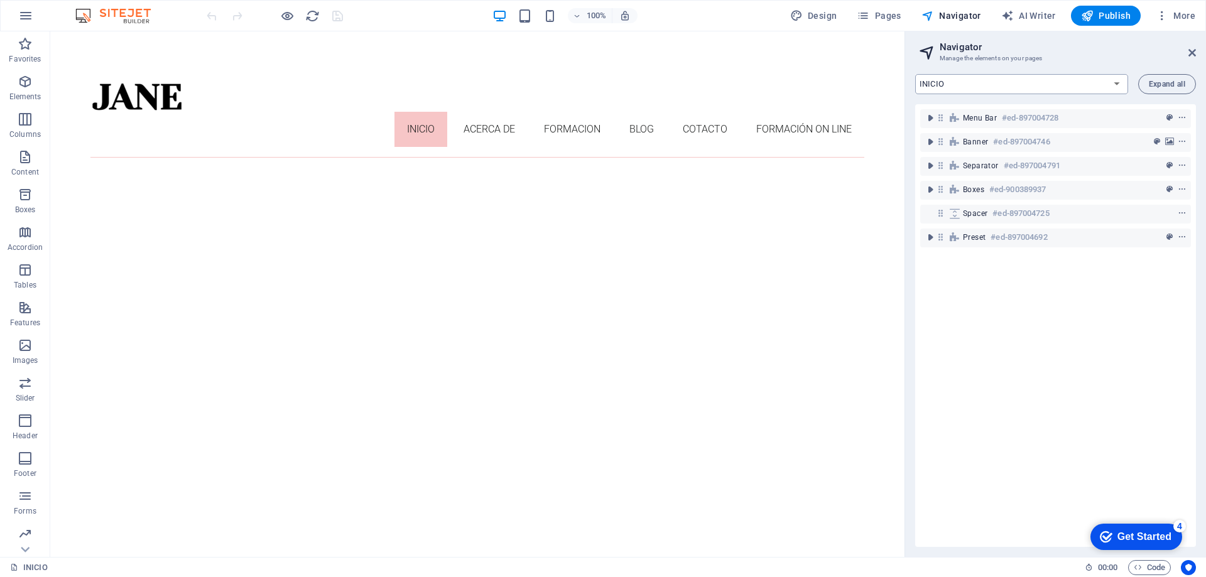
drag, startPoint x: 1112, startPoint y: 75, endPoint x: 1103, endPoint y: 82, distance: 11.2
click at [1112, 75] on select "INICIO acerca de formacion blog cotacto formación on line Legal Notice Privacy …" at bounding box center [1021, 84] width 213 height 20
select select "16662009-en"
click at [915, 74] on select "INICIO acerca de formacion blog cotacto formación on line Legal Notice Privacy …" at bounding box center [1021, 84] width 213 height 20
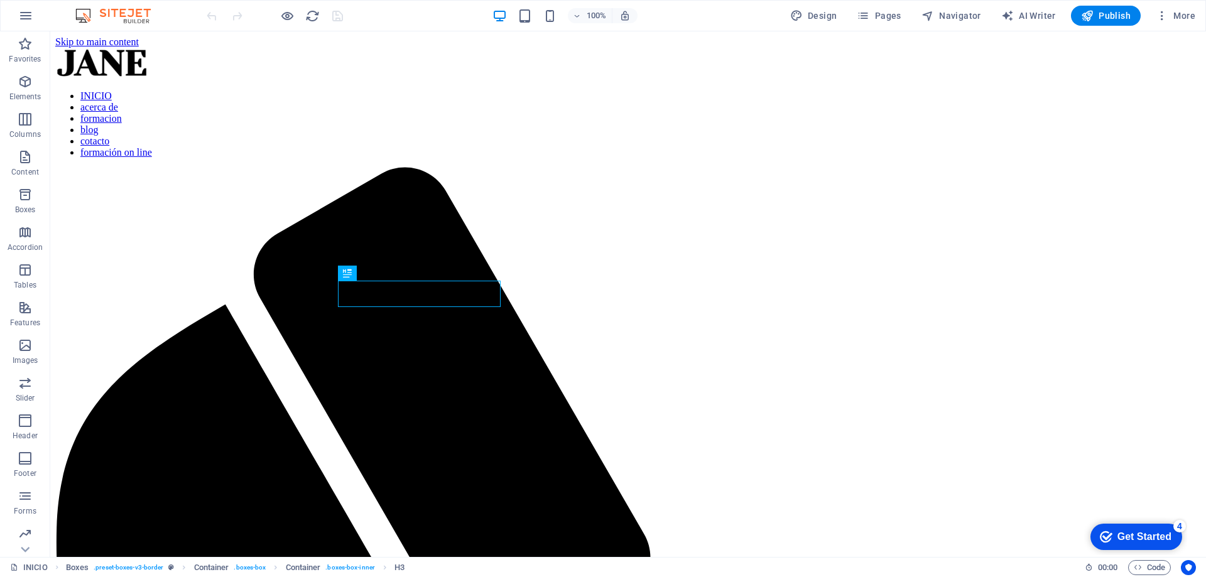
scroll to position [457, 0]
